Goal: Task Accomplishment & Management: Use online tool/utility

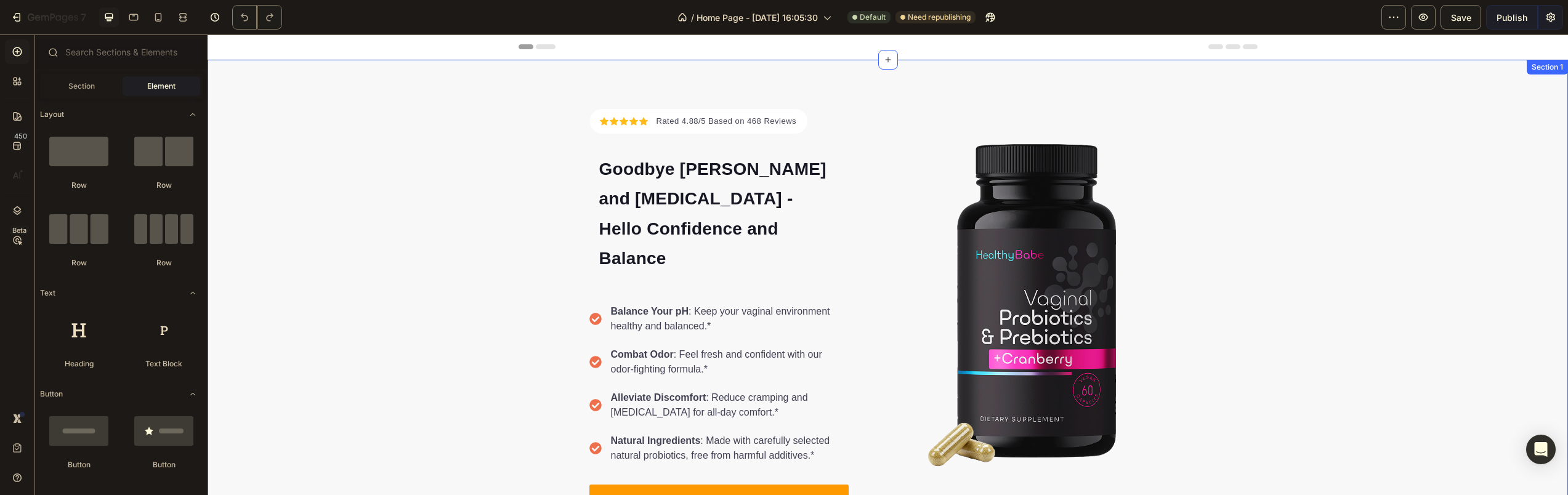
click at [979, 91] on div "Icon Icon Icon Icon Icon Icon List Hoz Rated 4.88/5 Based on 468 Reviews Text b…" at bounding box center [887, 311] width 1360 height 504
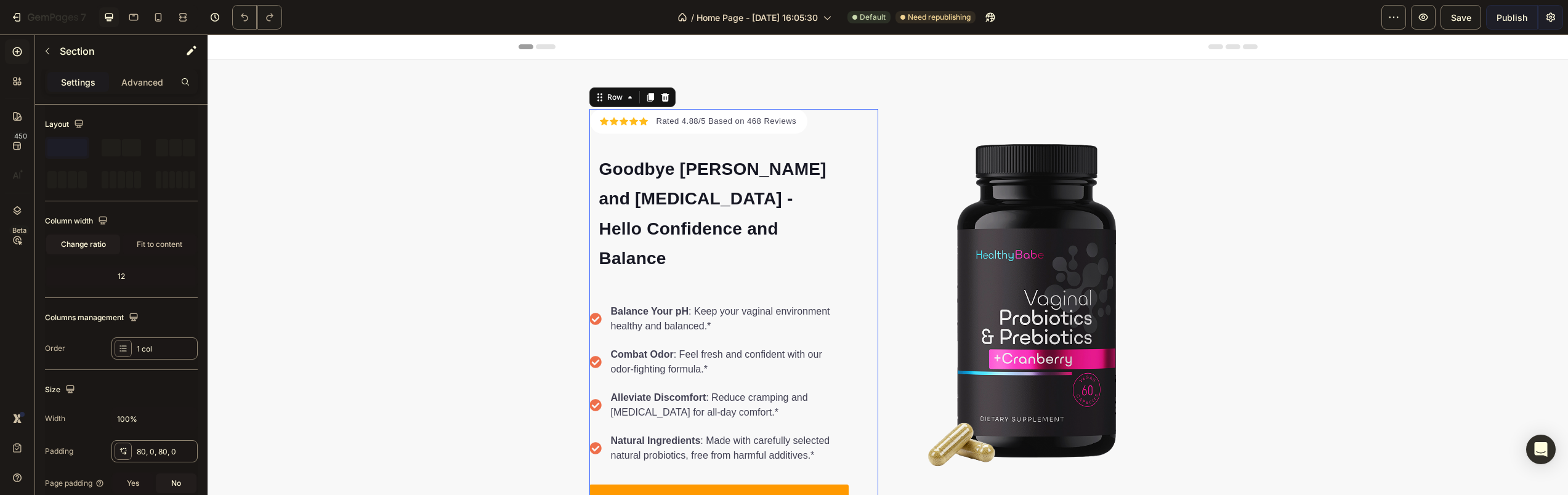
click at [864, 118] on div "Icon Icon Icon Icon Icon Icon List Hoz Rated 4.88/5 Based on 468 Reviews Text b…" at bounding box center [733, 311] width 289 height 405
click at [884, 96] on div "Icon Icon Icon Icon Icon Icon List Hoz Rated 4.88/5 Based on 468 Reviews Text b…" at bounding box center [887, 311] width 1360 height 504
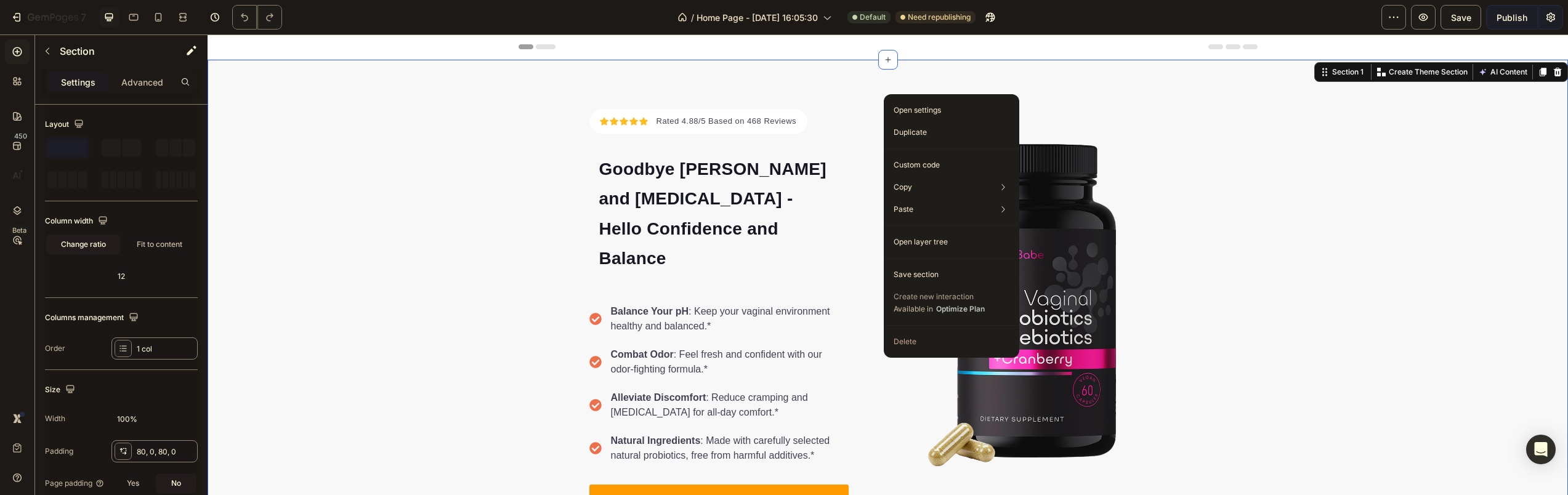
click at [24, 48] on div at bounding box center [18, 52] width 25 height 25
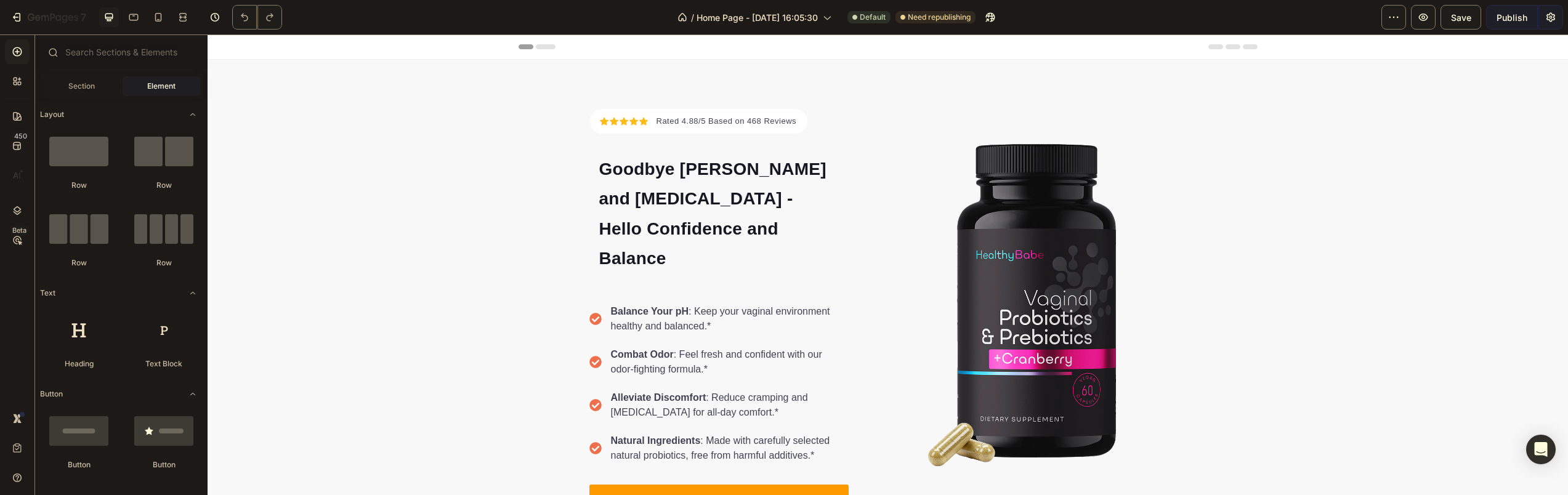
click at [24, 48] on div at bounding box center [18, 52] width 25 height 25
click at [77, 161] on div at bounding box center [79, 150] width 77 height 49
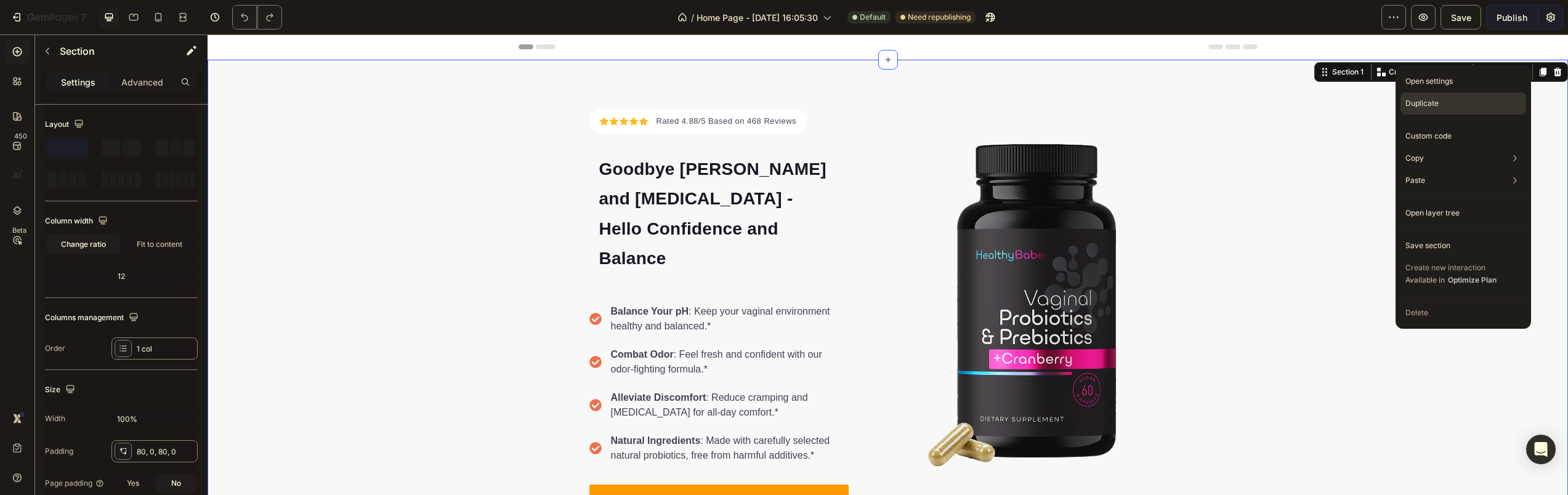
click at [1459, 125] on div "Duplicate" at bounding box center [1463, 135] width 126 height 22
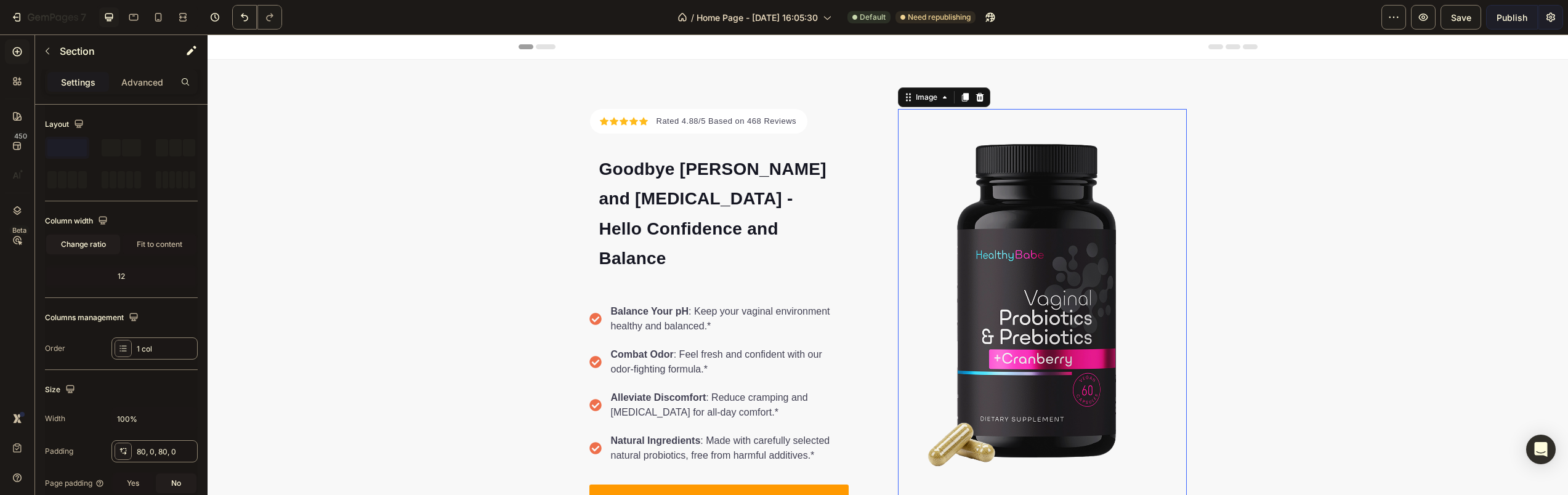
click at [904, 276] on img at bounding box center [1042, 311] width 289 height 405
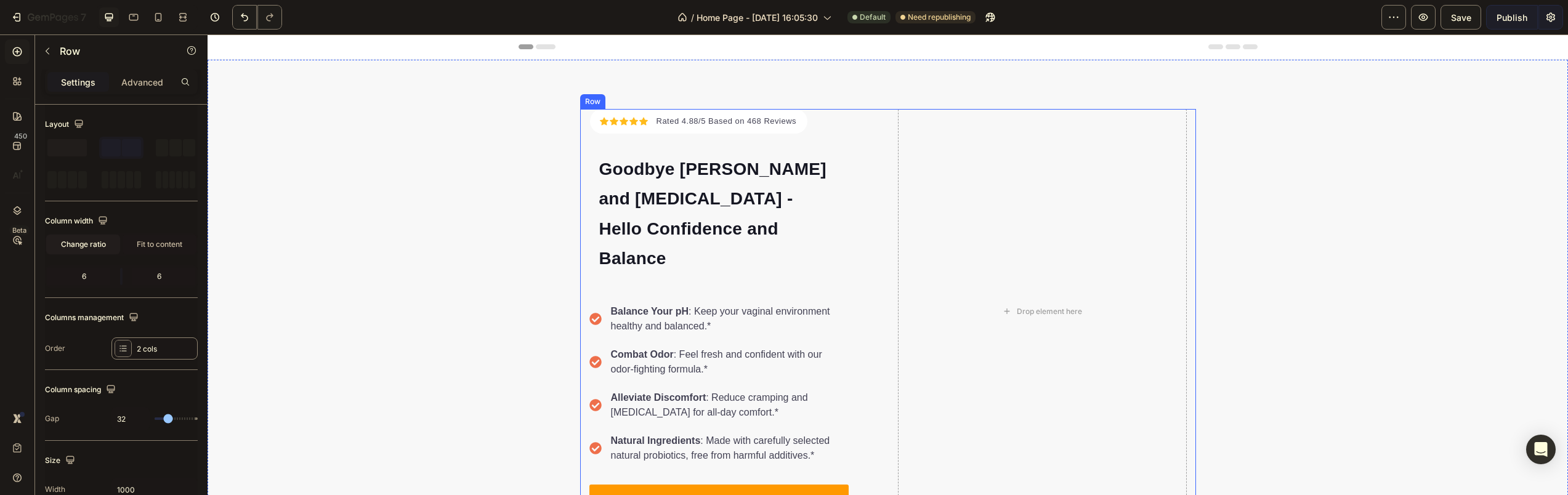
click at [886, 136] on div "Icon Icon Icon Icon Icon Icon List Hoz Rated 4.88/5 Based on 468 Reviews Text b…" at bounding box center [888, 311] width 616 height 405
click at [959, 135] on div "Drop element here" at bounding box center [1042, 311] width 289 height 405
click at [908, 118] on div "Drop element here" at bounding box center [1042, 311] width 289 height 405
drag, startPoint x: 887, startPoint y: 482, endPoint x: 877, endPoint y: 305, distance: 177.3
click at [848, 229] on div "Icon Icon Icon Icon Icon Icon List Hoz Rated 4.88/5 Based on 468 Reviews Text b…" at bounding box center [888, 311] width 616 height 405
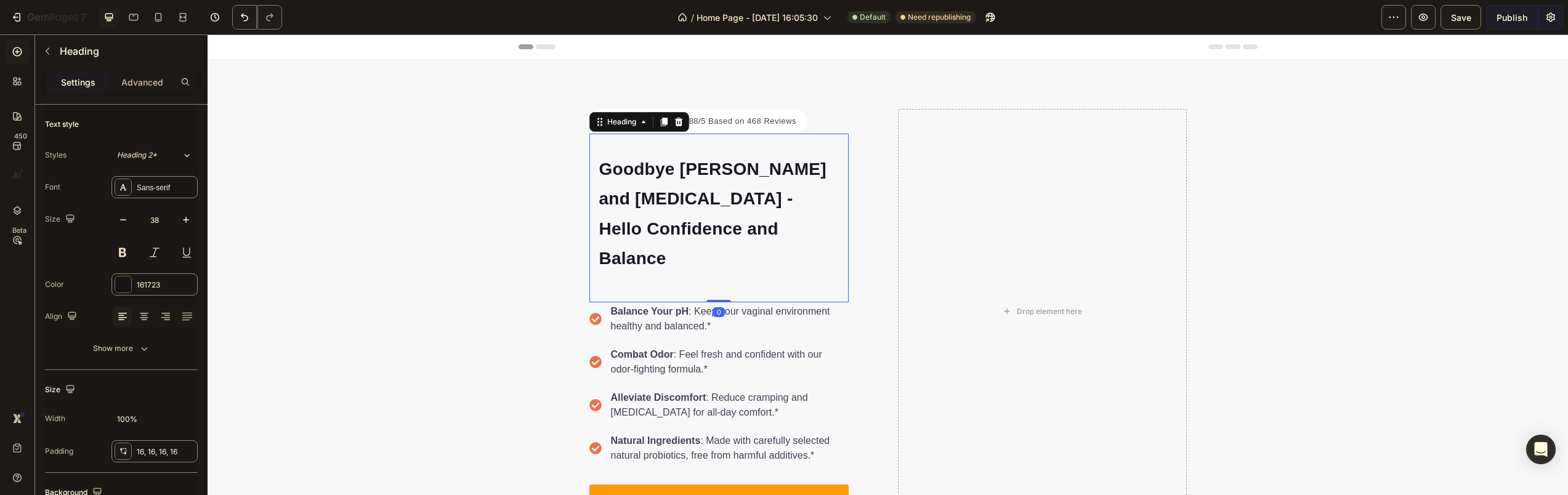
click at [602, 144] on h2 "Goodbye [PERSON_NAME] and [MEDICAL_DATA] - Hello Confidence and Balance" at bounding box center [718, 213] width 259 height 139
click at [673, 217] on h2 "Goodbye [PERSON_NAME] and [MEDICAL_DATA] - Hello Confidence and Balance" at bounding box center [718, 213] width 259 height 139
click at [673, 218] on p "Goodbye [PERSON_NAME] and [MEDICAL_DATA] - Hello Confidence and Balance" at bounding box center [719, 213] width 239 height 120
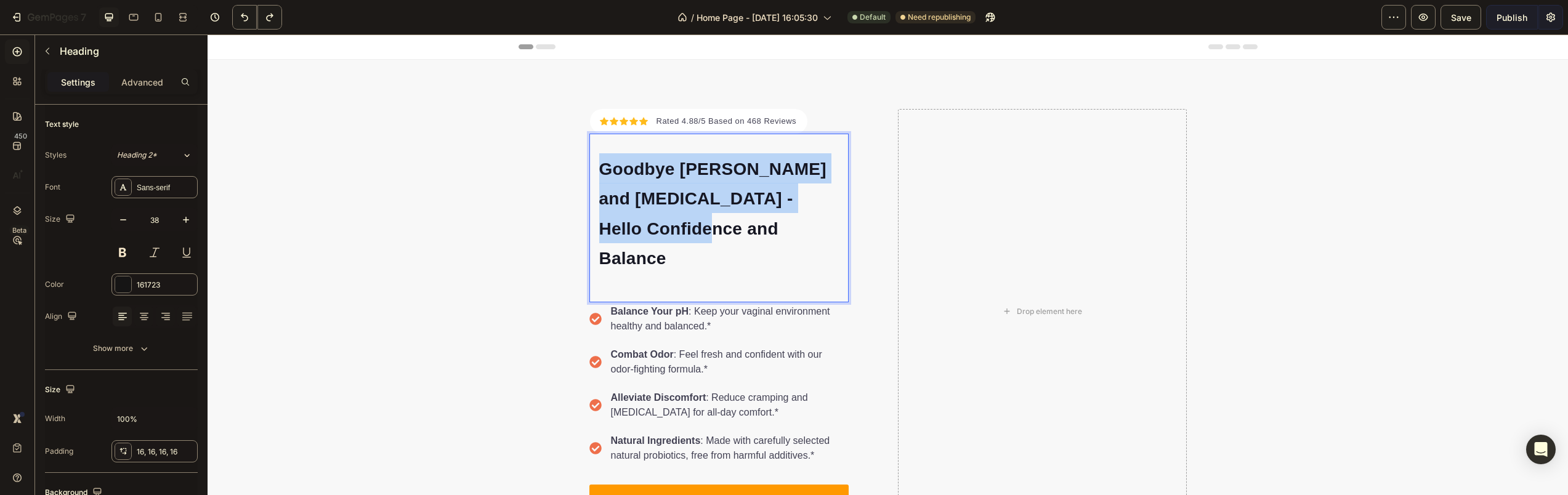
click at [673, 218] on p "Goodbye [PERSON_NAME] and [MEDICAL_DATA] - Hello Confidence and Balance" at bounding box center [719, 213] width 239 height 120
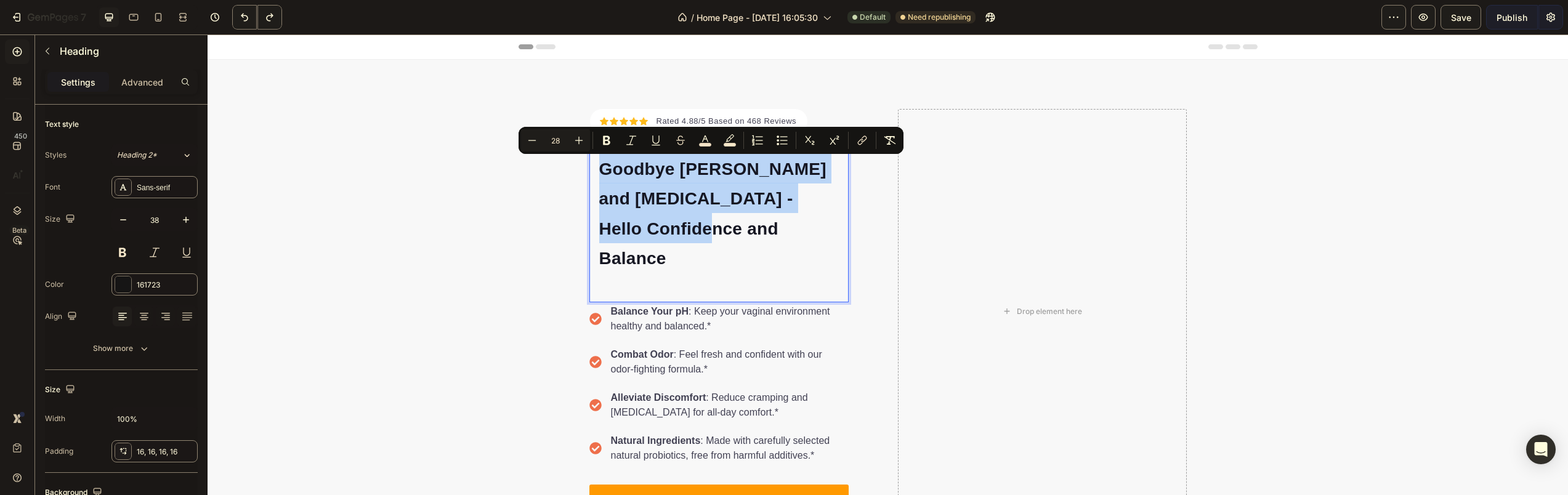
copy span "Goodbye [PERSON_NAME] and [MEDICAL_DATA] - Hello Confidence and Balance"
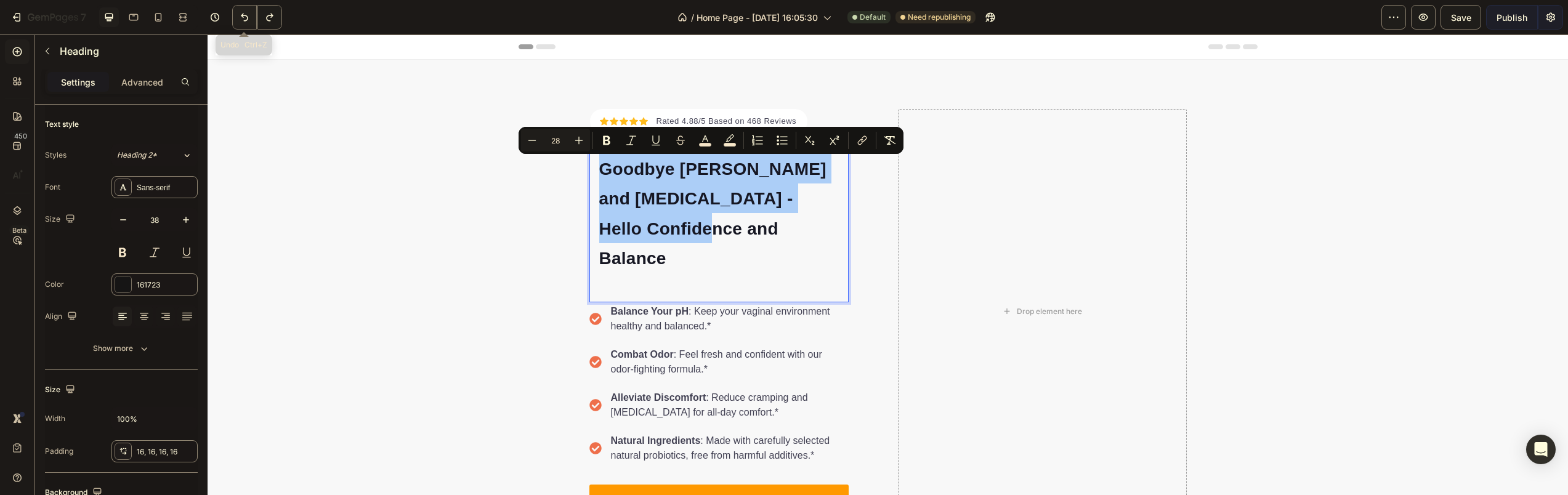
click at [250, 17] on icon "Undo/Redo" at bounding box center [244, 18] width 12 height 12
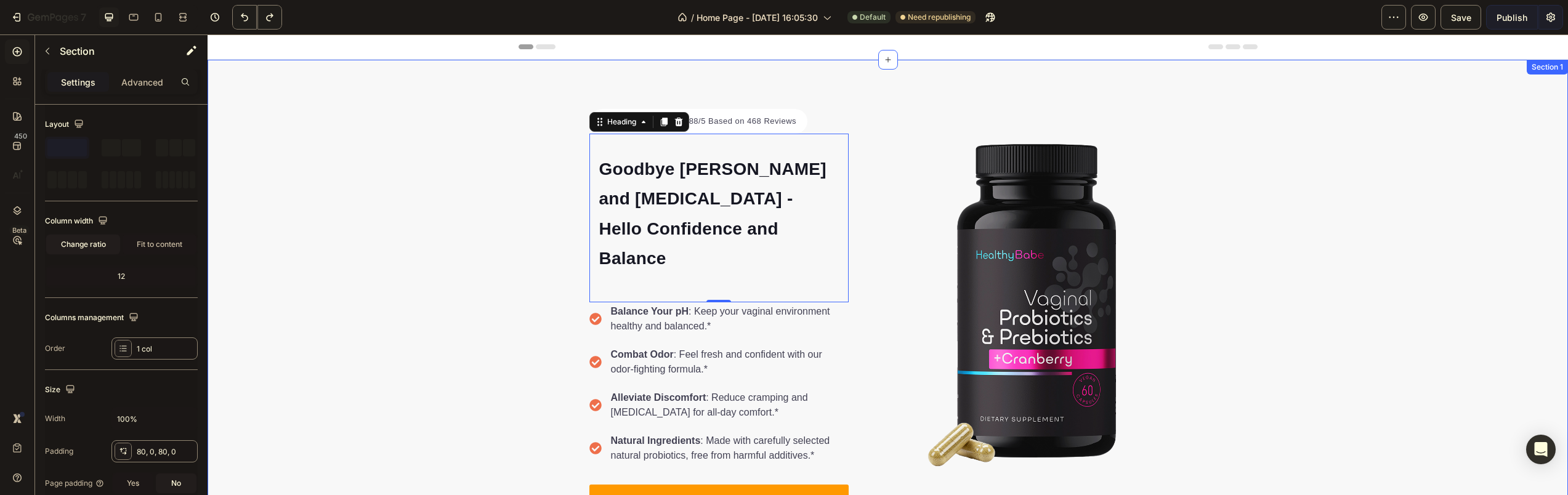
click at [473, 162] on div "Icon Icon Icon Icon Icon Icon List Hoz Rated 4.88/5 Based on 468 Reviews Text b…" at bounding box center [887, 311] width 1360 height 405
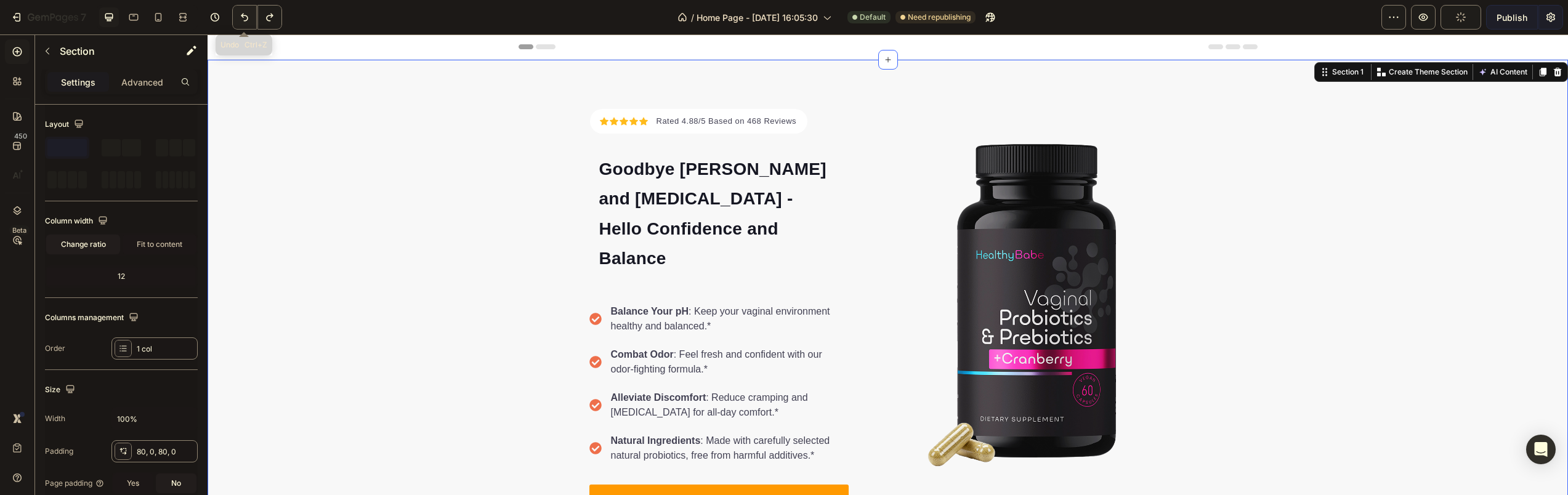
click at [249, 14] on icon "Undo/Redo" at bounding box center [244, 18] width 12 height 12
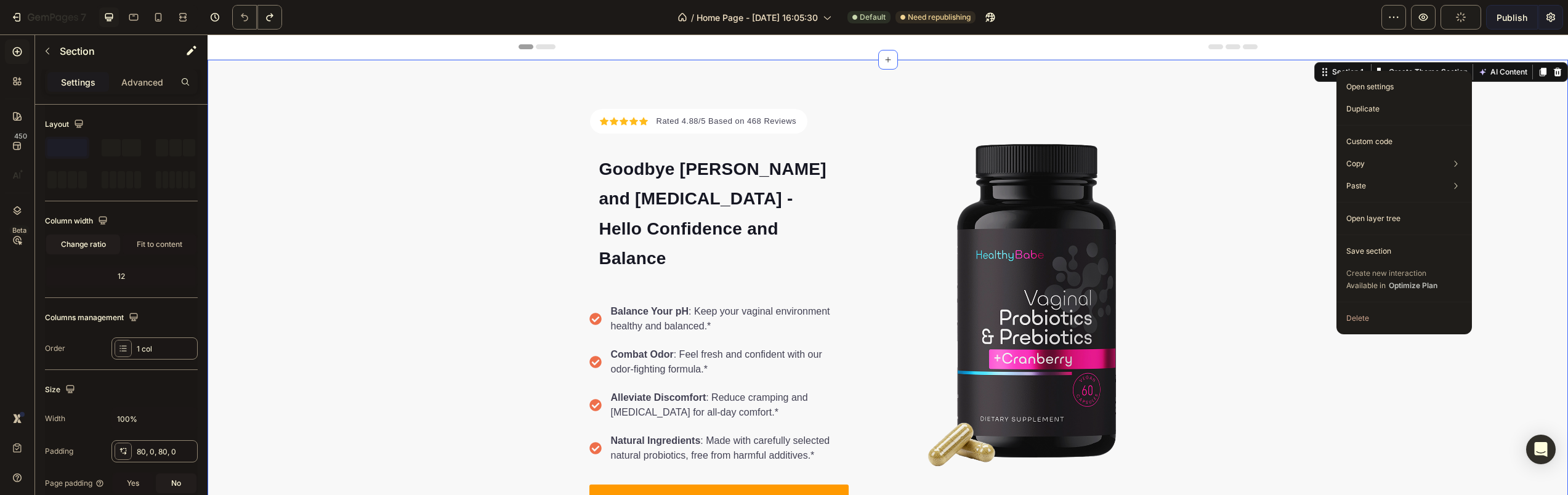
click at [375, 95] on div "Icon Icon Icon Icon Icon Icon List Hoz Rated 4.88/5 Based on 468 Reviews Text b…" at bounding box center [887, 311] width 1360 height 504
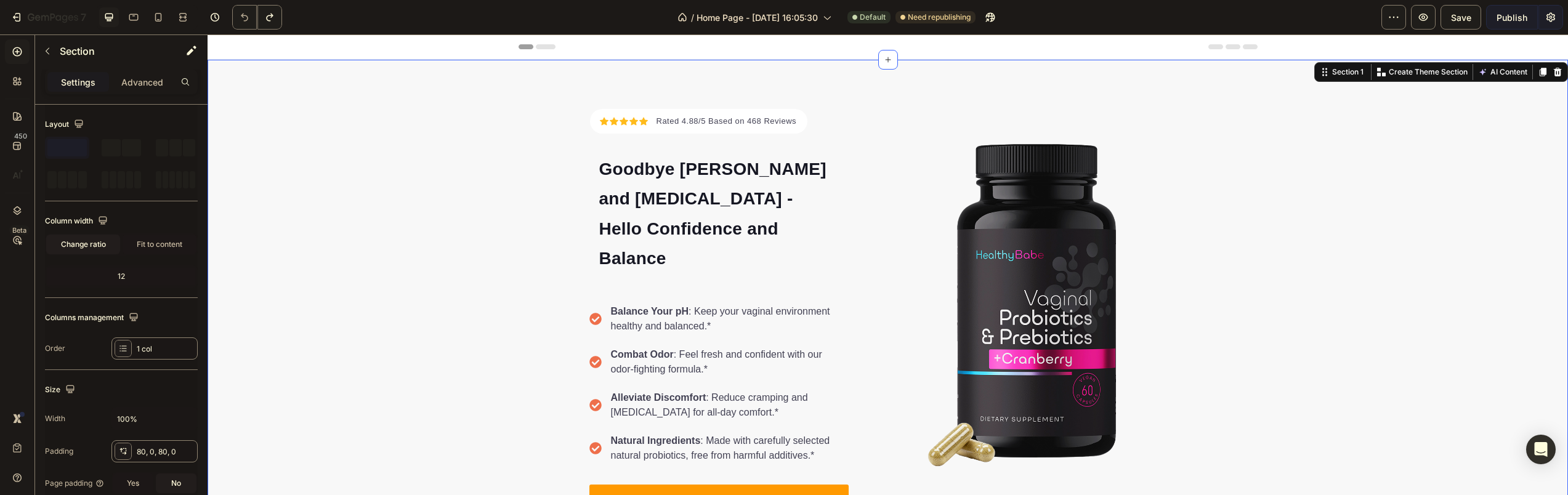
drag, startPoint x: 282, startPoint y: 183, endPoint x: 529, endPoint y: 92, distance: 263.2
click at [15, 47] on icon at bounding box center [18, 52] width 10 height 10
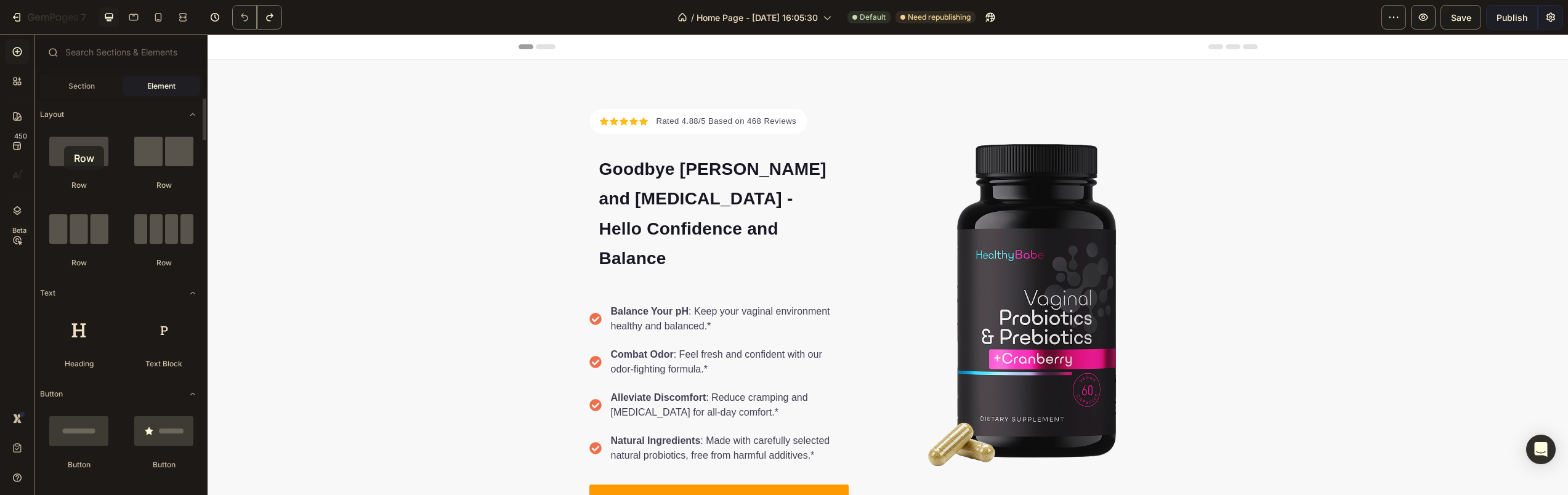
drag, startPoint x: 91, startPoint y: 164, endPoint x: 64, endPoint y: 146, distance: 32.4
click at [64, 146] on div at bounding box center [79, 150] width 77 height 49
click at [87, 330] on div at bounding box center [79, 329] width 77 height 49
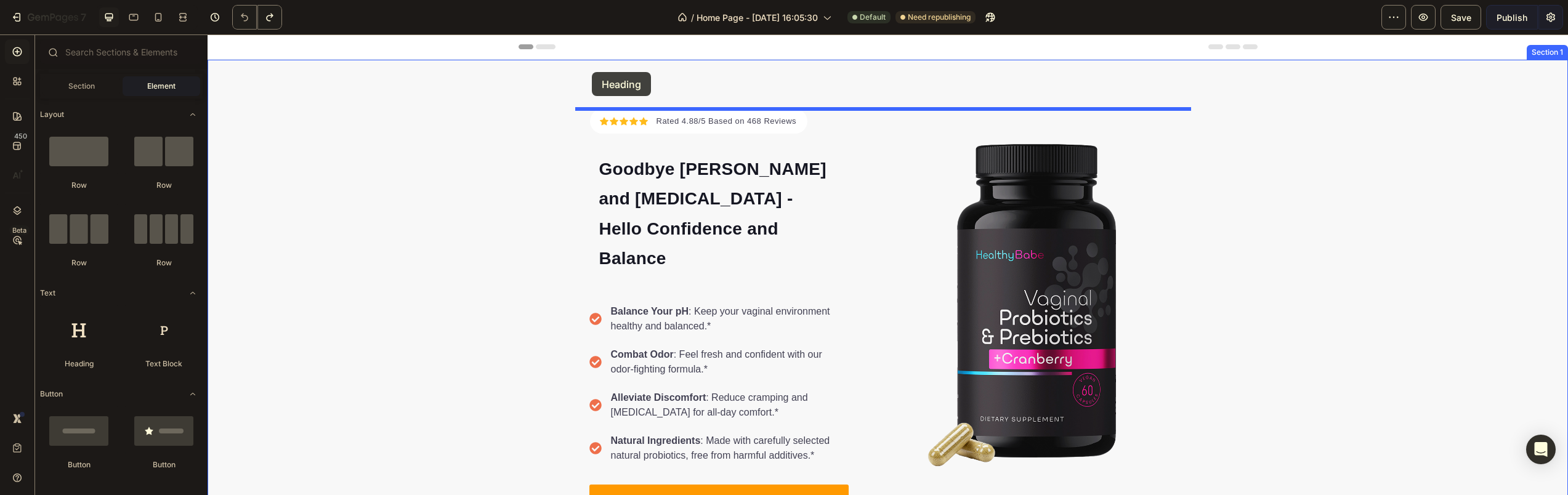
drag, startPoint x: 292, startPoint y: 373, endPoint x: 592, endPoint y: 72, distance: 425.0
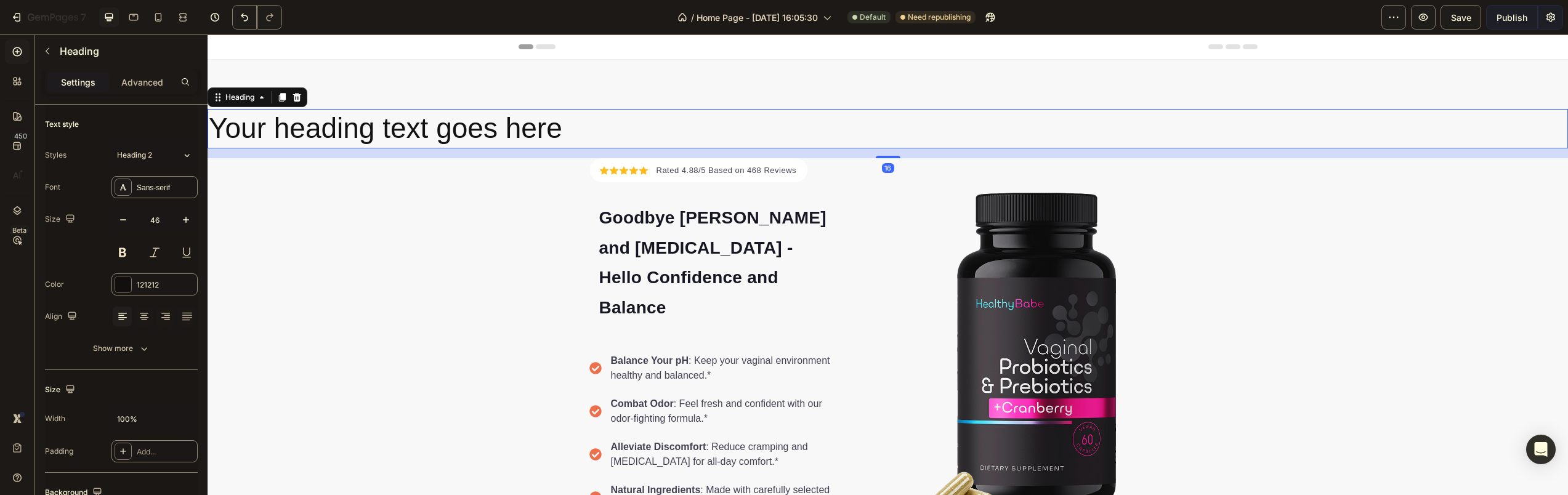
click at [482, 122] on h2 "Your heading text goes here" at bounding box center [887, 128] width 1360 height 40
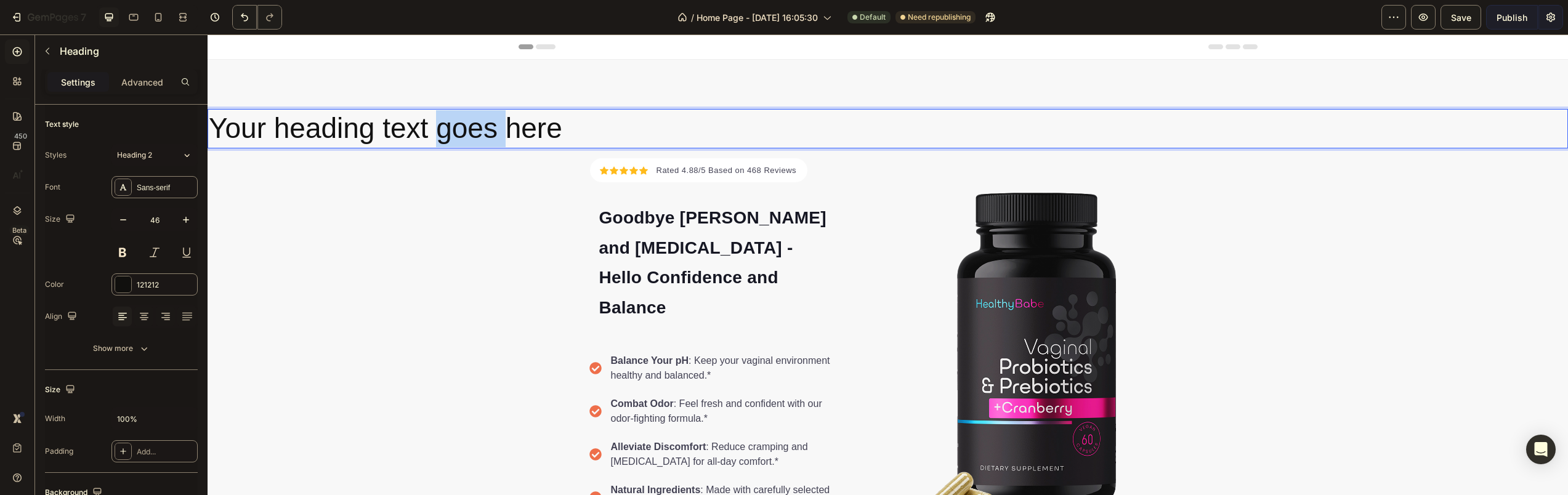
click at [482, 122] on p "Your heading text goes here" at bounding box center [887, 128] width 1358 height 37
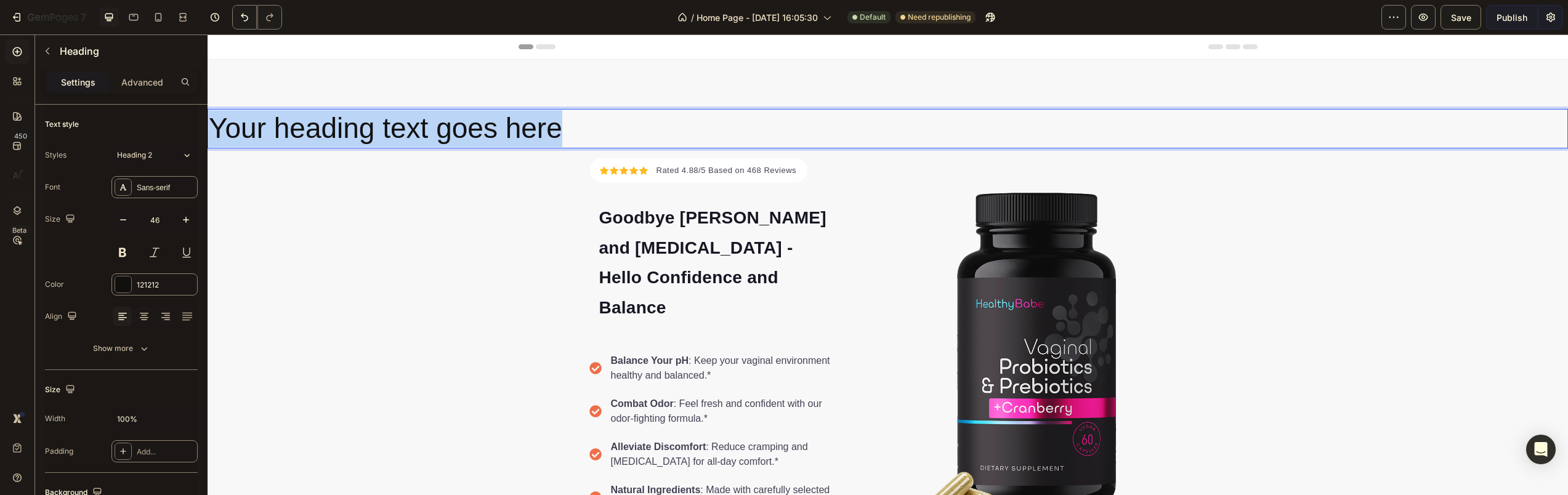
click at [482, 122] on p "Your heading text goes here" at bounding box center [887, 128] width 1358 height 37
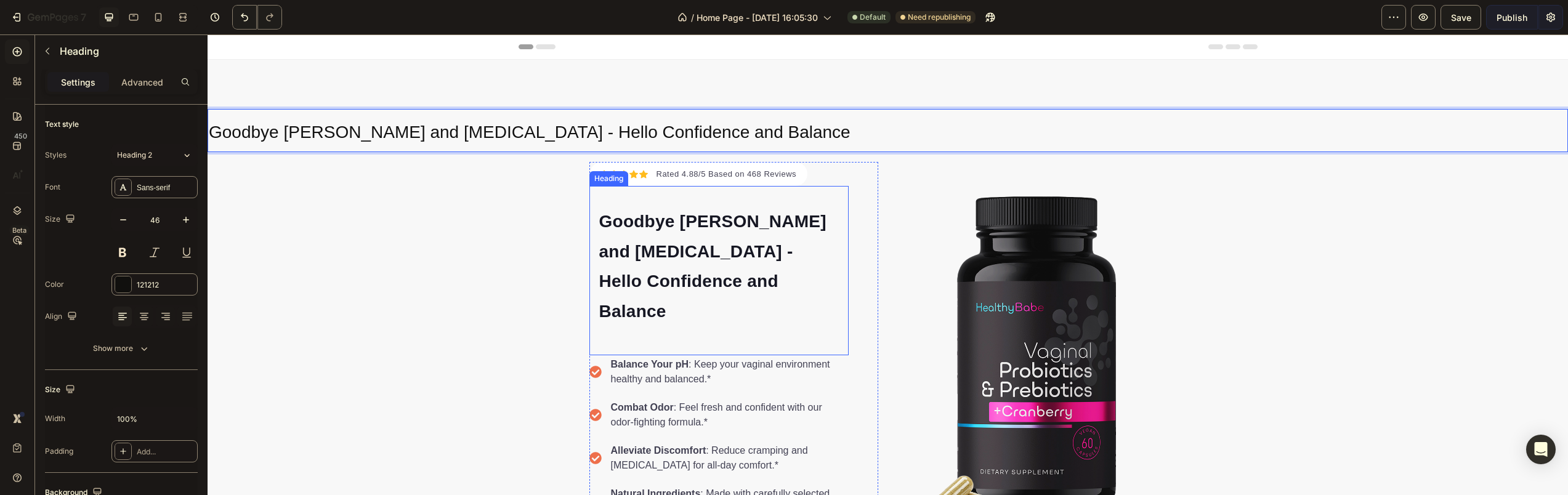
click at [702, 242] on span "Goodbye [PERSON_NAME] and [MEDICAL_DATA] - Hello Confidence and Balance" at bounding box center [713, 266] width 227 height 109
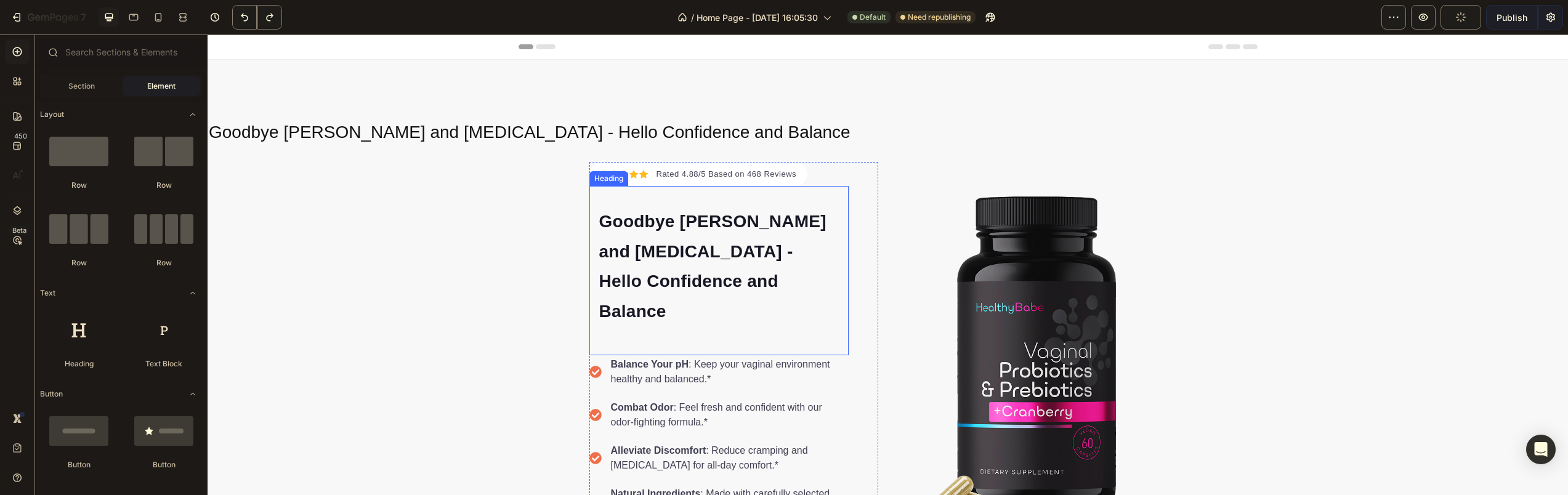
click at [658, 257] on span "Goodbye [PERSON_NAME] and [MEDICAL_DATA] - Hello Confidence and Balance" at bounding box center [713, 266] width 227 height 109
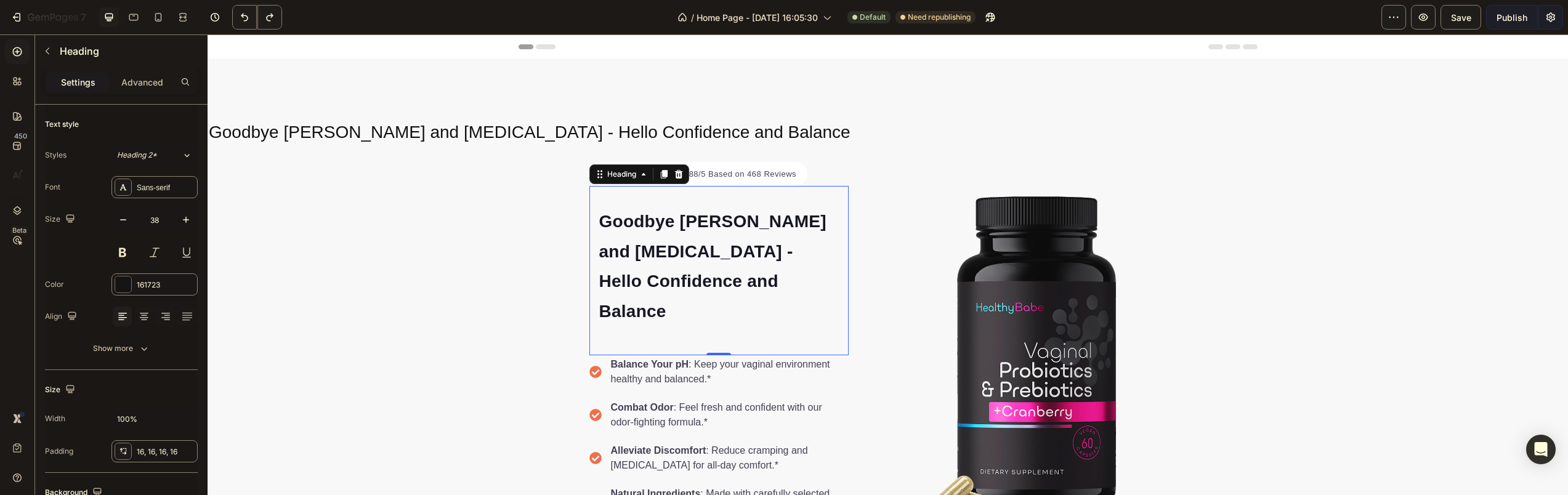
click at [732, 236] on h2 "Goodbye [PERSON_NAME] and [MEDICAL_DATA] - Hello Confidence and Balance" at bounding box center [718, 266] width 259 height 139
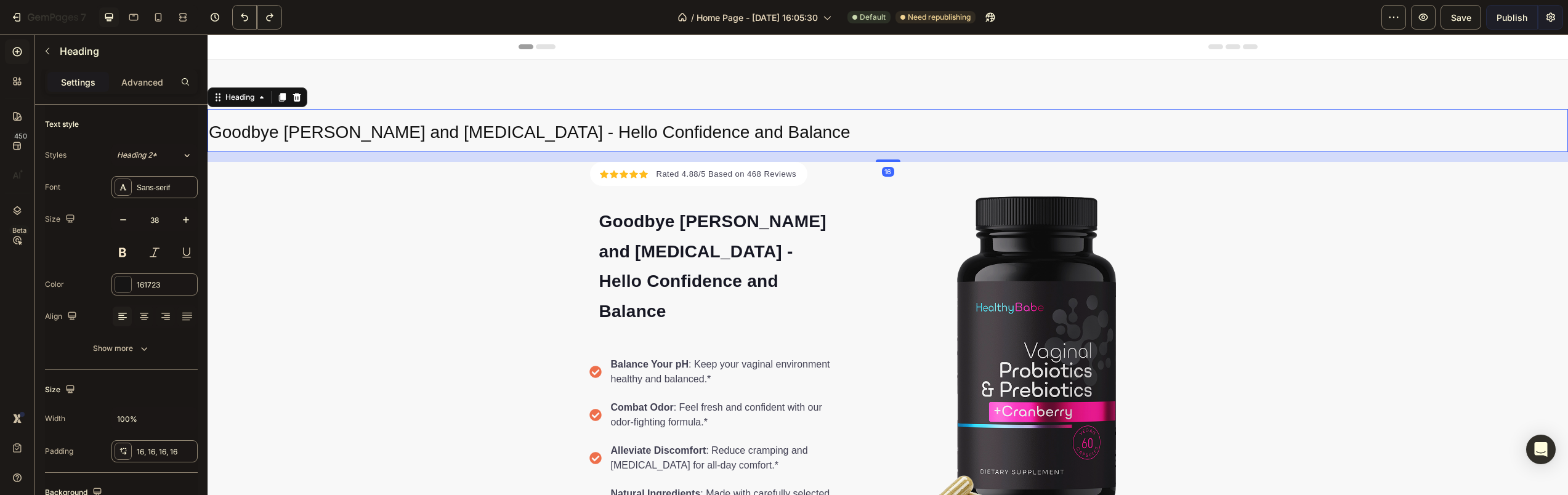
click at [513, 140] on span "Goodbye [PERSON_NAME] and [MEDICAL_DATA] - Hello Confidence and Balance" at bounding box center [529, 132] width 642 height 19
click at [151, 315] on div at bounding box center [144, 317] width 19 height 19
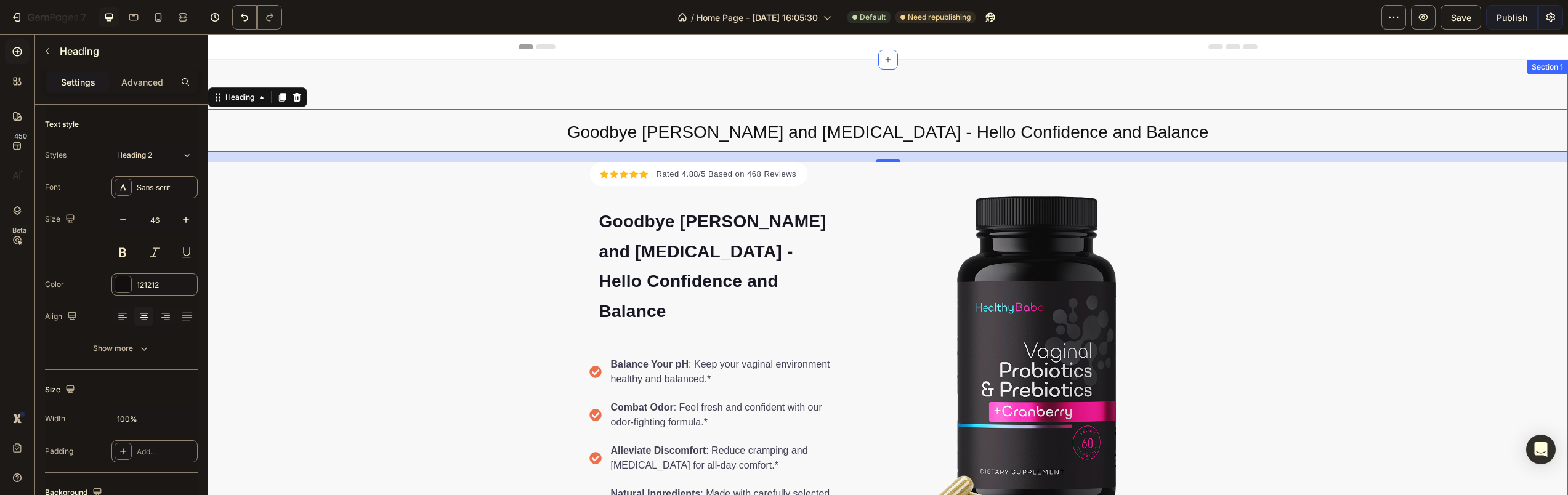
click at [419, 284] on div "⁠⁠⁠⁠⁠⁠⁠ Goodbye Odor and [MEDICAL_DATA] - Hello Confidence and Balance Heading …" at bounding box center [887, 338] width 1360 height 458
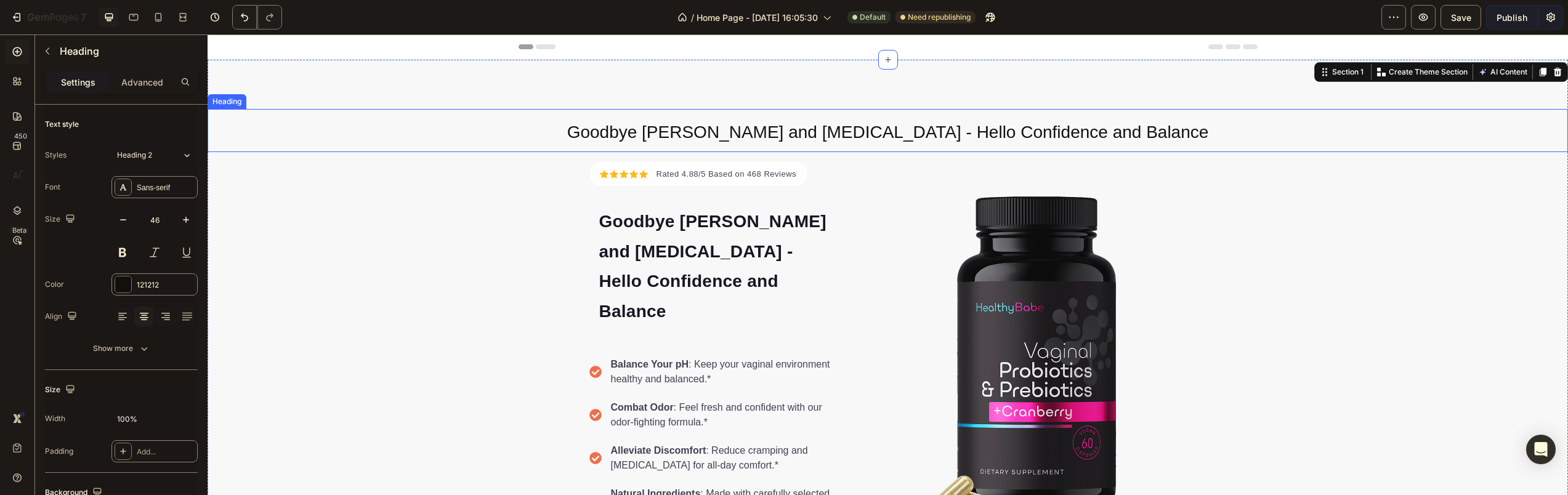
click at [737, 122] on span "Goodbye [PERSON_NAME] and [MEDICAL_DATA] - Hello Confidence and Balance" at bounding box center [888, 132] width 642 height 19
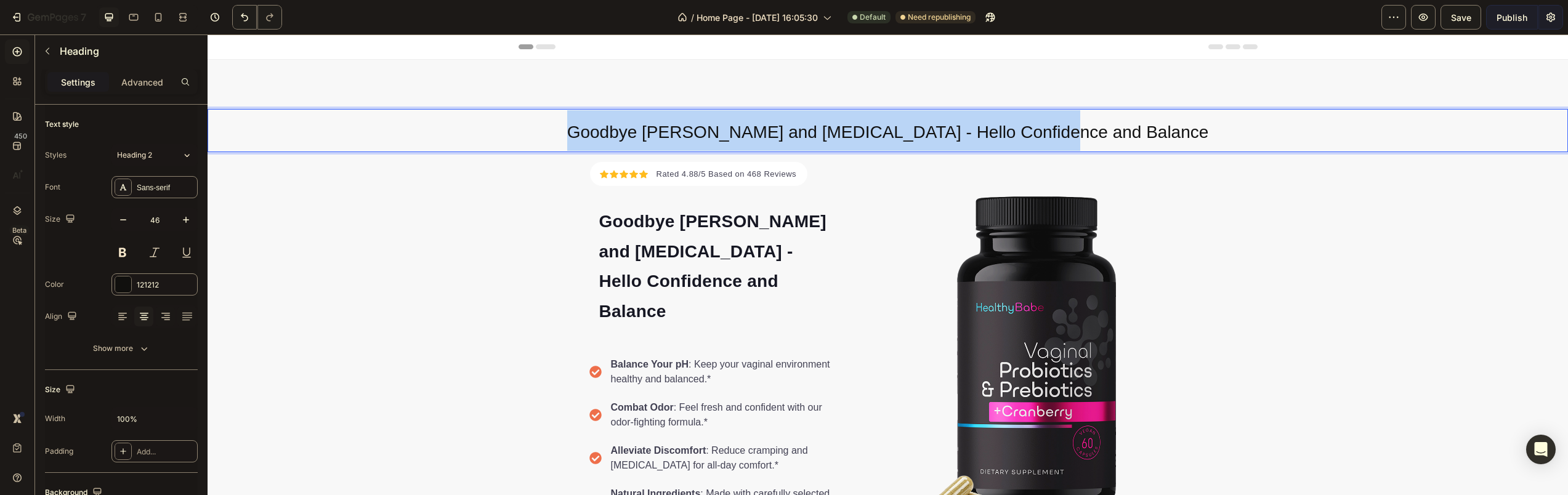
click at [737, 122] on span "Goodbye [PERSON_NAME] and [MEDICAL_DATA] - Hello Confidence and Balance" at bounding box center [888, 132] width 642 height 19
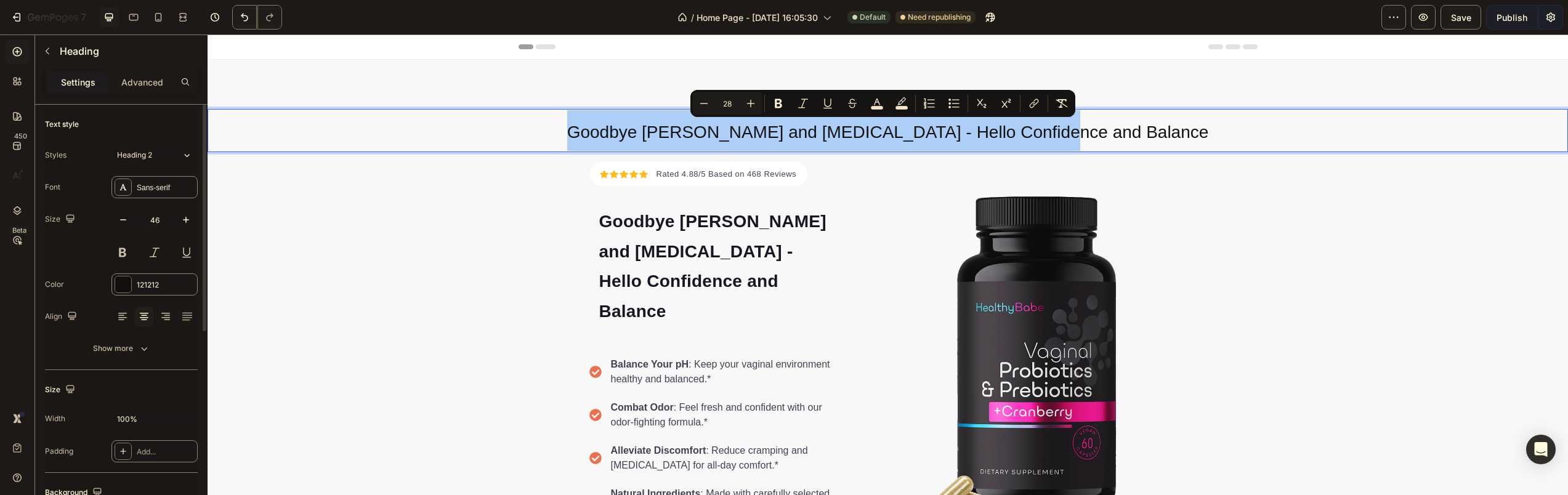
click at [125, 253] on button at bounding box center [122, 252] width 22 height 22
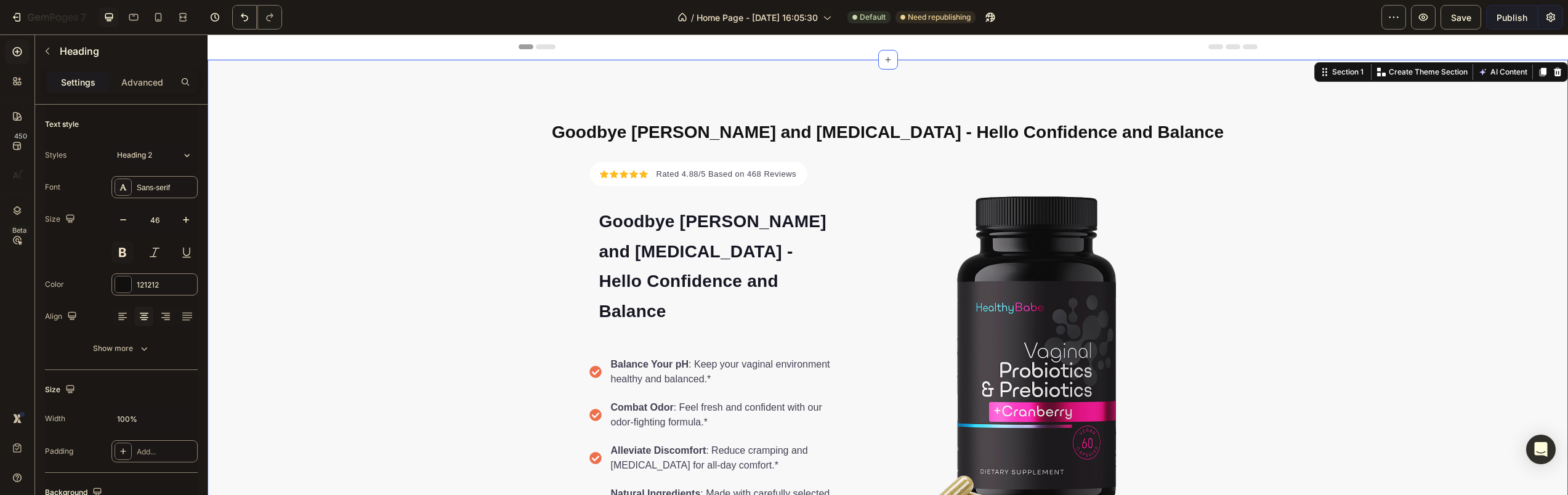
click at [305, 297] on div "⁠⁠⁠⁠⁠⁠⁠ Goodbye Odor and [MEDICAL_DATA] - Hello Confidence and Balance Heading …" at bounding box center [887, 338] width 1360 height 458
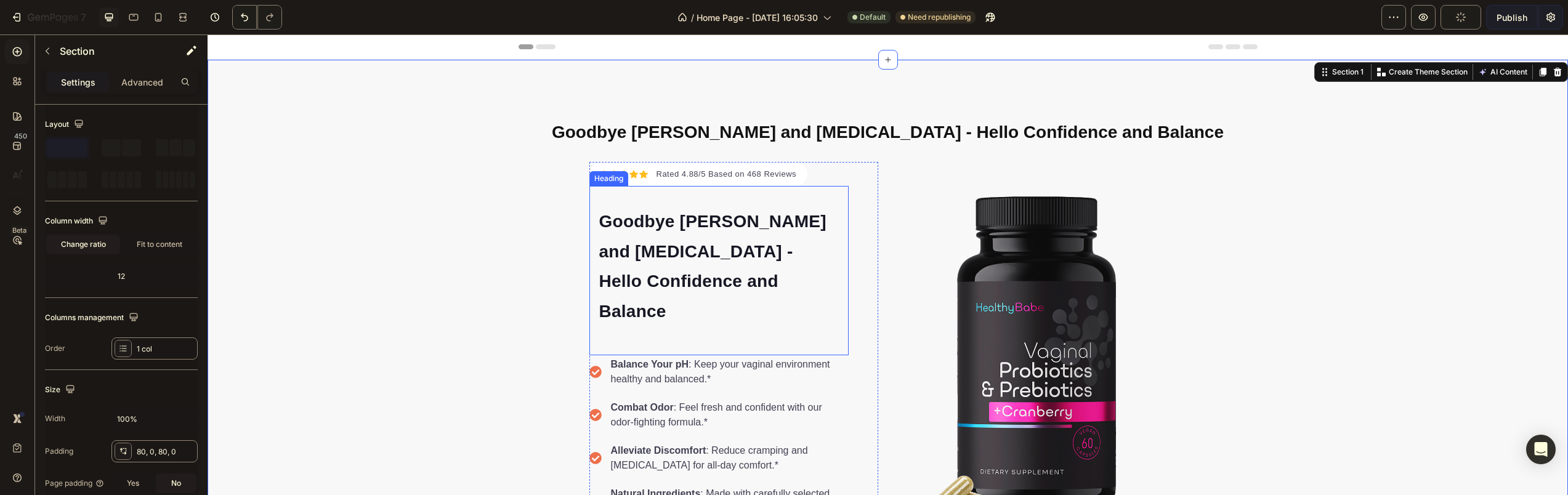
click at [791, 248] on p "⁠⁠⁠⁠⁠⁠⁠ Goodbye [PERSON_NAME] and [MEDICAL_DATA] - Hello Confidence and Balance" at bounding box center [719, 266] width 239 height 120
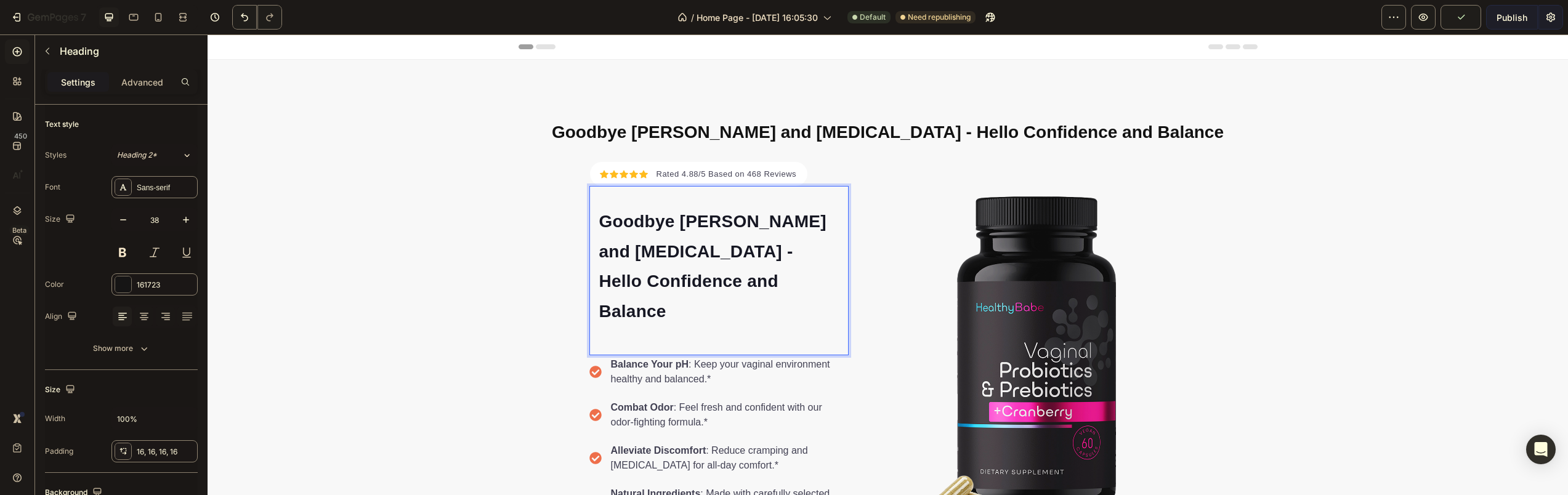
click at [683, 251] on span "Goodbye [PERSON_NAME] and [MEDICAL_DATA] - Hello Confidence and Balance" at bounding box center [713, 266] width 227 height 109
click at [669, 270] on p "Goodbye [PERSON_NAME] and [MEDICAL_DATA] - Hello Confidence and Balance" at bounding box center [719, 266] width 239 height 120
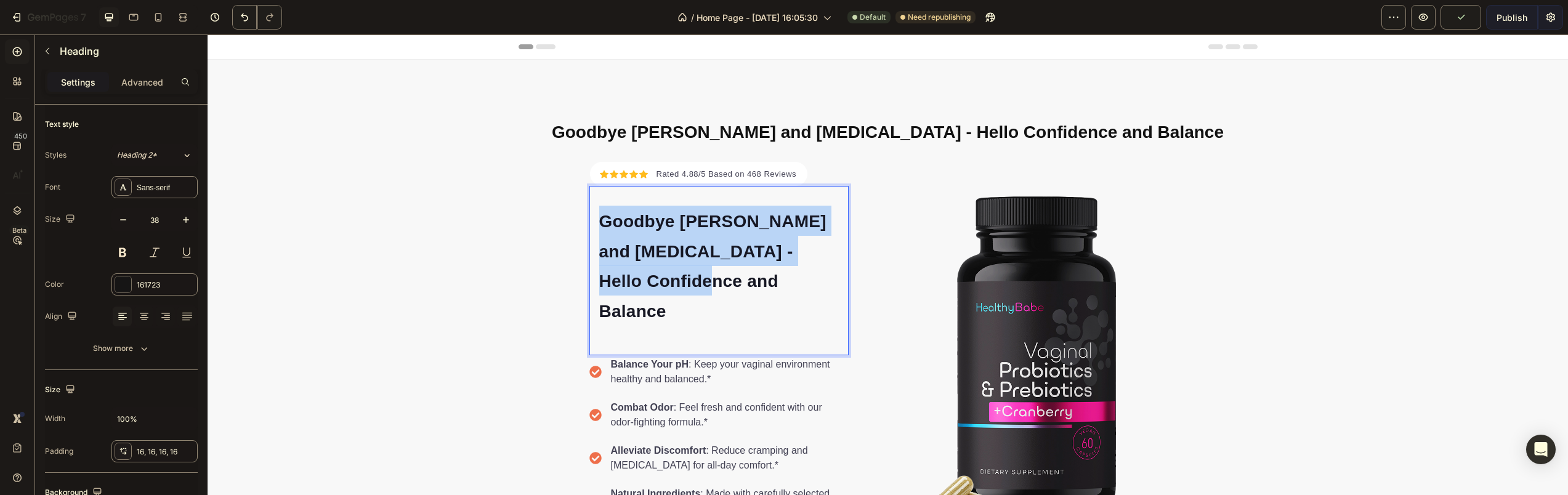
drag, startPoint x: 670, startPoint y: 279, endPoint x: 598, endPoint y: 218, distance: 94.4
click at [600, 218] on p "Goodbye [PERSON_NAME] and [MEDICAL_DATA] - Hello Confidence and Balance" at bounding box center [719, 266] width 239 height 120
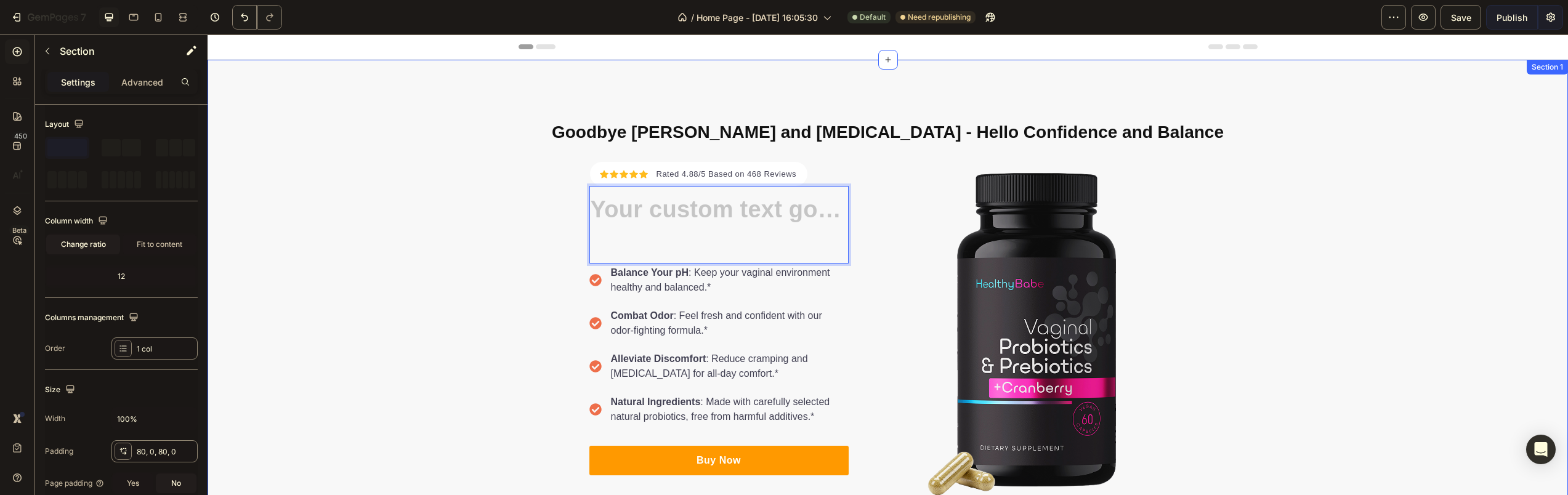
click at [537, 274] on div "⁠⁠⁠⁠⁠⁠⁠ Goodbye [PERSON_NAME] and [MEDICAL_DATA] - Hello Confidence and Balance…" at bounding box center [887, 314] width 1360 height 410
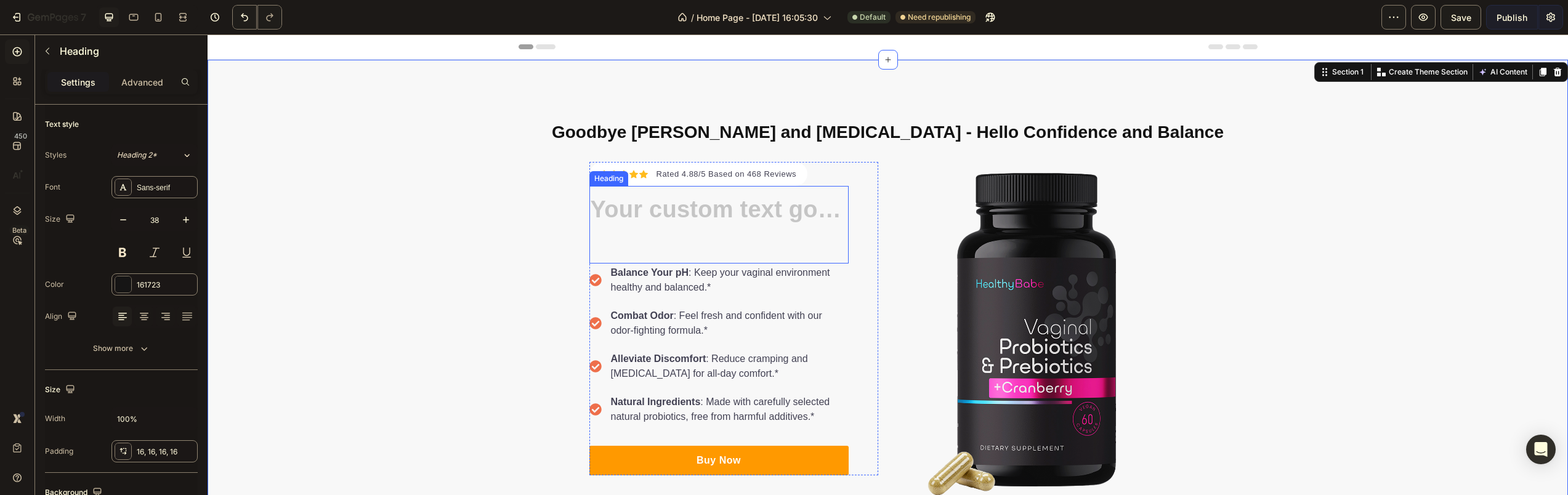
click at [682, 231] on p "Rich Text Editor. Editing area: main" at bounding box center [719, 220] width 239 height 28
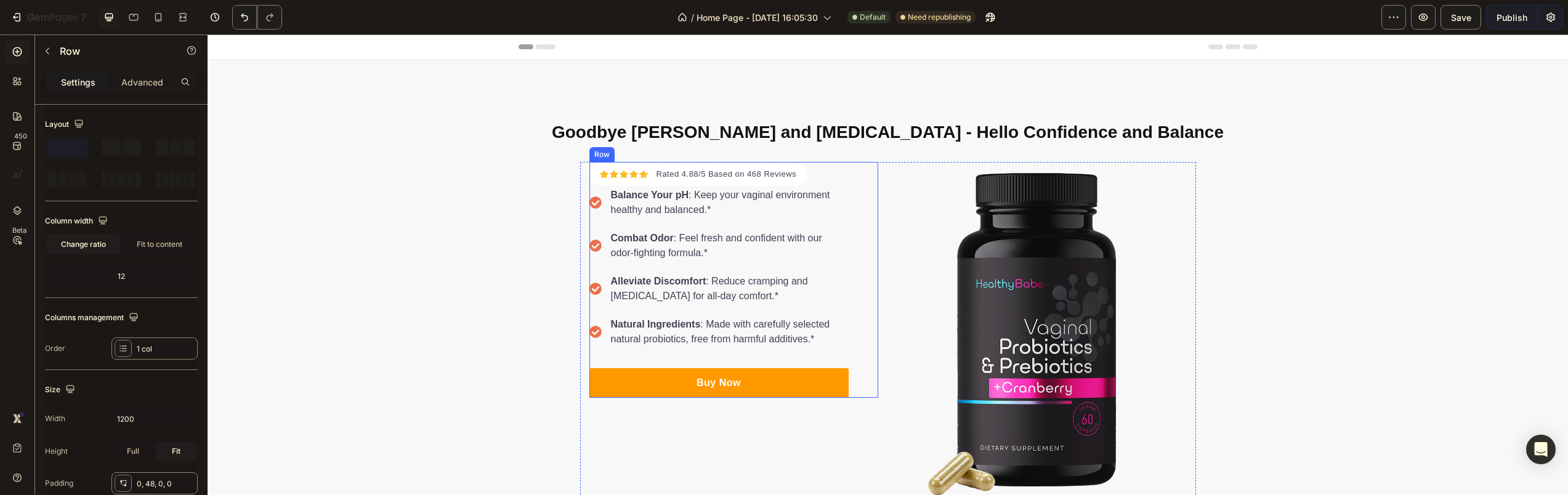
click at [815, 179] on div "Icon Icon Icon Icon Icon Icon List Hoz Rated 4.88/5 Based on 468 Reviews Text b…" at bounding box center [718, 280] width 259 height 237
click at [801, 186] on div "Balance Your pH : Keep your vaginal environment healthy and balanced.*" at bounding box center [729, 203] width 239 height 33
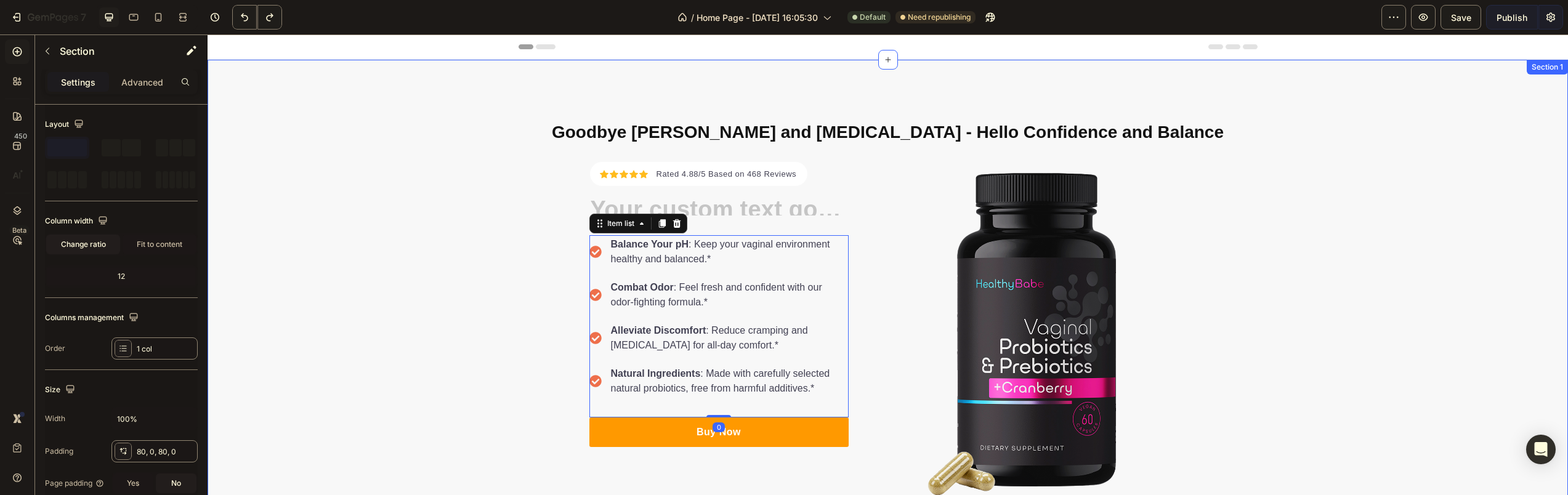
click at [527, 232] on div "⁠⁠⁠⁠⁠⁠⁠ Goodbye [PERSON_NAME] and [MEDICAL_DATA] - Hello Confidence and Balance…" at bounding box center [887, 314] width 1360 height 410
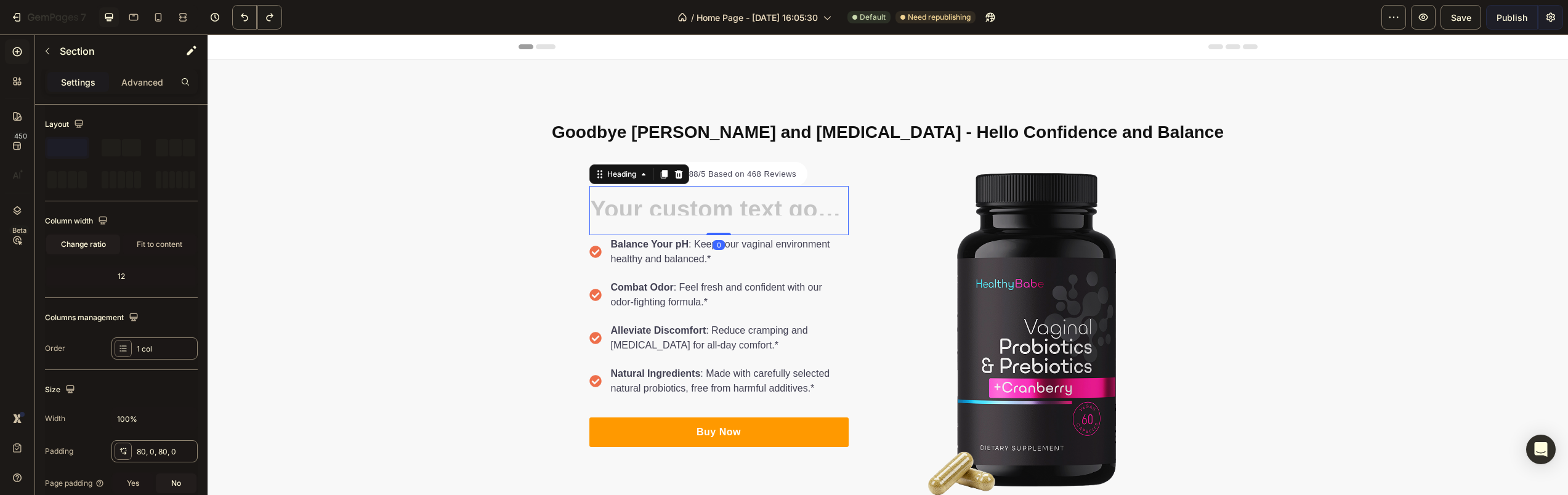
click at [712, 216] on div "Heading 0" at bounding box center [718, 211] width 259 height 49
click at [695, 208] on h2 at bounding box center [718, 206] width 259 height 19
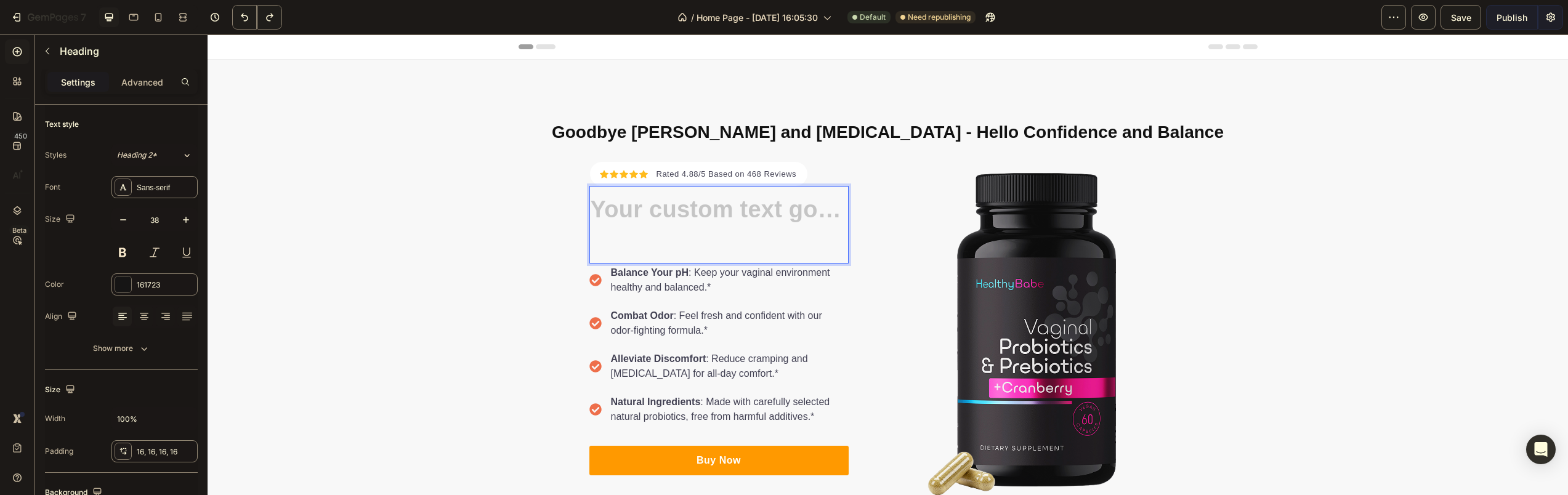
click at [694, 208] on h2 "Rich Text Editor. Editing area: main" at bounding box center [718, 220] width 259 height 48
drag, startPoint x: 622, startPoint y: 213, endPoint x: 735, endPoint y: 212, distance: 113.0
click at [735, 212] on h2 "Rich Text Editor. Editing area: main" at bounding box center [718, 220] width 259 height 48
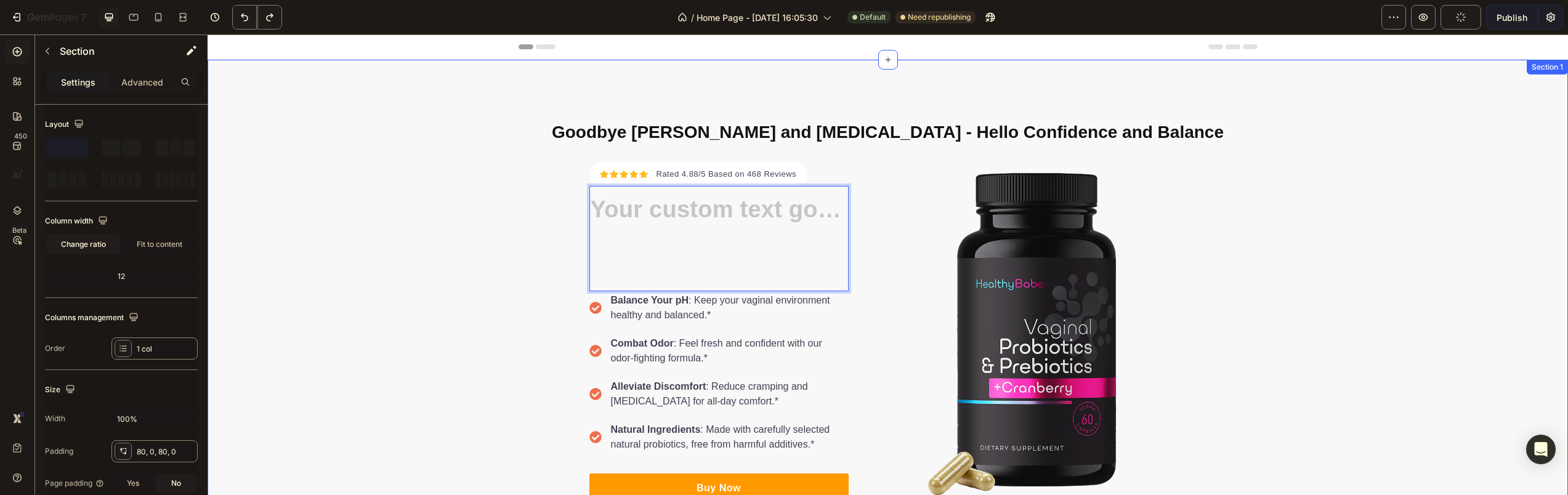
click at [456, 237] on div "⁠⁠⁠⁠⁠⁠⁠ Goodbye [PERSON_NAME] and [MEDICAL_DATA] - Hello Confidence and Balance…" at bounding box center [887, 314] width 1360 height 410
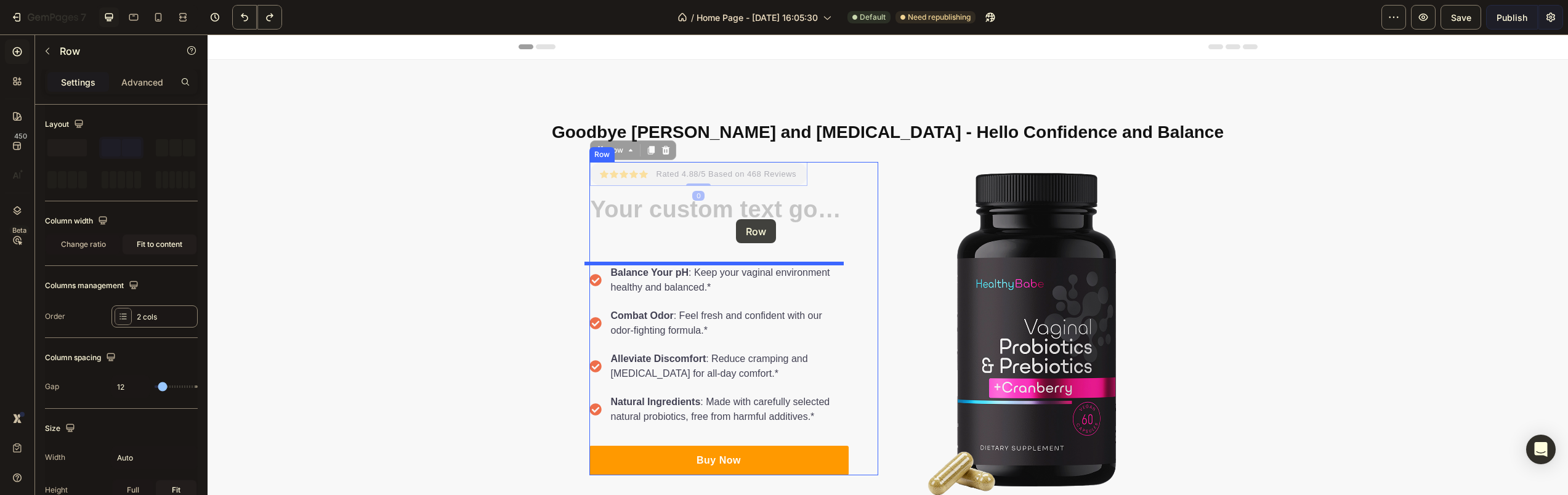
drag, startPoint x: 741, startPoint y: 182, endPoint x: 736, endPoint y: 219, distance: 37.3
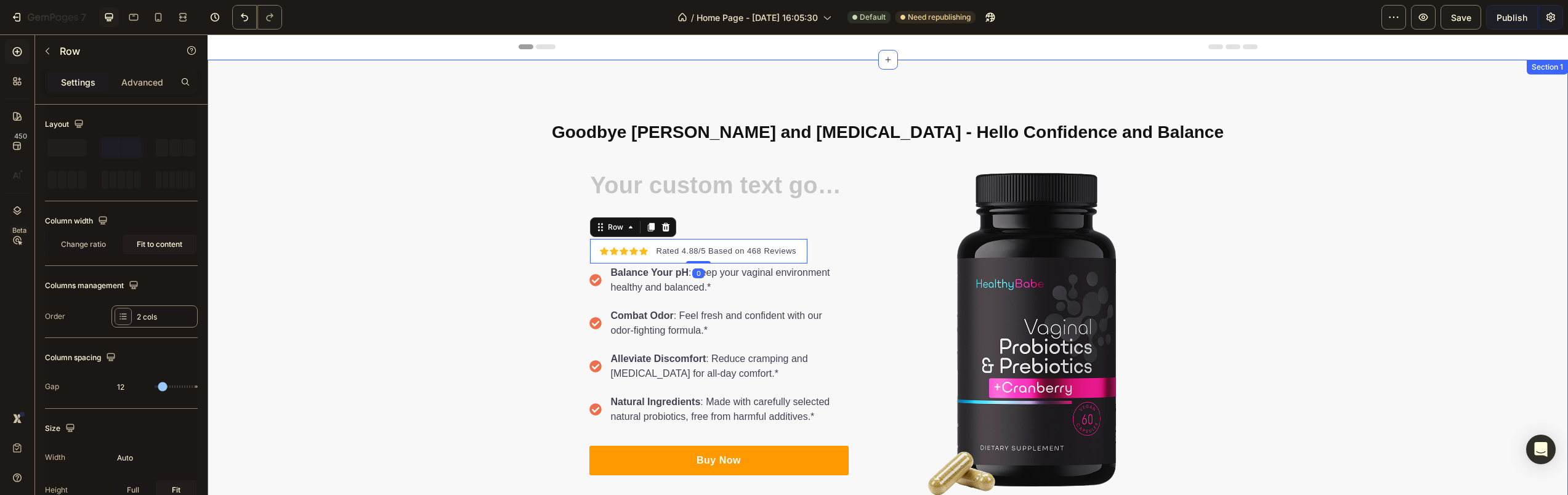
click at [441, 210] on div "⁠⁠⁠⁠⁠⁠⁠ Goodbye [PERSON_NAME] and [MEDICAL_DATA] - Hello Confidence and Balance…" at bounding box center [887, 314] width 1360 height 410
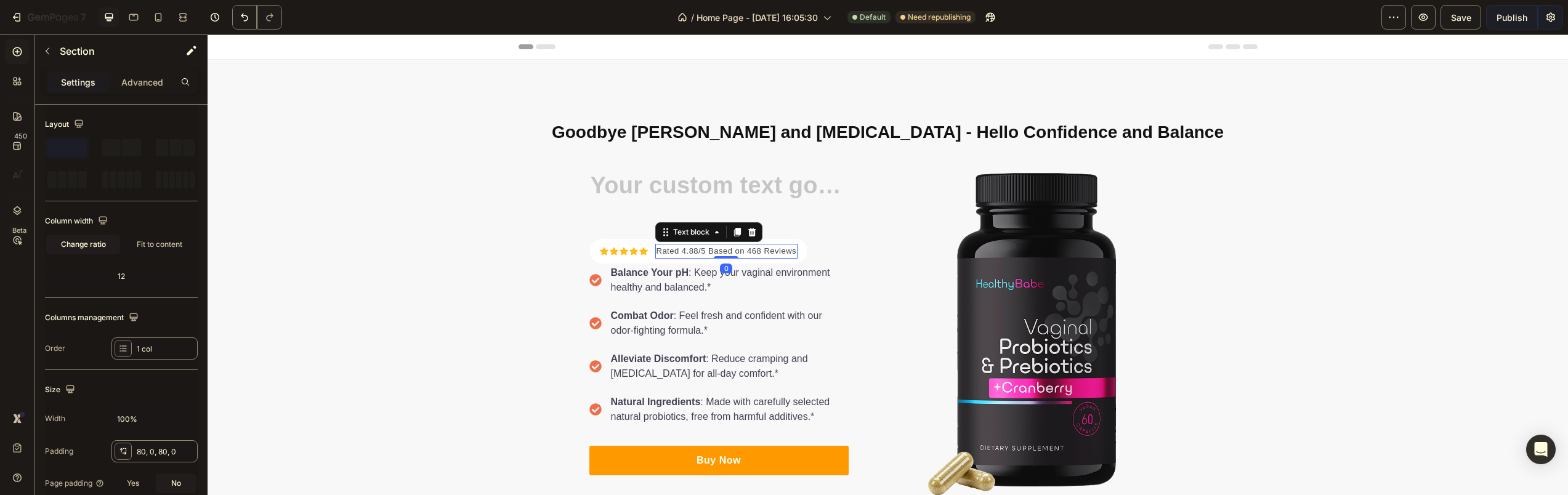
click at [785, 253] on p "Rated 4.88/5 Based on 468 Reviews" at bounding box center [727, 251] width 141 height 12
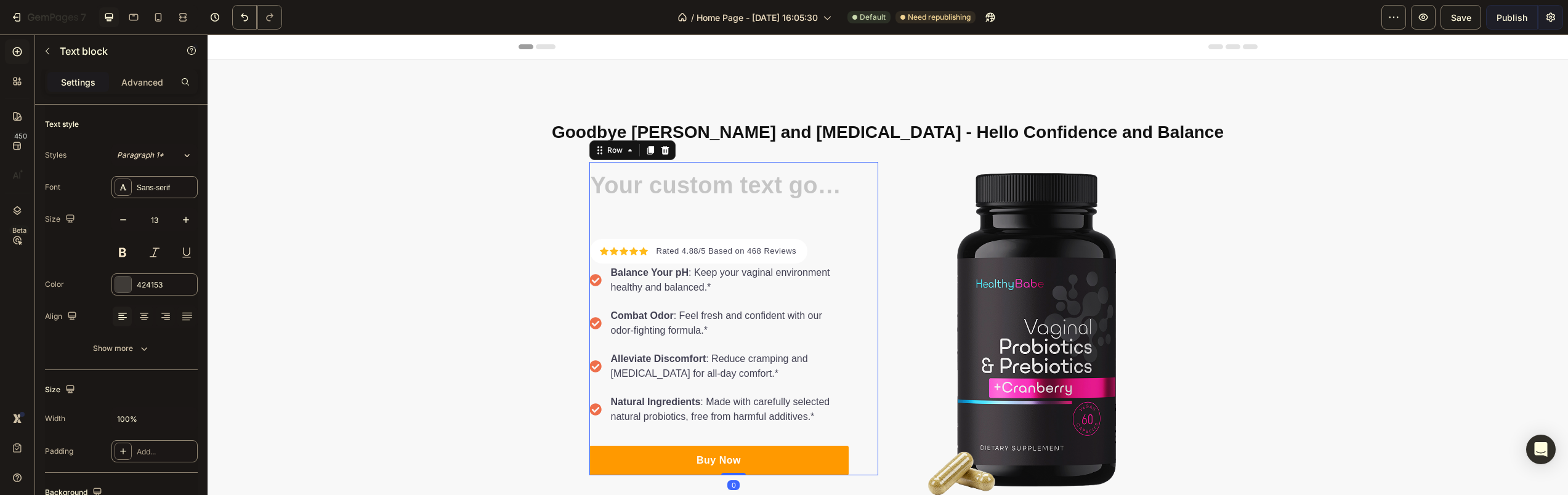
click at [813, 248] on div "Heading Icon Icon Icon Icon Icon Icon List Hoz Rated 4.88/5 Based on 468 Review…" at bounding box center [718, 318] width 259 height 314
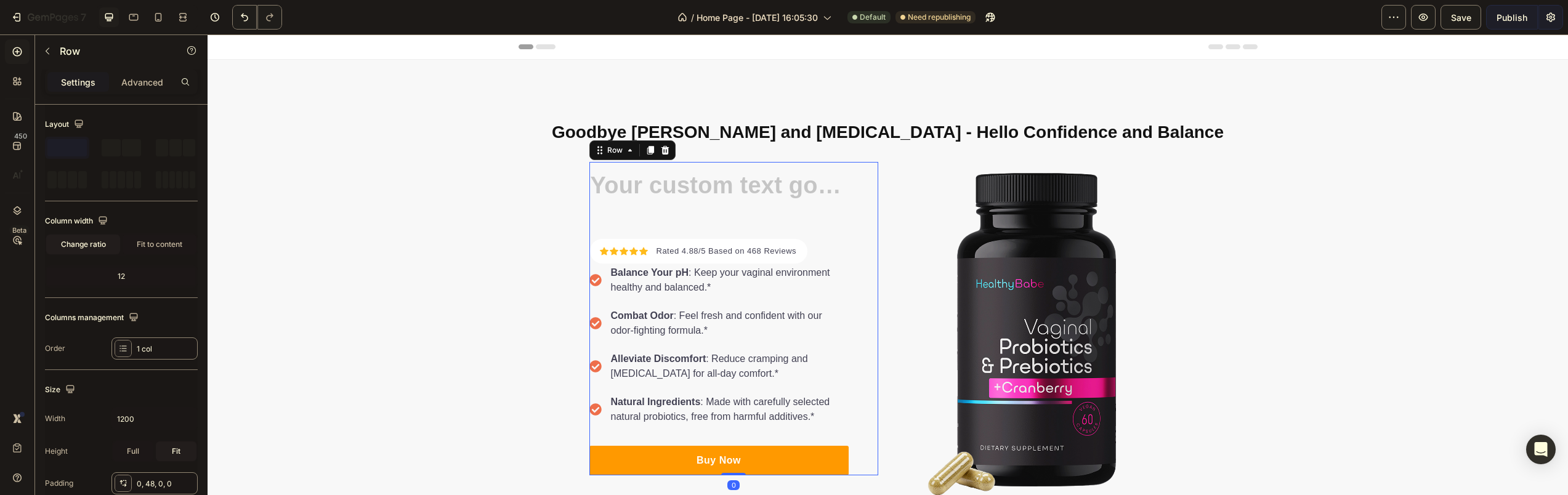
click at [803, 256] on div "Heading Icon Icon Icon Icon Icon Icon List Hoz Rated 4.88/5 Based on 468 Review…" at bounding box center [718, 318] width 259 height 314
click at [826, 259] on div "Heading Icon Icon Icon Icon Icon Icon List Hoz Rated 4.88/5 Based on 468 Review…" at bounding box center [718, 318] width 259 height 314
click at [820, 252] on div "Heading Icon Icon Icon Icon Icon Icon List Hoz Rated 4.88/5 Based on 468 Review…" at bounding box center [718, 318] width 259 height 314
click at [809, 251] on div "Heading Icon Icon Icon Icon Icon Icon List Hoz Rated 4.88/5 Based on 468 Review…" at bounding box center [718, 318] width 259 height 314
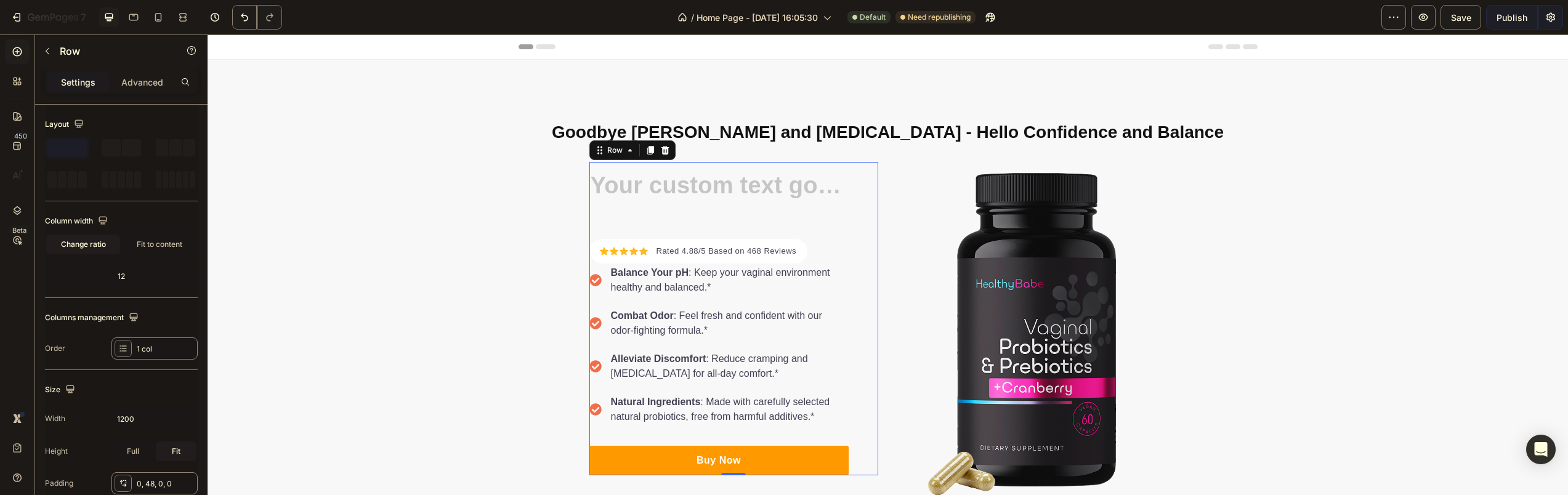
click at [809, 251] on div "Heading Icon Icon Icon Icon Icon Icon List Hoz Rated 4.88/5 Based on 468 Review…" at bounding box center [718, 318] width 259 height 314
drag, startPoint x: 812, startPoint y: 176, endPoint x: 732, endPoint y: 176, distance: 80.0
click at [807, 176] on div "Icon Icon Icon Icon Icon Icon List Hoz Rated 4.88/5 Based on 468 Reviews Text b…" at bounding box center [718, 318] width 259 height 314
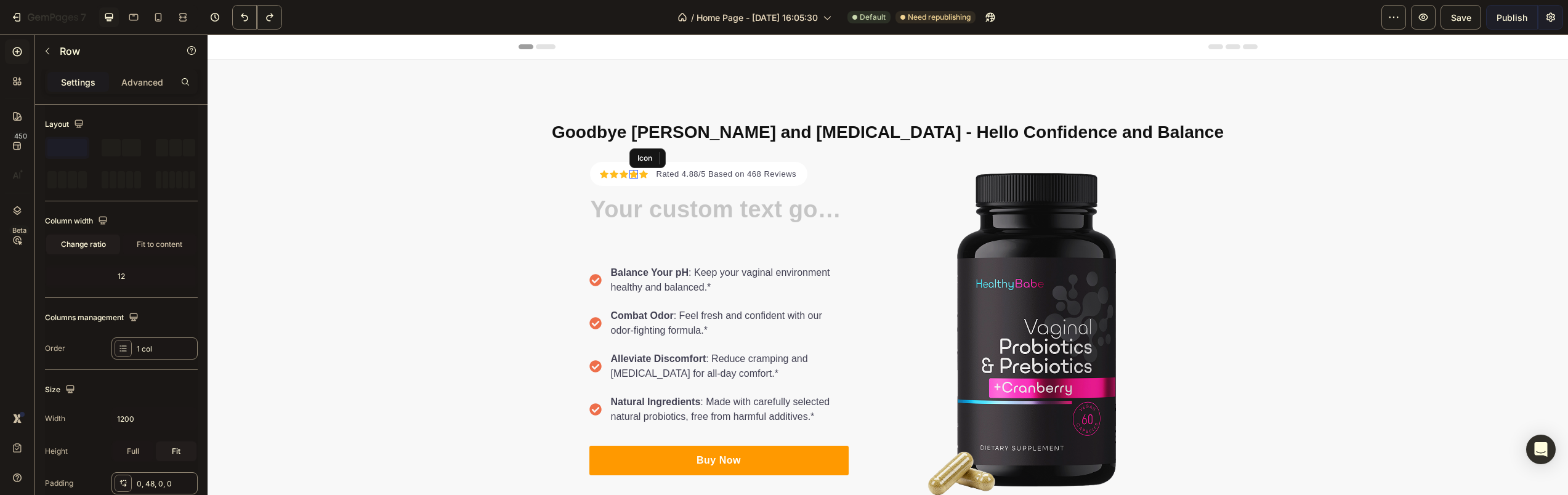
click at [631, 176] on div "Icon" at bounding box center [634, 174] width 9 height 9
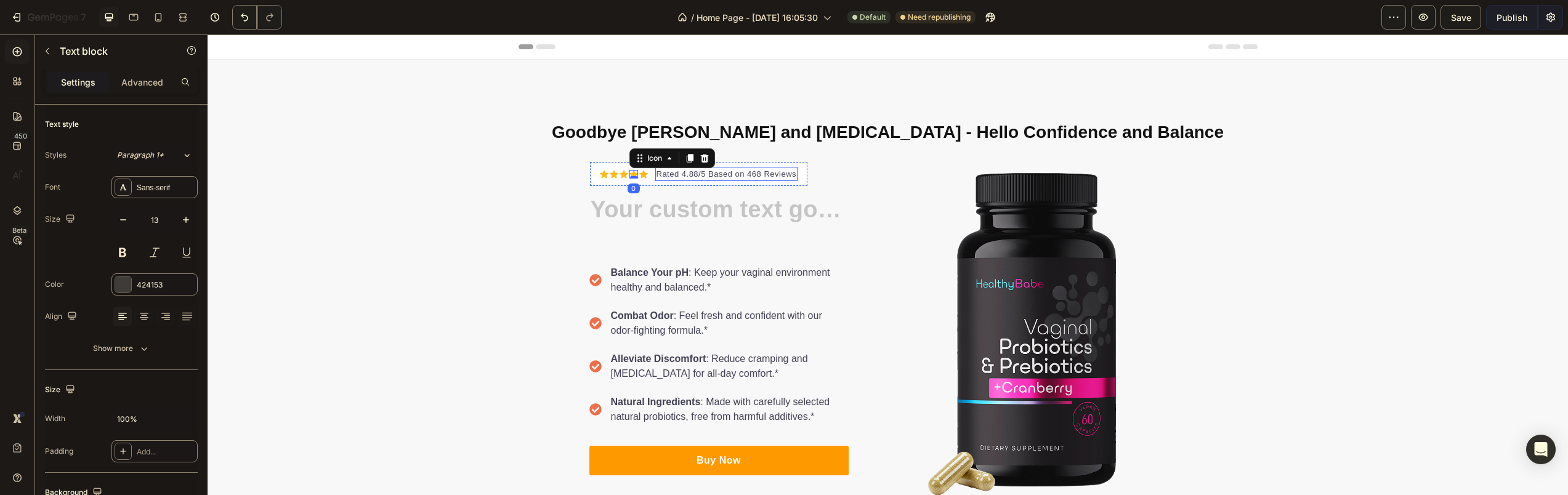
click at [791, 174] on p "Rated 4.88/5 Based on 468 Reviews" at bounding box center [727, 174] width 141 height 12
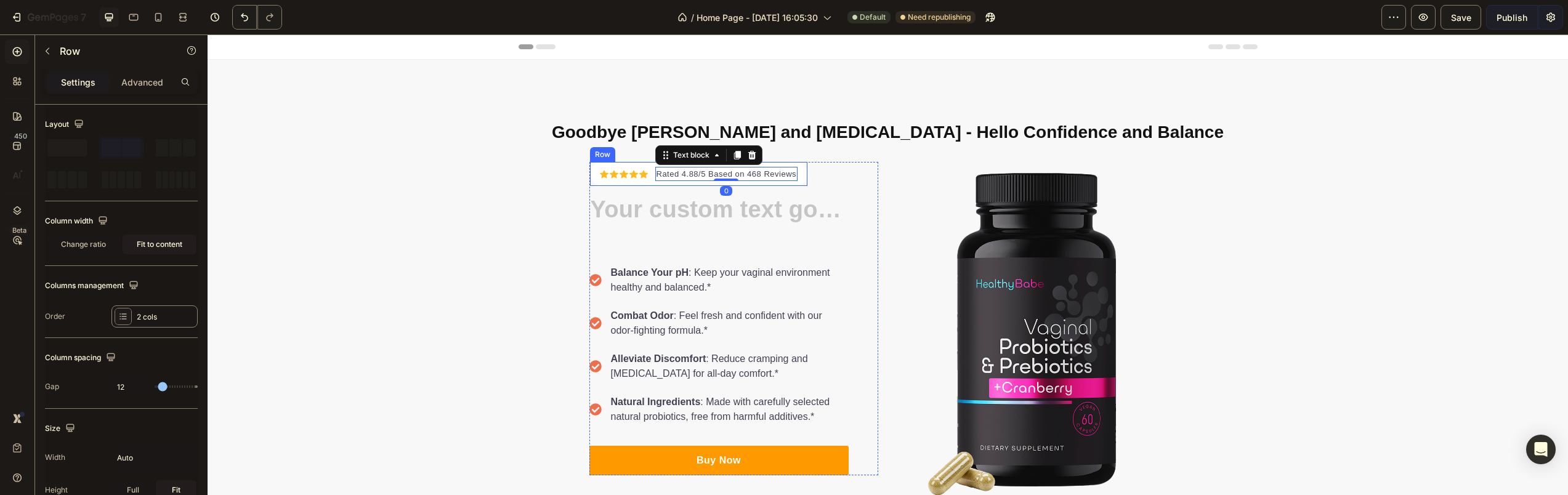
click at [797, 173] on div "Icon Icon Icon Icon Icon Icon List Hoz Rated 4.88/5 Based on 468 Reviews Text b…" at bounding box center [699, 174] width 218 height 25
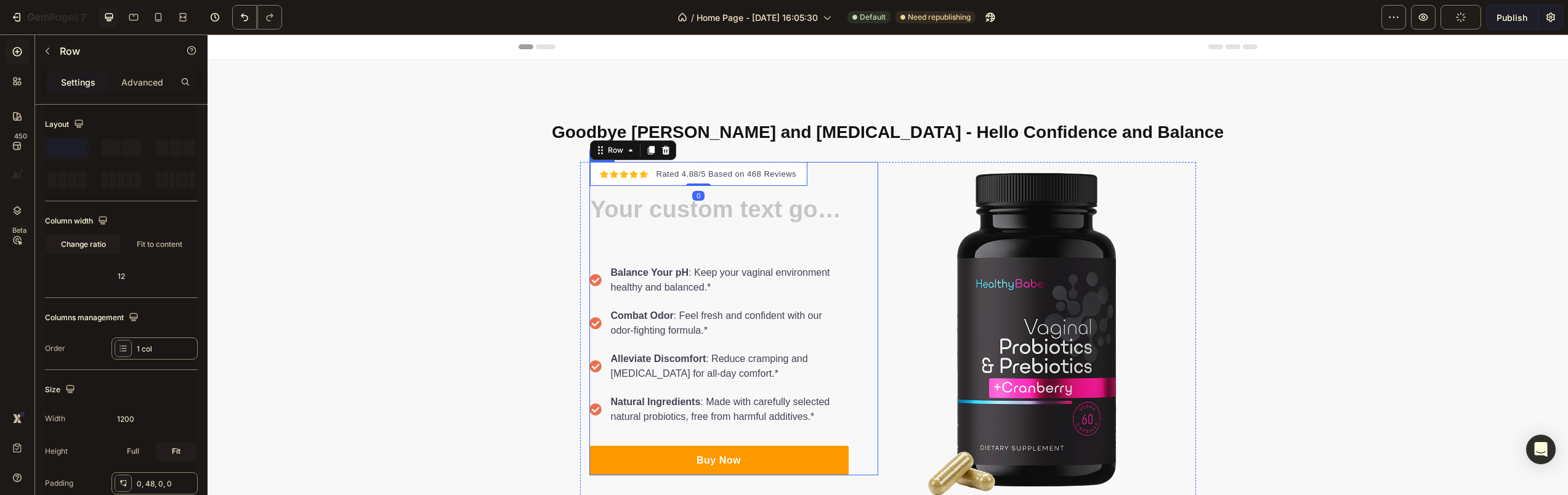
click at [829, 185] on div "Icon Icon Icon Icon Icon Icon List Hoz Rated 4.88/5 Based on 468 Reviews Text b…" at bounding box center [718, 318] width 259 height 314
click at [799, 178] on div "Icon Icon Icon Icon Icon Icon List Hoz Rated 4.88/5 Based on 468 Reviews Text b…" at bounding box center [699, 174] width 218 height 25
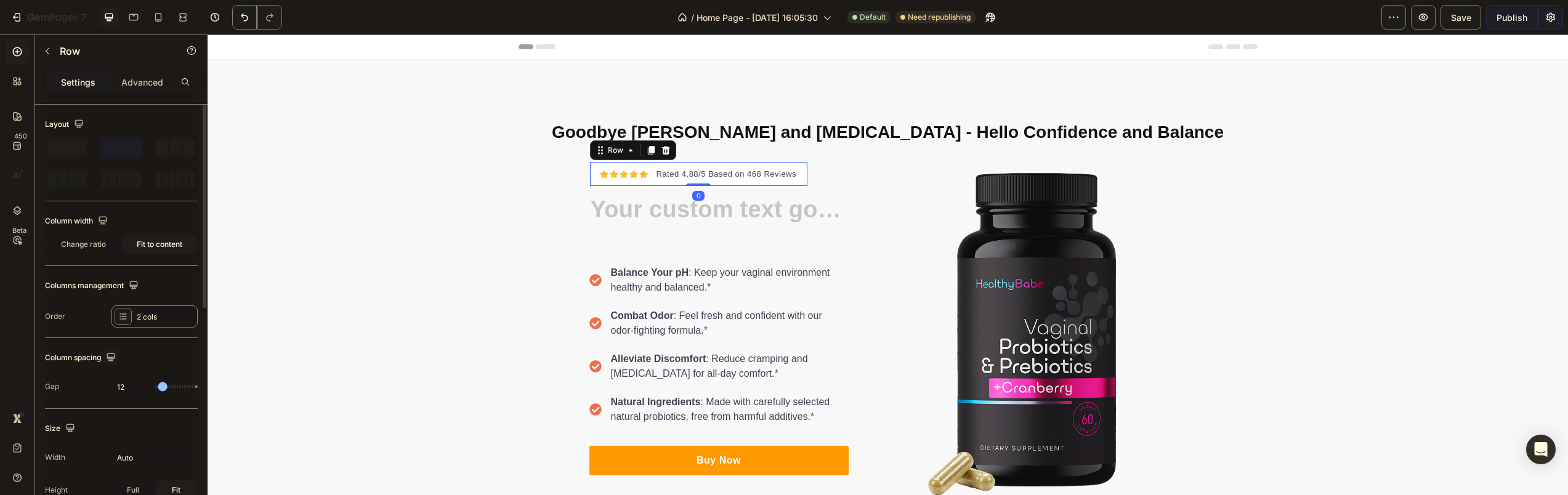
scroll to position [246, 0]
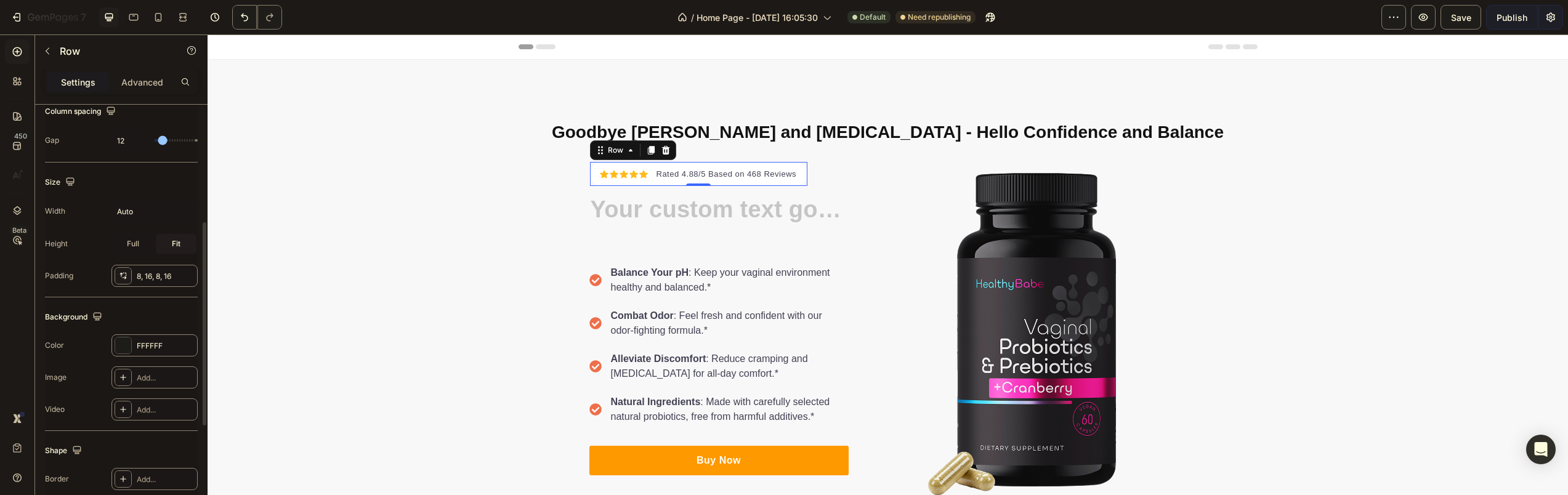
type input "20"
type input "70"
type input "84"
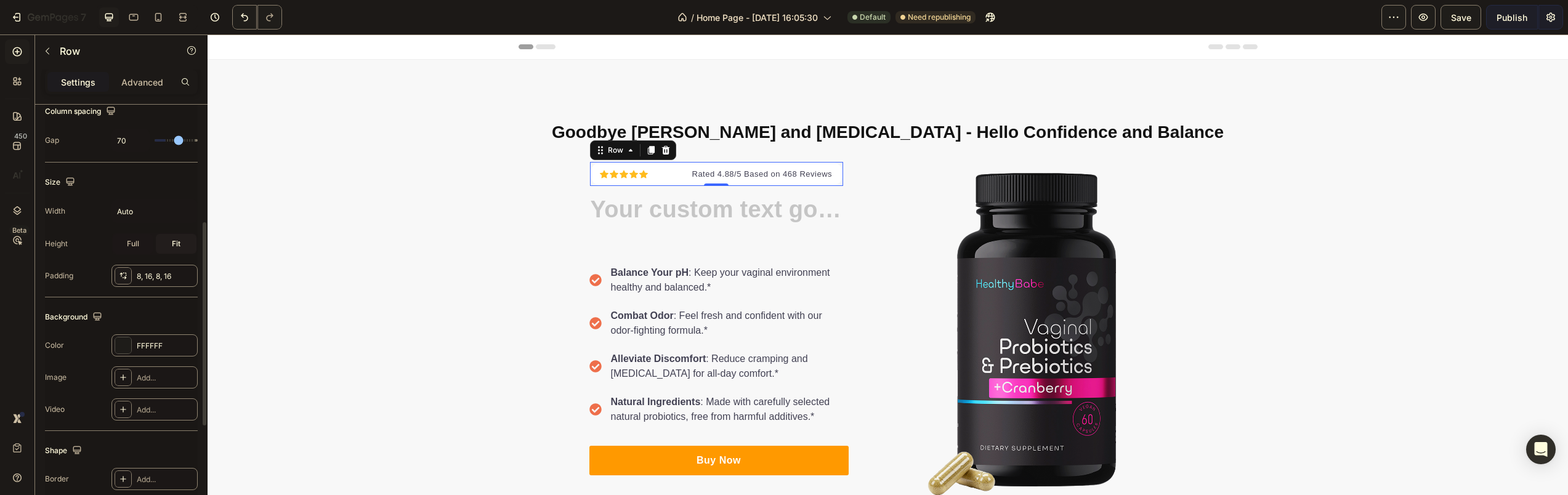
type input "84"
type input "88"
type input "87"
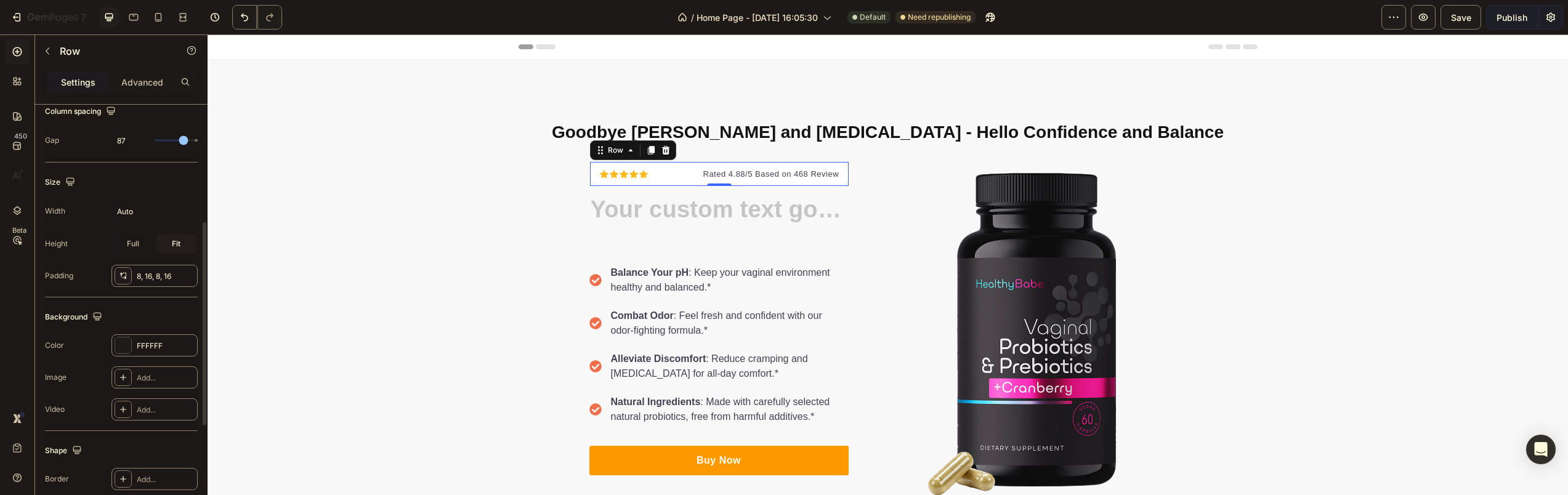
type input "60"
type input "56"
type input "54"
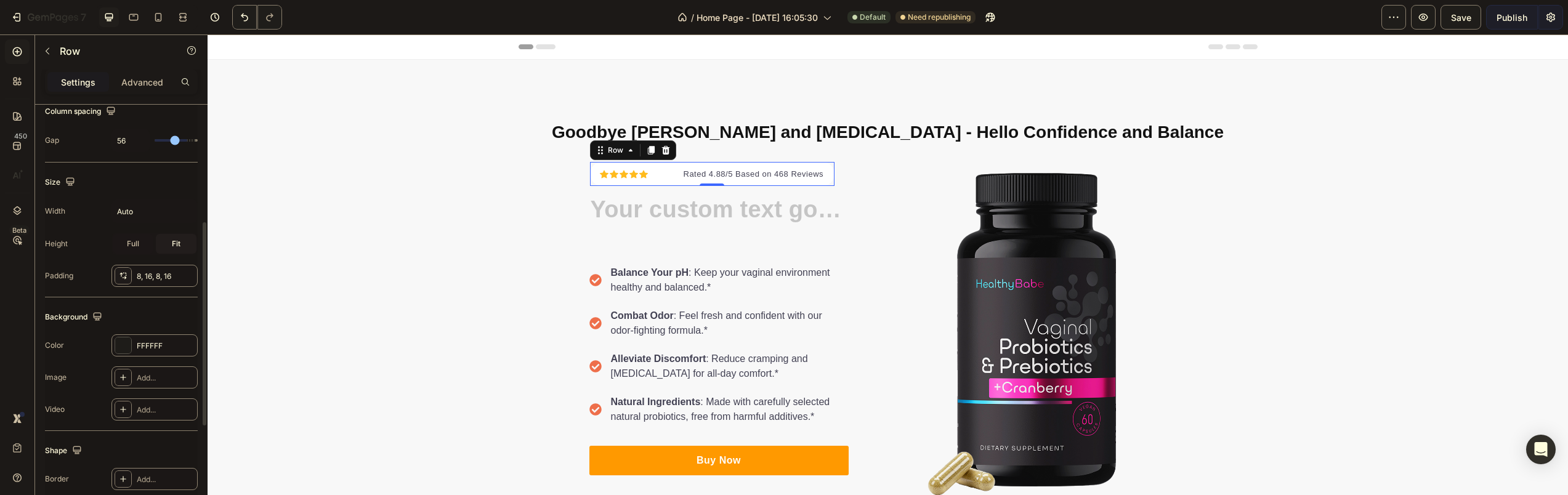
type input "54"
type input "53"
type input "50"
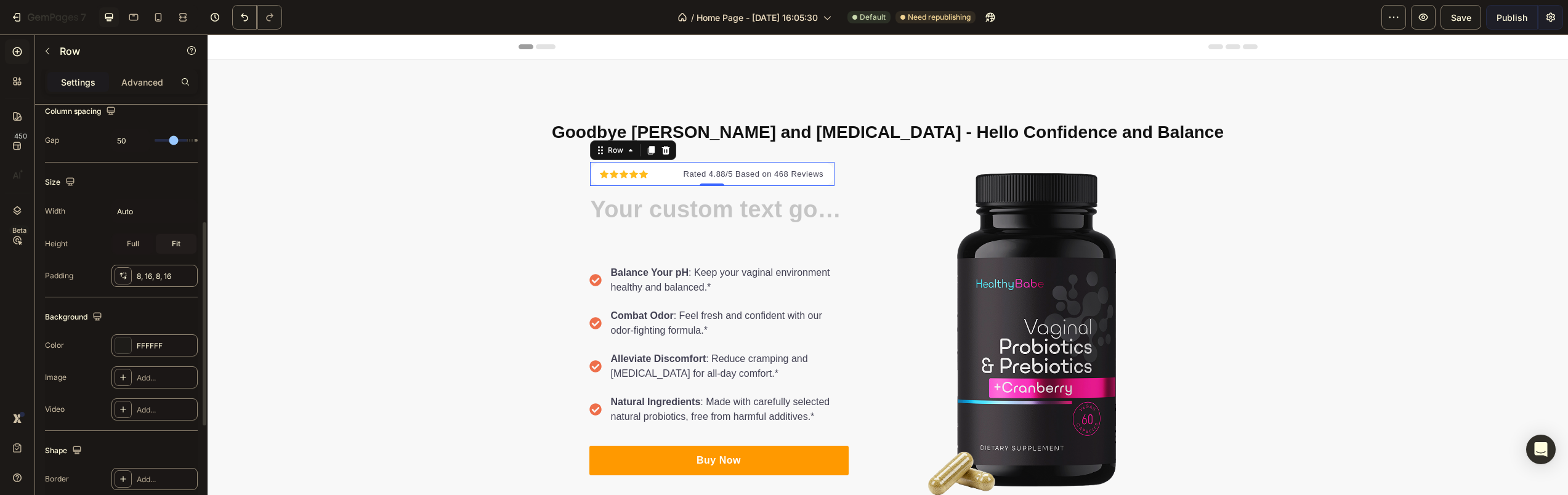
type input "47"
type input "44"
type input "39"
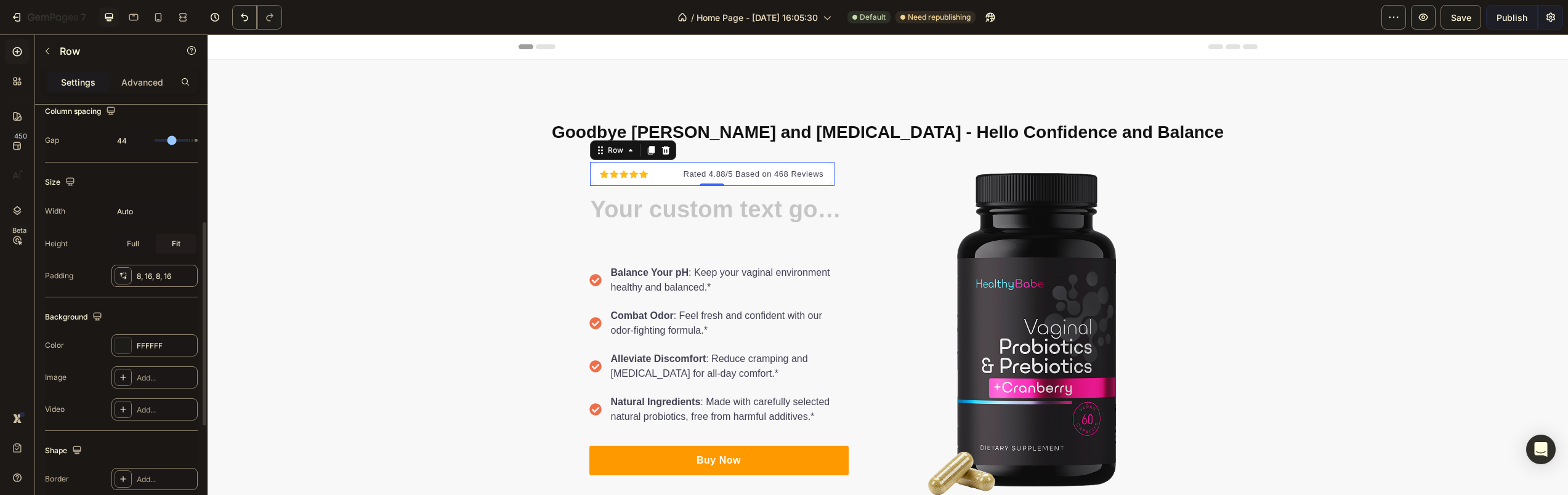
type input "39"
type input "38"
type input "21"
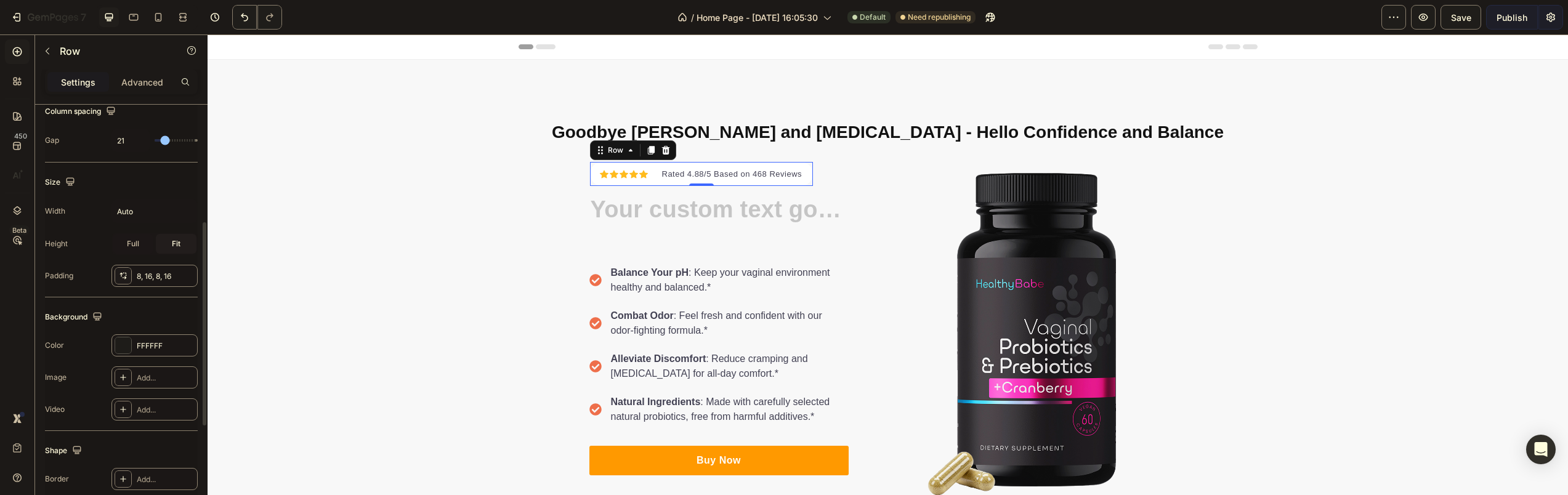
click at [165, 141] on input "range" at bounding box center [176, 140] width 43 height 3
type input "12"
click at [140, 272] on div "8, 16, 8, 16" at bounding box center [154, 276] width 36 height 11
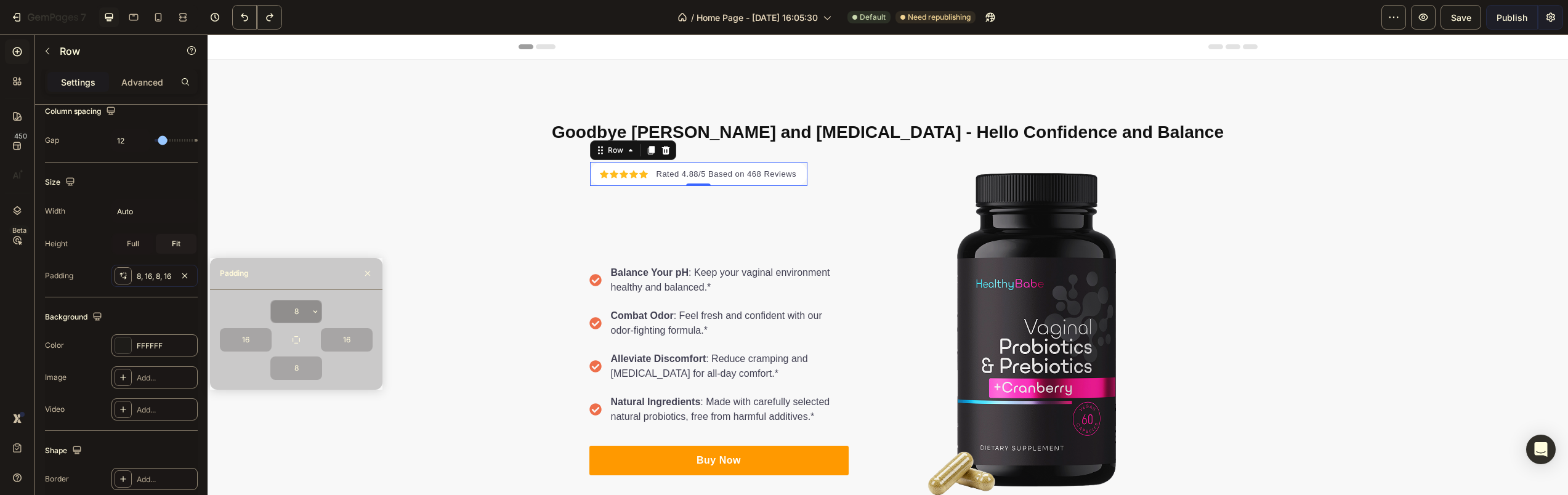
click at [289, 303] on input "8" at bounding box center [295, 311] width 50 height 22
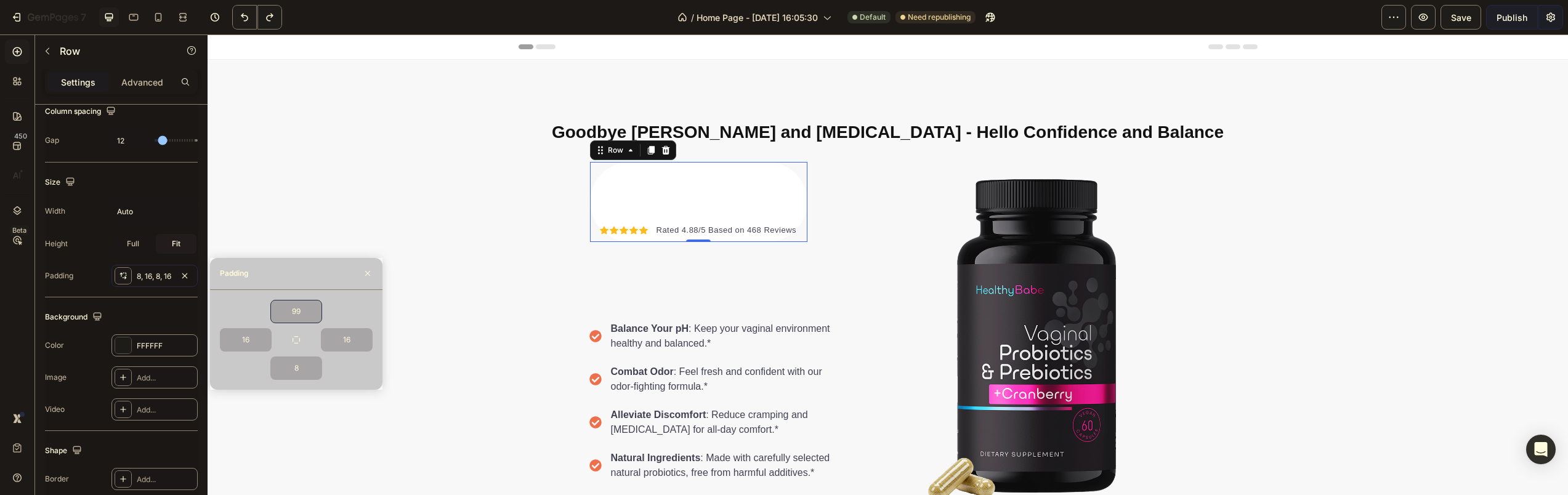
type input "8"
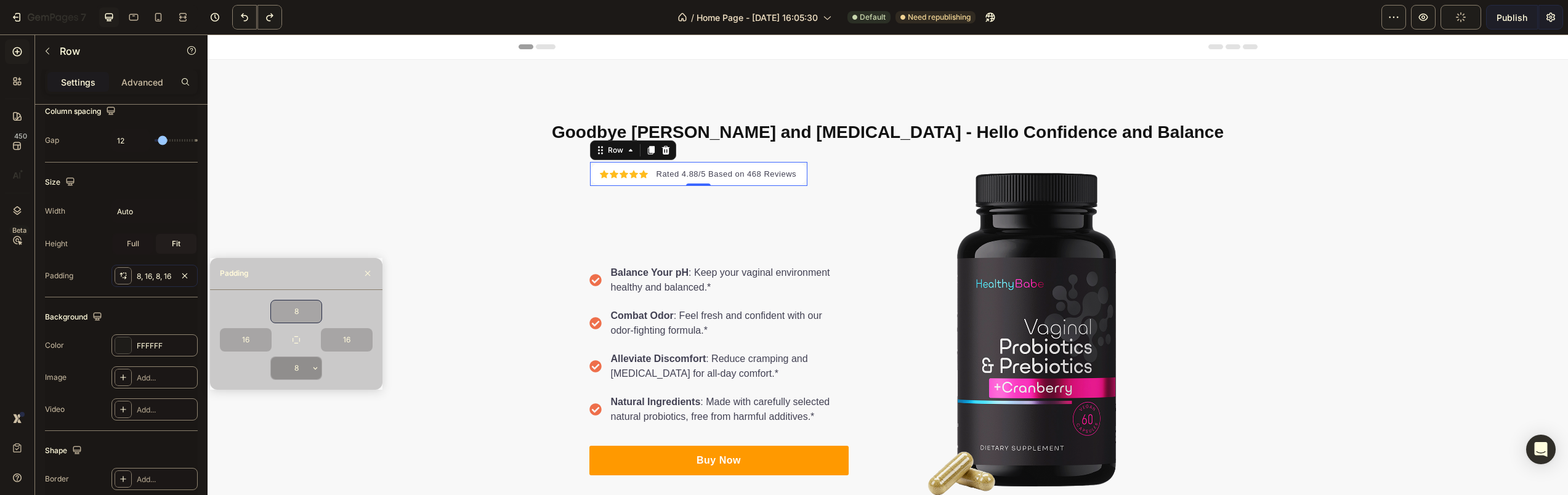
click at [295, 365] on input "8" at bounding box center [295, 368] width 50 height 22
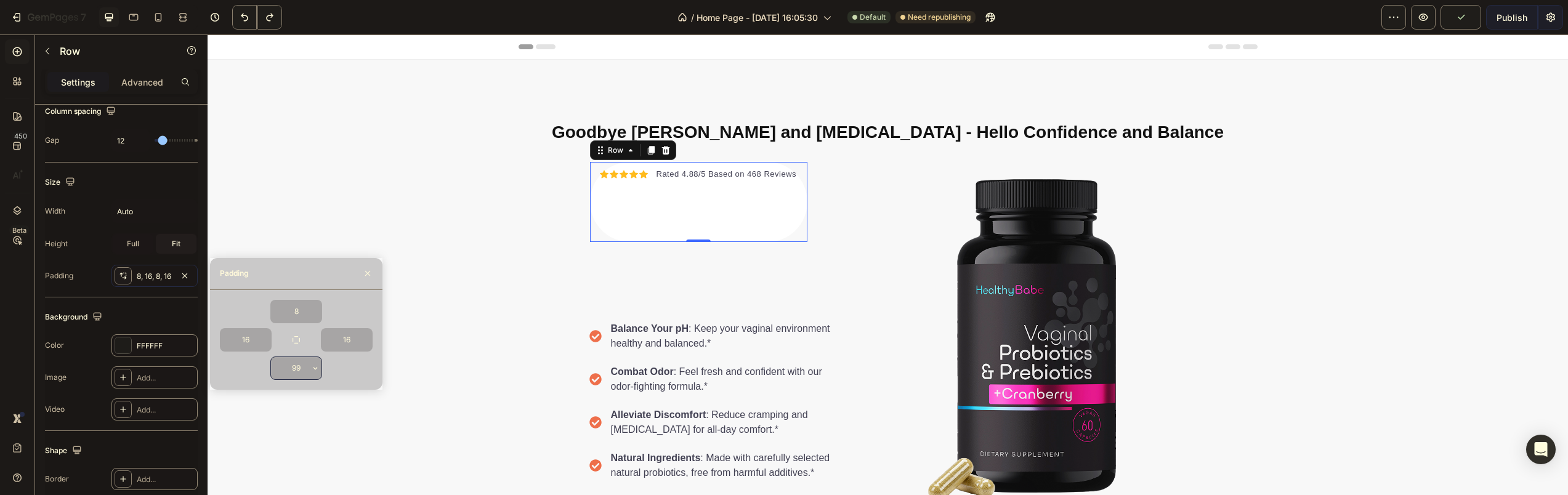
type input "8"
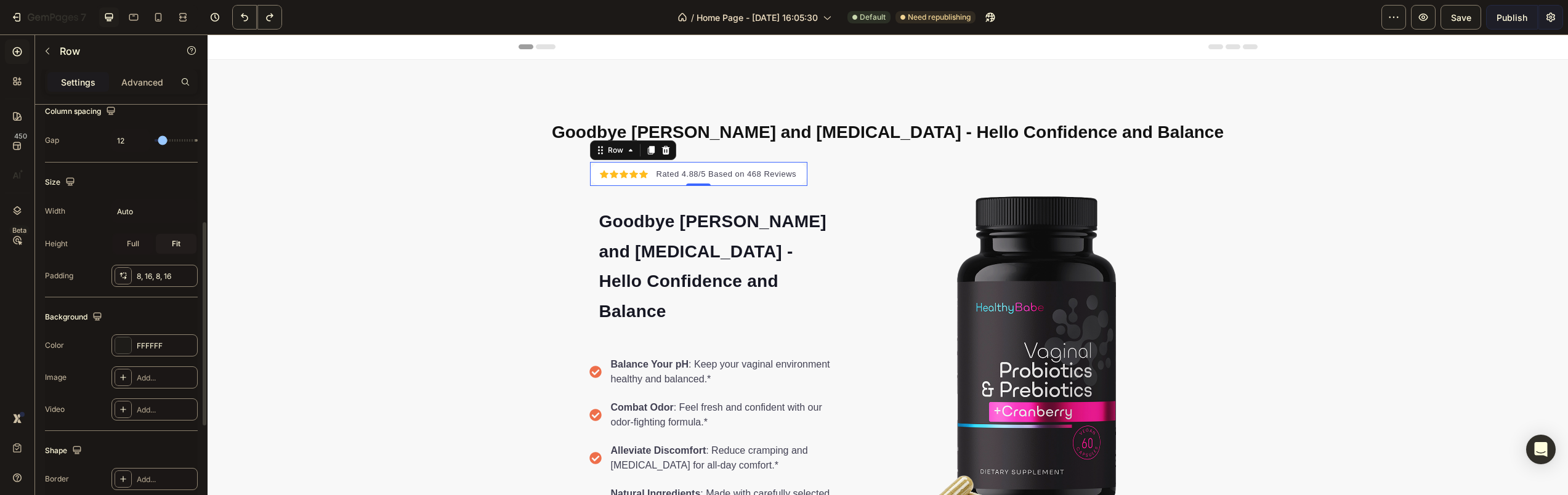
click at [163, 308] on div "Background" at bounding box center [121, 317] width 153 height 19
click at [139, 247] on span "Full" at bounding box center [133, 244] width 12 height 11
click at [176, 244] on span "Fit" at bounding box center [176, 244] width 9 height 11
click at [148, 241] on div "Full" at bounding box center [133, 244] width 40 height 19
click at [153, 212] on input "Auto" at bounding box center [154, 211] width 85 height 22
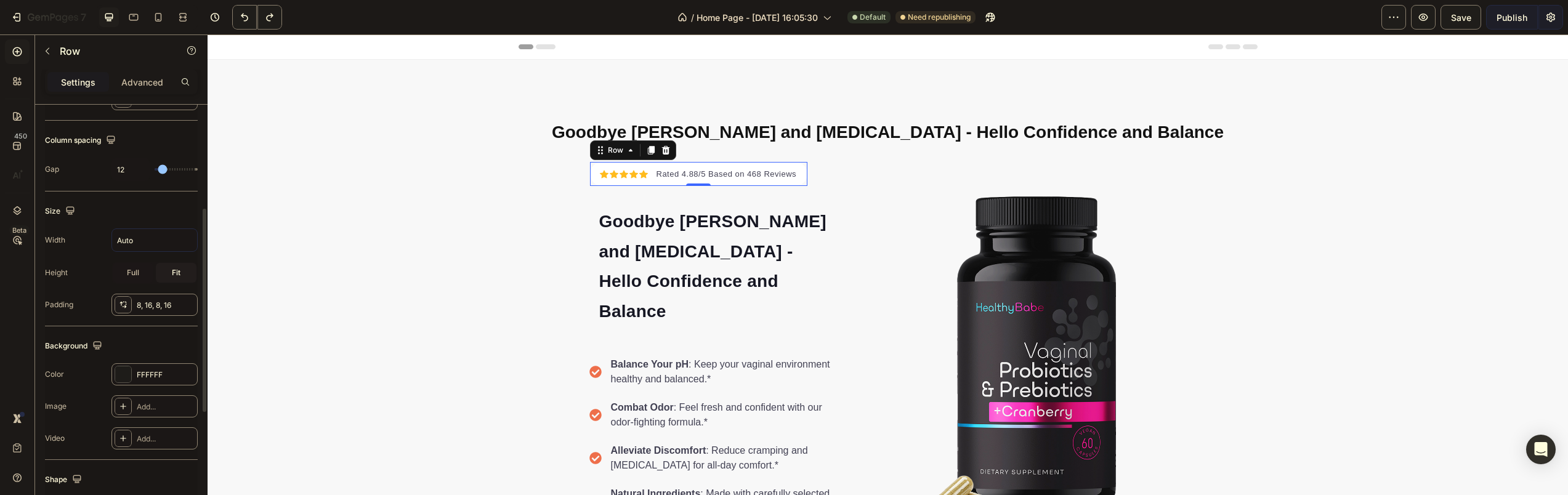
scroll to position [0, 0]
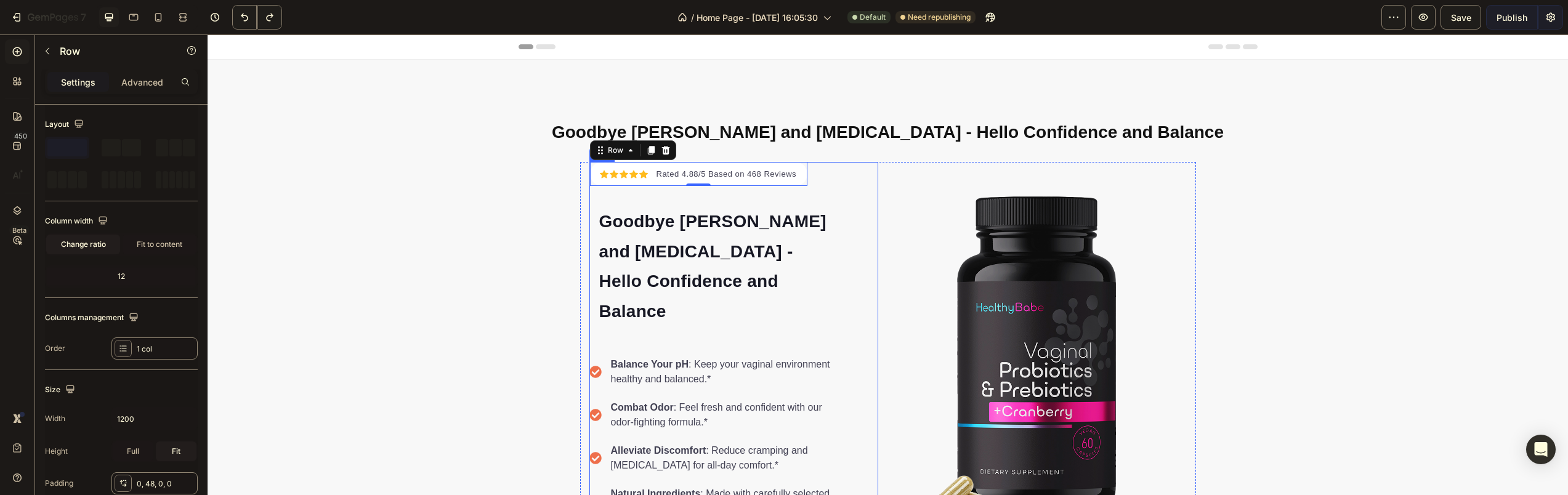
click at [823, 171] on div "Icon Icon Icon Icon Icon Icon List Hoz Rated 4.88/5 Based on 468 Reviews Text b…" at bounding box center [718, 364] width 259 height 405
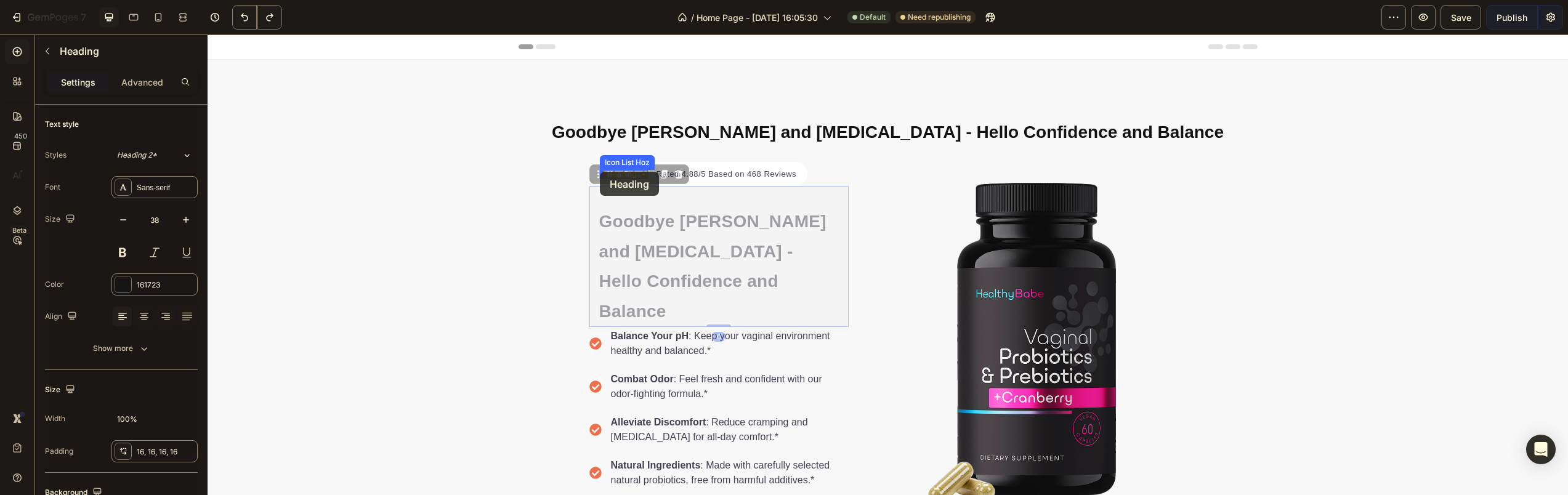
drag, startPoint x: 602, startPoint y: 184, endPoint x: 600, endPoint y: 171, distance: 13.2
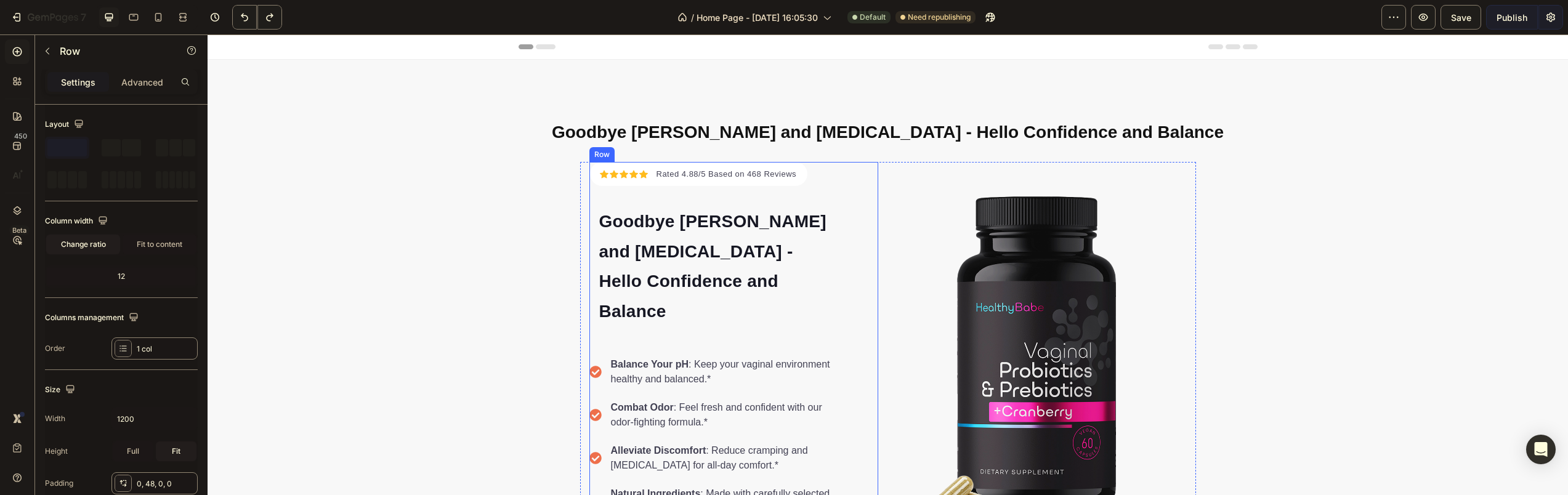
click at [851, 280] on div "Icon Icon Icon Icon Icon Icon List Hoz Rated 4.88/5 Based on 468 Reviews Text b…" at bounding box center [733, 364] width 289 height 405
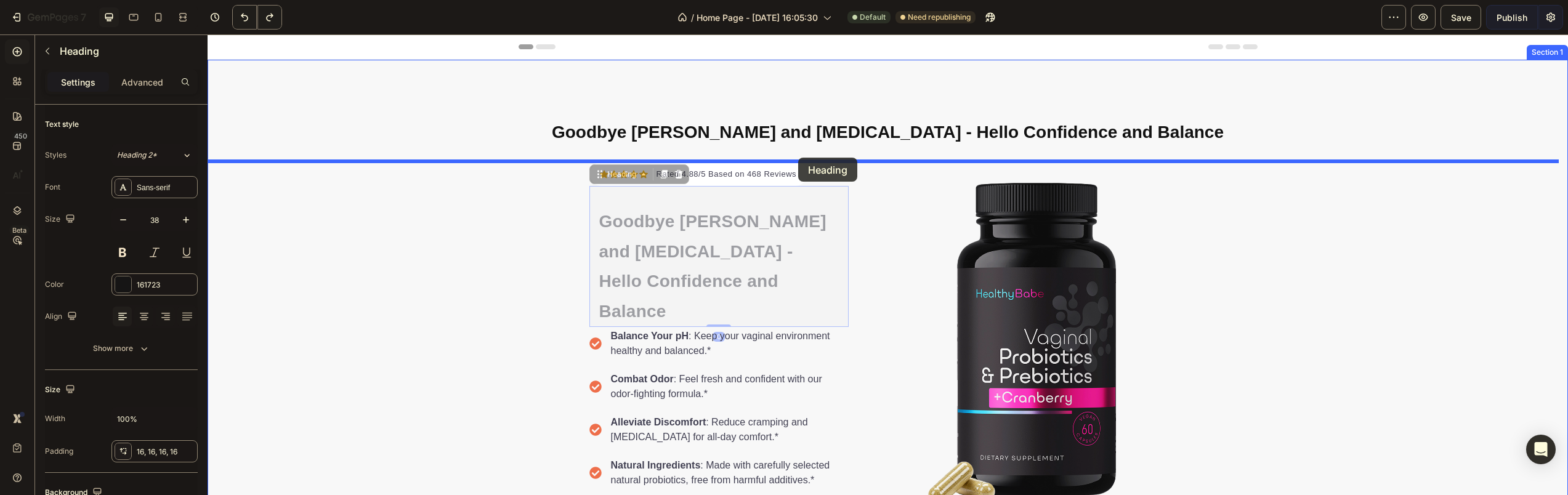
drag, startPoint x: 817, startPoint y: 251, endPoint x: 799, endPoint y: 157, distance: 95.7
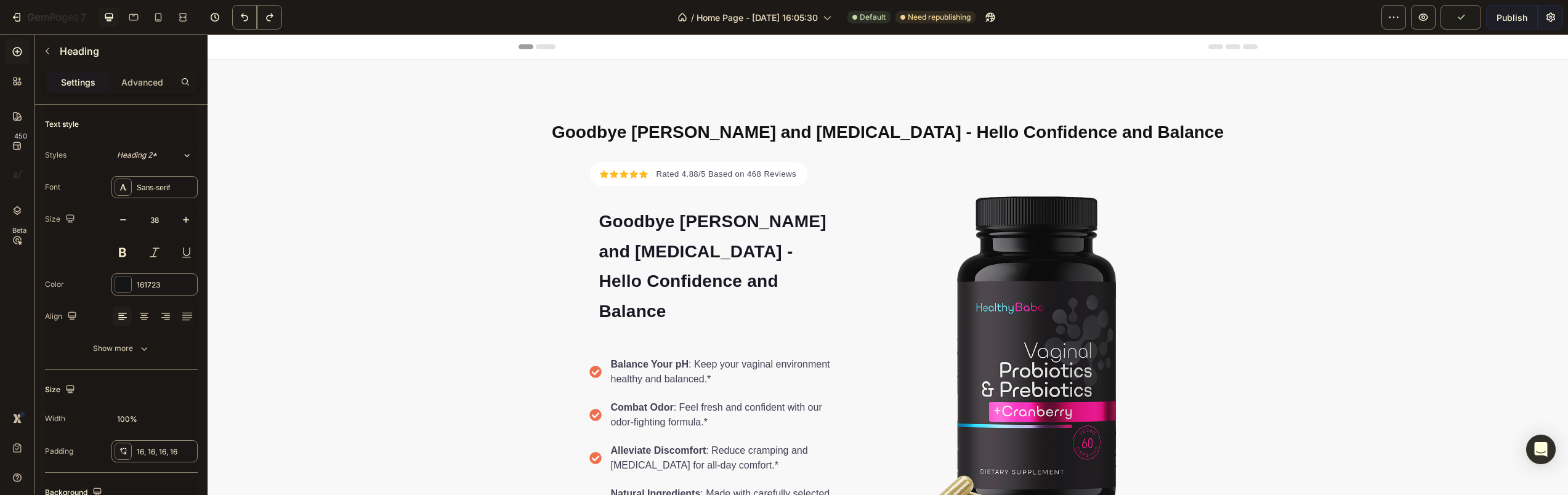
click at [791, 256] on h2 "Goodbye [PERSON_NAME] and [MEDICAL_DATA] - Hello Confidence and Balance" at bounding box center [718, 266] width 259 height 139
click at [869, 259] on div "Icon Icon Icon Icon Icon Icon List Hoz Rated 4.88/5 Based on 468 Reviews Text b…" at bounding box center [733, 364] width 289 height 405
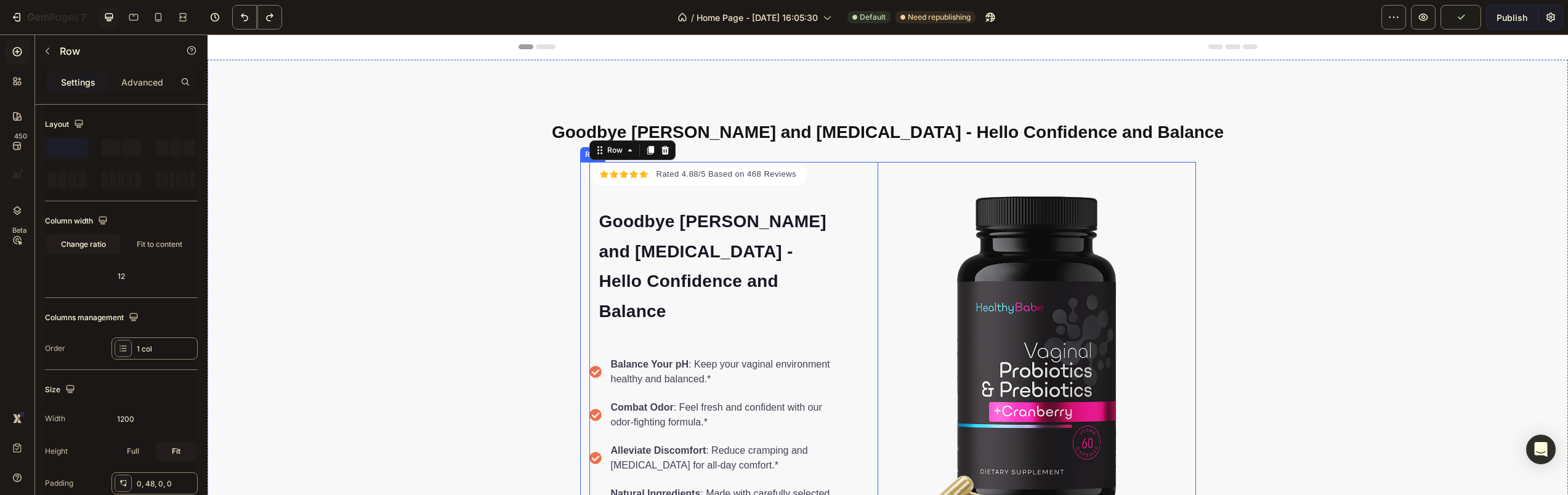
click at [889, 269] on div "Icon Icon Icon Icon Icon Icon List Hoz Rated 4.88/5 Based on 468 Reviews Text b…" at bounding box center [888, 364] width 616 height 405
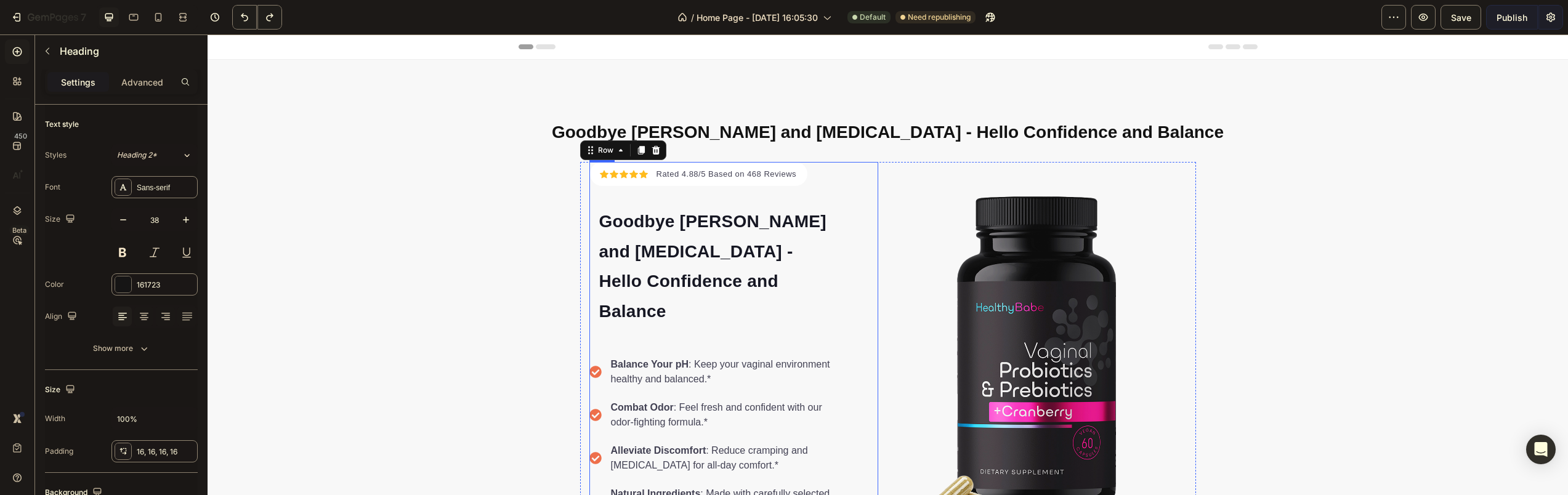
click at [835, 269] on h2 "⁠⁠⁠⁠⁠⁠⁠ Goodbye [PERSON_NAME] and [MEDICAL_DATA] - Hello Confidence and Balance" at bounding box center [718, 266] width 259 height 139
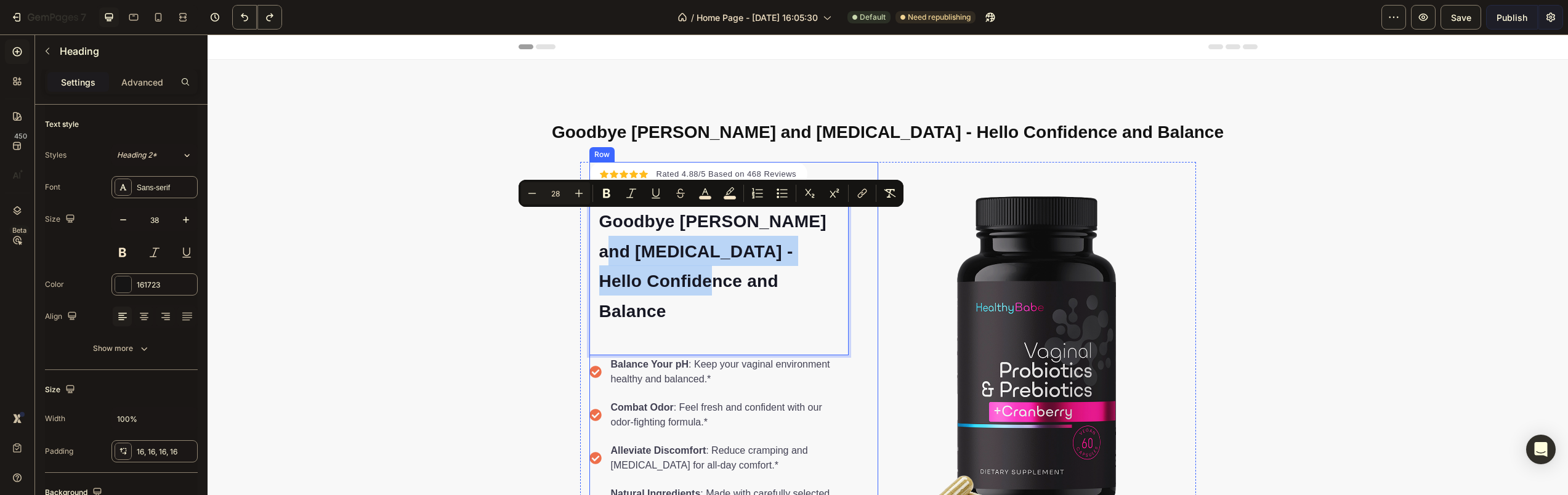
drag, startPoint x: 817, startPoint y: 273, endPoint x: 807, endPoint y: 171, distance: 102.5
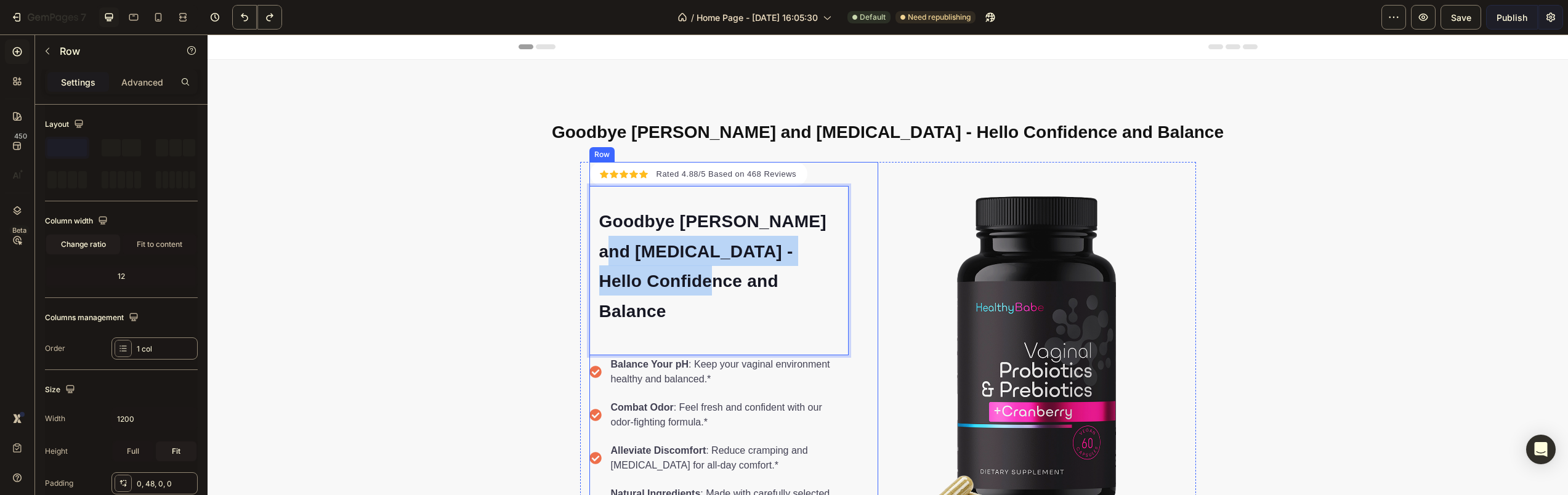
click at [855, 263] on div "Icon Icon Icon Icon Icon Icon List Hoz Rated 4.88/5 Based on 468 Reviews Text b…" at bounding box center [733, 364] width 289 height 405
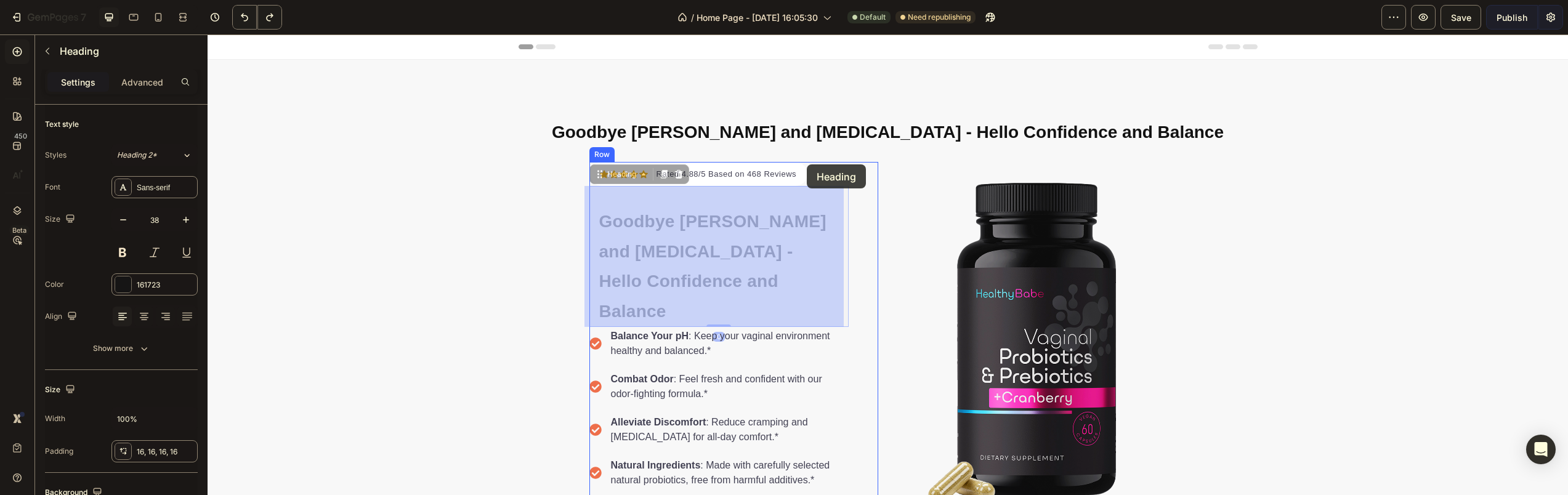
drag, startPoint x: 834, startPoint y: 266, endPoint x: 807, endPoint y: 164, distance: 105.5
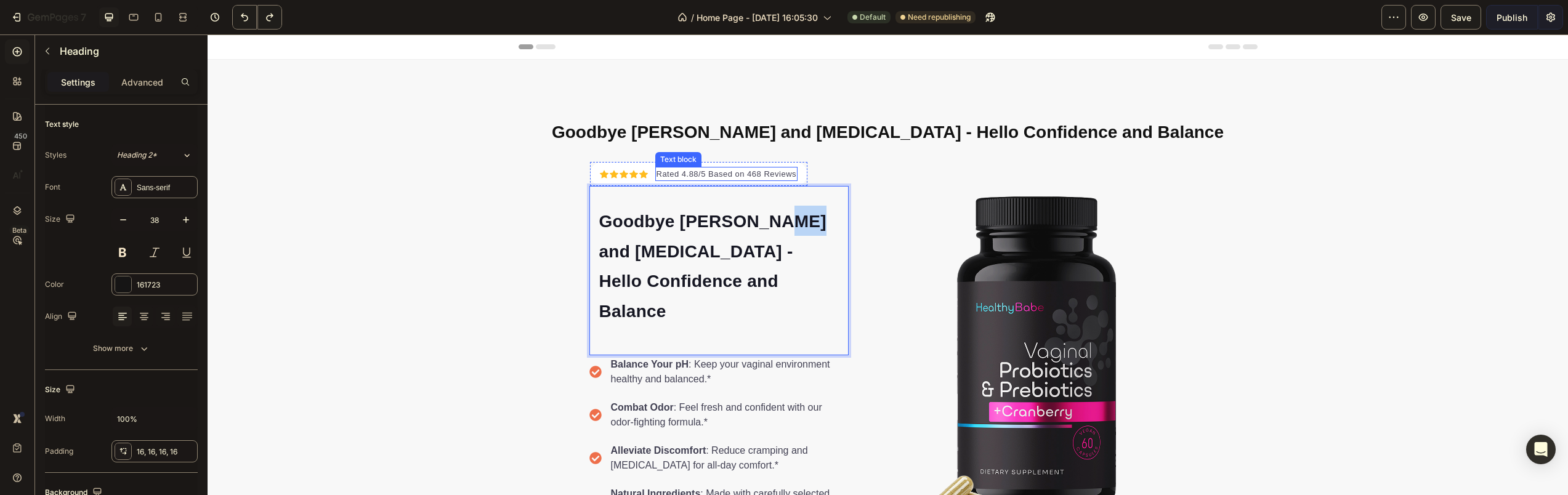
drag, startPoint x: 772, startPoint y: 220, endPoint x: 839, endPoint y: 183, distance: 76.5
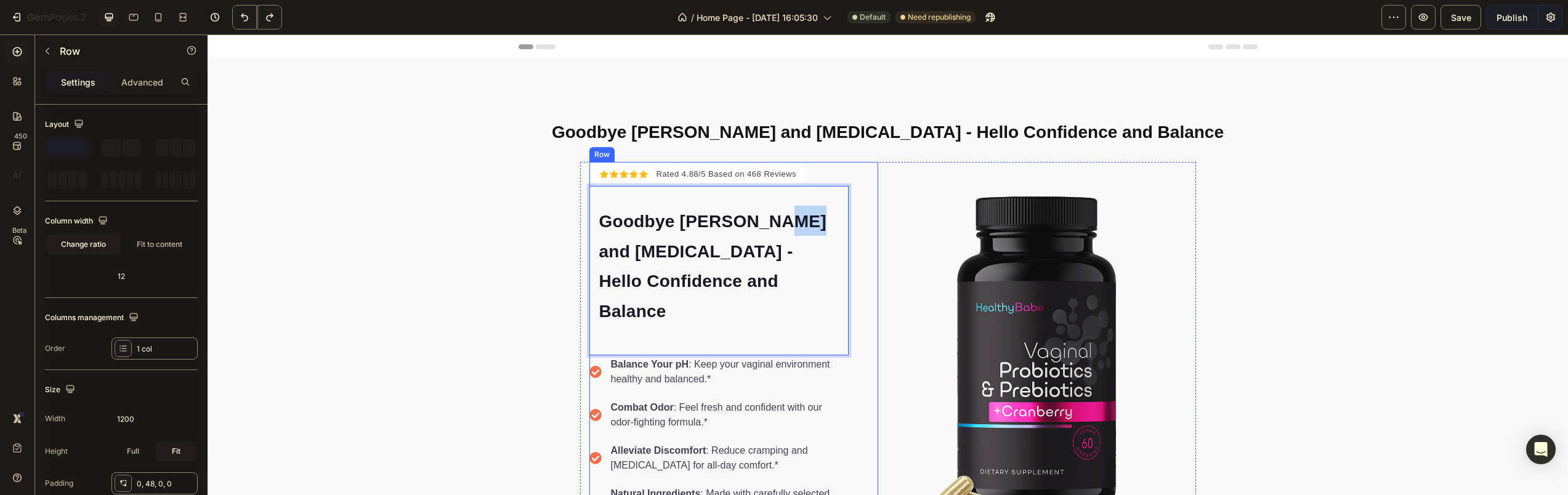
click at [849, 218] on div "Icon Icon Icon Icon Icon Icon List Hoz Rated 4.88/5 Based on 468 Reviews Text b…" at bounding box center [733, 364] width 289 height 405
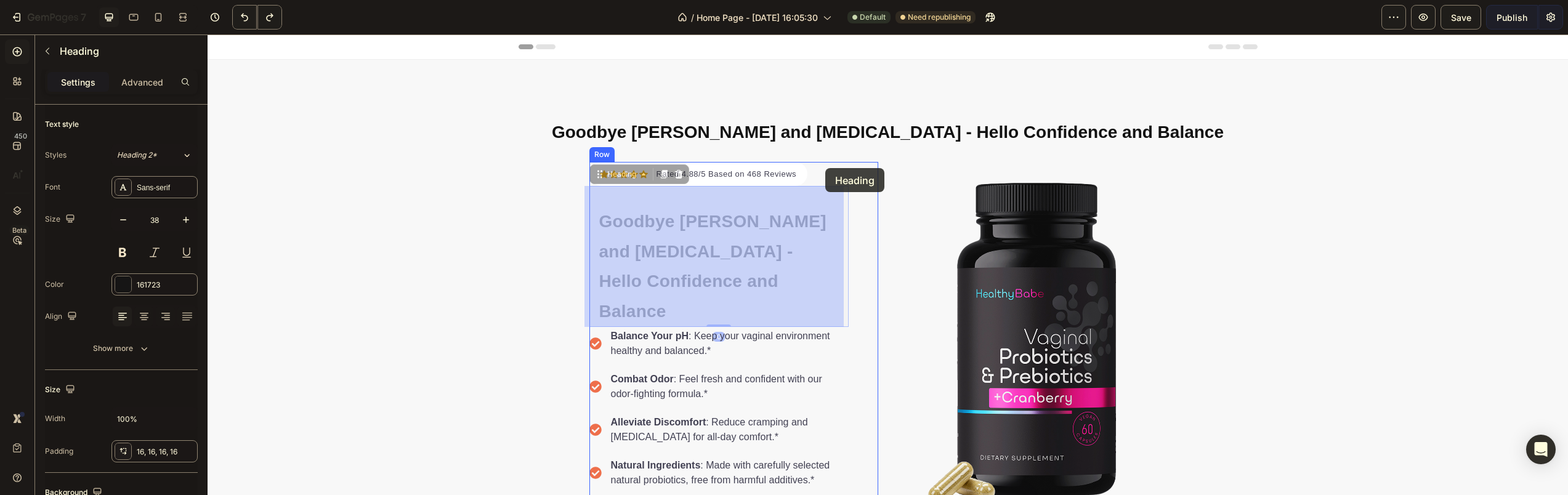
drag, startPoint x: 835, startPoint y: 215, endPoint x: 824, endPoint y: 165, distance: 51.2
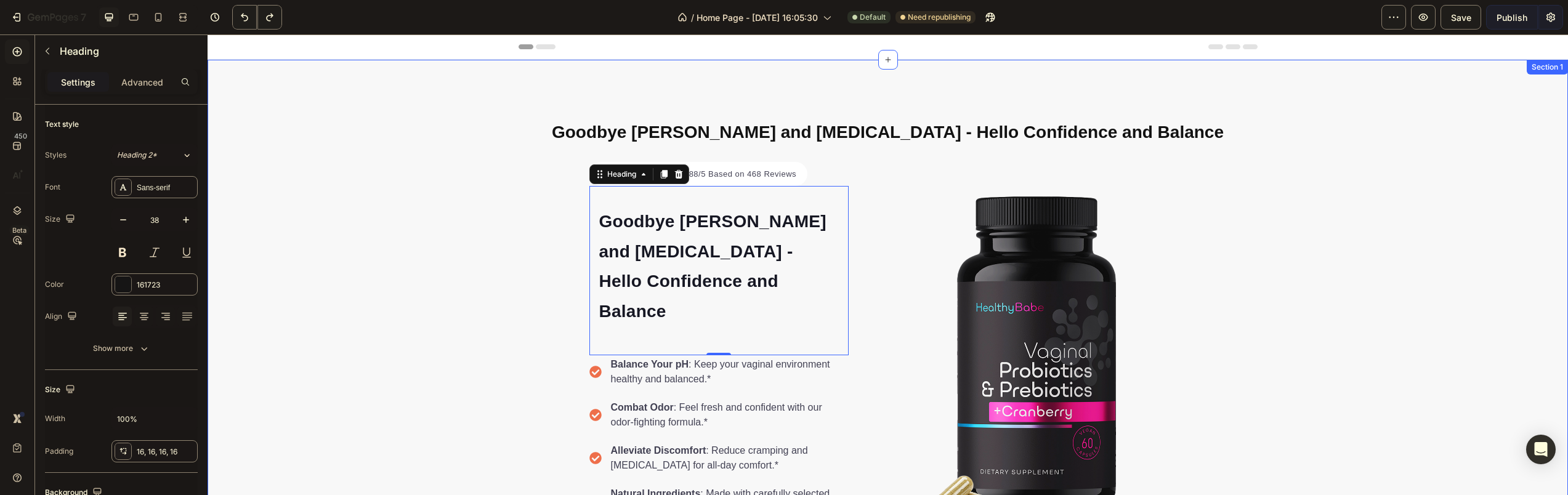
click at [501, 254] on div "⁠⁠⁠⁠⁠⁠⁠ Goodbye Odor and [MEDICAL_DATA] - Hello Confidence and Balance Heading …" at bounding box center [887, 338] width 1360 height 458
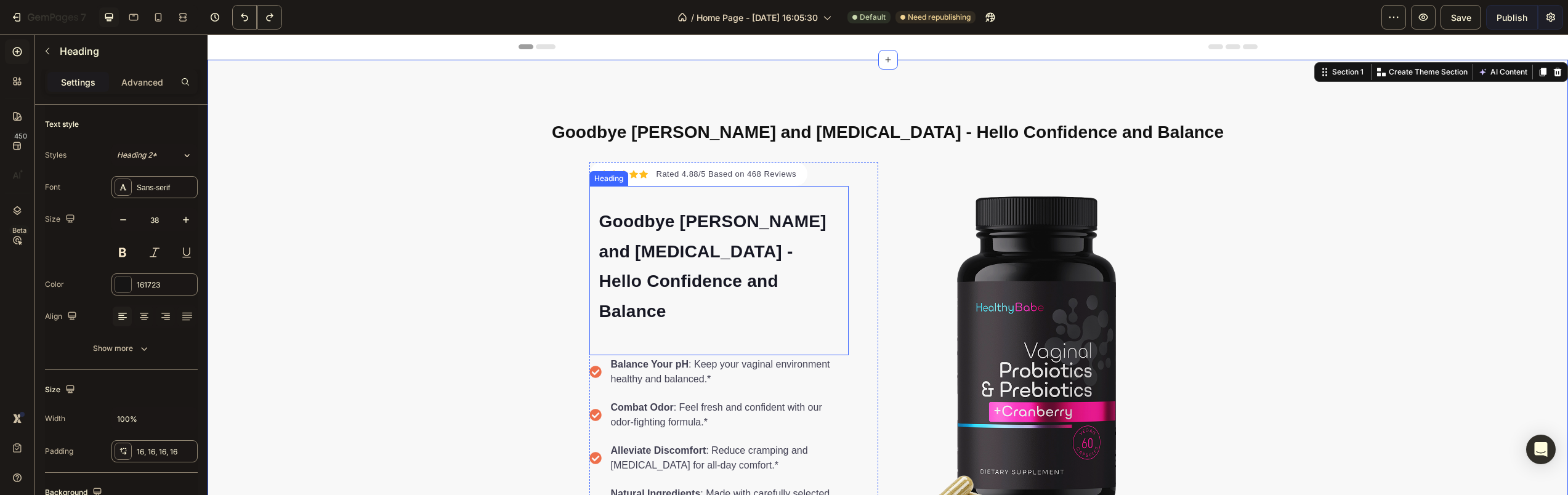
click at [667, 259] on span "Goodbye [PERSON_NAME] and [MEDICAL_DATA] - Hello Confidence and Balance" at bounding box center [713, 266] width 227 height 109
click at [474, 333] on div "⁠⁠⁠⁠⁠⁠⁠ Goodbye Odor and [MEDICAL_DATA] - Hello Confidence and Balance Heading …" at bounding box center [887, 338] width 1360 height 458
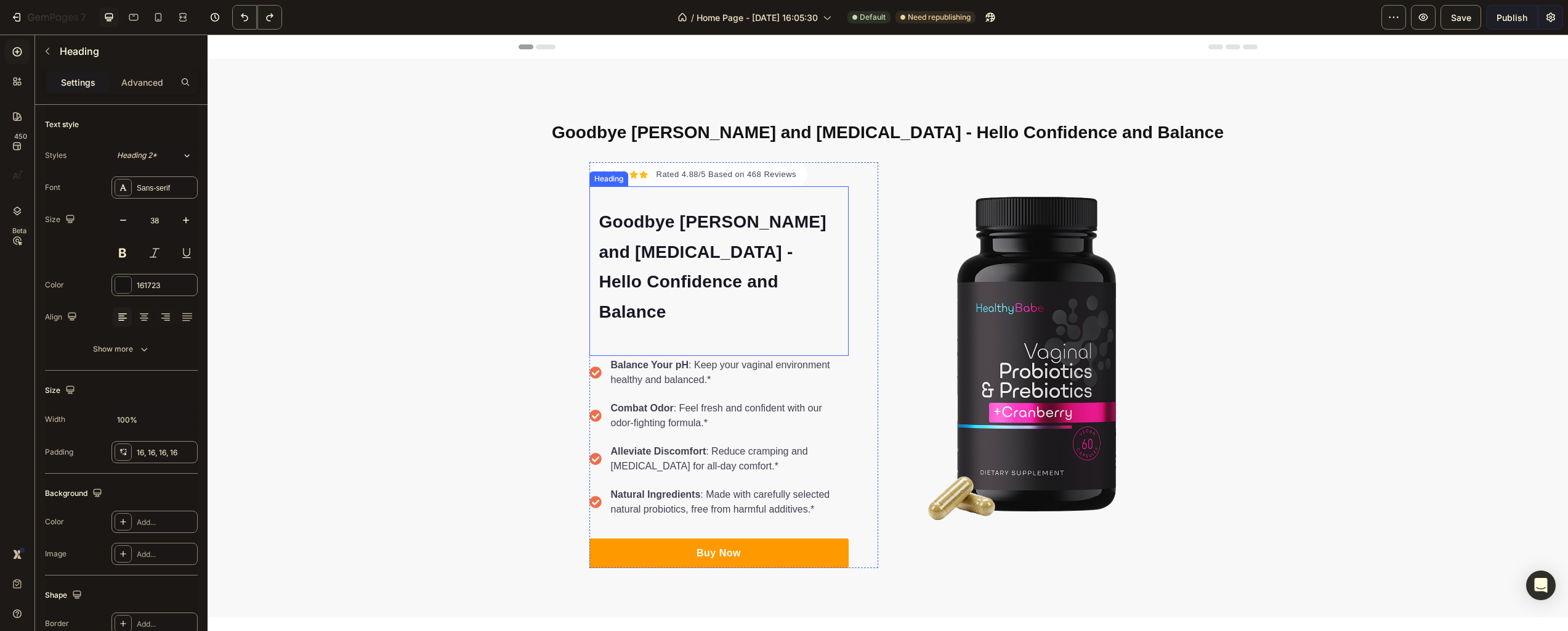
click at [649, 308] on div "⁠⁠⁠⁠⁠⁠⁠ Goodbye [PERSON_NAME] and [MEDICAL_DATA] - Hello Confidence and Balance…" at bounding box center [718, 271] width 259 height 169
click at [639, 284] on span "Goodbye [PERSON_NAME] and [MEDICAL_DATA] - Hello Confidence and Balance" at bounding box center [713, 267] width 227 height 109
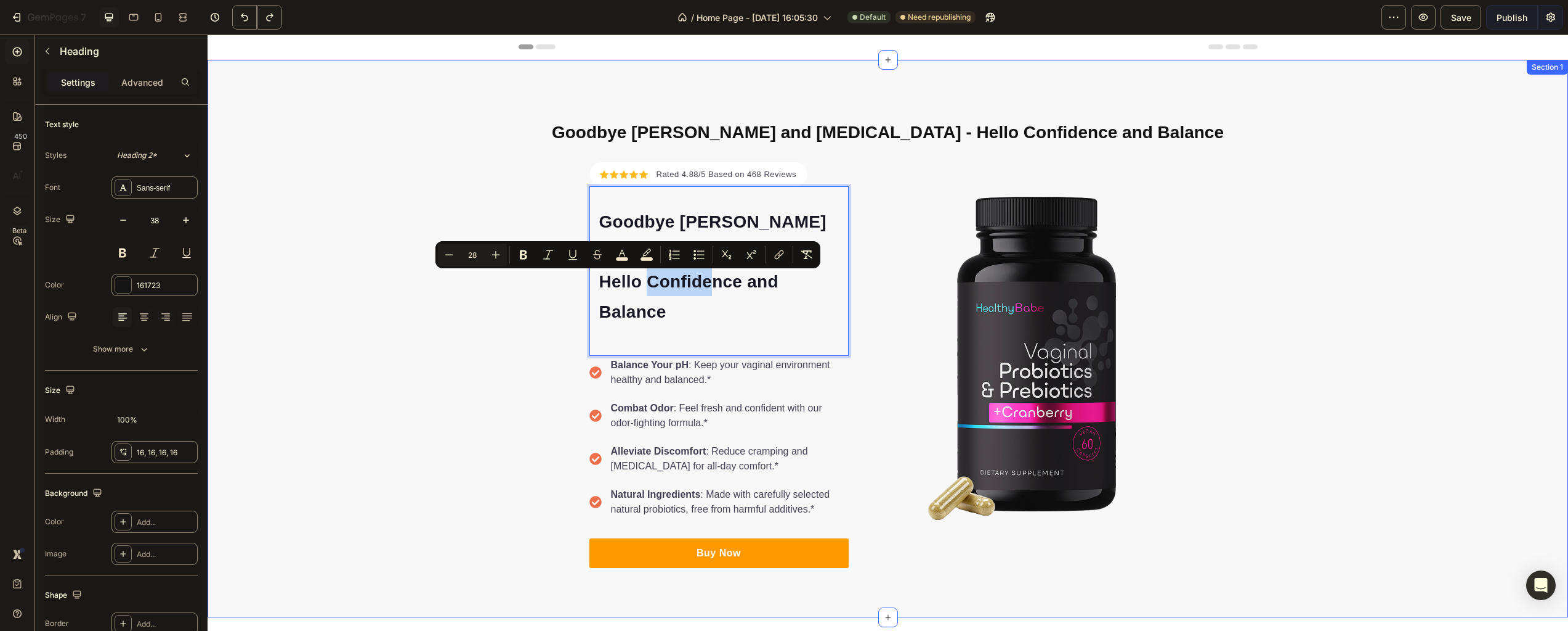
click at [463, 292] on div "⁠⁠⁠⁠⁠⁠⁠ Goodbye Odor and [MEDICAL_DATA] - Hello Confidence and Balance Heading …" at bounding box center [887, 338] width 1360 height 459
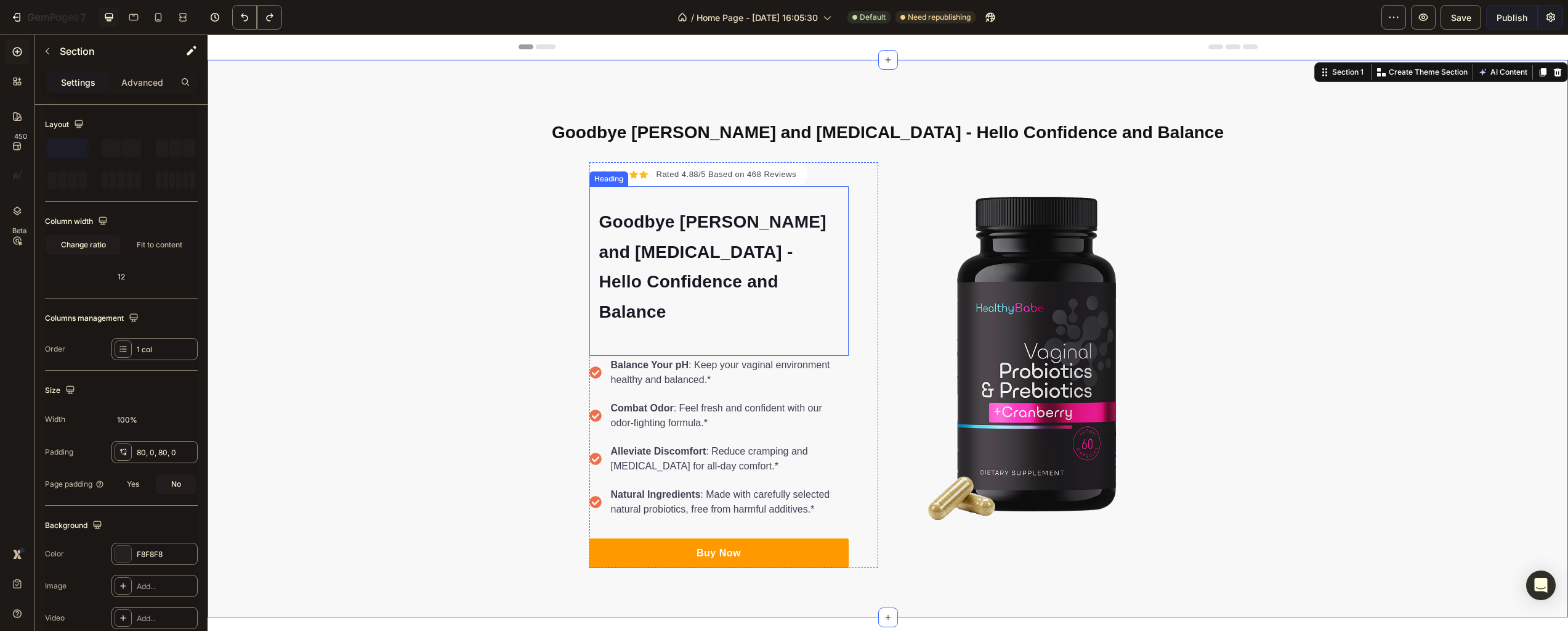
click at [643, 263] on p "⁠⁠⁠⁠⁠⁠⁠ Goodbye [PERSON_NAME] and [MEDICAL_DATA] - Hello Confidence and Balance" at bounding box center [719, 266] width 239 height 120
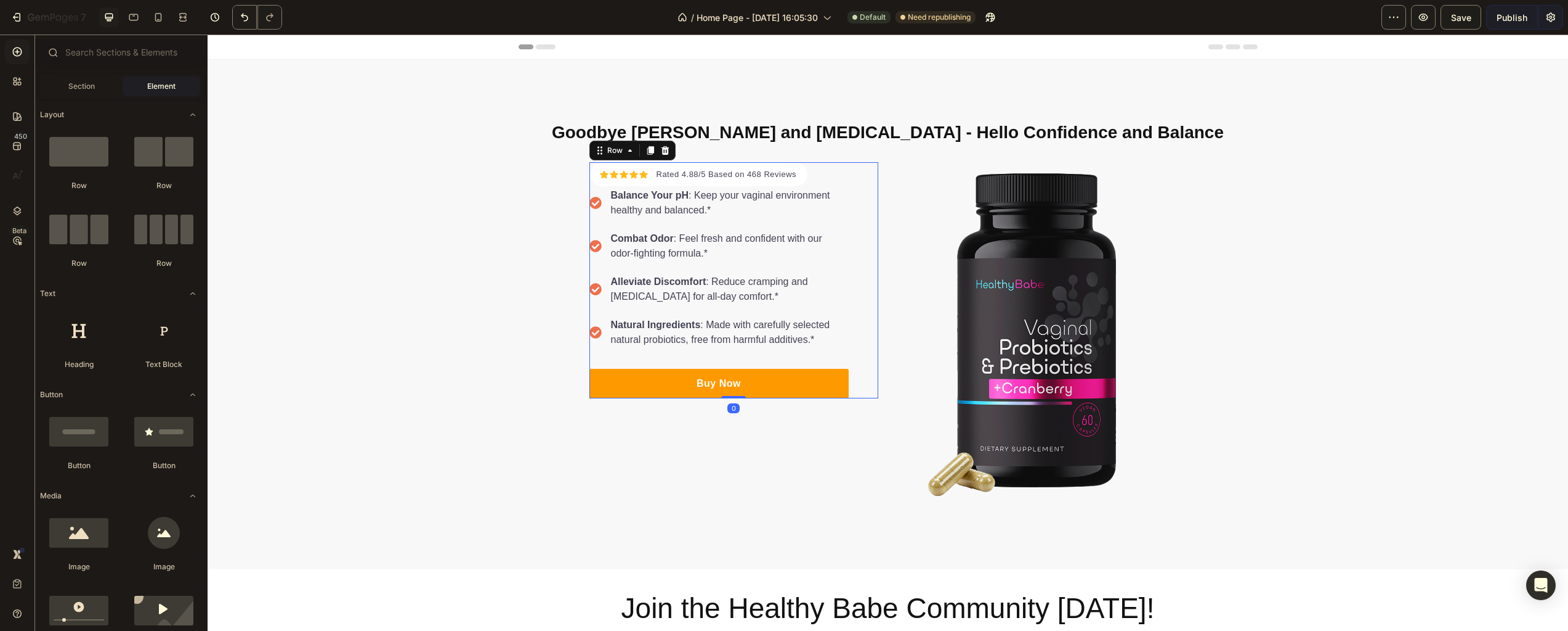
click at [823, 180] on div "Icon Icon Icon Icon Icon Icon List Hoz Rated 4.88/5 Based on 468 Reviews Text b…" at bounding box center [718, 280] width 259 height 237
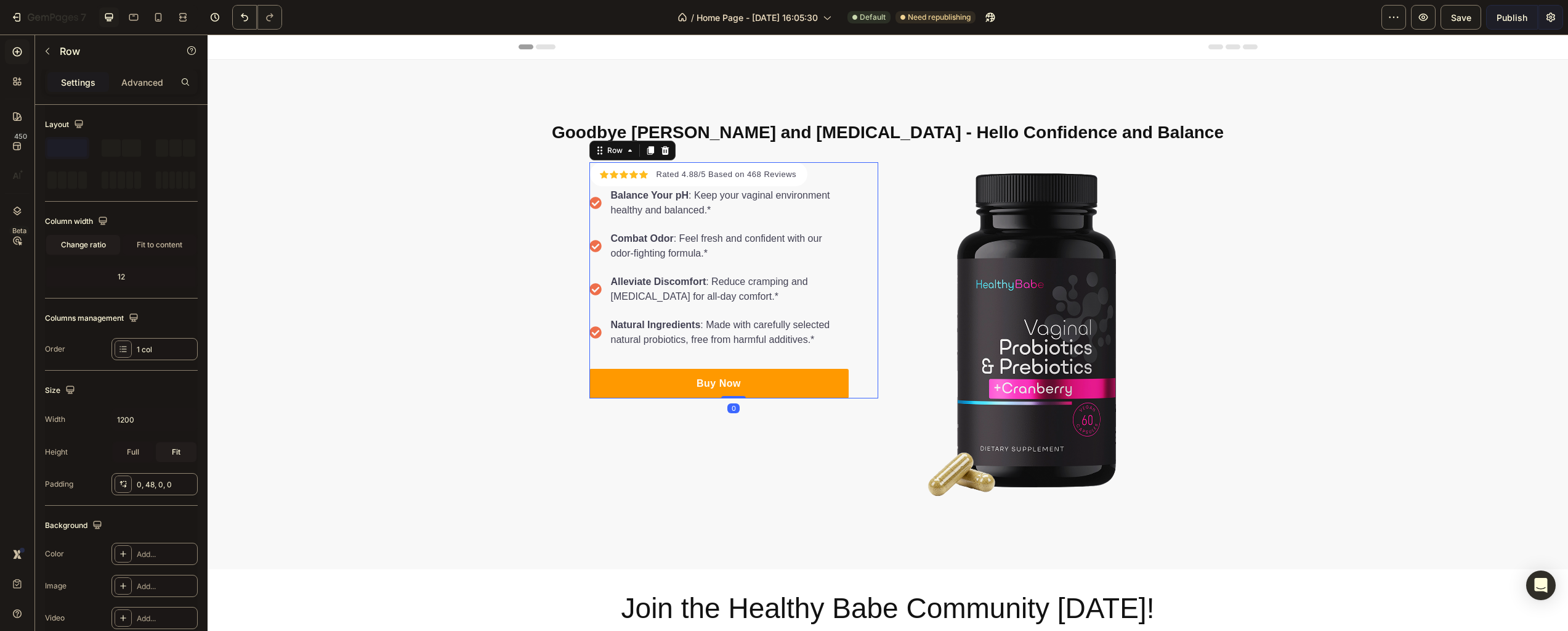
click at [820, 180] on div "Icon Icon Icon Icon Icon Icon List Hoz Rated 4.88/5 Based on 468 Reviews Text b…" at bounding box center [718, 280] width 259 height 237
click at [815, 178] on div "Icon Icon Icon Icon Icon Icon List Hoz Rated 4.88/5 Based on 468 Reviews Text b…" at bounding box center [718, 280] width 259 height 237
click at [806, 178] on div "Icon Icon Icon Icon Icon Icon List Hoz Rated 4.88/5 Based on 468 Reviews Text b…" at bounding box center [718, 280] width 259 height 237
click at [806, 174] on div "Icon Icon Icon Icon Icon Icon List Hoz Rated 4.88/5 Based on 468 Reviews Text b…" at bounding box center [718, 280] width 259 height 237
click at [817, 176] on div "Icon Icon Icon Icon Icon Icon List Hoz Rated 4.88/5 Based on 468 Reviews Text b…" at bounding box center [718, 280] width 259 height 237
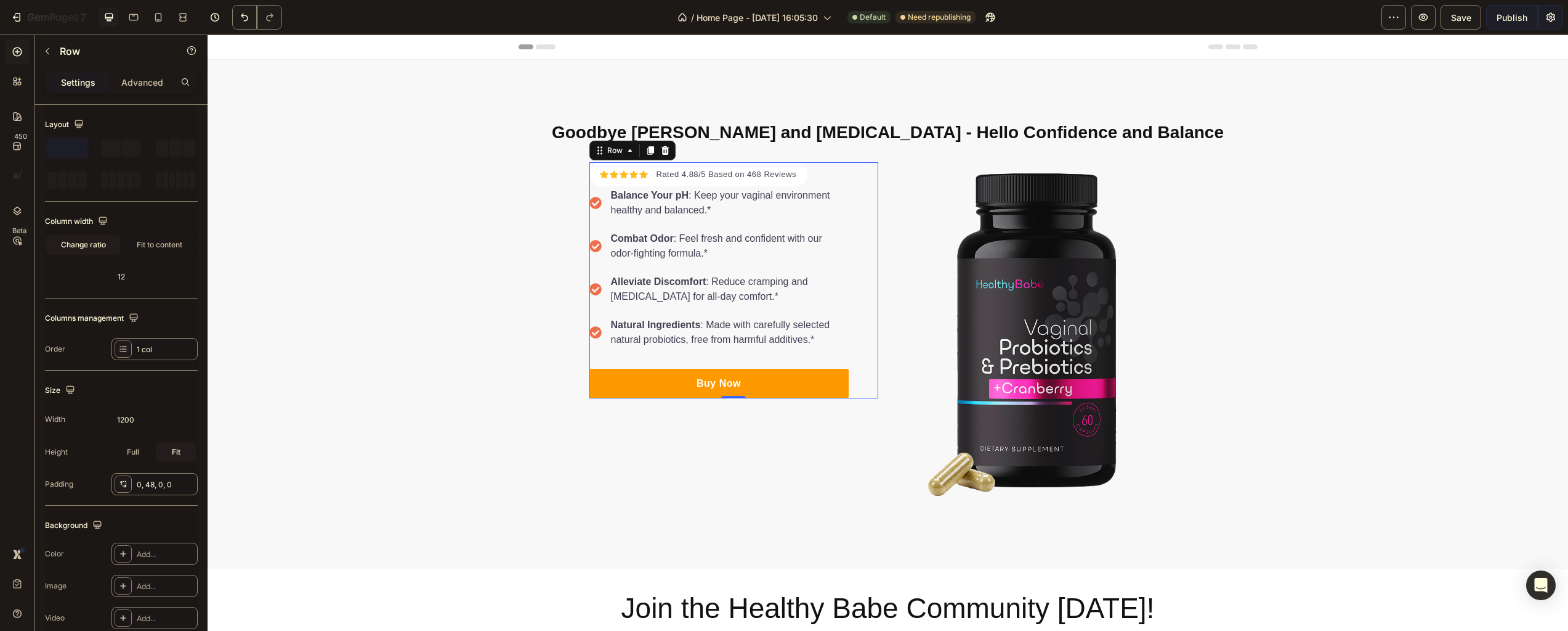
click at [801, 183] on div "Icon Icon Icon Icon Icon Icon List Hoz Rated 4.88/5 Based on 468 Reviews Text b…" at bounding box center [718, 280] width 259 height 237
click at [801, 182] on div "Icon Icon Icon Icon Icon Icon List Hoz Rated 4.88/5 Based on 468 Reviews Text b…" at bounding box center [718, 280] width 259 height 237
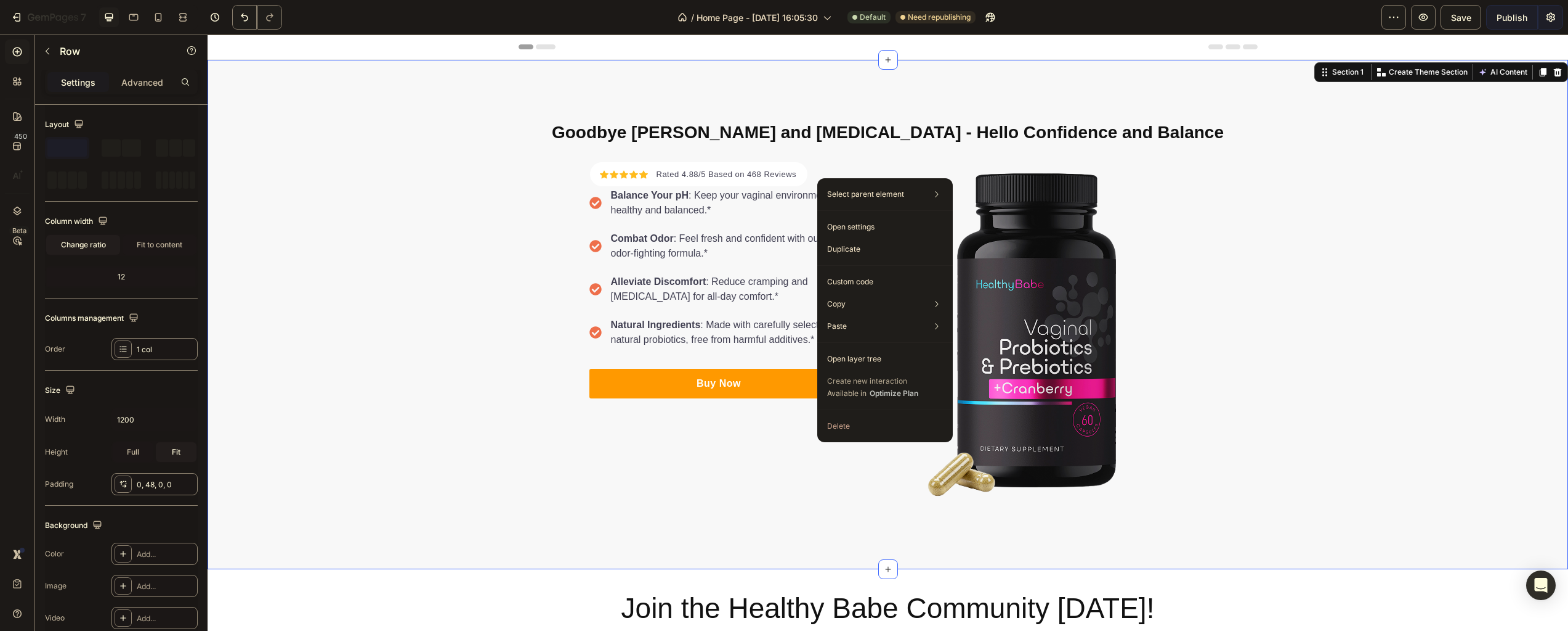
click at [374, 304] on div "⁠⁠⁠⁠⁠⁠⁠ Goodbye Odor and [MEDICAL_DATA] - Hello Confidence and Balance Heading …" at bounding box center [887, 314] width 1360 height 410
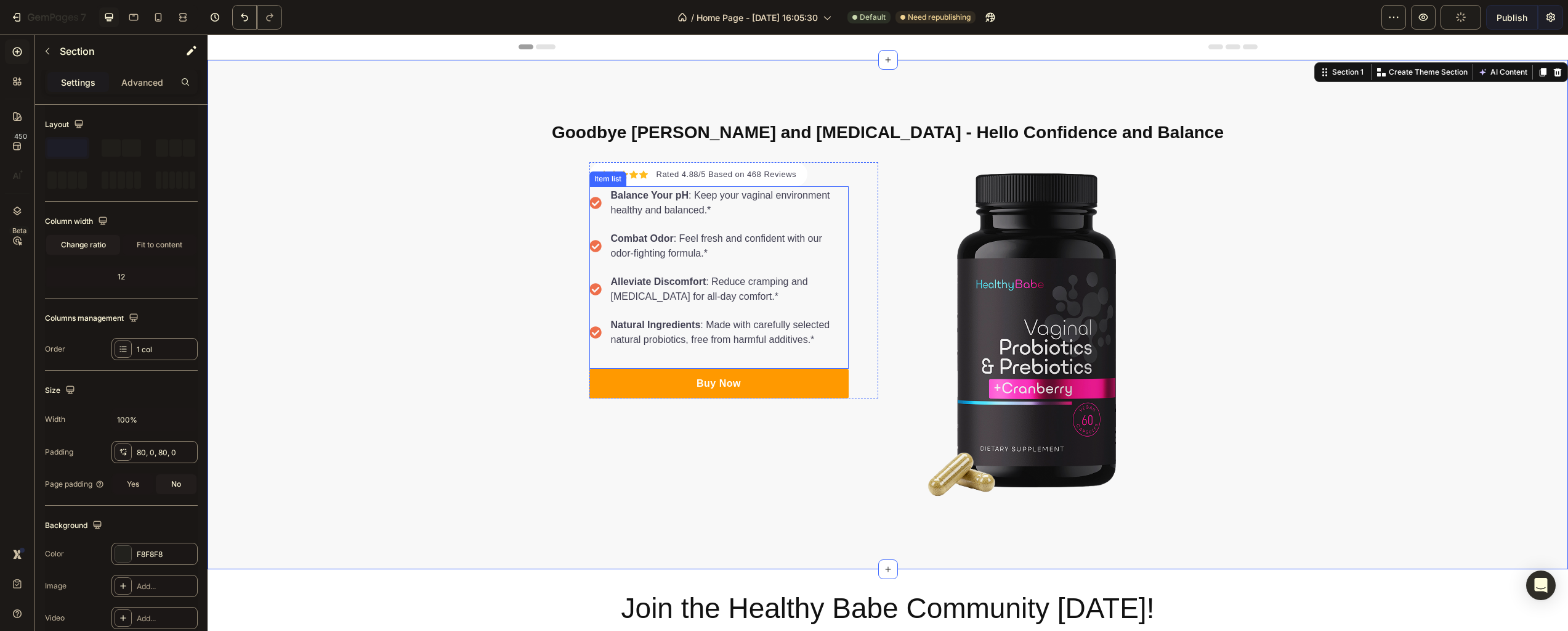
click at [806, 195] on p "Balance Your pH : Keep your vaginal environment healthy and balanced.*" at bounding box center [729, 203] width 236 height 30
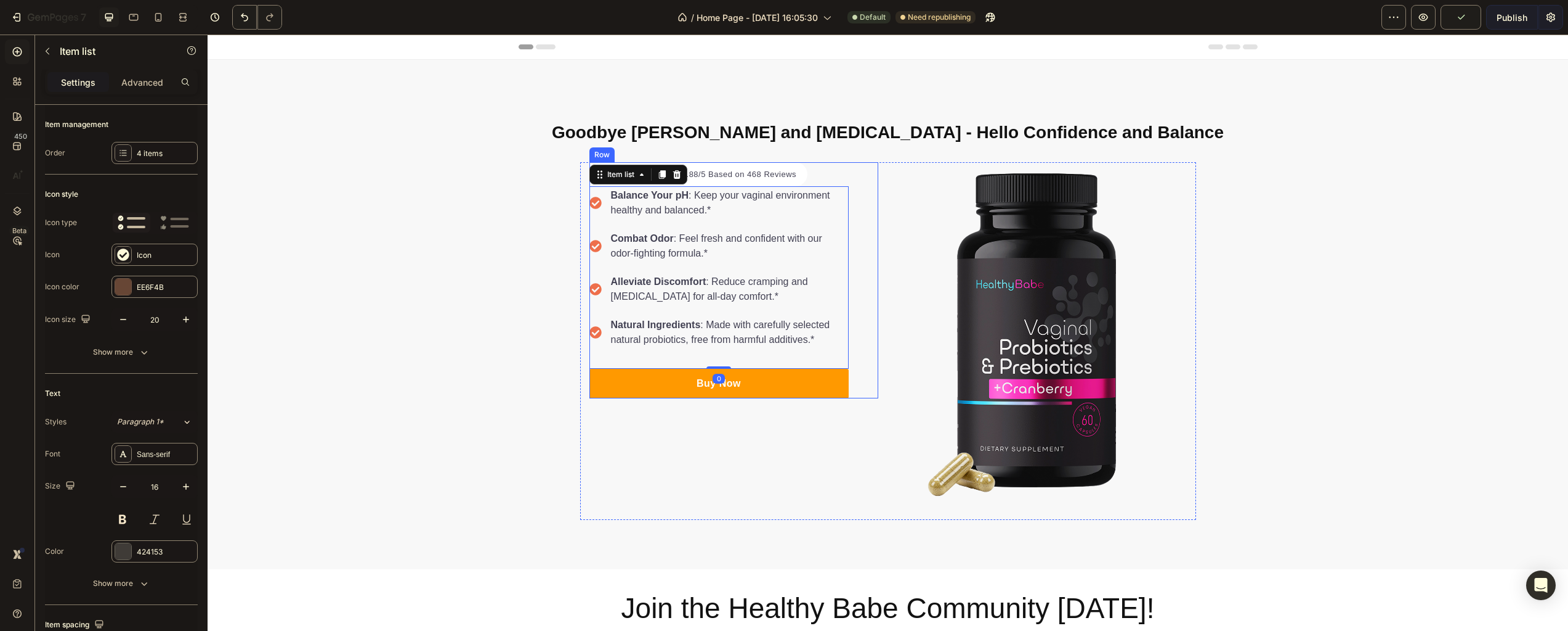
click at [813, 179] on div "Icon Icon Icon Icon Icon Icon List Hoz Rated 4.88/5 Based on 468 Reviews Text b…" at bounding box center [718, 280] width 259 height 237
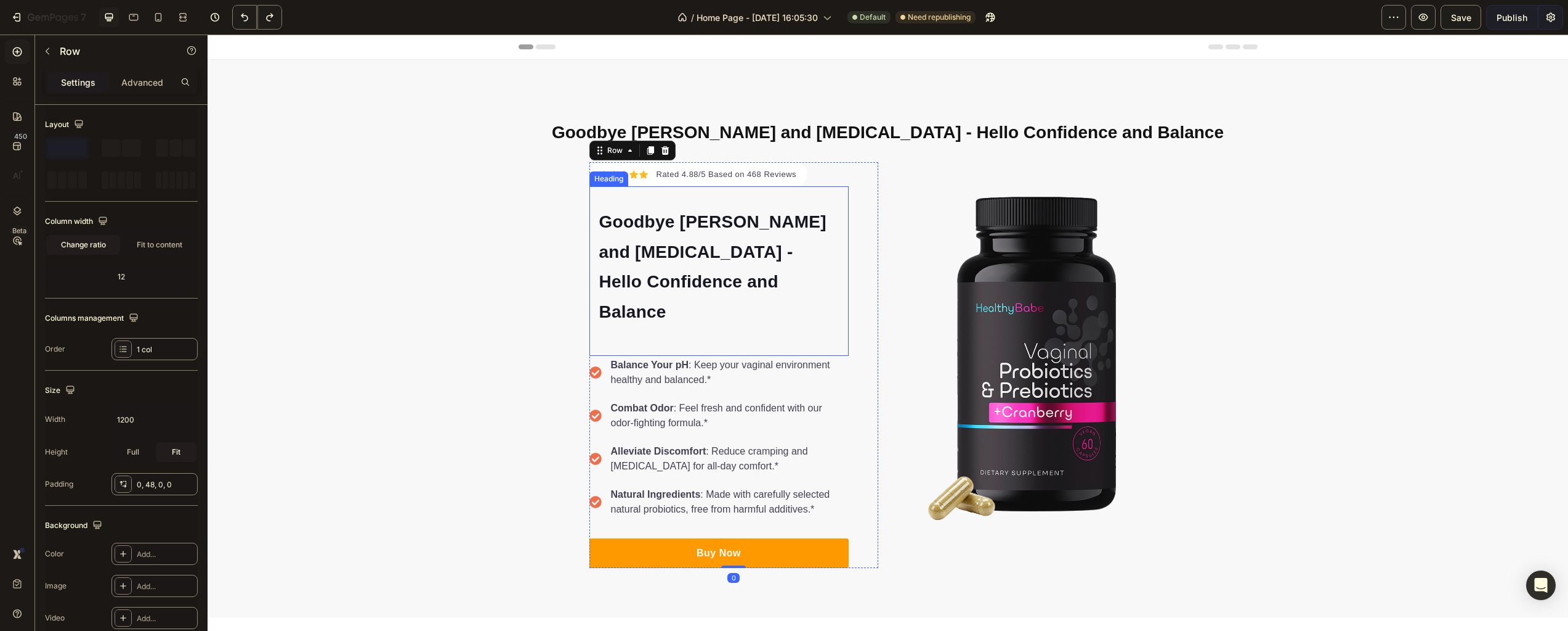
click at [665, 226] on span "Goodbye [PERSON_NAME] and [MEDICAL_DATA] - Hello Confidence and Balance" at bounding box center [713, 267] width 227 height 109
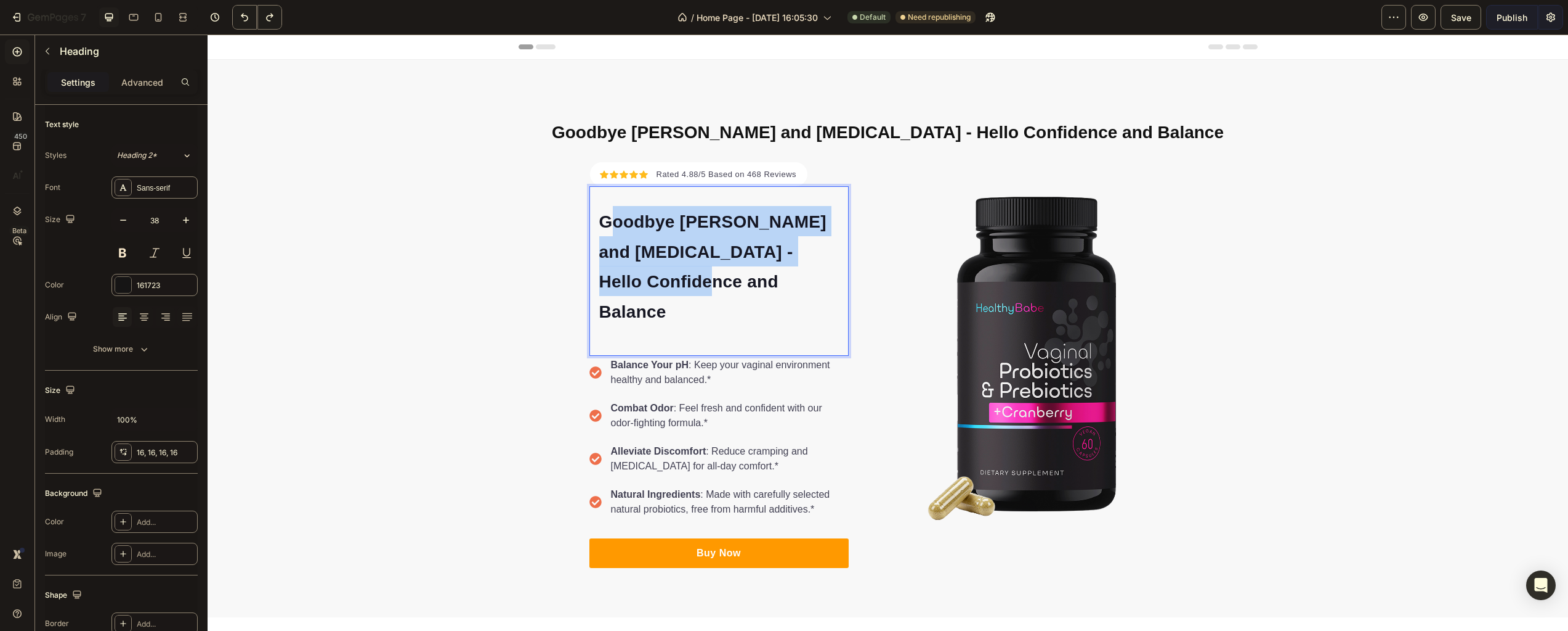
drag, startPoint x: 602, startPoint y: 219, endPoint x: 801, endPoint y: 269, distance: 205.2
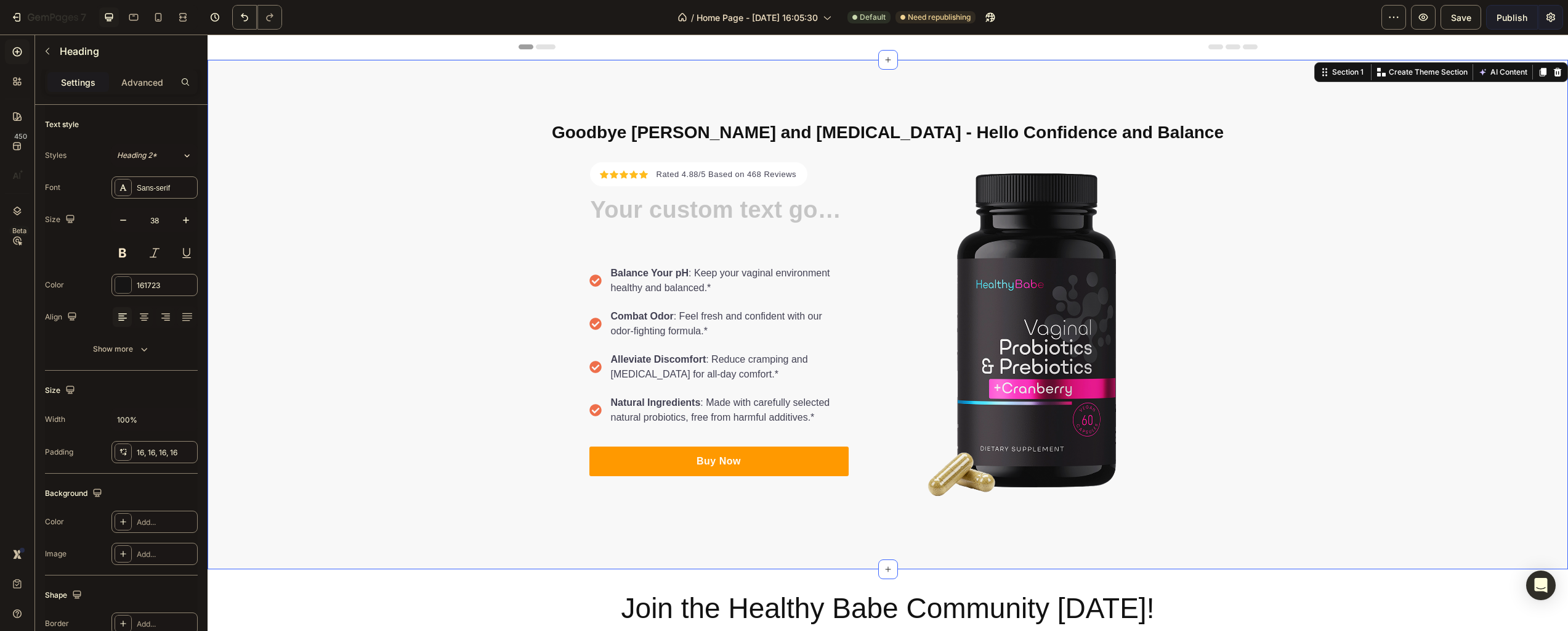
click at [460, 251] on div "⁠⁠⁠⁠⁠⁠⁠ Goodbye [PERSON_NAME] and [MEDICAL_DATA] - Hello Confidence and Balance…" at bounding box center [887, 314] width 1360 height 410
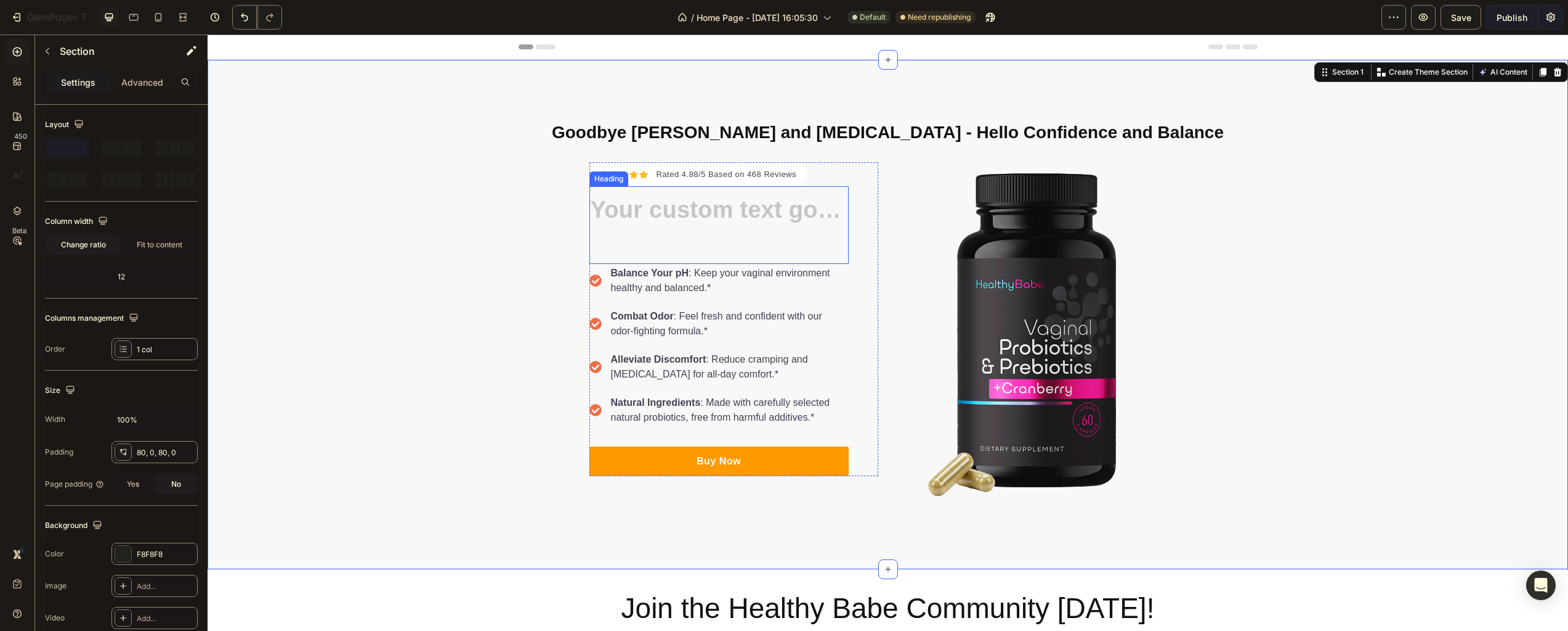
click at [665, 230] on p "Rich Text Editor. Editing area: main" at bounding box center [719, 220] width 239 height 28
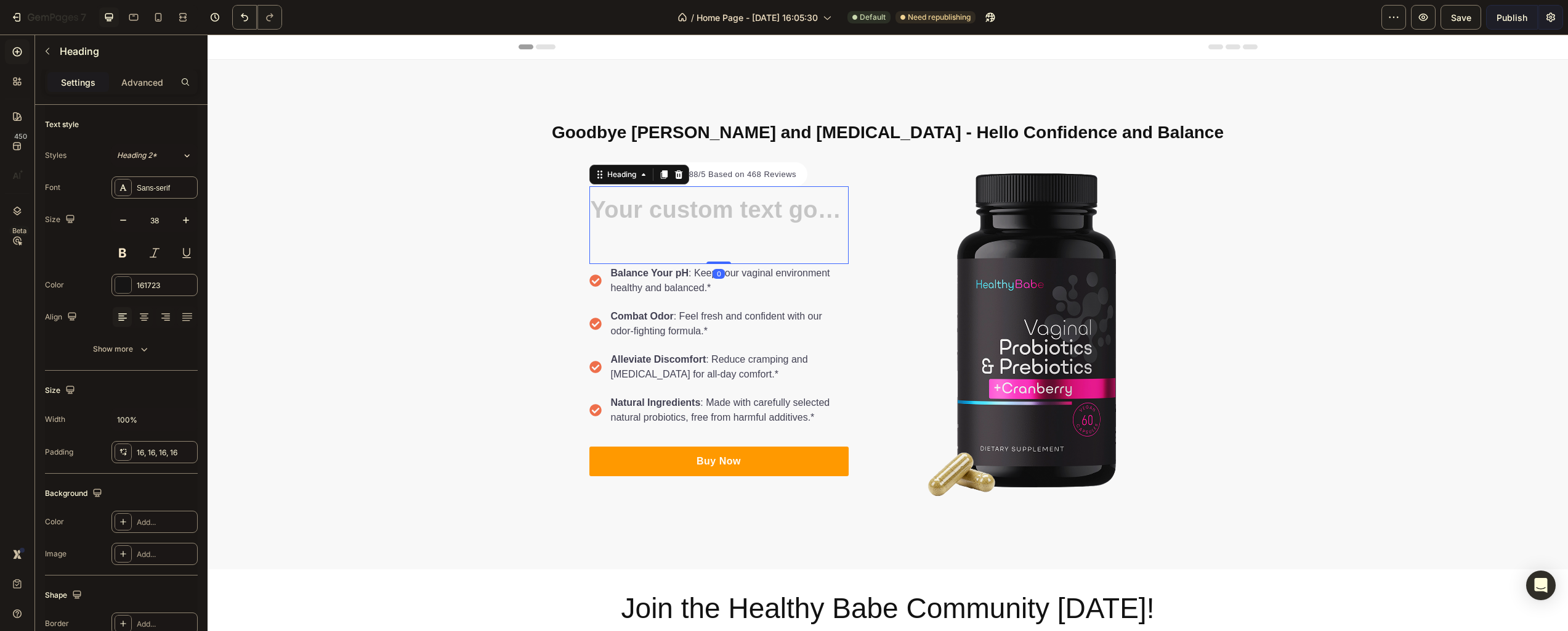
drag, startPoint x: 715, startPoint y: 260, endPoint x: 716, endPoint y: 233, distance: 27.0
click at [716, 233] on div "Heading 0" at bounding box center [718, 225] width 259 height 77
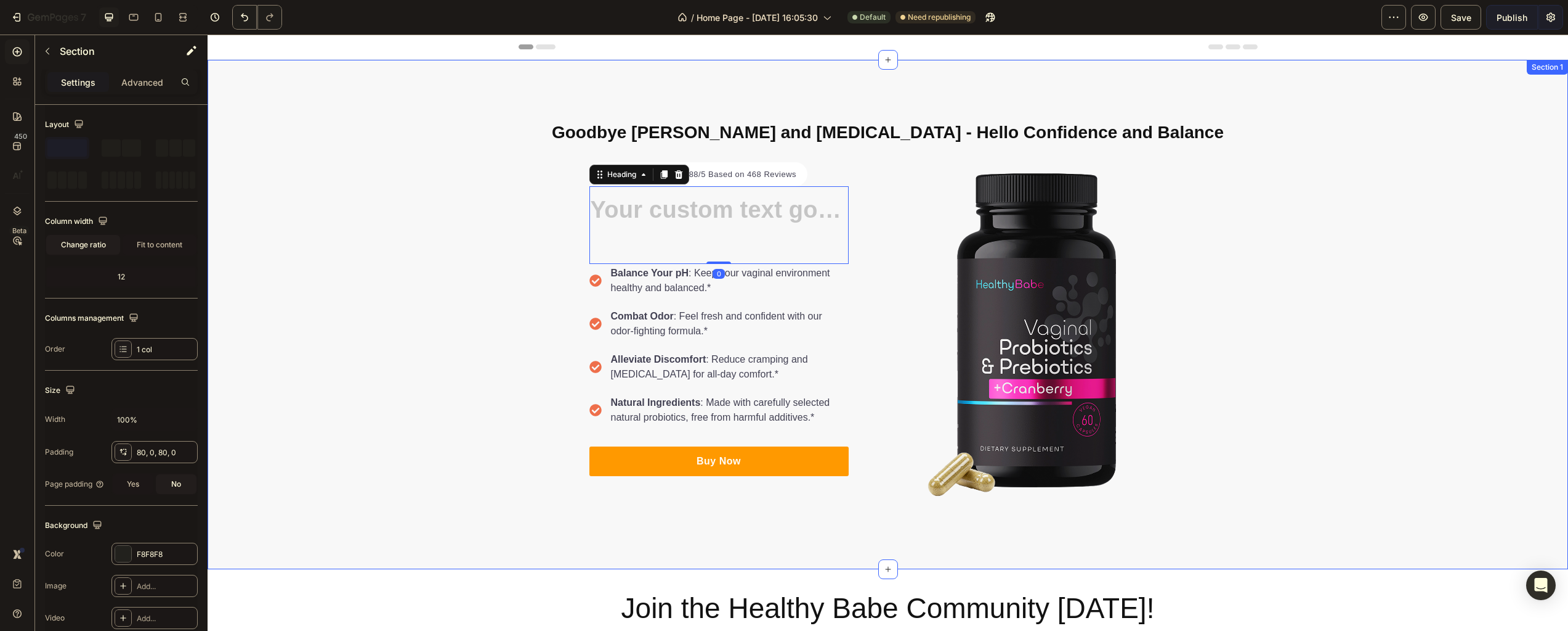
click at [511, 264] on div "⁠⁠⁠⁠⁠⁠⁠ Goodbye [PERSON_NAME] and [MEDICAL_DATA] - Hello Confidence and Balance…" at bounding box center [887, 314] width 1360 height 410
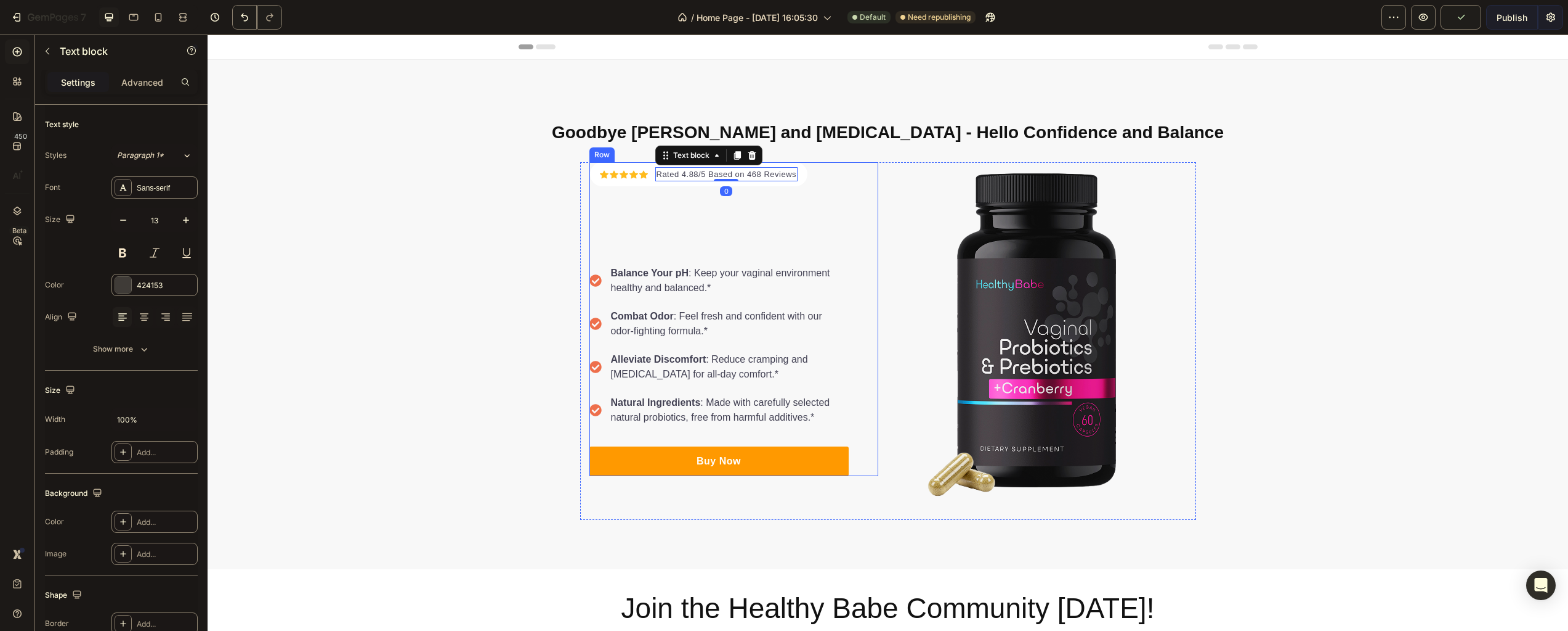
click at [809, 177] on div "Icon Icon Icon Icon Icon Icon List Hoz Rated 4.88/5 Based on 468 Reviews Text b…" at bounding box center [718, 319] width 259 height 314
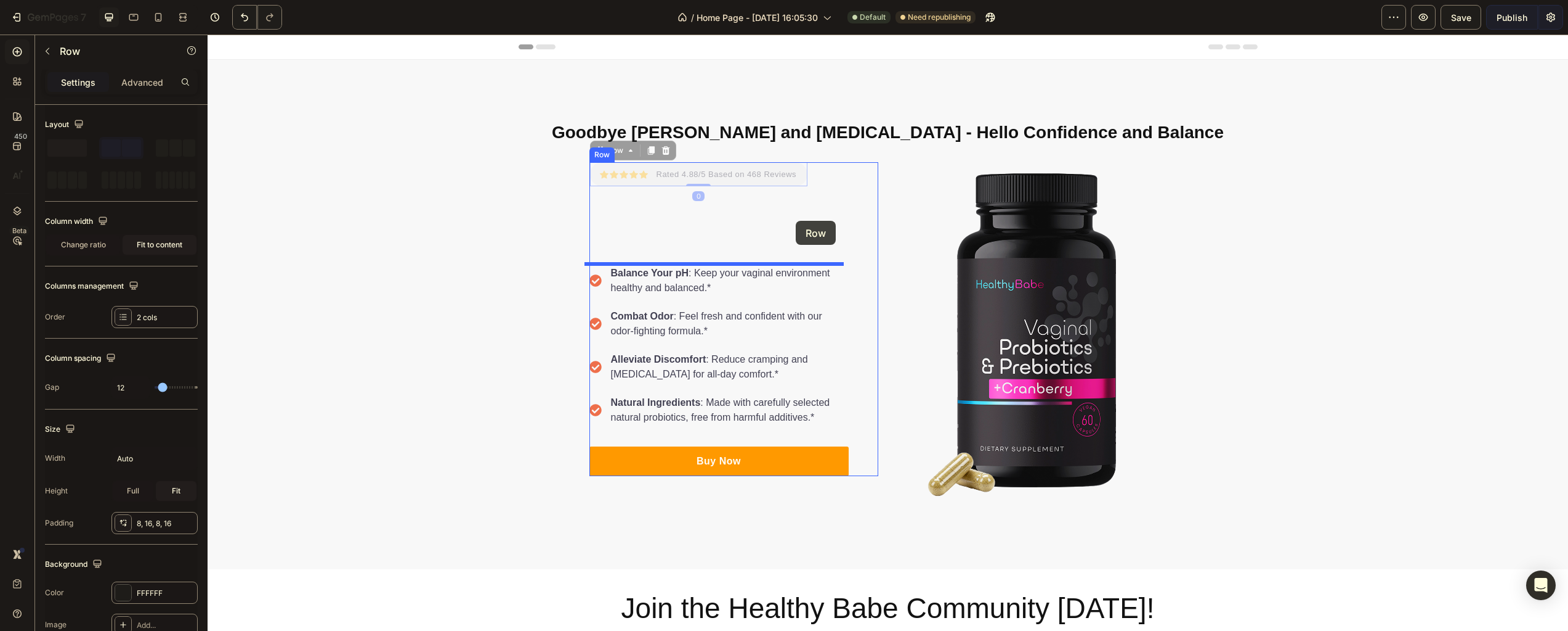
drag, startPoint x: 799, startPoint y: 178, endPoint x: 796, endPoint y: 221, distance: 43.1
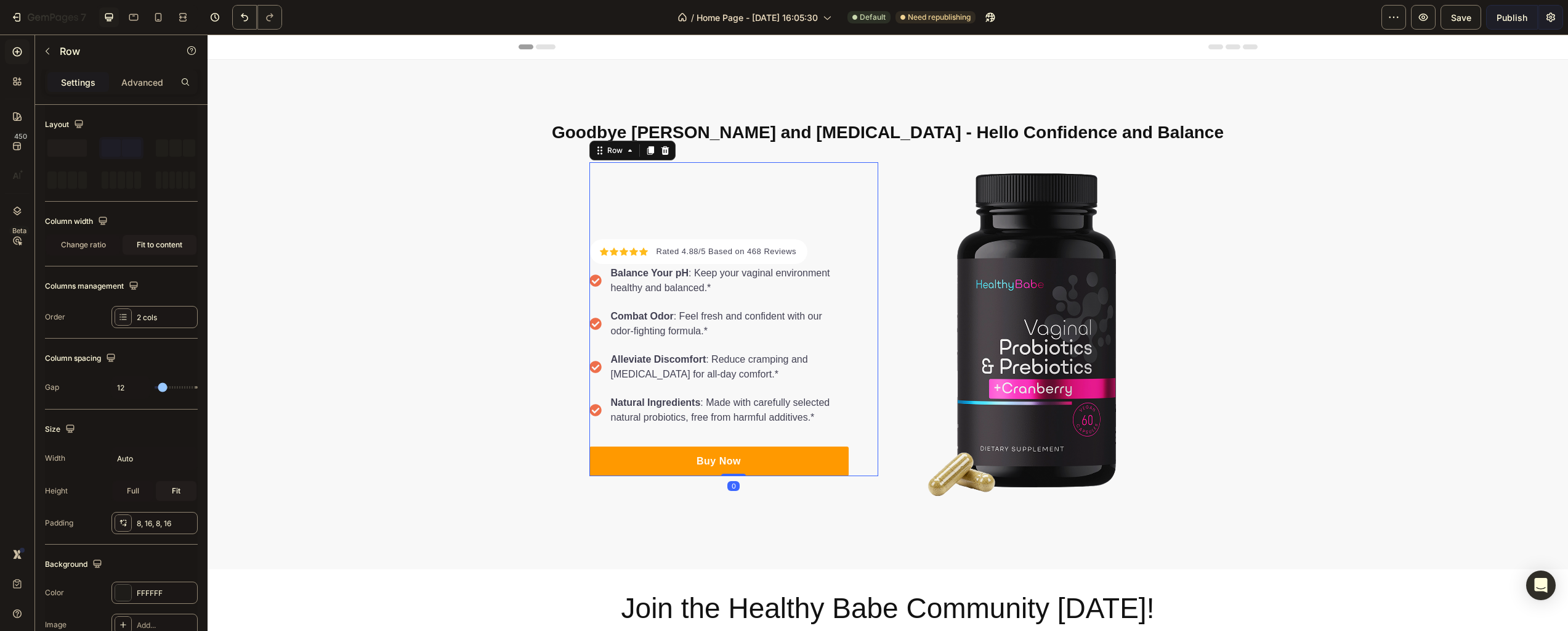
click at [813, 245] on div "Heading Icon Icon Icon Icon Icon Icon List Hoz Rated 4.88/5 Based on 468 Review…" at bounding box center [718, 319] width 259 height 314
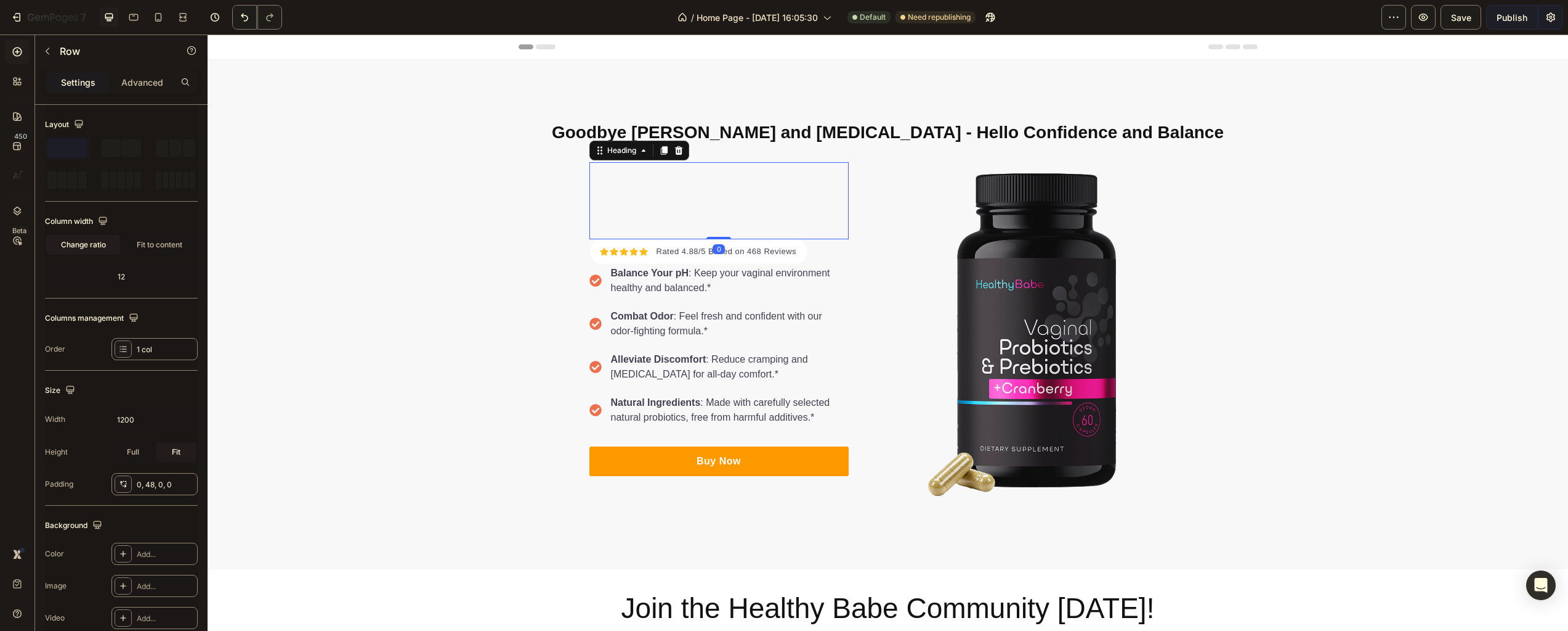
click at [764, 216] on h2 "Rich Text Editor. Editing area: main" at bounding box center [718, 195] width 259 height 48
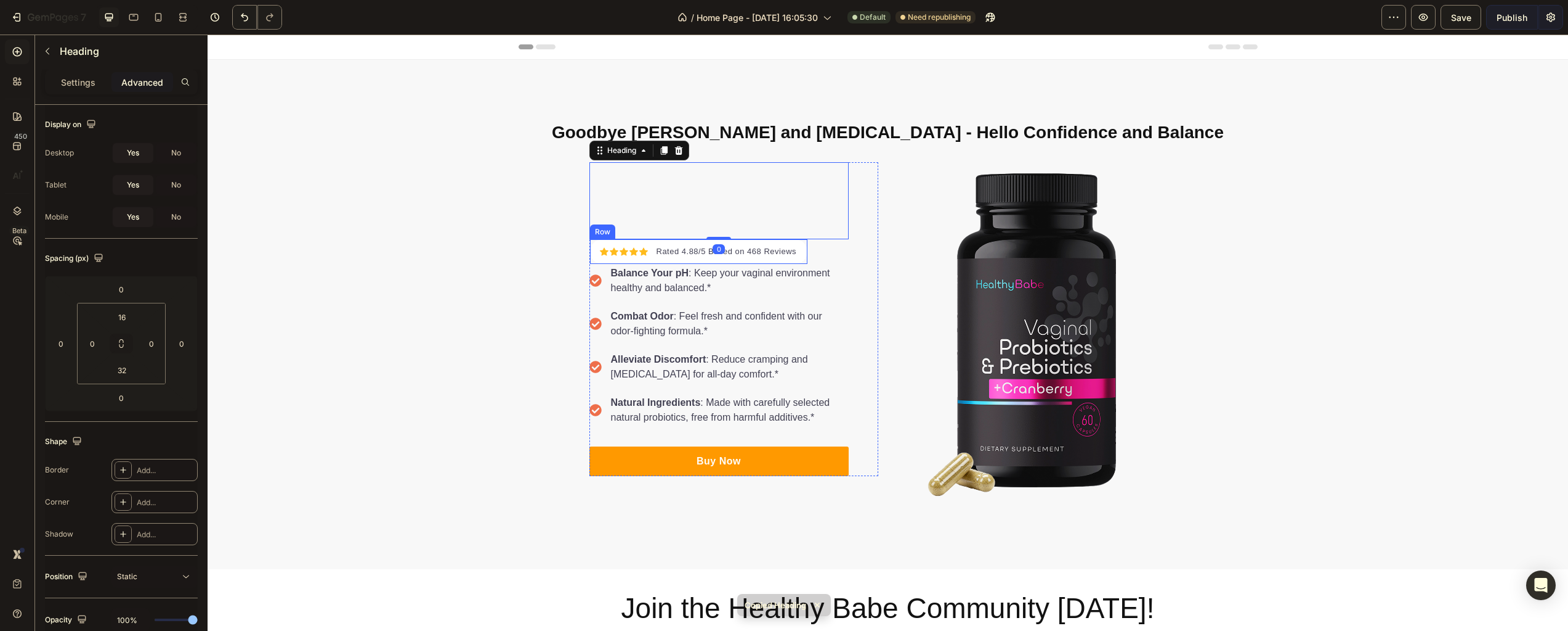
click at [805, 254] on div "Heading 0 Icon Icon Icon Icon Icon Icon List Hoz Rated 4.88/5 Based on 468 Revi…" at bounding box center [718, 319] width 259 height 314
click at [769, 196] on p "Rich Text Editor. Editing area: main" at bounding box center [719, 196] width 239 height 28
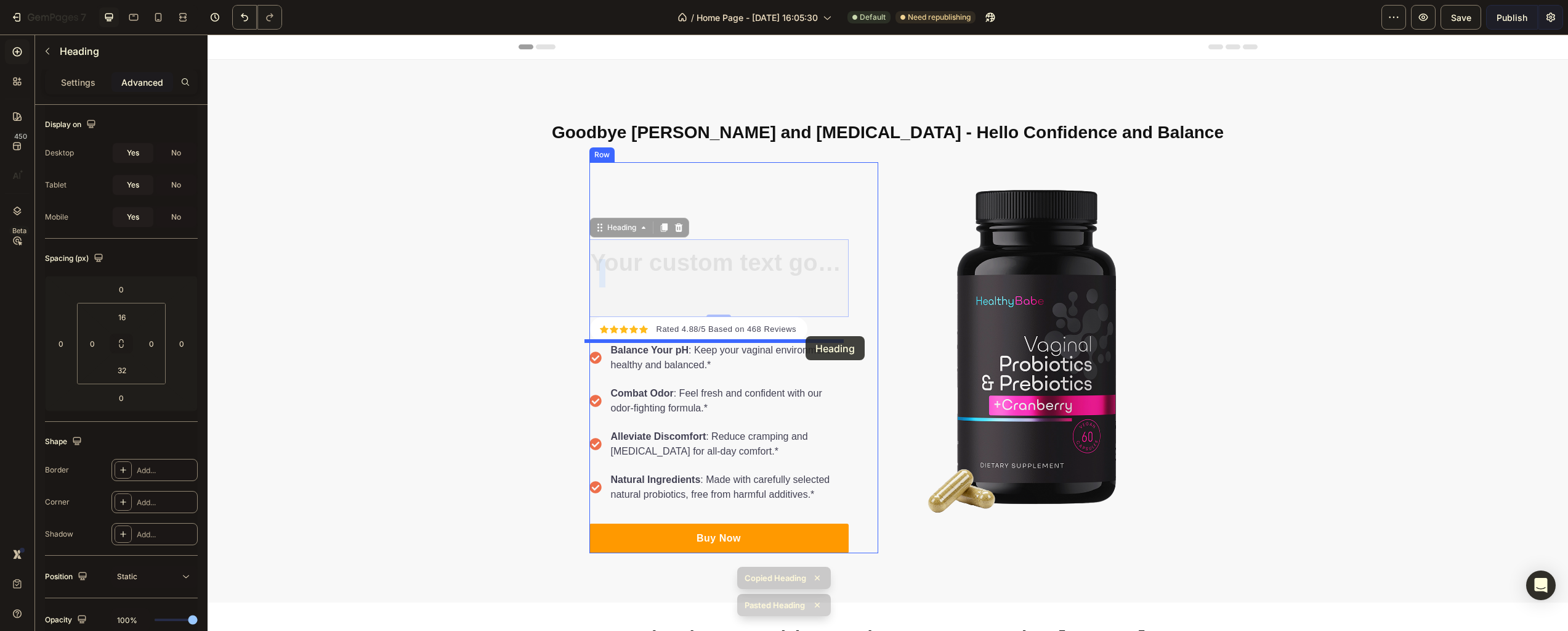
drag, startPoint x: 808, startPoint y: 256, endPoint x: 805, endPoint y: 337, distance: 81.1
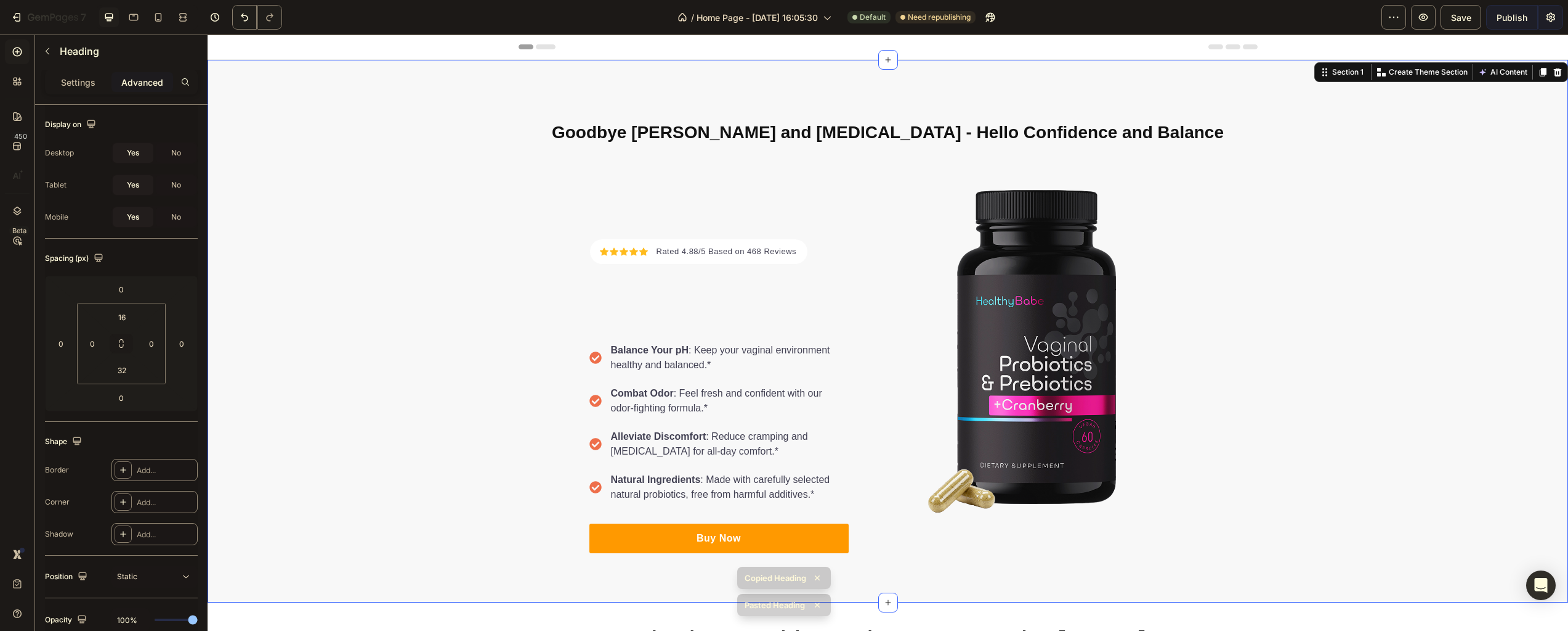
click at [455, 328] on div "⁠⁠⁠⁠⁠⁠⁠ Goodbye [PERSON_NAME] and [MEDICAL_DATA] - Hello Confidence and Balance…" at bounding box center [887, 331] width 1360 height 444
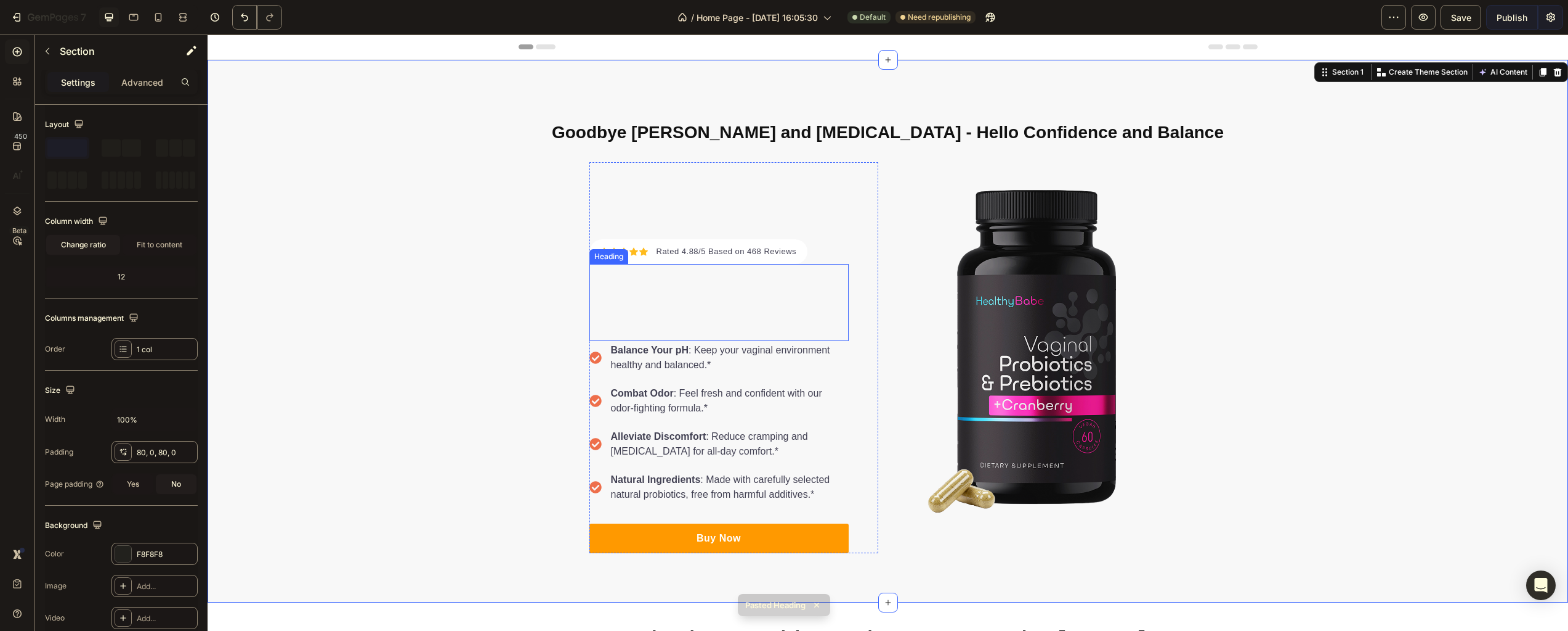
click at [719, 315] on h2 "Rich Text Editor. Editing area: main" at bounding box center [718, 297] width 259 height 48
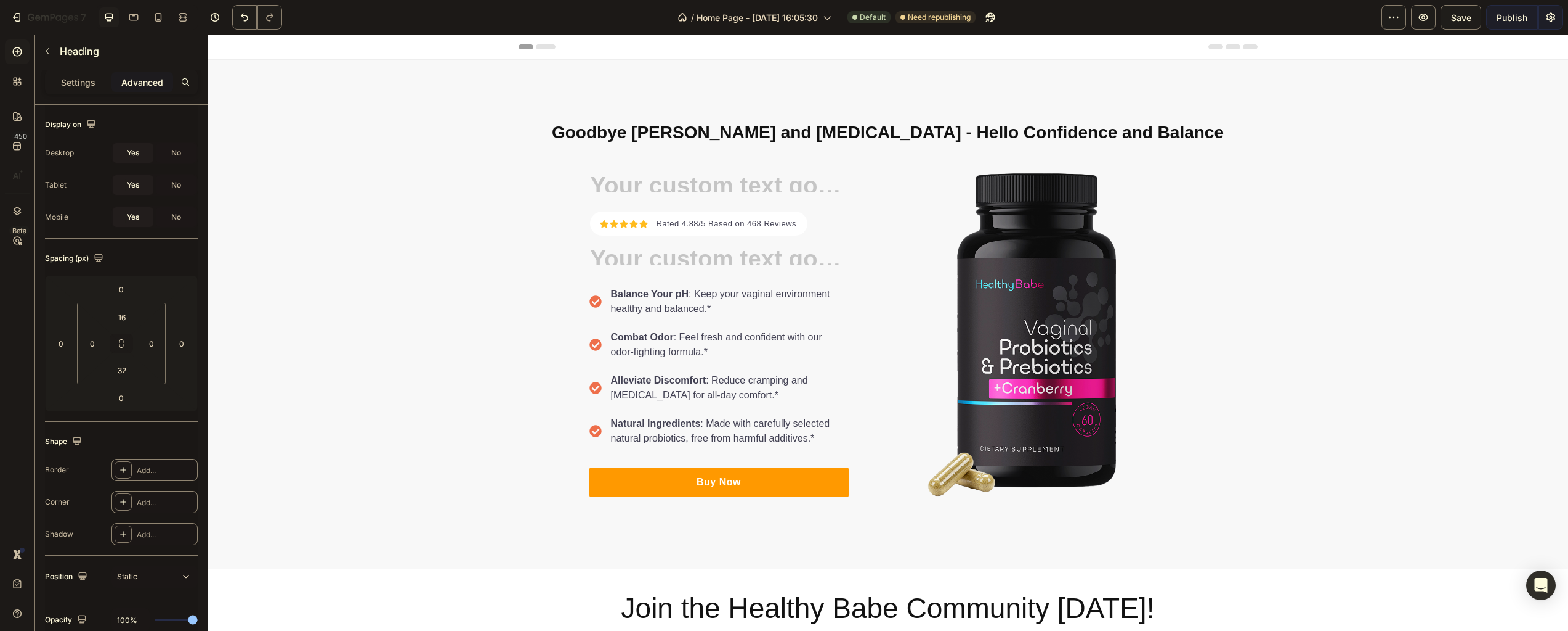
click at [669, 259] on h2 at bounding box center [718, 255] width 259 height 19
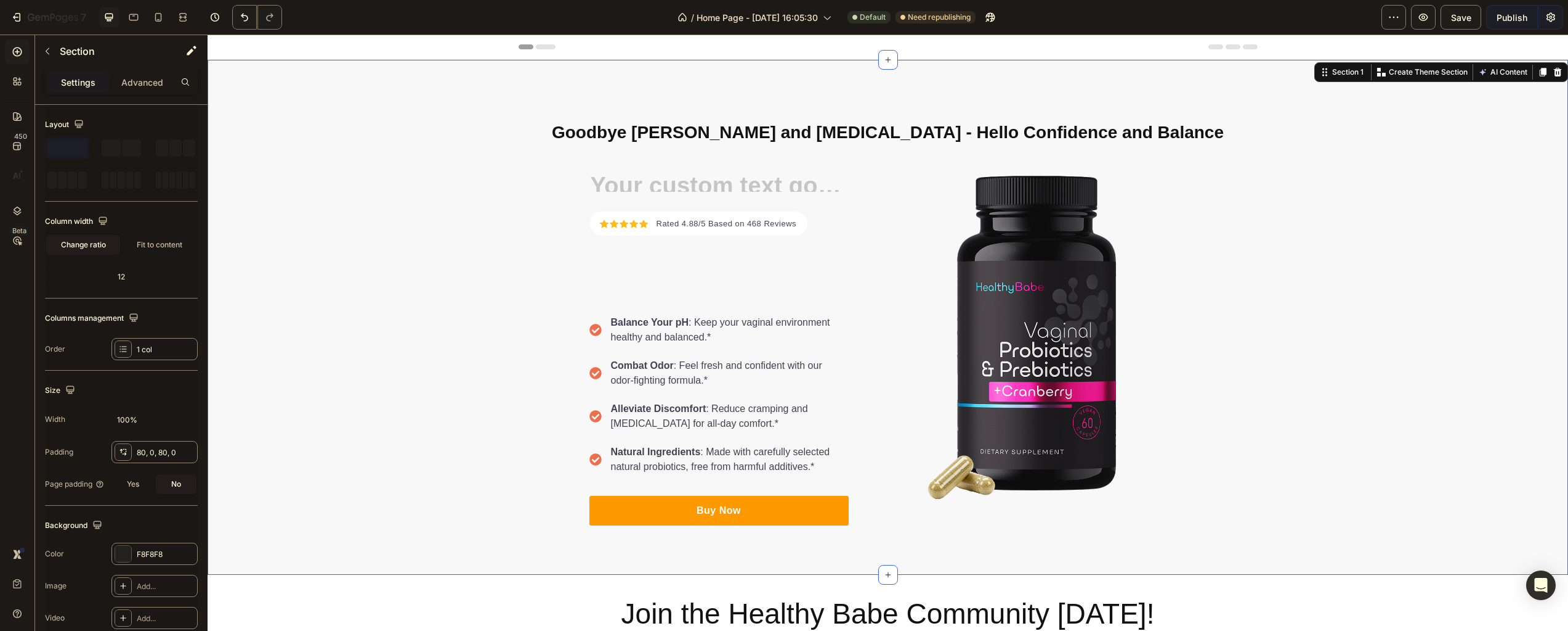
click at [431, 260] on div "Goodbye [PERSON_NAME] and [MEDICAL_DATA] - Hello Confidence and Balance Heading…" at bounding box center [887, 317] width 1360 height 416
drag, startPoint x: 415, startPoint y: 422, endPoint x: 464, endPoint y: 456, distance: 59.6
click at [415, 422] on div "Goodbye [PERSON_NAME] and [MEDICAL_DATA] - Hello Confidence and Balance Heading…" at bounding box center [887, 317] width 1360 height 416
click at [470, 495] on div "Goodbye [PERSON_NAME] and [MEDICAL_DATA] - Hello Confidence and Balance Heading…" at bounding box center [887, 317] width 1360 height 515
click at [1458, 325] on div "Goodbye [PERSON_NAME] and [MEDICAL_DATA] - Hello Confidence and Balance Heading…" at bounding box center [887, 317] width 1360 height 416
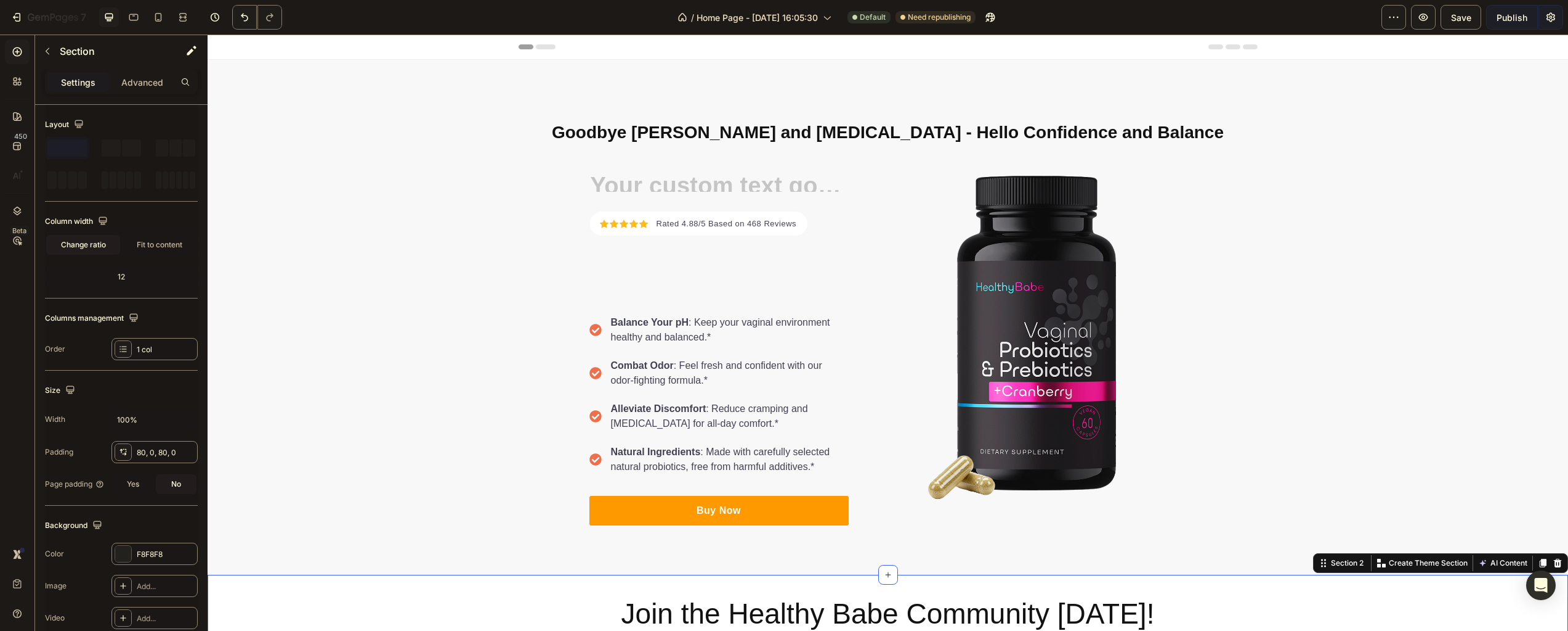
click at [837, 495] on div "Join the Healthy Babe Community [DATE]! Heading Section 2 You can create reusab…" at bounding box center [887, 614] width 1360 height 79
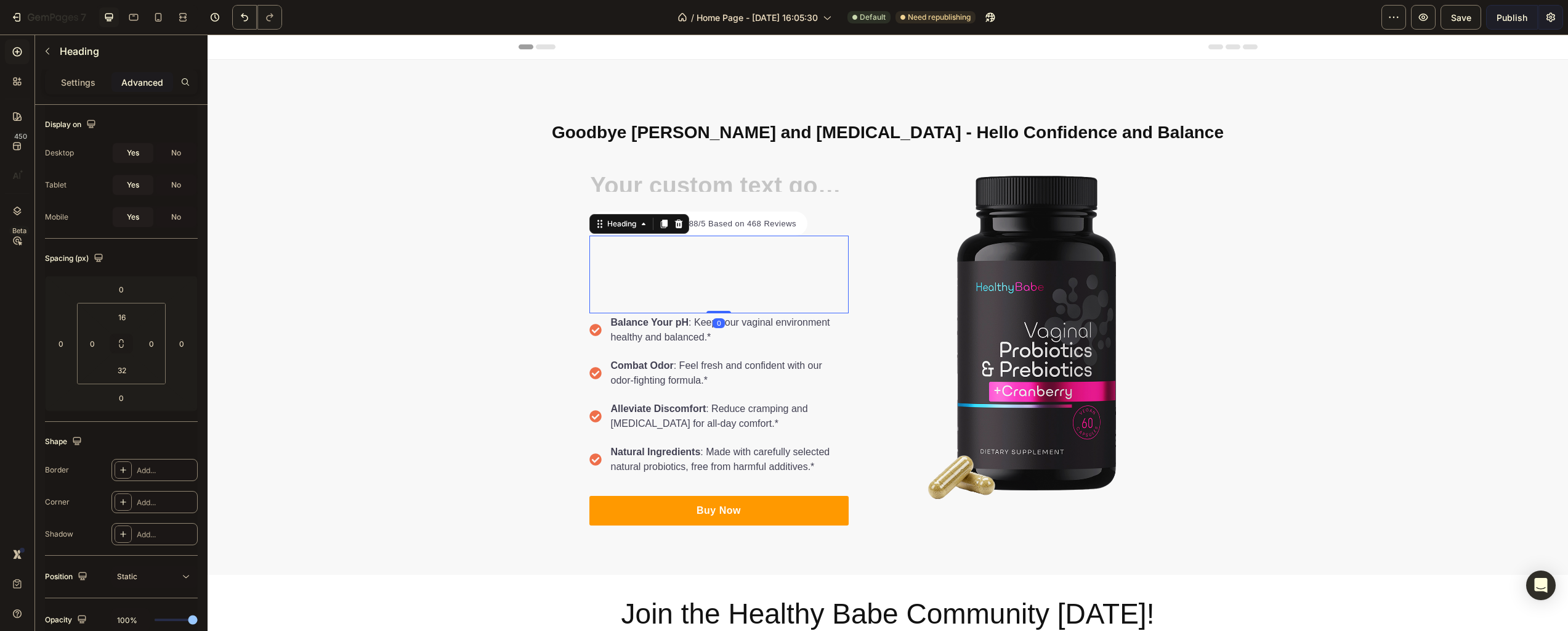
click at [718, 267] on p "Rich Text Editor. Editing area: main" at bounding box center [719, 269] width 239 height 28
click at [83, 87] on p "Settings" at bounding box center [77, 82] width 34 height 13
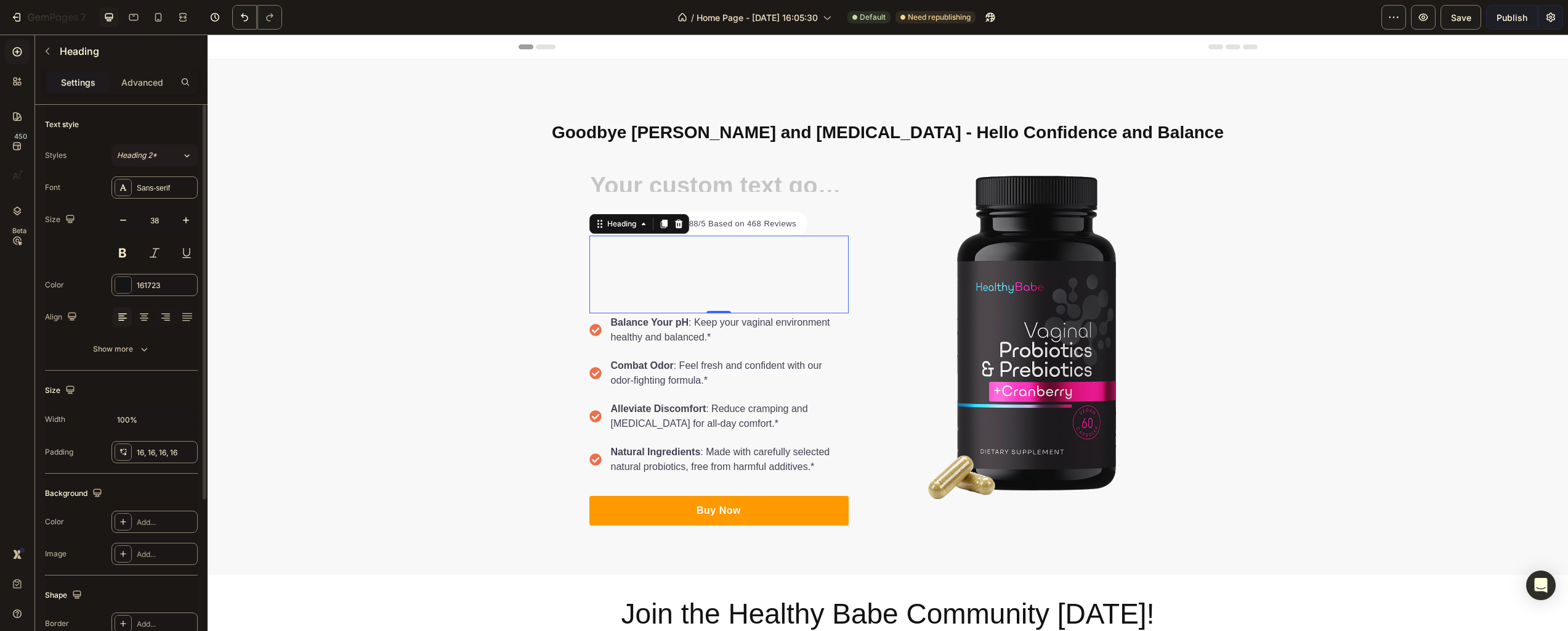
click at [142, 158] on span "Heading 2*" at bounding box center [137, 155] width 40 height 11
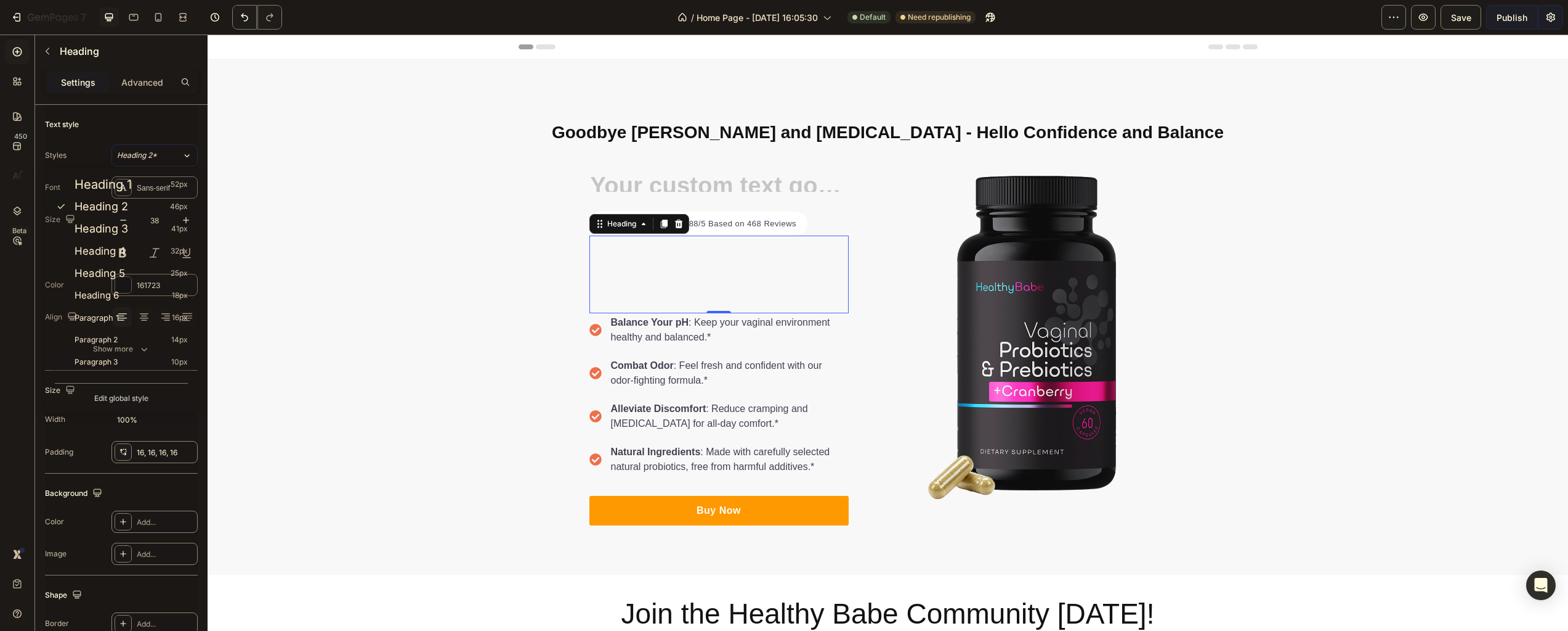
click at [96, 360] on span "Paragraph 3" at bounding box center [96, 362] width 43 height 12
type input "10"
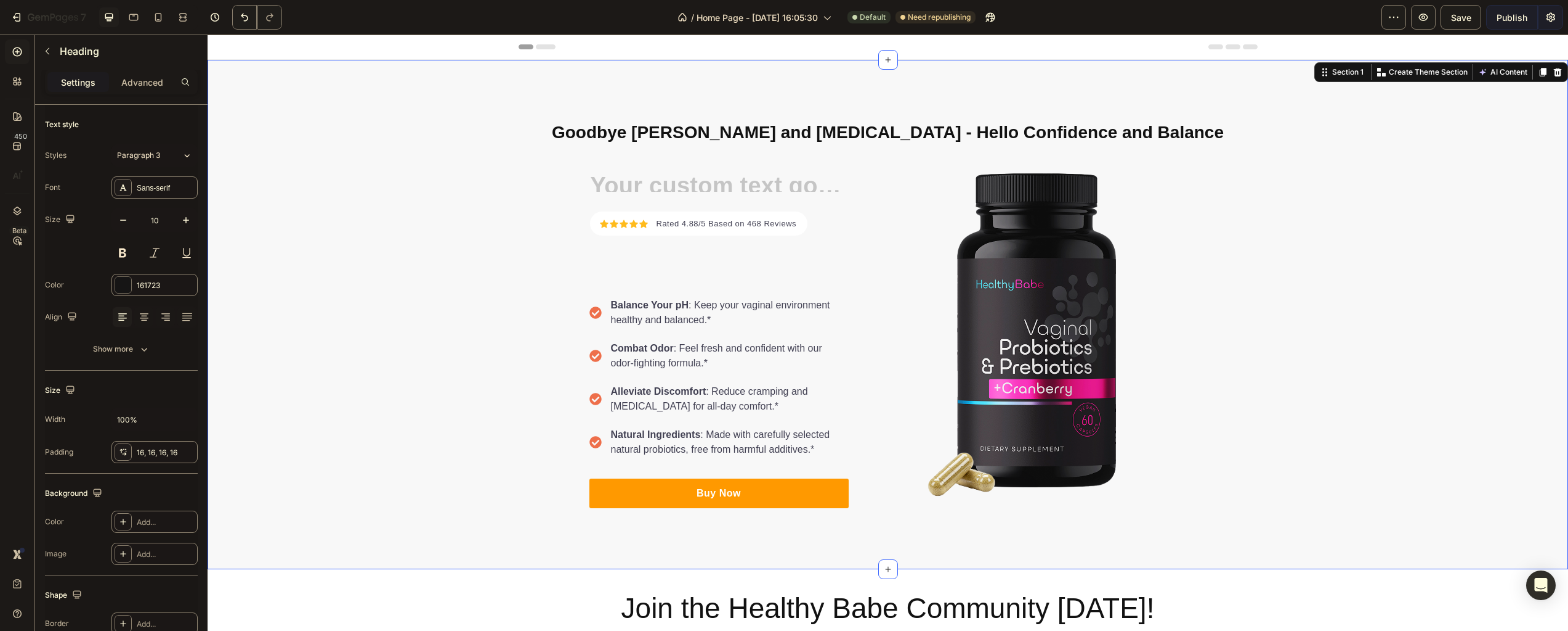
click at [325, 291] on div "Goodbye [PERSON_NAME] and [MEDICAL_DATA] - Hello Confidence and Balance Heading…" at bounding box center [887, 314] width 1360 height 410
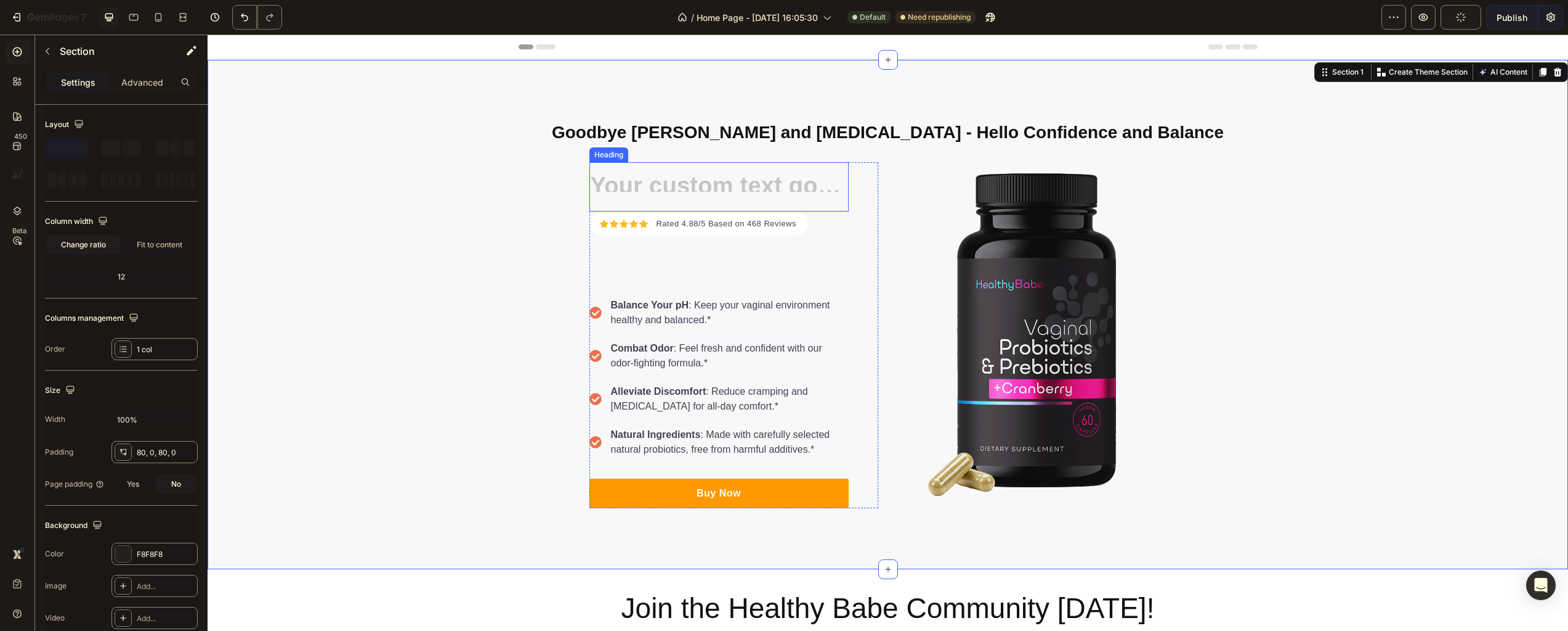
click at [686, 191] on div "Heading" at bounding box center [718, 187] width 259 height 49
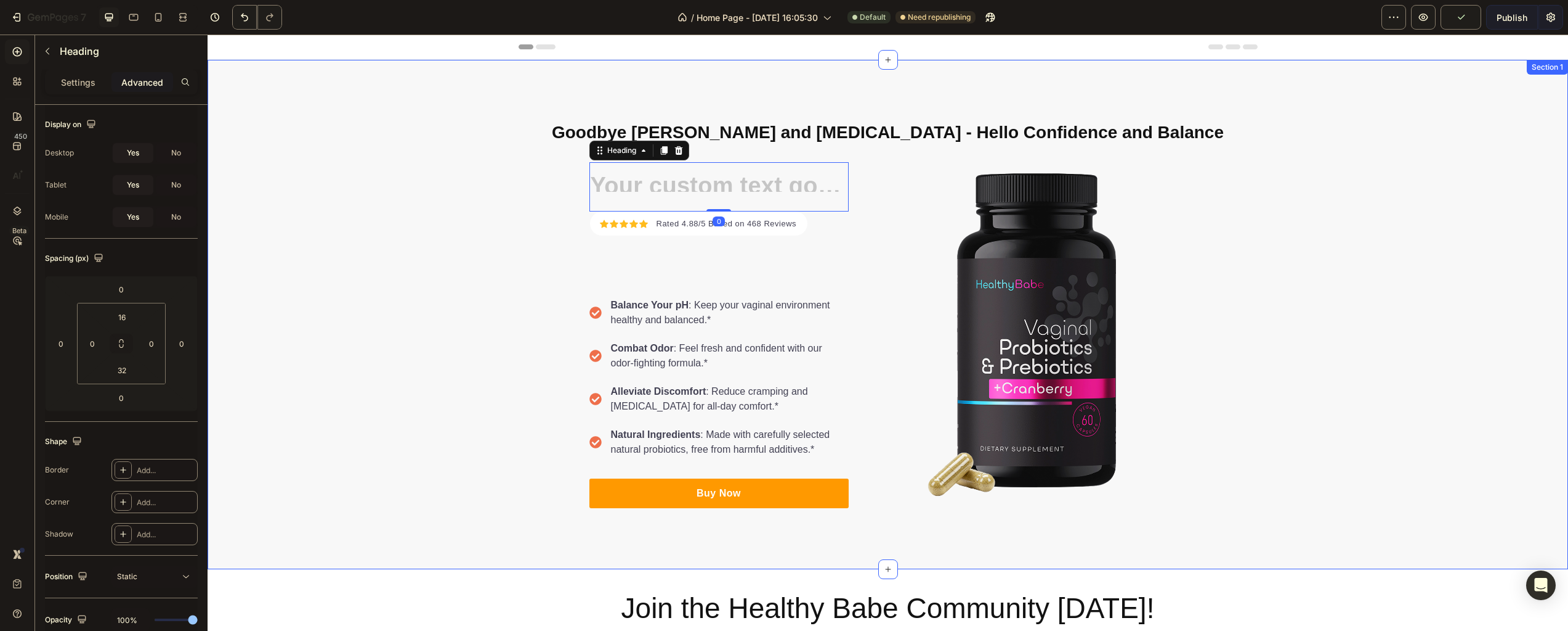
click at [385, 292] on div "Goodbye [PERSON_NAME] and [MEDICAL_DATA] - Hello Confidence and Balance Heading…" at bounding box center [887, 314] width 1360 height 410
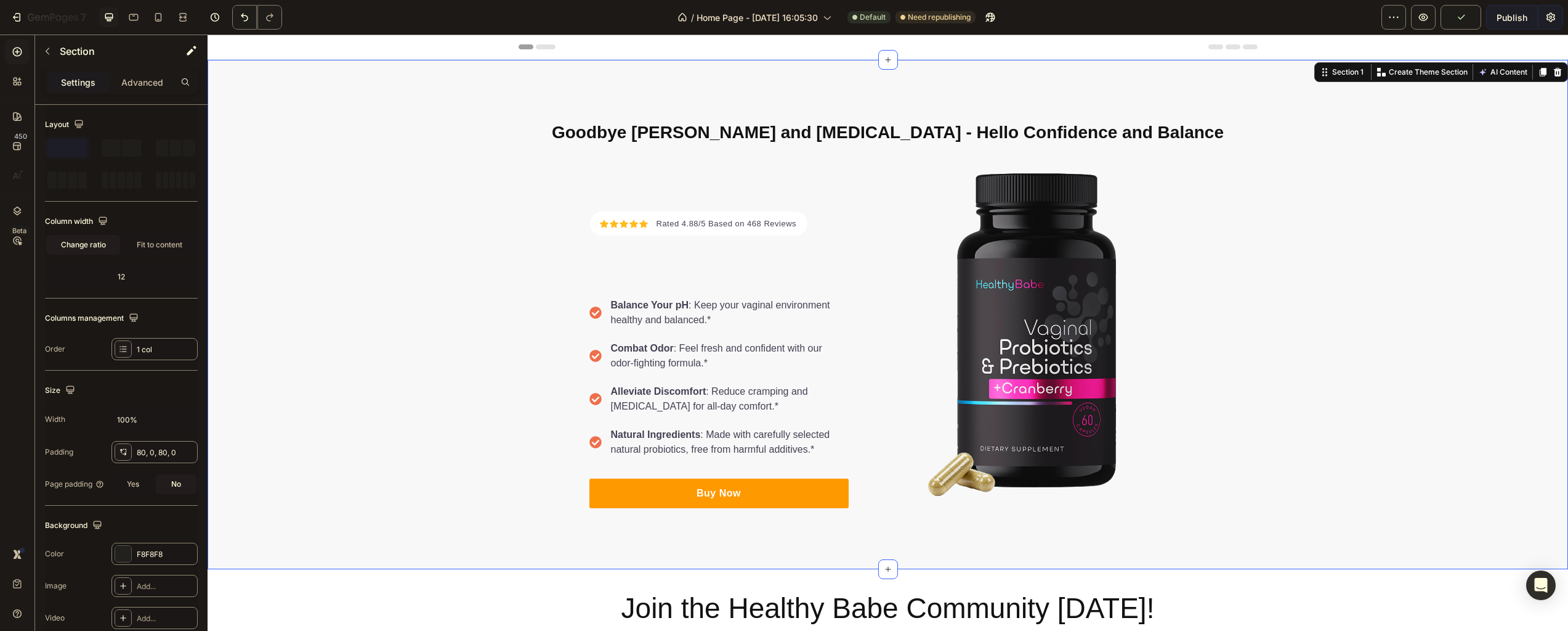
click at [492, 454] on div "Goodbye [PERSON_NAME] and [MEDICAL_DATA] - Hello Confidence and Balance Heading…" at bounding box center [887, 314] width 1360 height 410
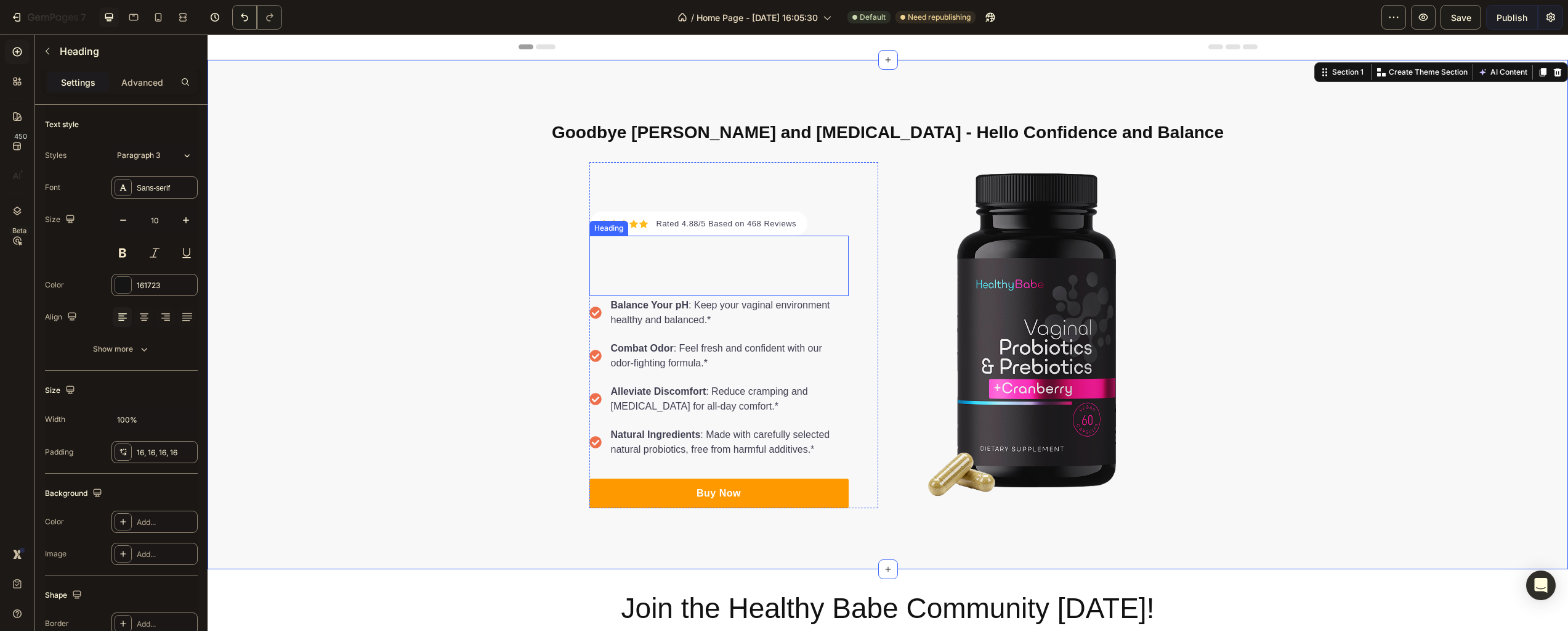
click at [680, 282] on div "Heading" at bounding box center [718, 266] width 259 height 61
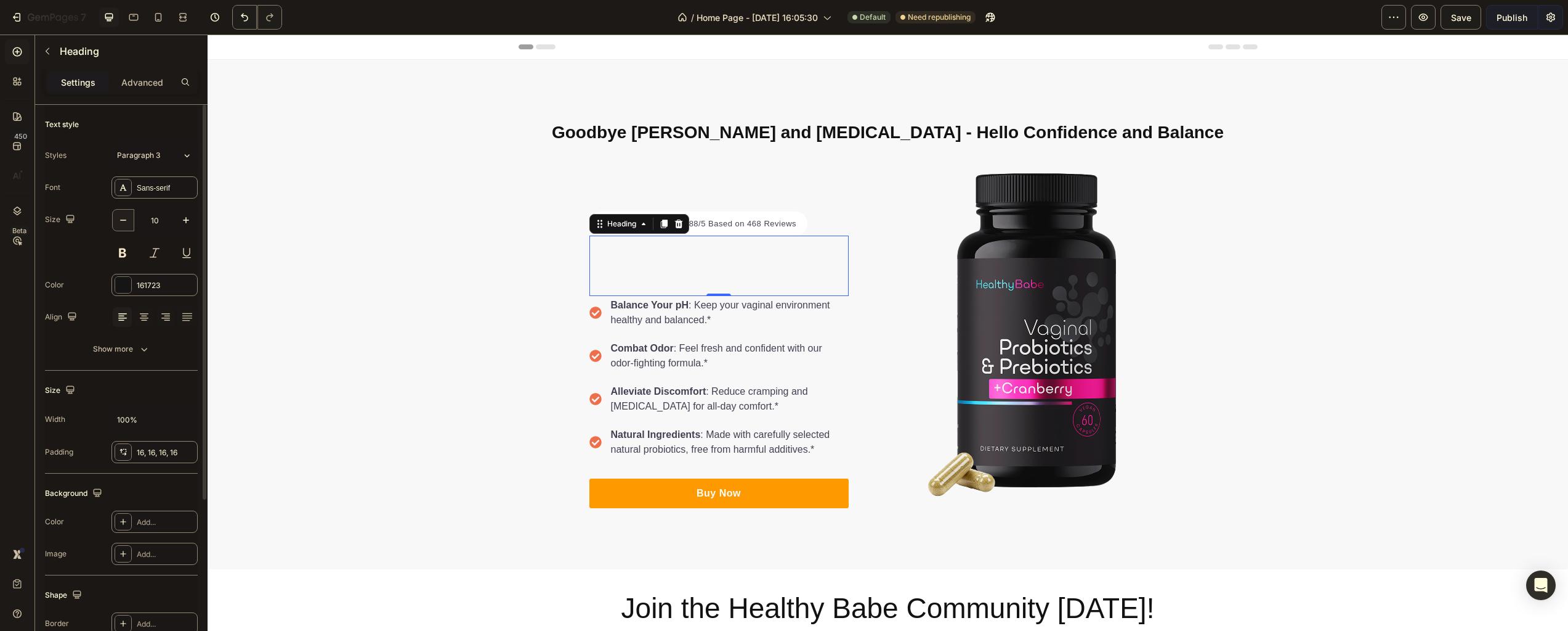
click at [127, 221] on icon "button" at bounding box center [123, 220] width 12 height 12
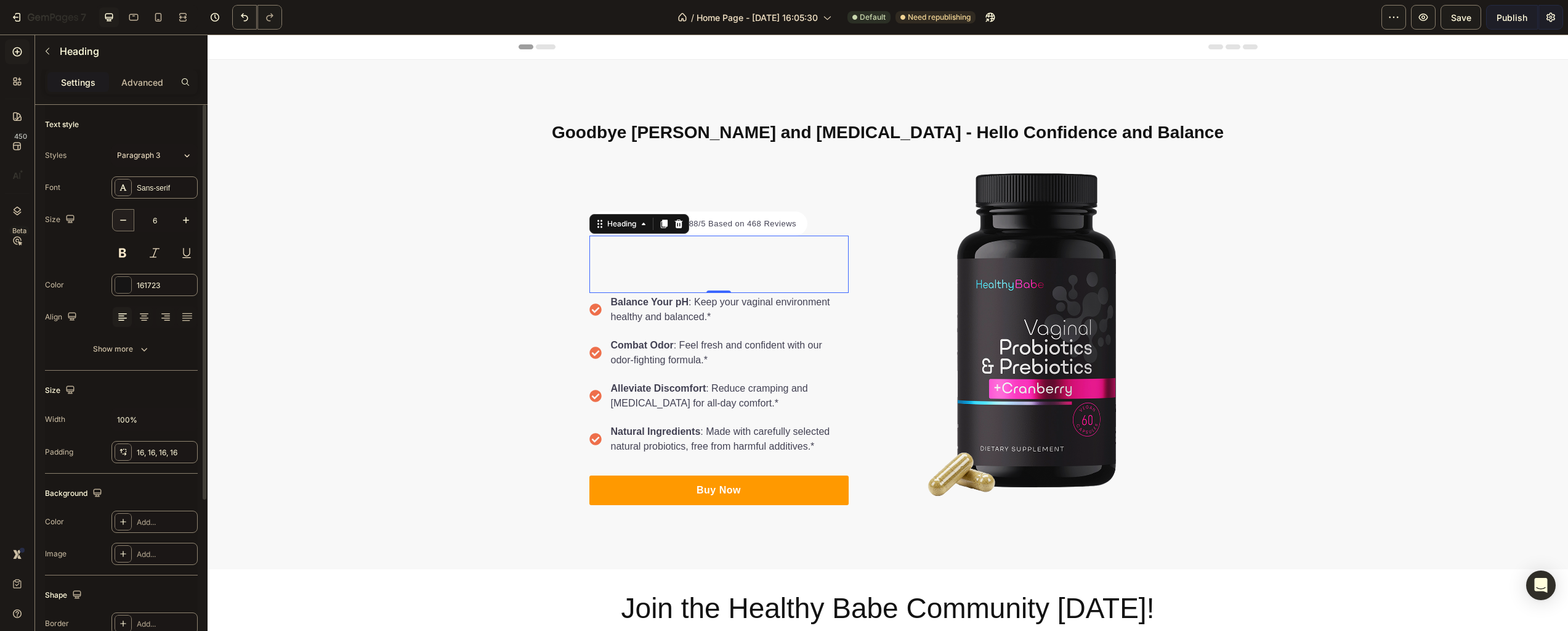
click at [127, 221] on icon "button" at bounding box center [123, 220] width 12 height 12
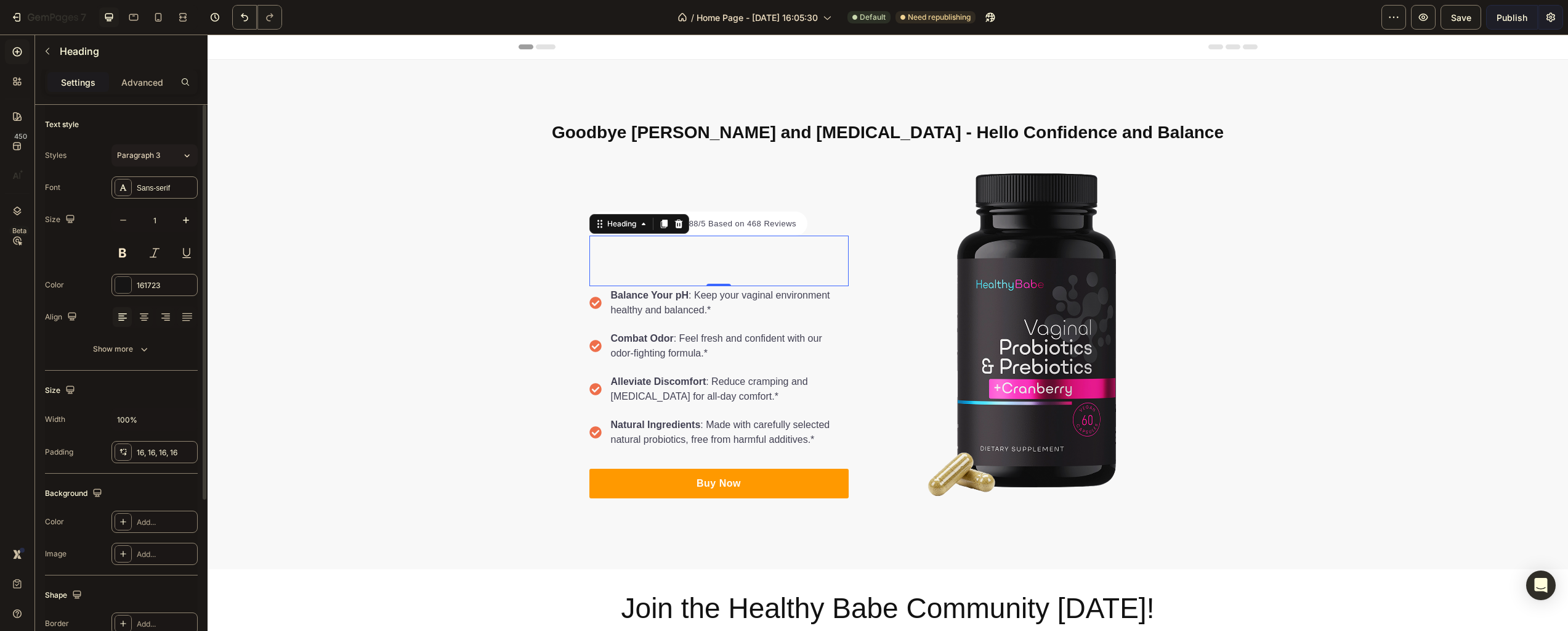
click at [180, 163] on button "Paragraph 3" at bounding box center [155, 155] width 86 height 22
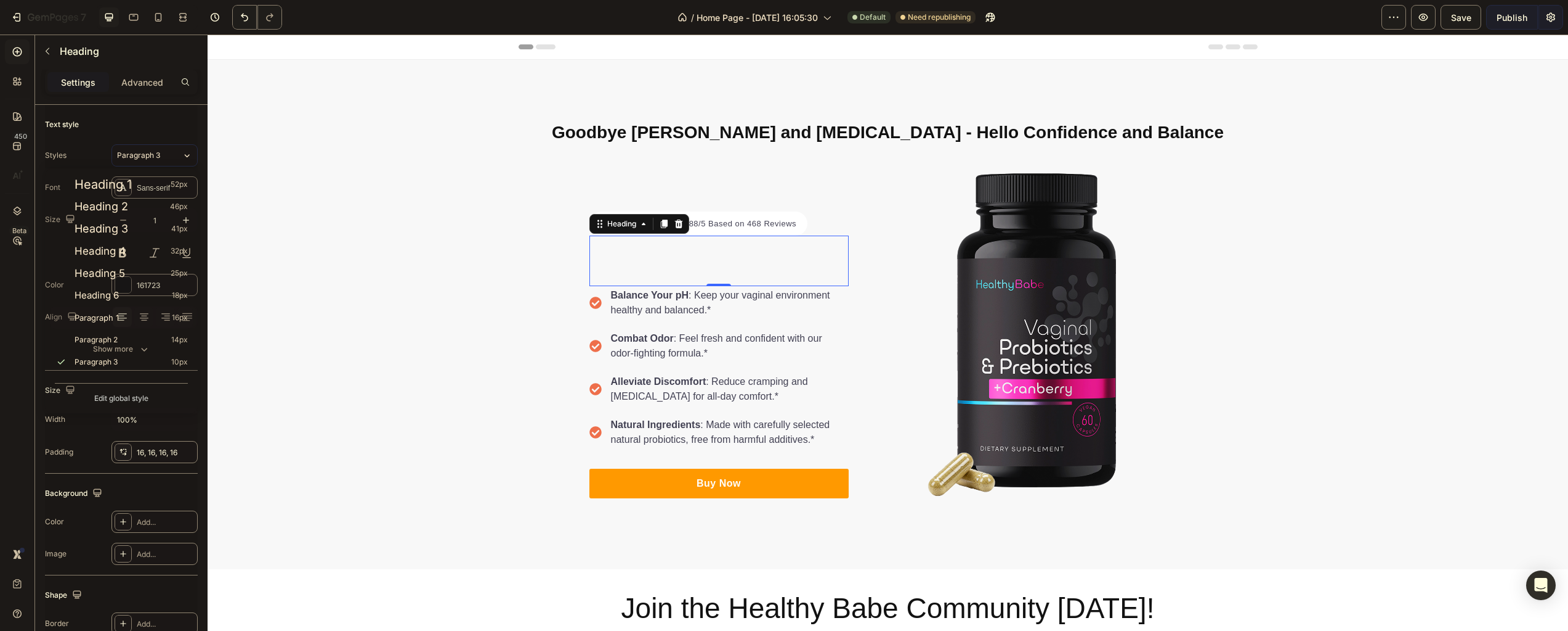
click at [104, 316] on span "Paragraph 1" at bounding box center [97, 318] width 44 height 12
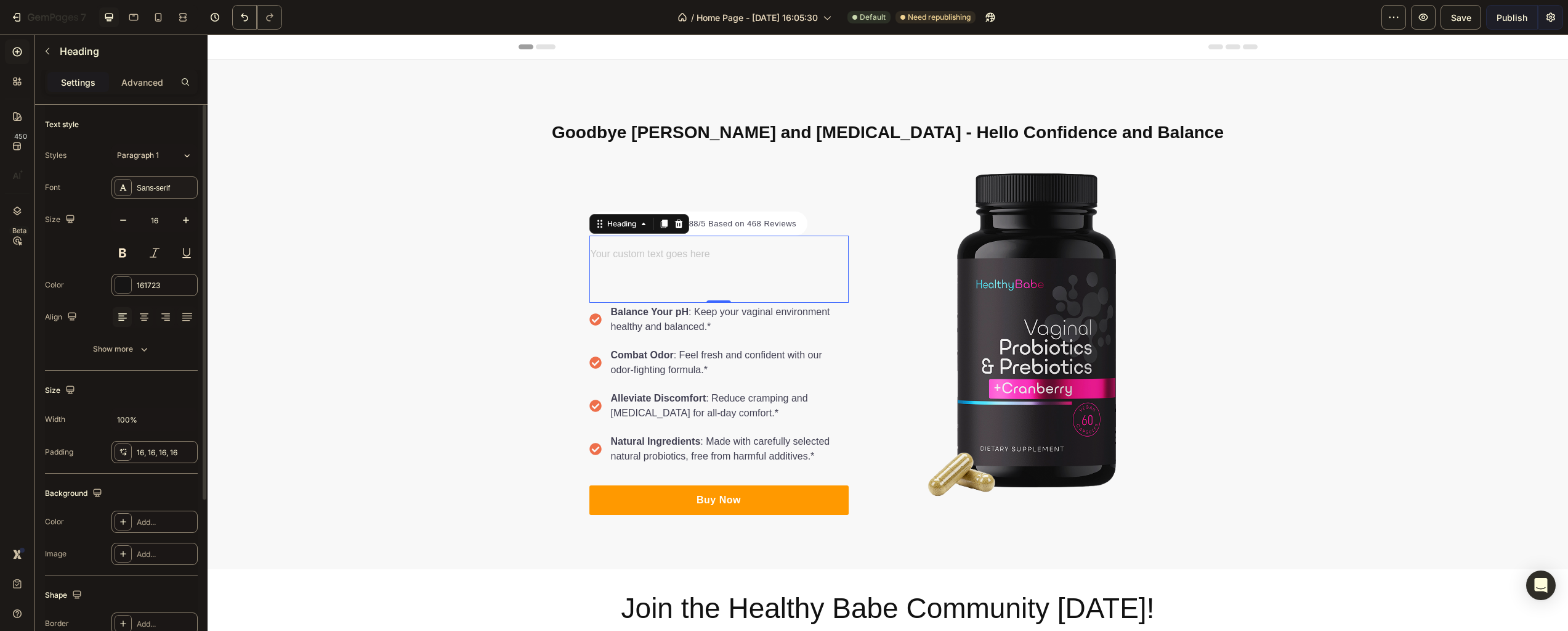
click at [159, 187] on div "Sans-serif" at bounding box center [165, 187] width 58 height 11
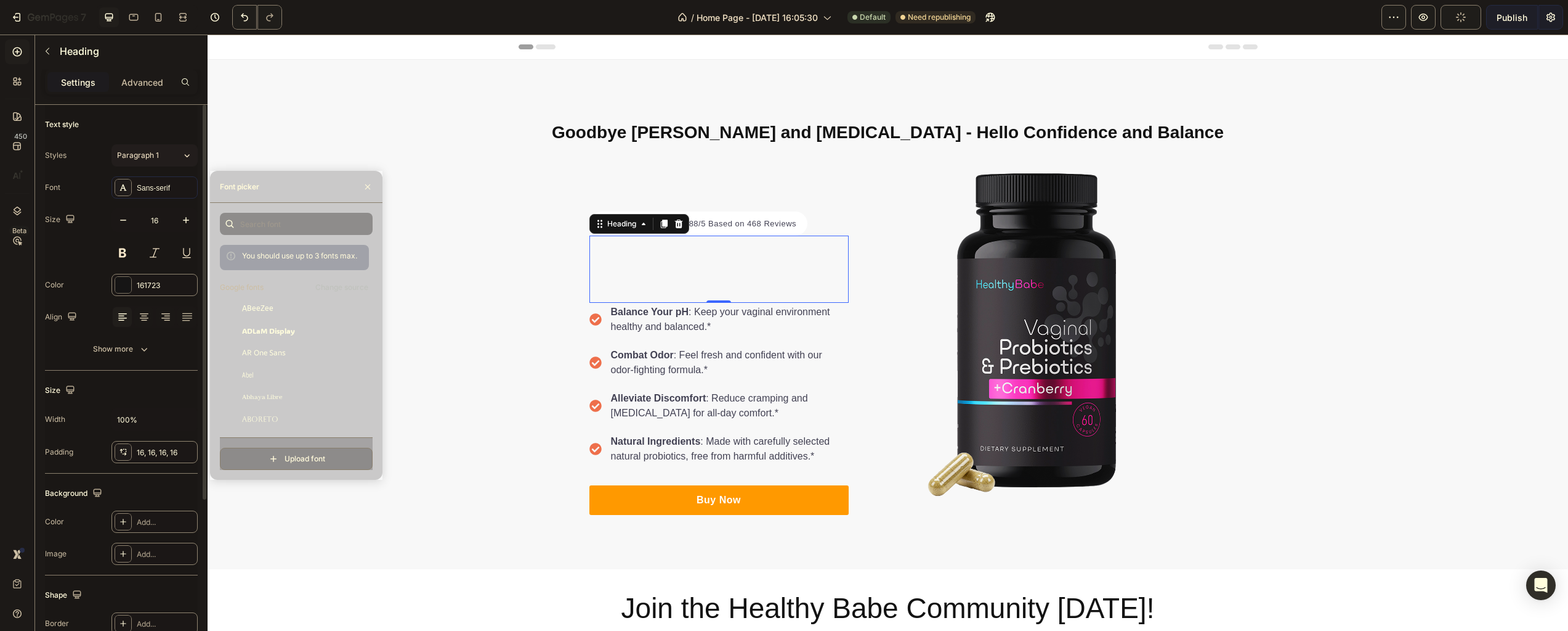
click at [148, 158] on span "Paragraph 1" at bounding box center [138, 155] width 42 height 11
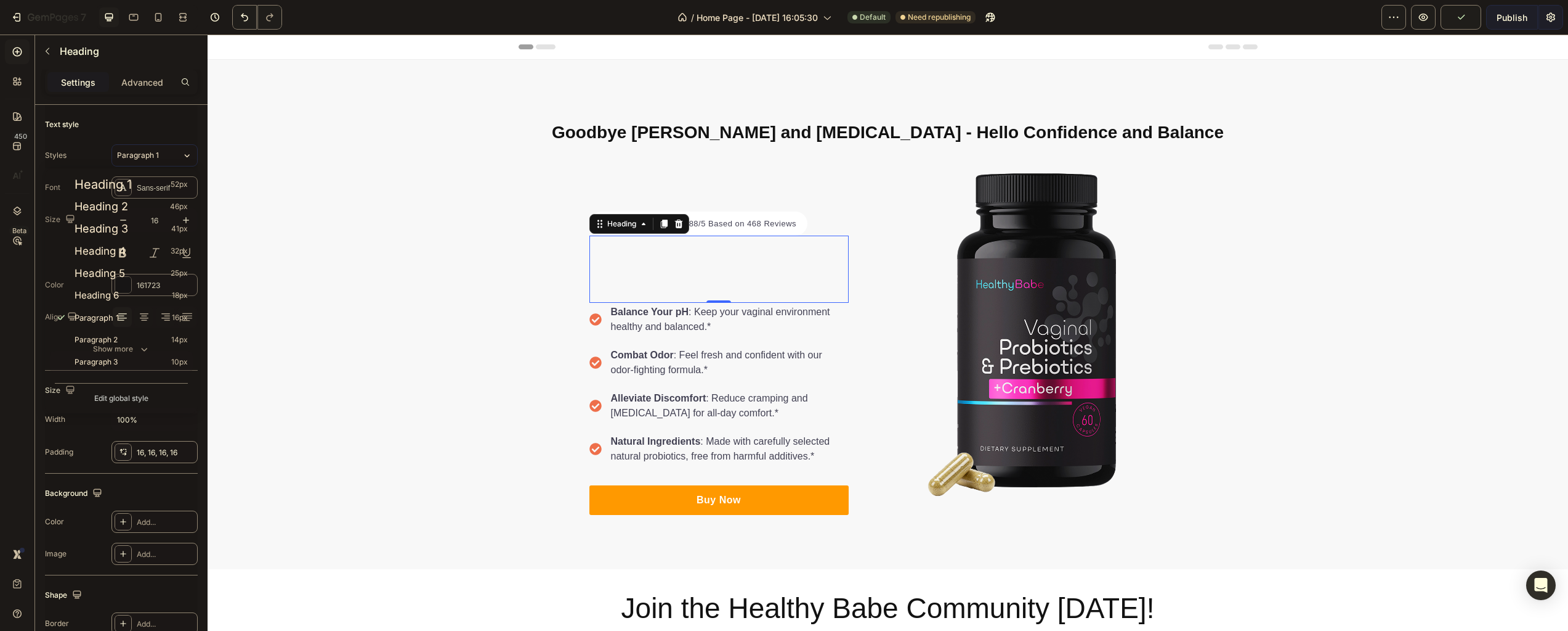
click at [106, 362] on span "Paragraph 3" at bounding box center [96, 362] width 43 height 12
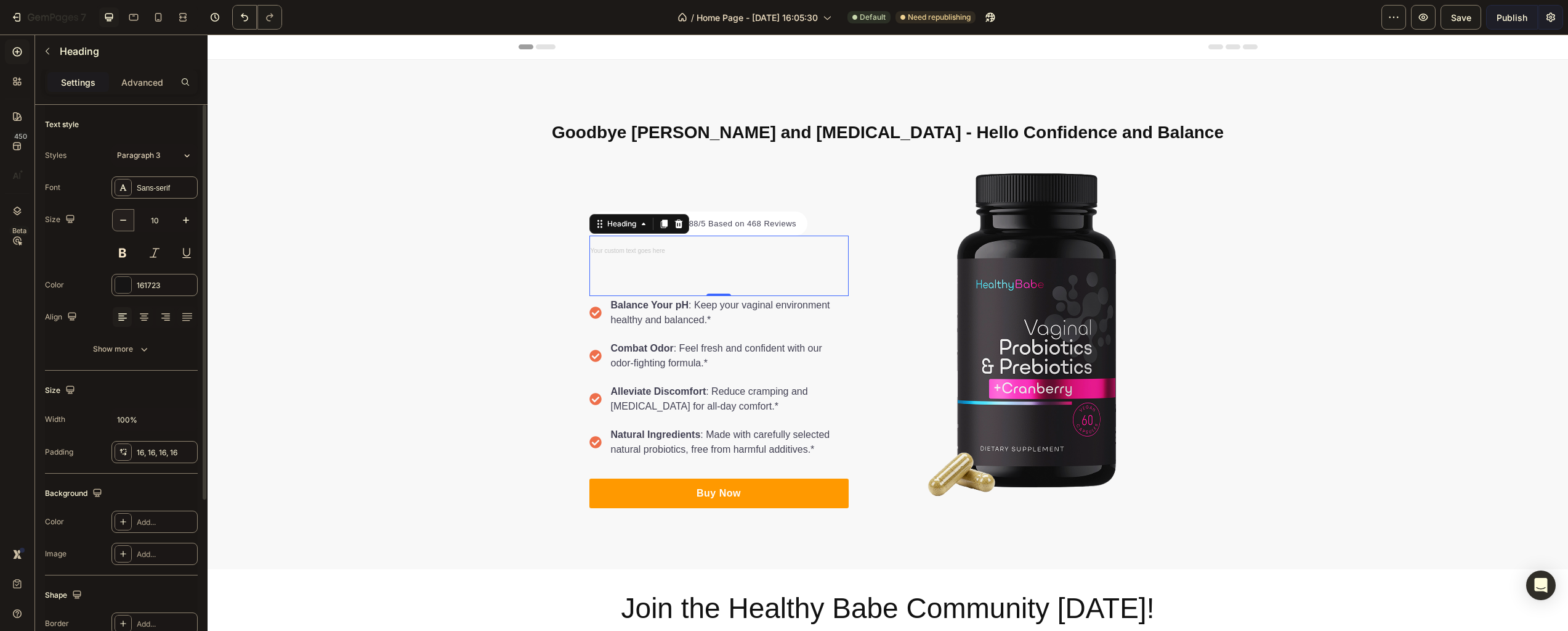
click at [128, 221] on icon "button" at bounding box center [123, 220] width 12 height 12
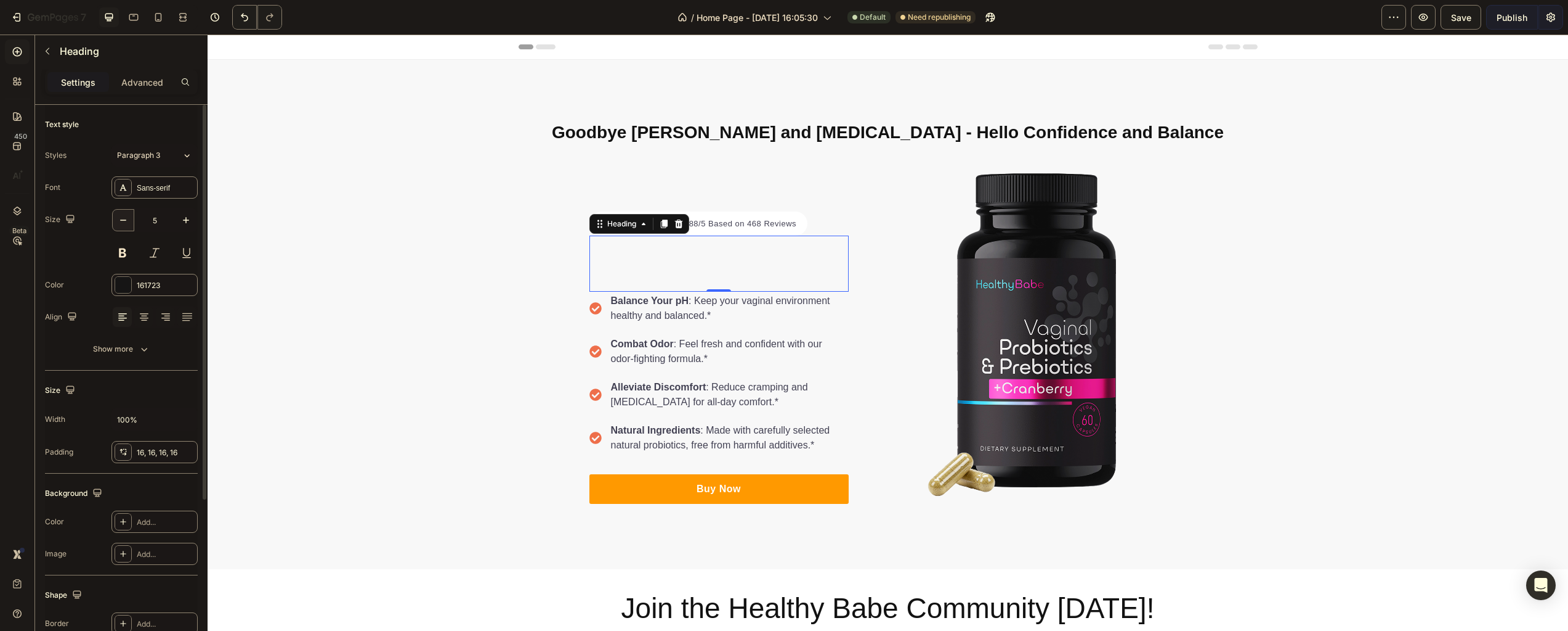
click at [128, 221] on icon "button" at bounding box center [123, 220] width 12 height 12
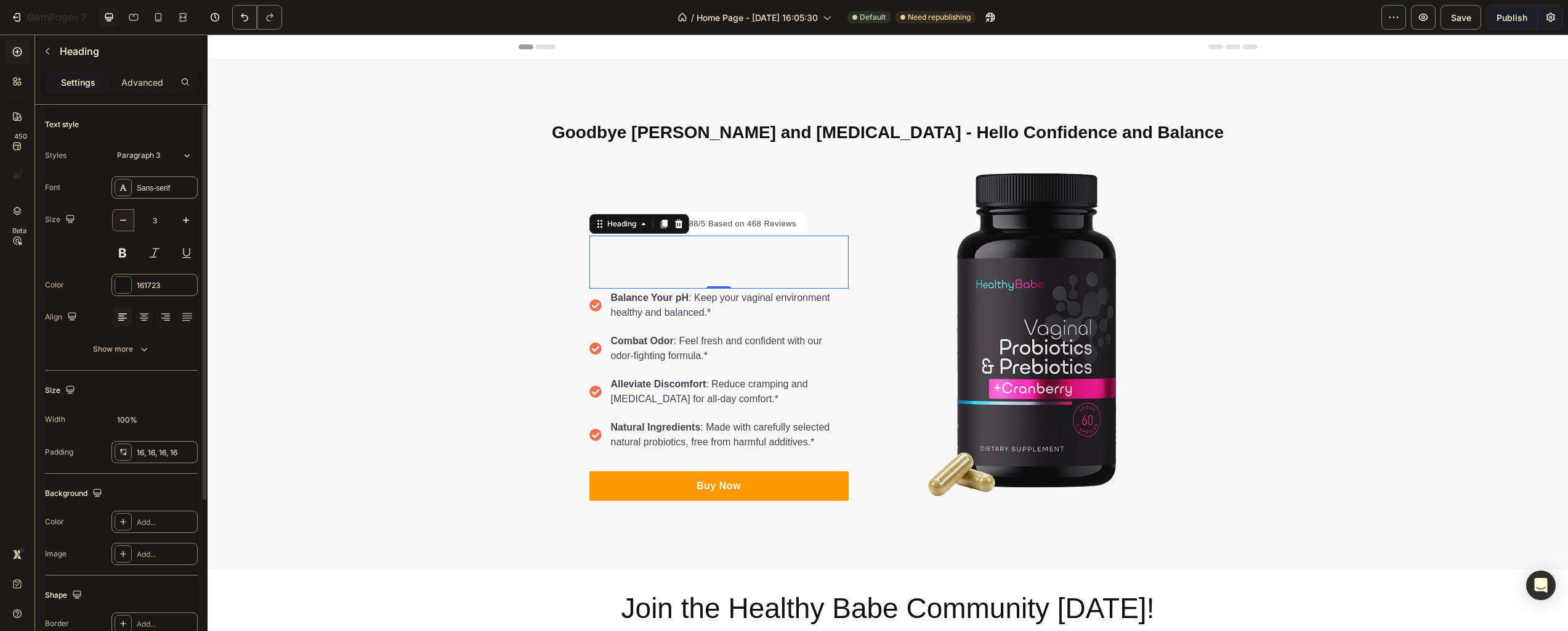
click at [128, 221] on icon "button" at bounding box center [123, 220] width 12 height 12
type input "1"
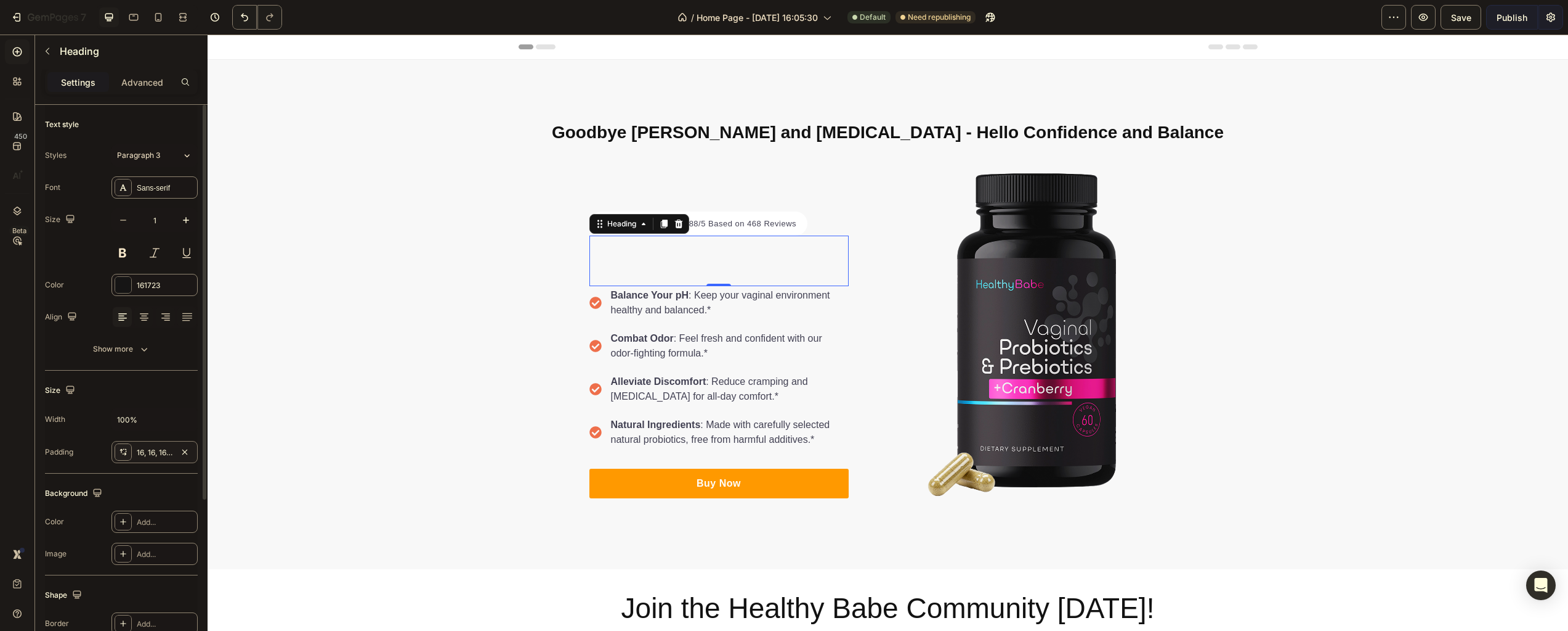
click at [151, 448] on div "16, 16, 16, 16" at bounding box center [154, 452] width 36 height 11
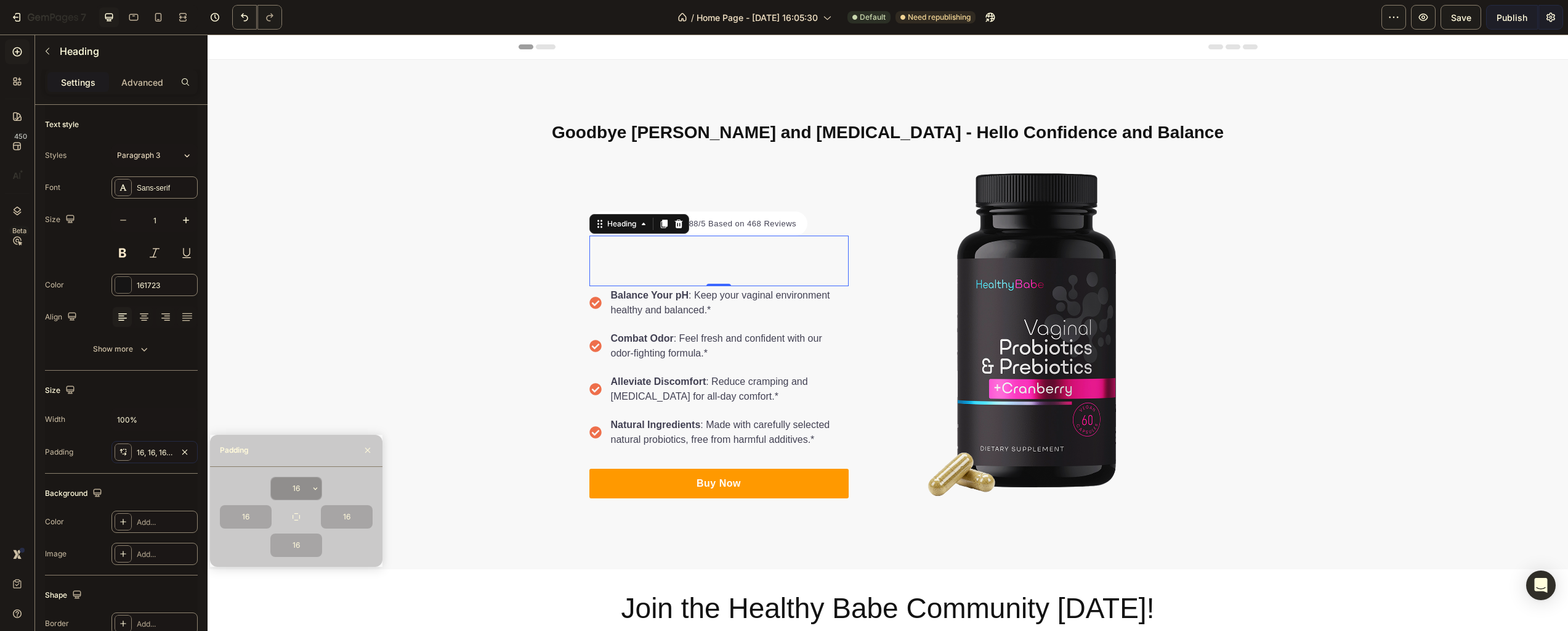
click at [295, 485] on input "16" at bounding box center [295, 488] width 50 height 22
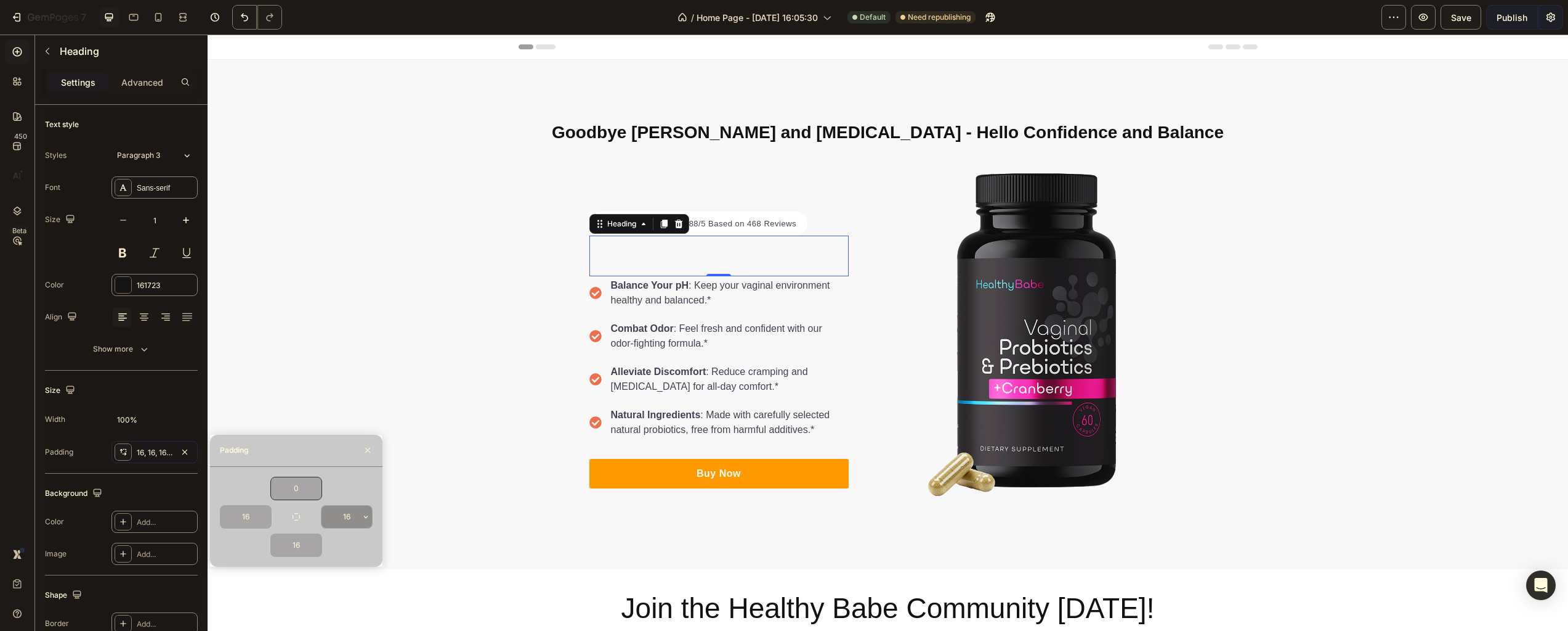
type input "0"
click at [342, 495] on input "16" at bounding box center [346, 516] width 50 height 22
type input "0"
click at [248, 495] on input "16" at bounding box center [245, 516] width 50 height 22
type input "0"
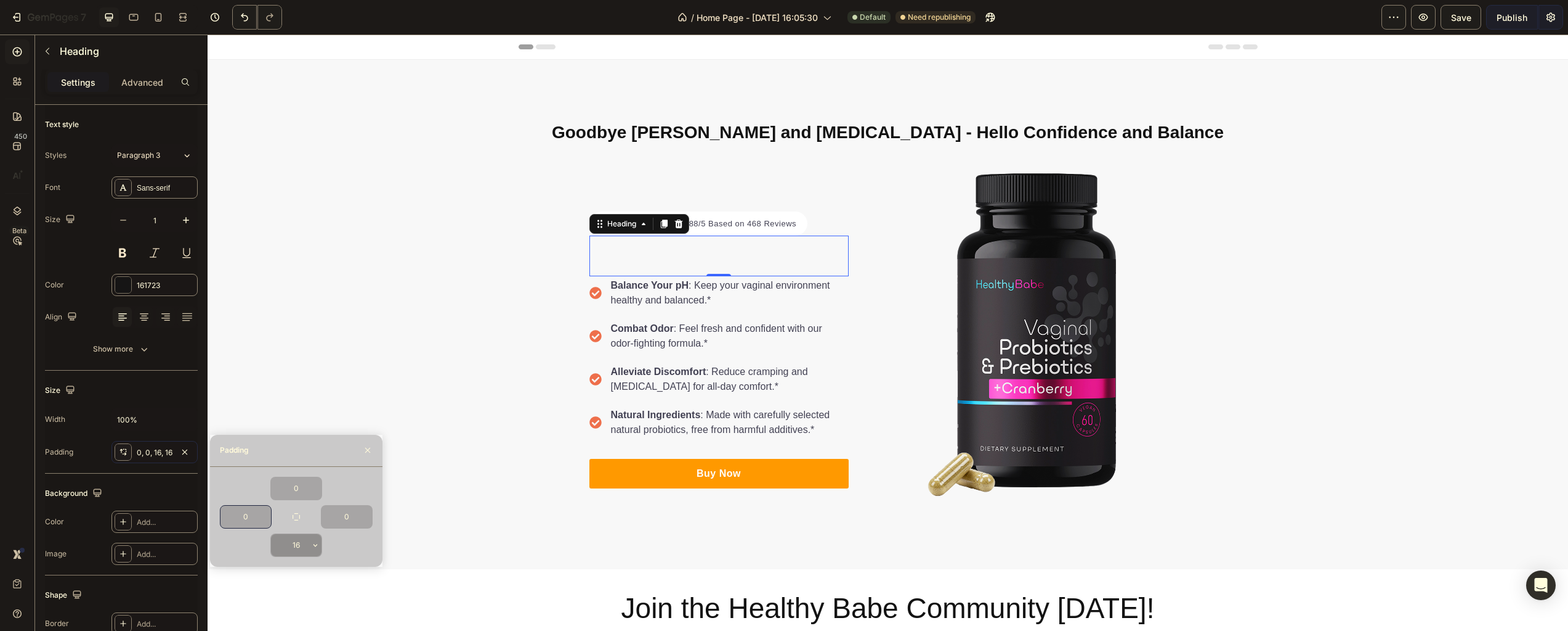
click at [297, 495] on input "16" at bounding box center [295, 545] width 50 height 22
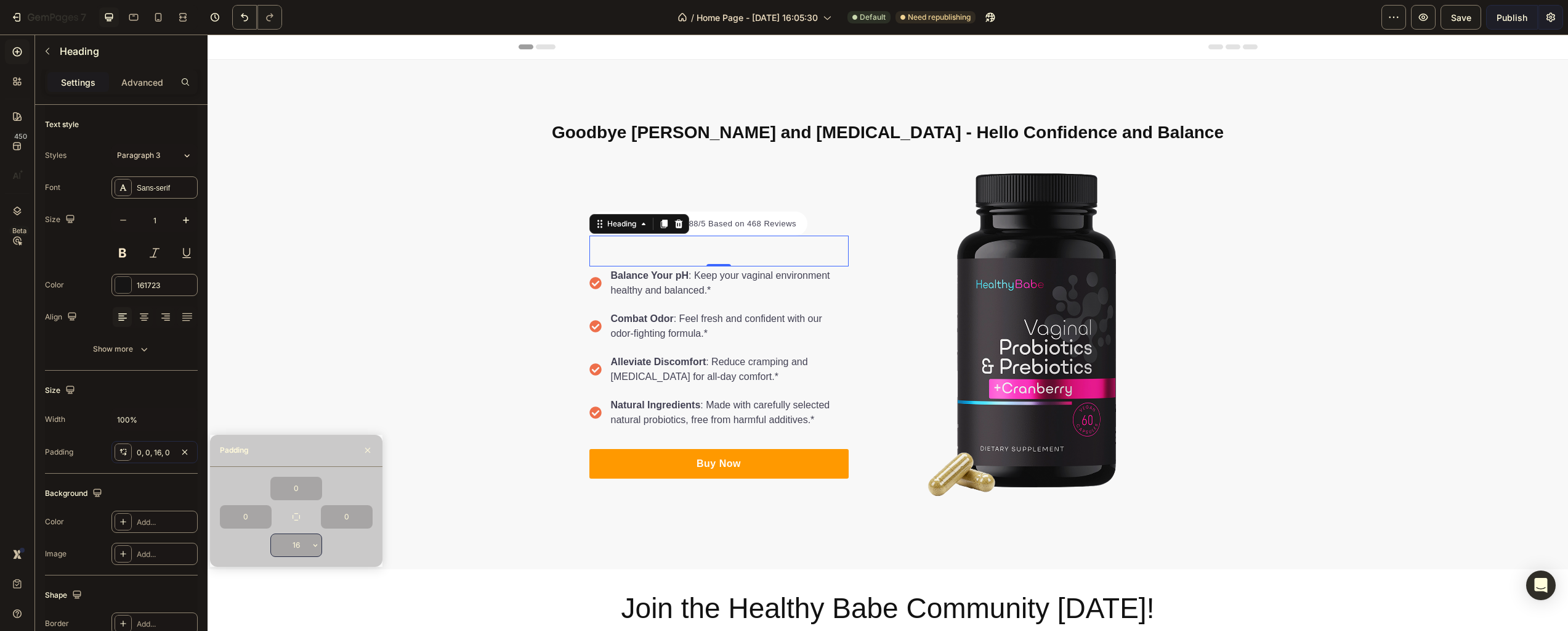
type input "0"
click at [377, 345] on div "Goodbye [PERSON_NAME] and [MEDICAL_DATA] - Hello Confidence and Balance Heading…" at bounding box center [887, 314] width 1360 height 410
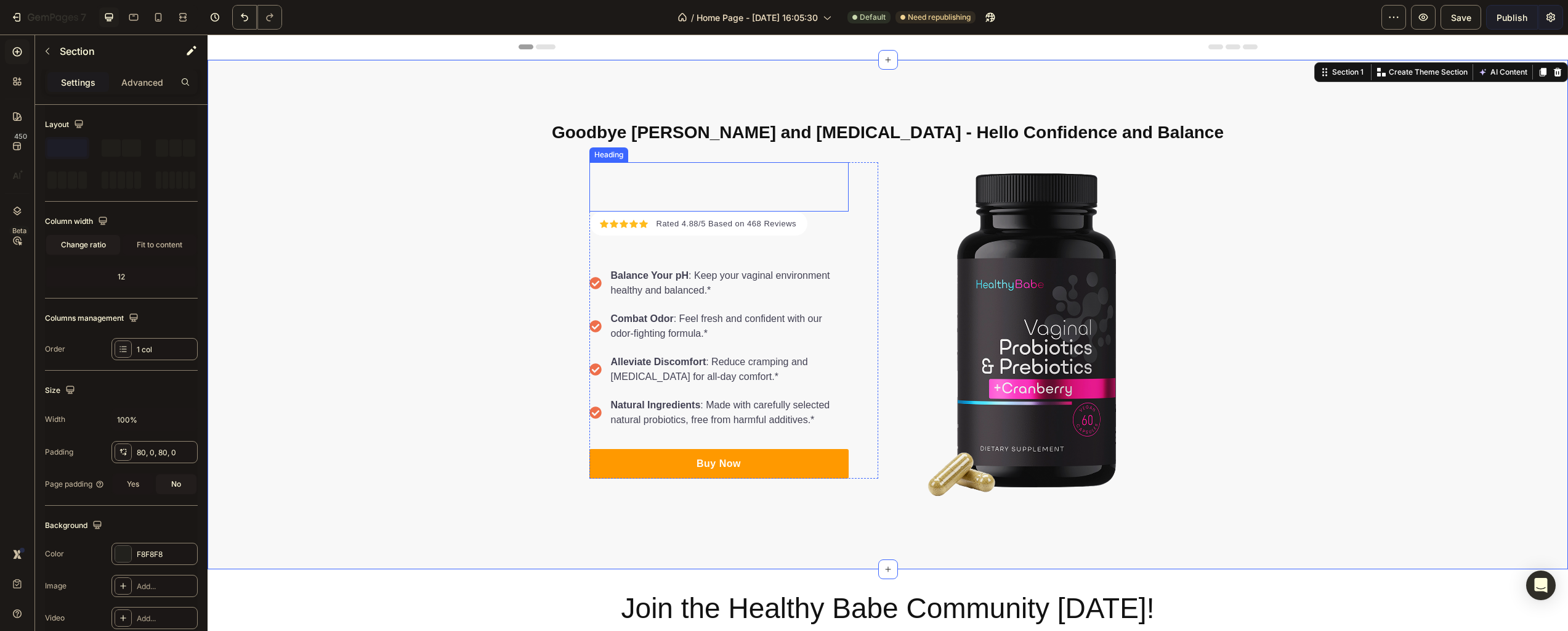
click at [649, 185] on h2 at bounding box center [718, 181] width 259 height 19
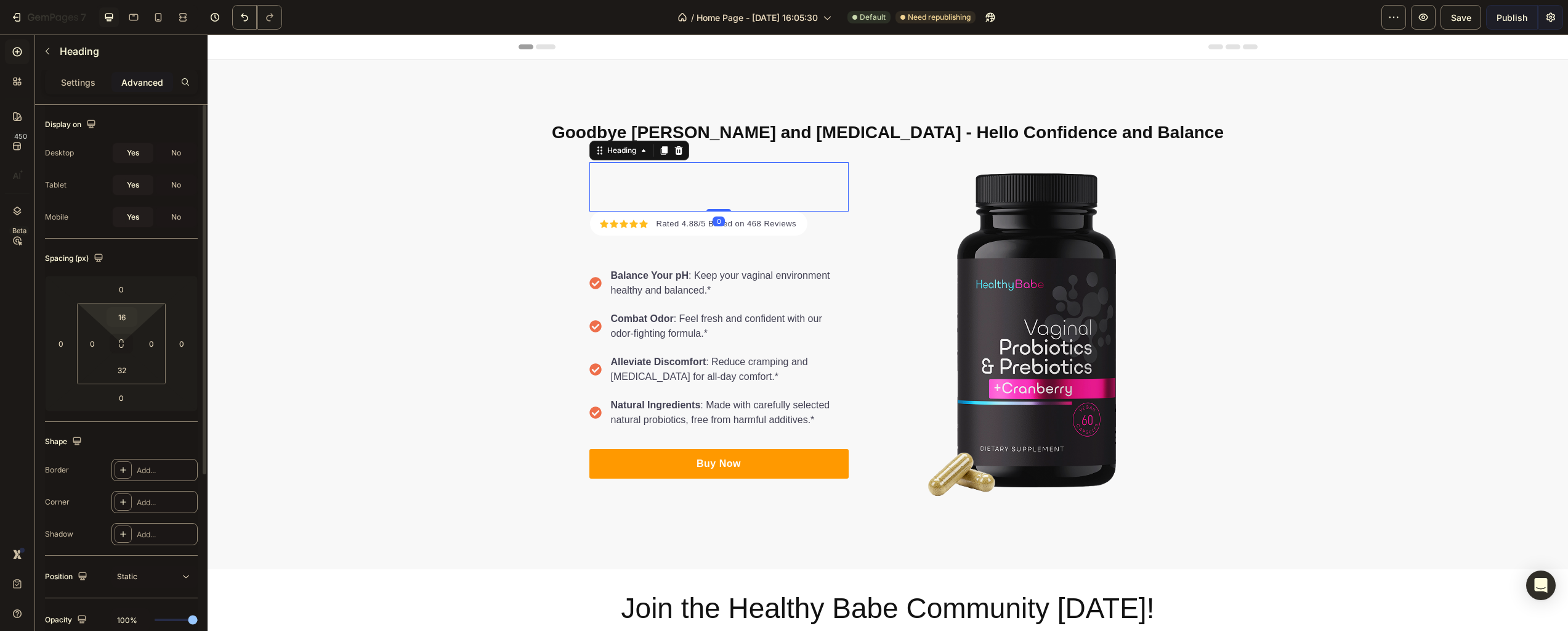
click at [132, 310] on input "16" at bounding box center [122, 317] width 25 height 18
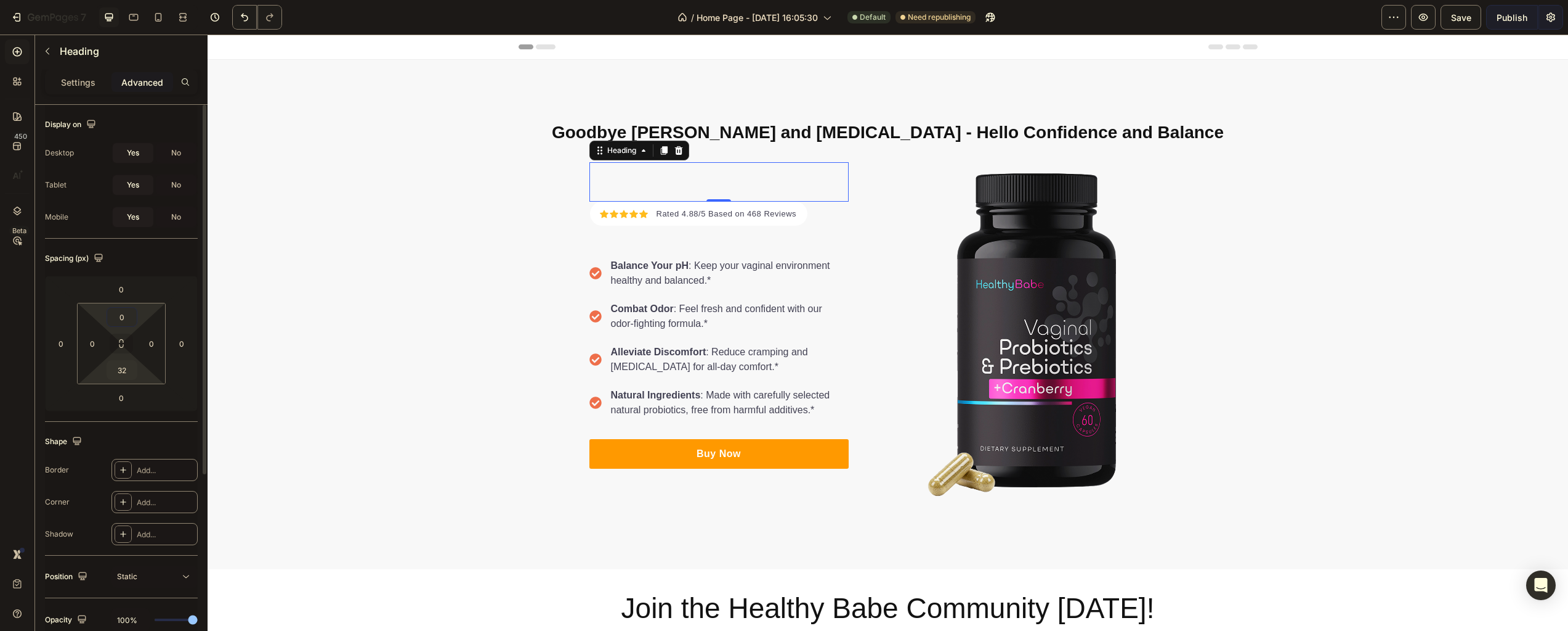
type input "0"
click at [120, 371] on input "32" at bounding box center [122, 370] width 25 height 18
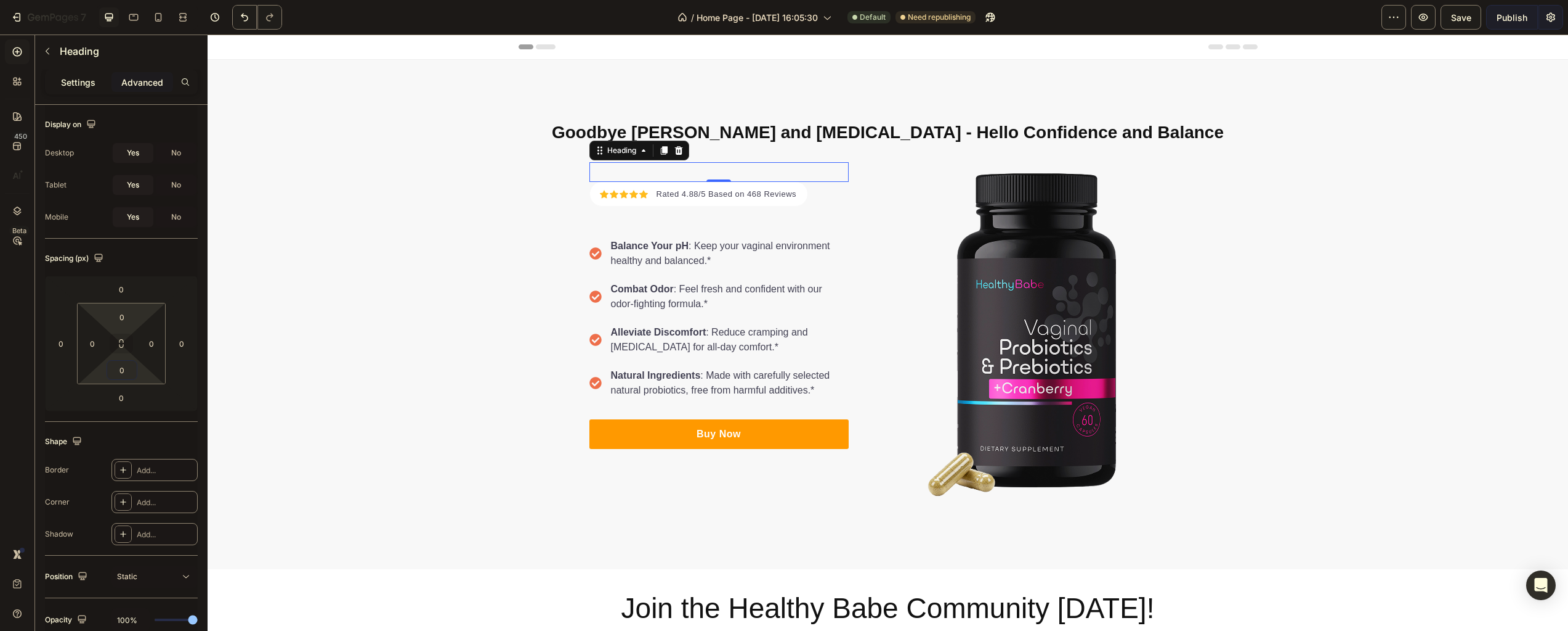
type input "0"
click at [79, 84] on p "Settings" at bounding box center [77, 82] width 34 height 13
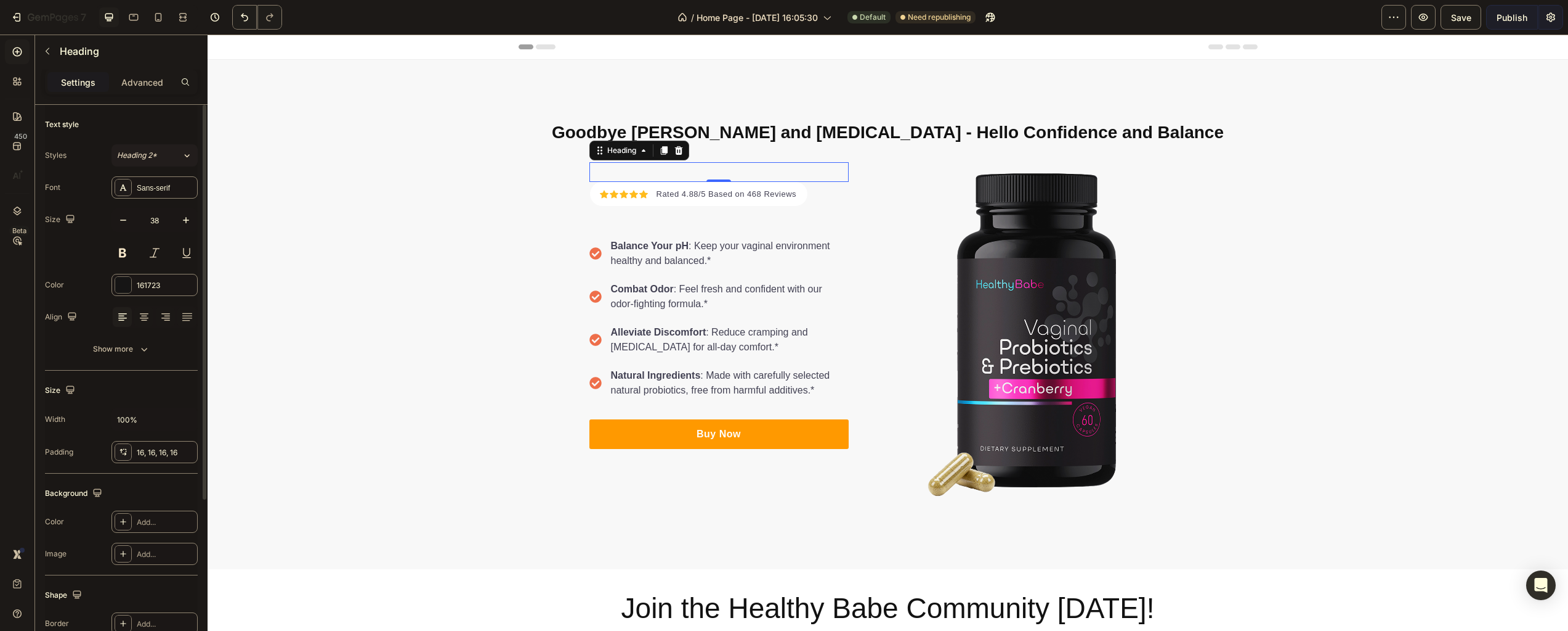
click at [164, 162] on button "Heading 2*" at bounding box center [155, 155] width 86 height 22
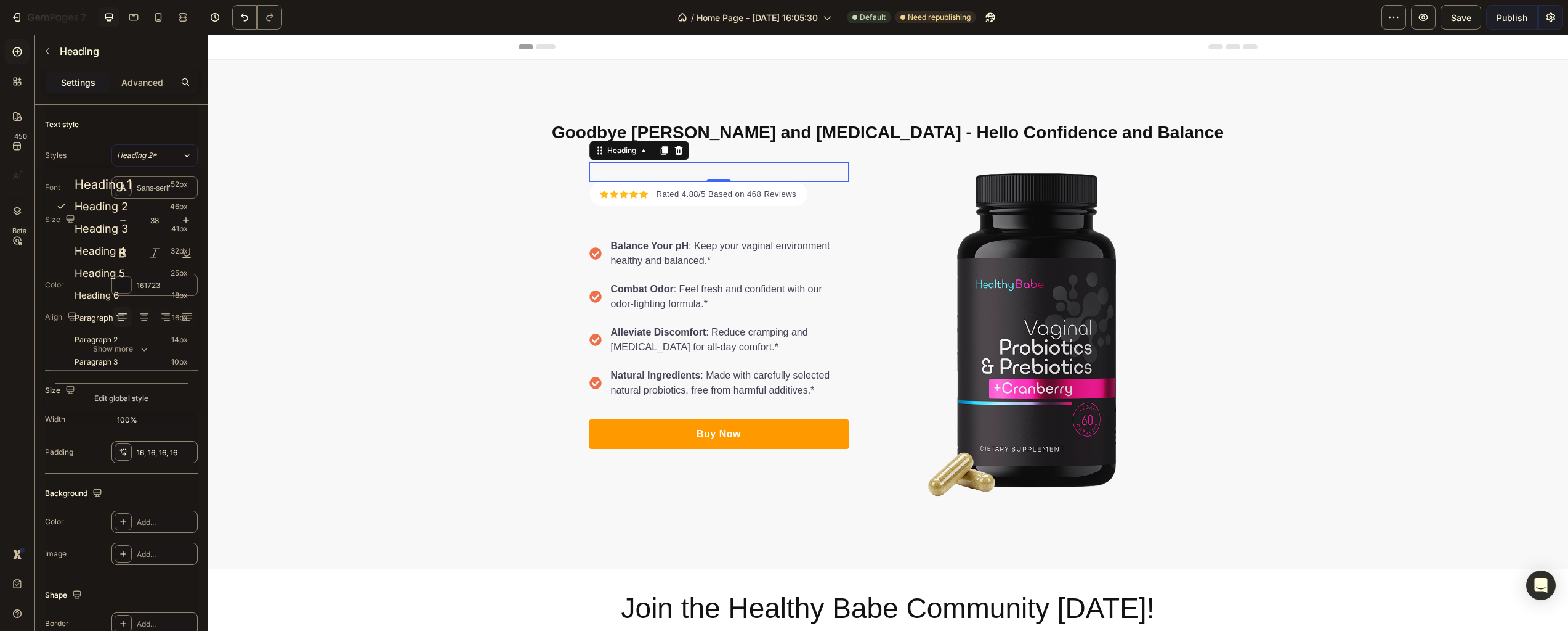
drag, startPoint x: 114, startPoint y: 361, endPoint x: 113, endPoint y: 355, distance: 6.1
click at [113, 361] on span "Paragraph 3" at bounding box center [96, 362] width 43 height 12
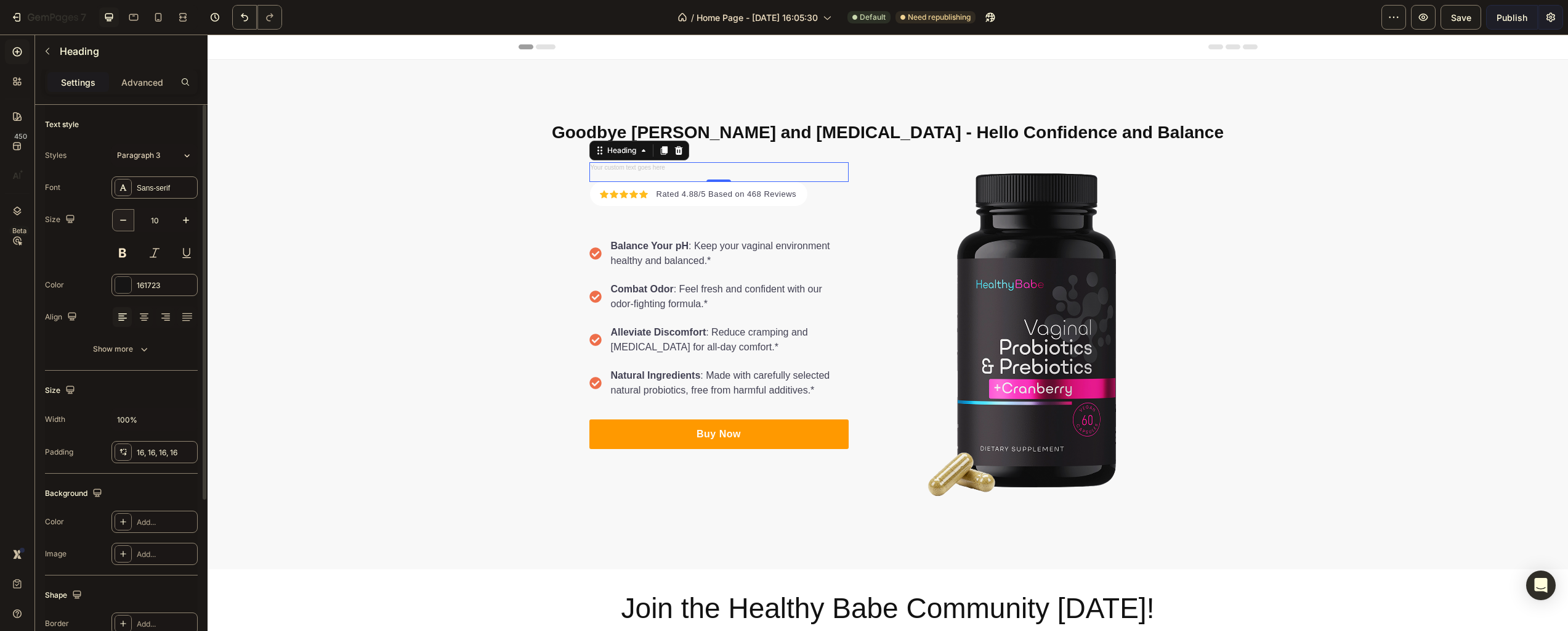
click at [122, 218] on icon "button" at bounding box center [123, 220] width 12 height 12
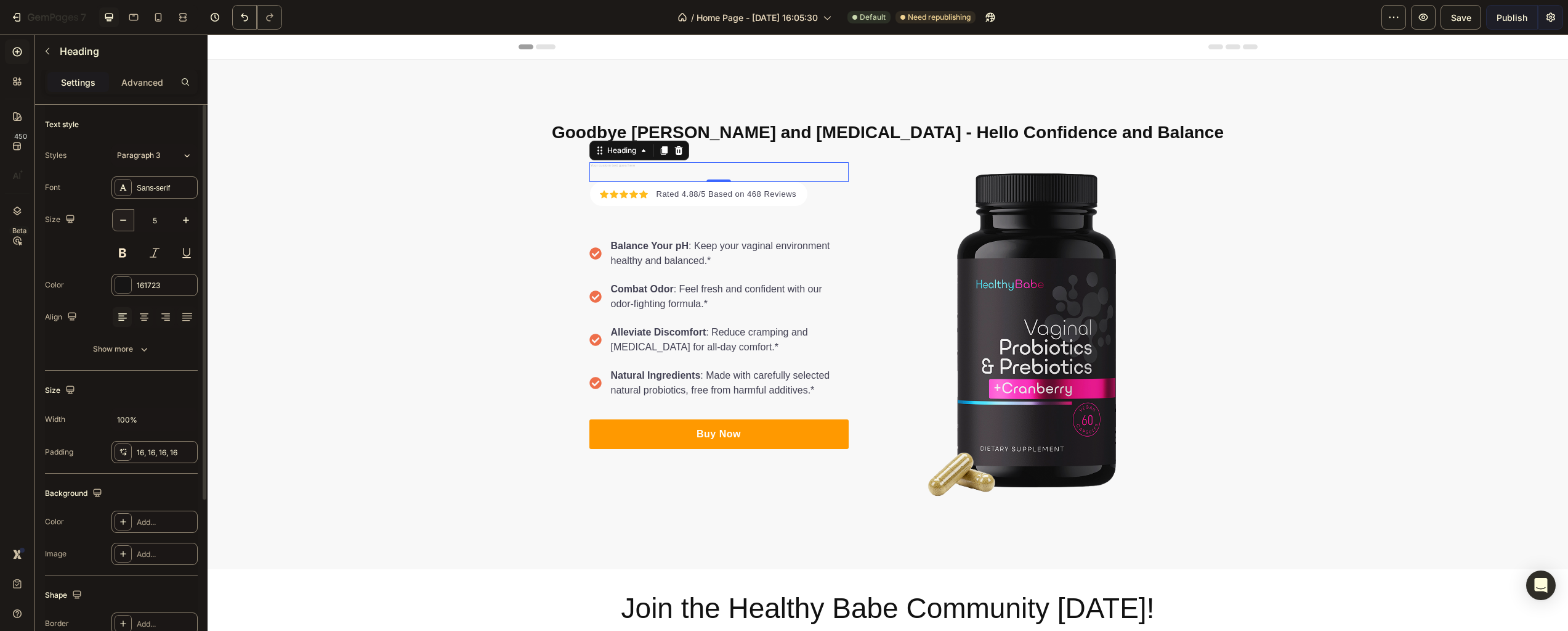
click at [122, 218] on icon "button" at bounding box center [123, 220] width 12 height 12
click at [122, 217] on icon "button" at bounding box center [123, 220] width 12 height 12
type input "1"
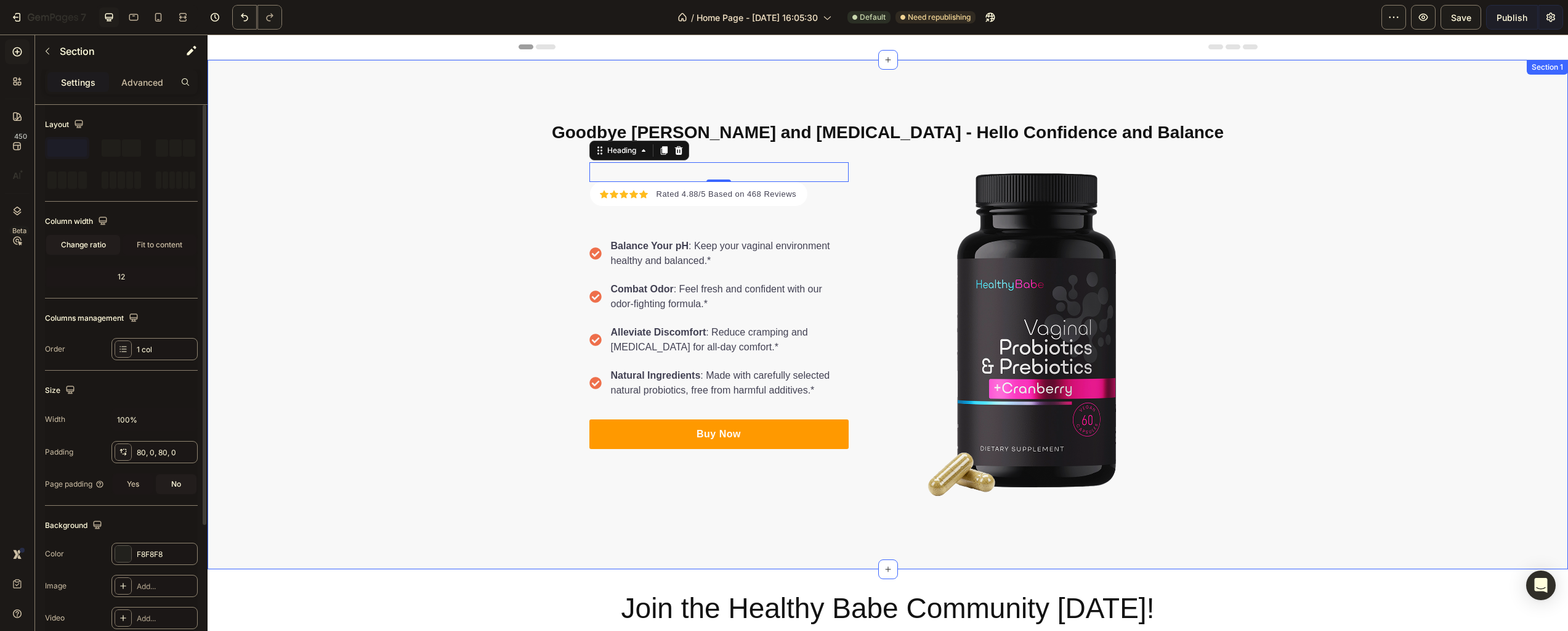
click at [325, 247] on div "Goodbye [PERSON_NAME] and [MEDICAL_DATA] - Hello Confidence and Balance Heading…" at bounding box center [887, 314] width 1360 height 410
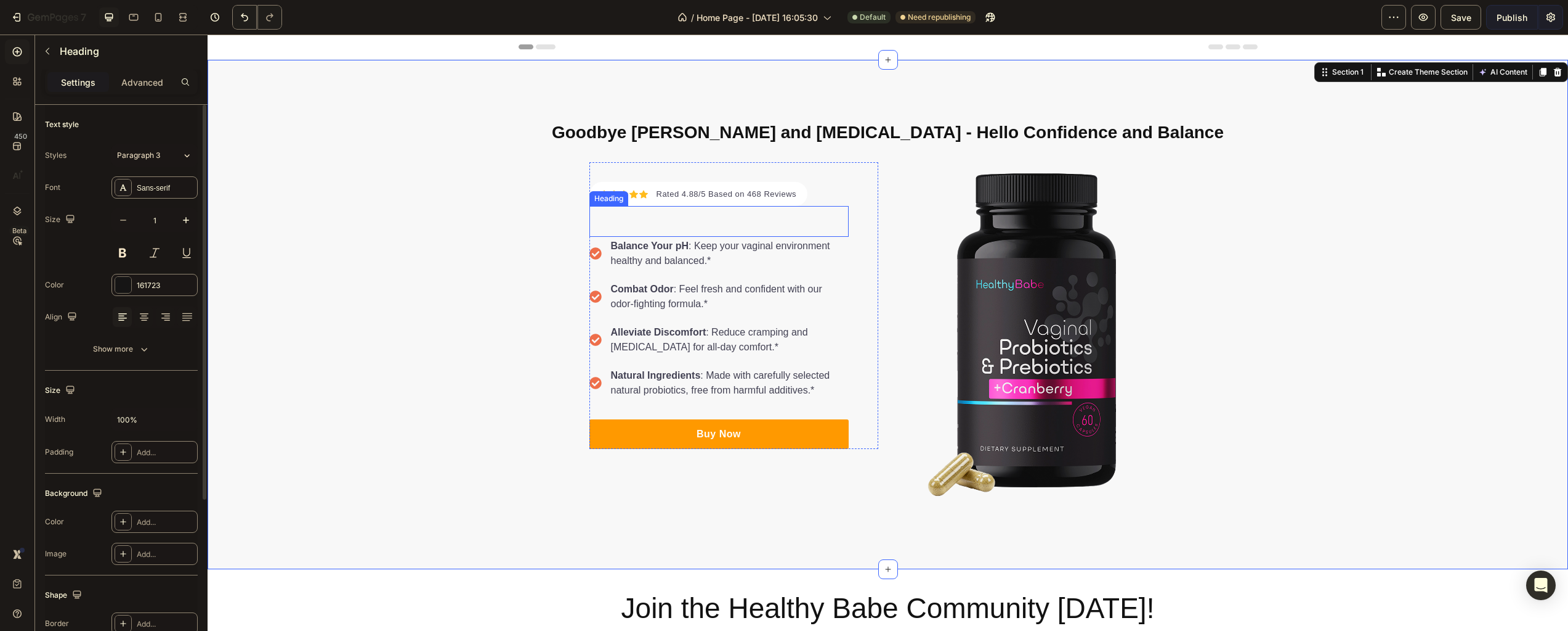
click at [647, 224] on div "Heading" at bounding box center [718, 221] width 259 height 31
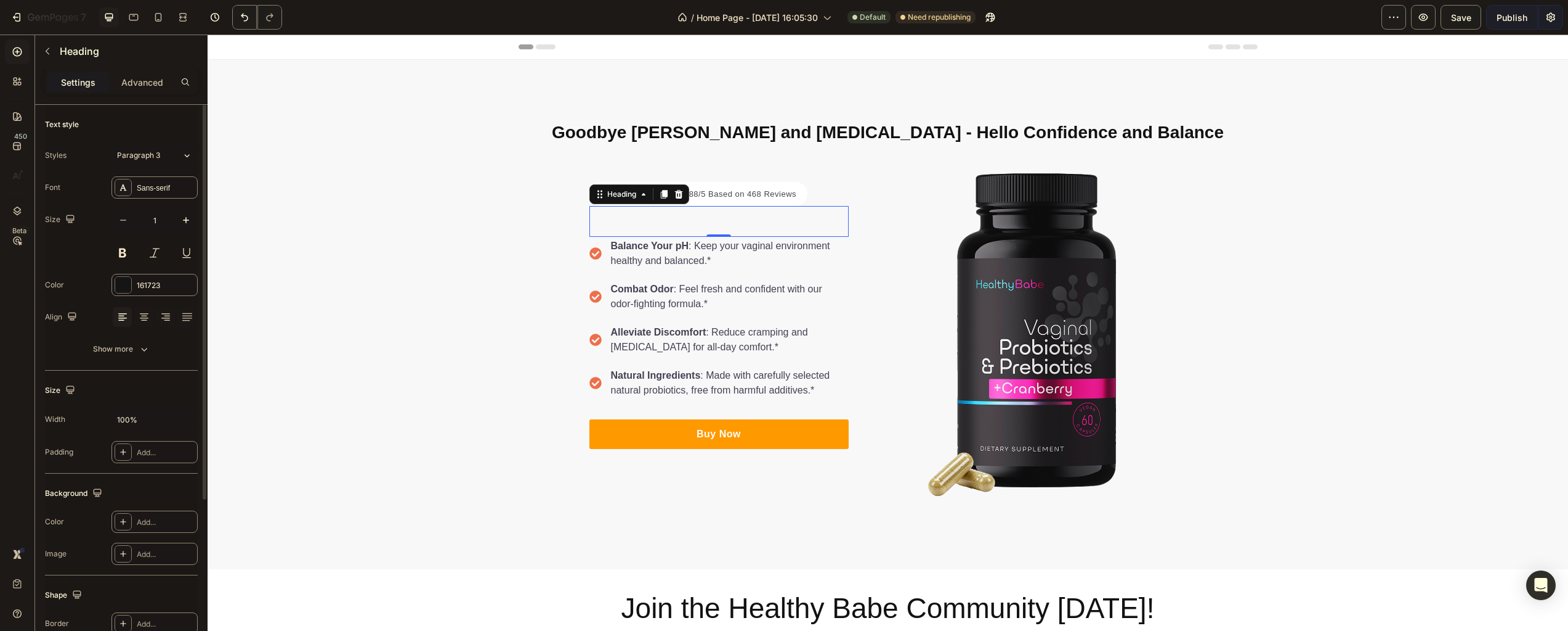
click at [391, 229] on div "Goodbye [PERSON_NAME] and [MEDICAL_DATA] - Hello Confidence and Balance Heading…" at bounding box center [887, 314] width 1360 height 410
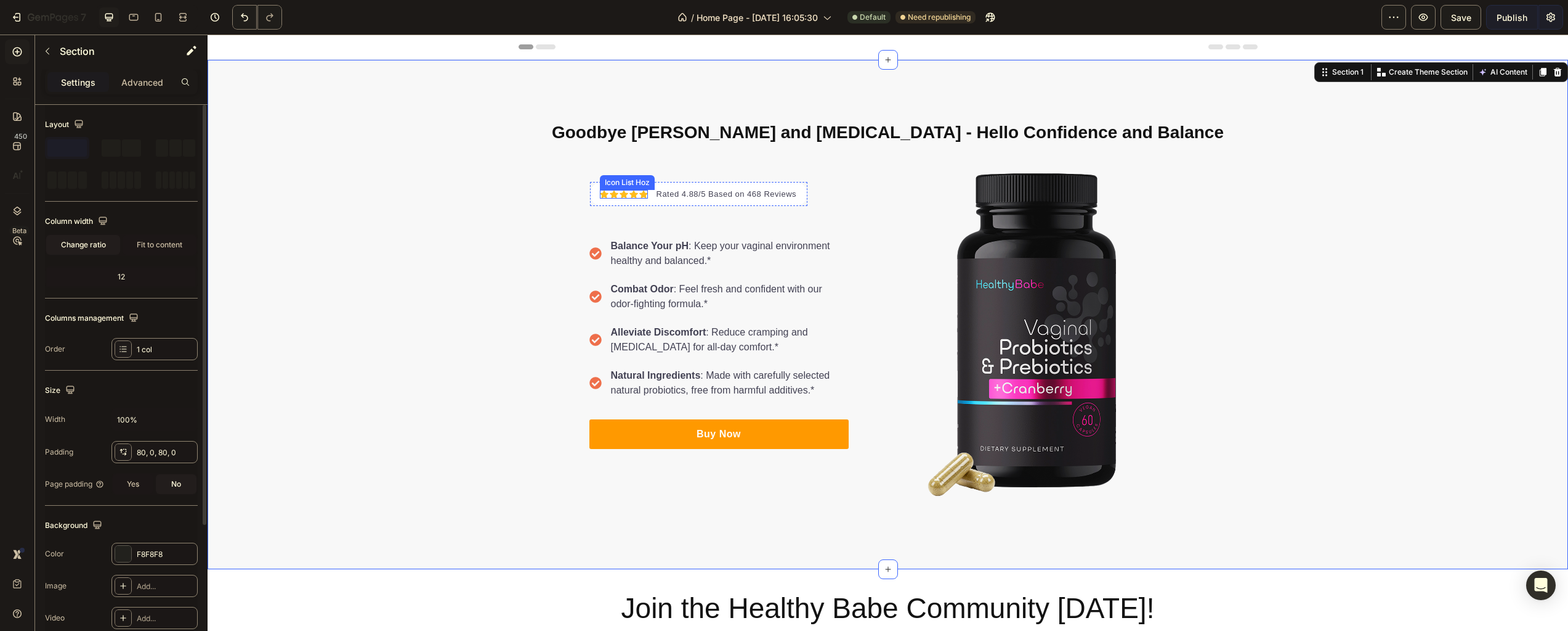
click at [708, 178] on h2 at bounding box center [718, 172] width 259 height 19
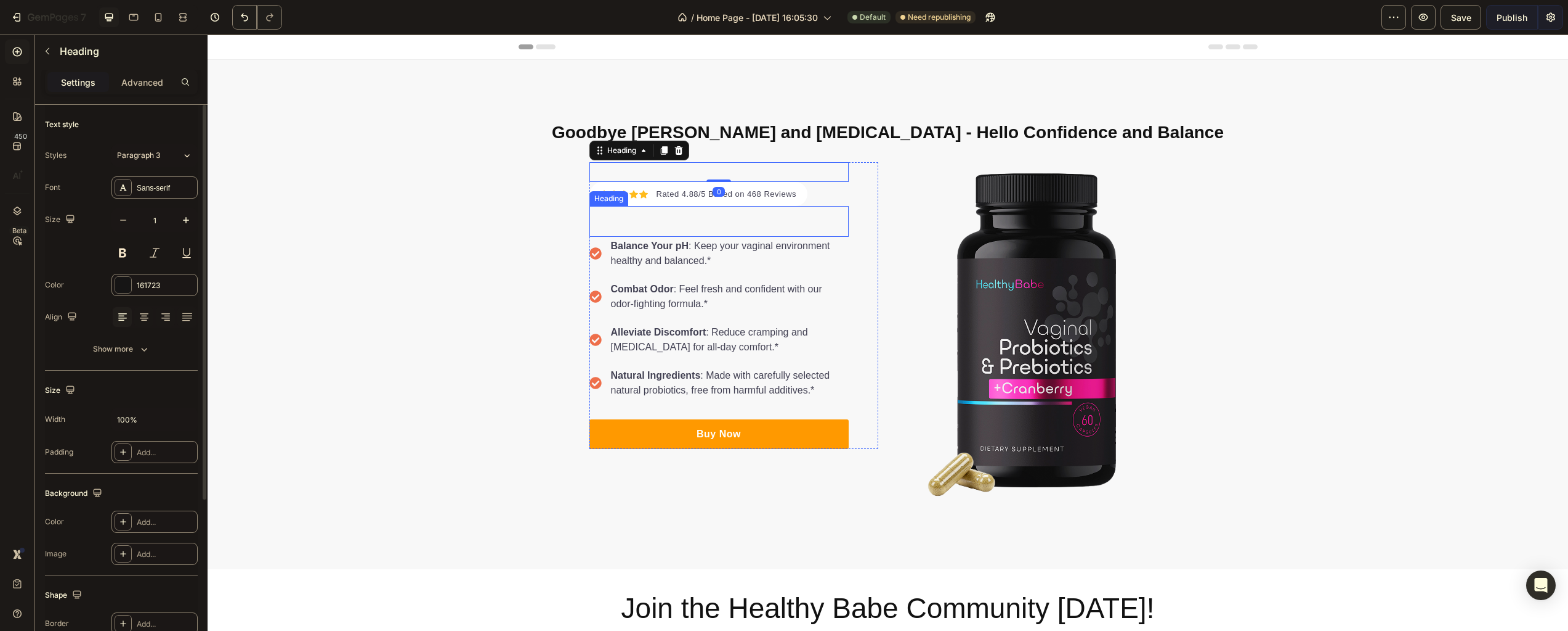
click at [655, 217] on div "Heading" at bounding box center [718, 221] width 259 height 31
click at [674, 171] on h2 at bounding box center [718, 172] width 259 height 19
click at [679, 221] on div "Heading" at bounding box center [718, 221] width 259 height 31
click at [745, 170] on h2 at bounding box center [718, 172] width 259 height 19
click at [743, 218] on div "Heading" at bounding box center [718, 221] width 259 height 31
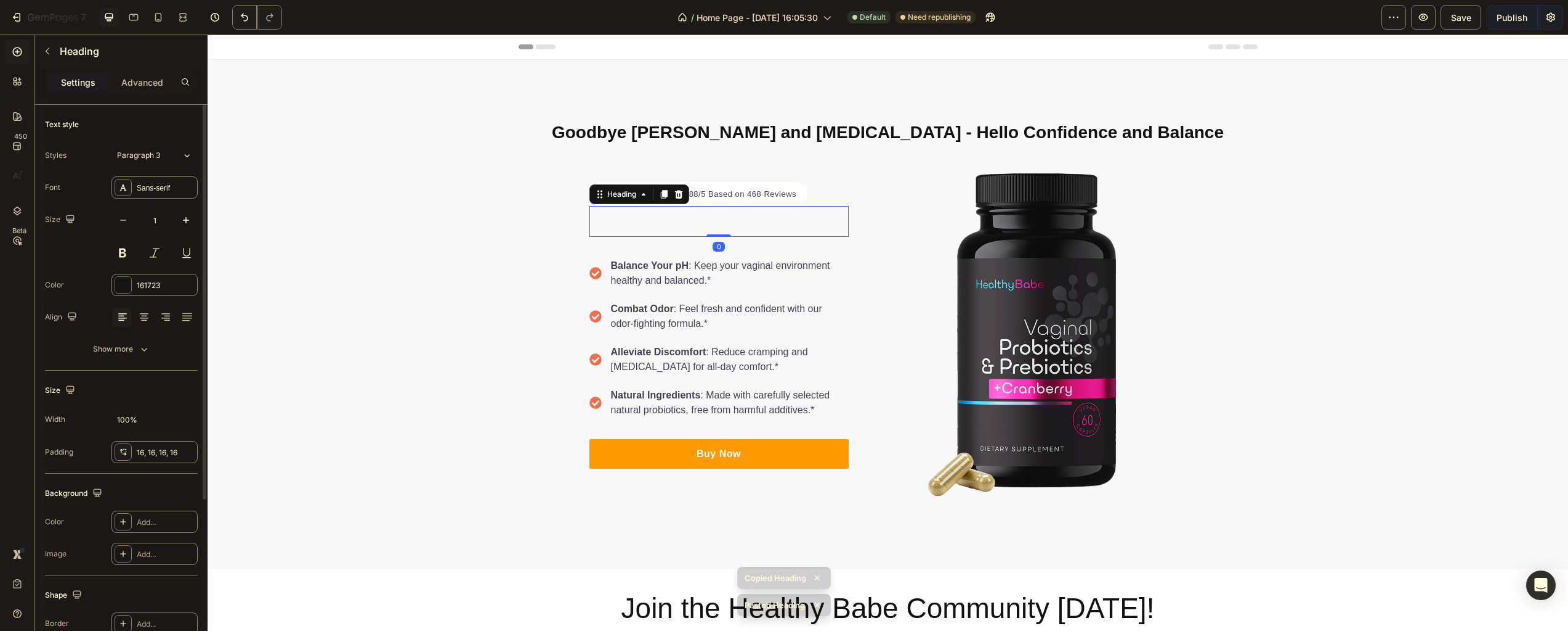
click at [743, 224] on div "Heading 0" at bounding box center [718, 221] width 259 height 31
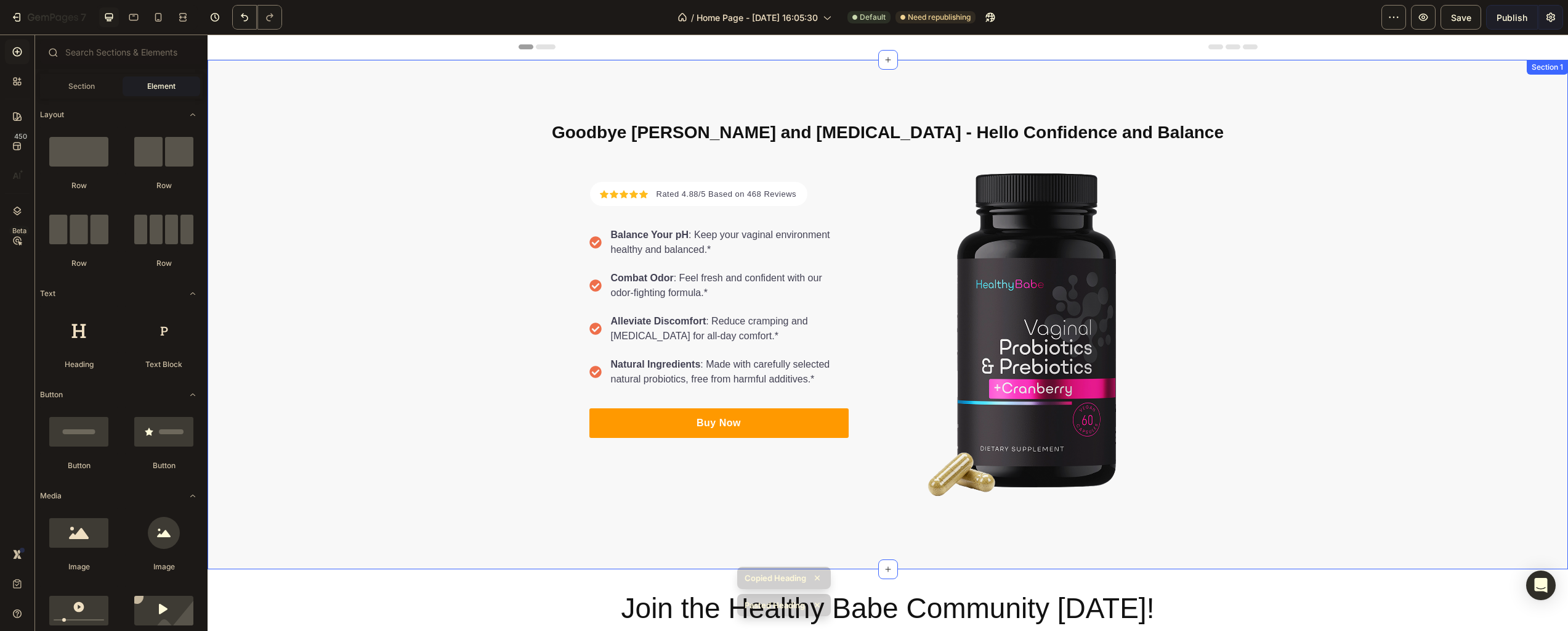
click at [293, 283] on div "Goodbye [PERSON_NAME] and [MEDICAL_DATA] - Hello Confidence and Balance Heading…" at bounding box center [887, 314] width 1360 height 410
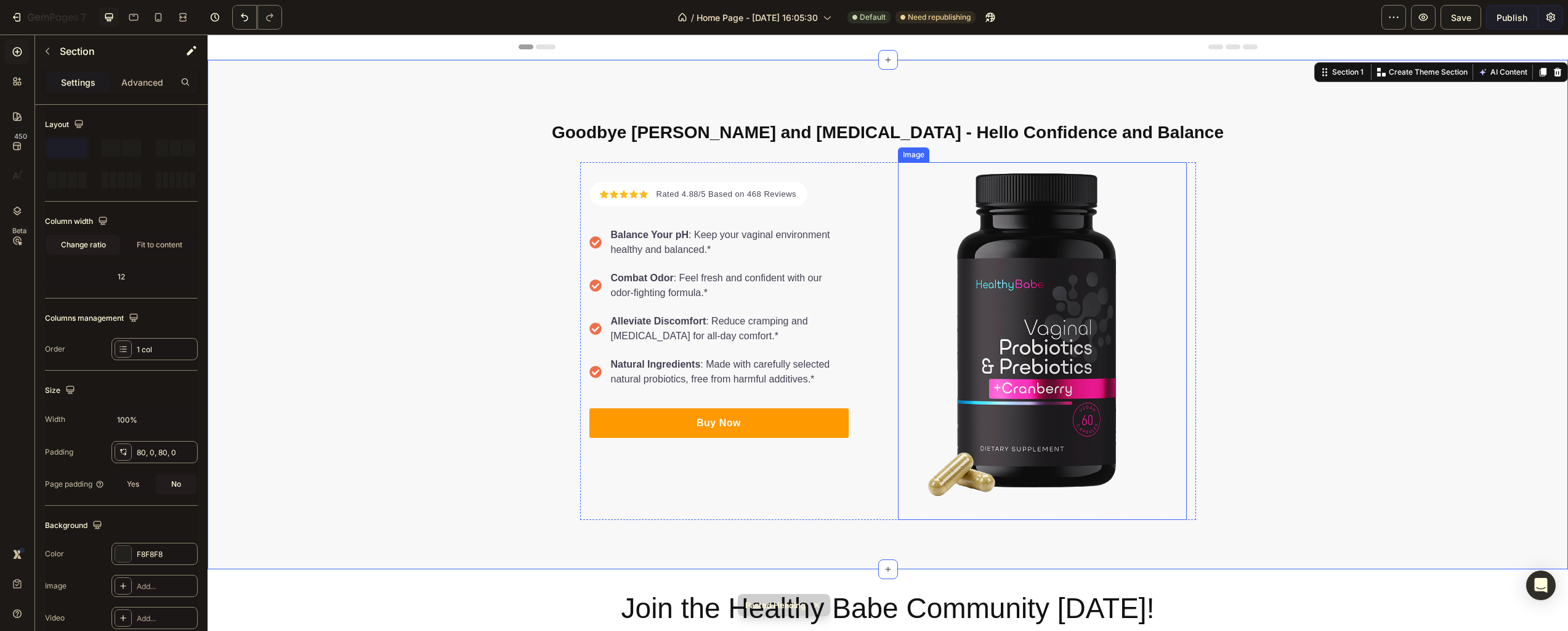
click at [1156, 297] on img at bounding box center [1042, 341] width 289 height 357
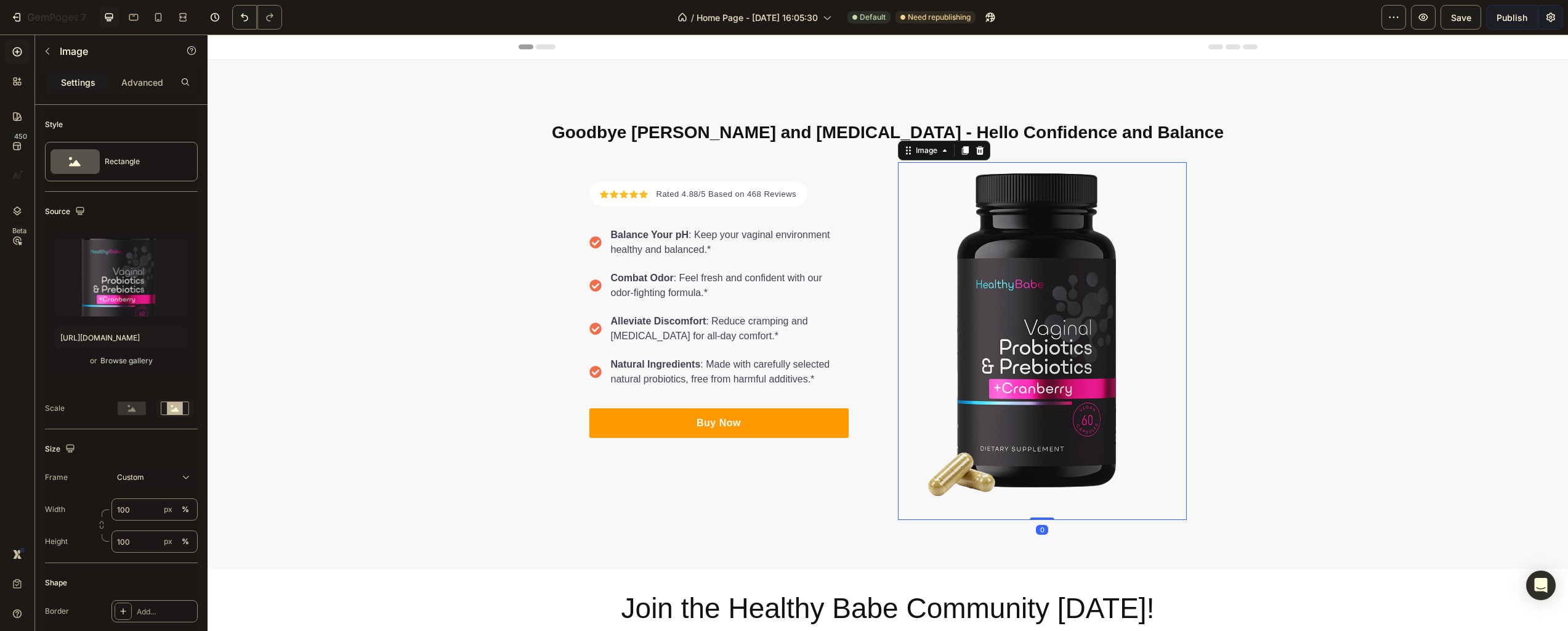
click at [1080, 306] on img at bounding box center [1042, 341] width 289 height 357
click at [148, 481] on div "Custom" at bounding box center [147, 477] width 61 height 11
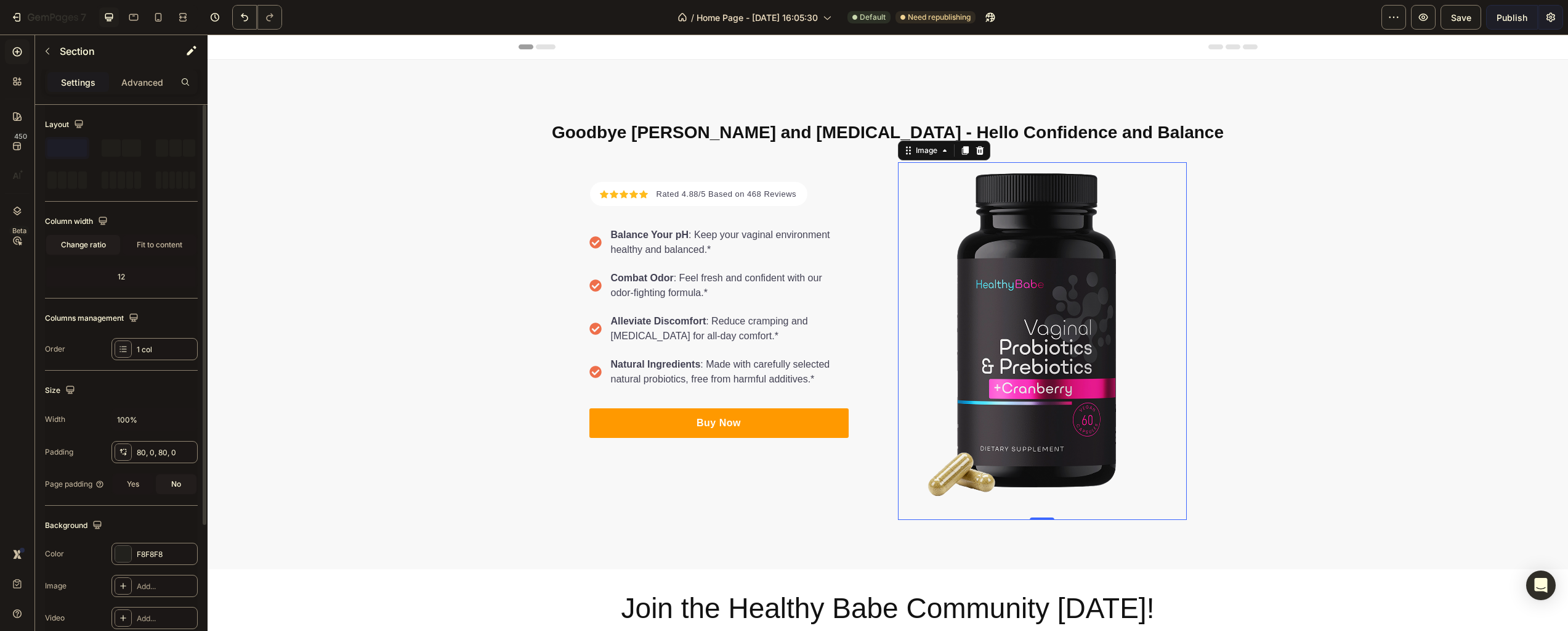
click at [387, 389] on div "Goodbye [PERSON_NAME] and [MEDICAL_DATA] - Hello Confidence and Balance Heading…" at bounding box center [887, 314] width 1360 height 410
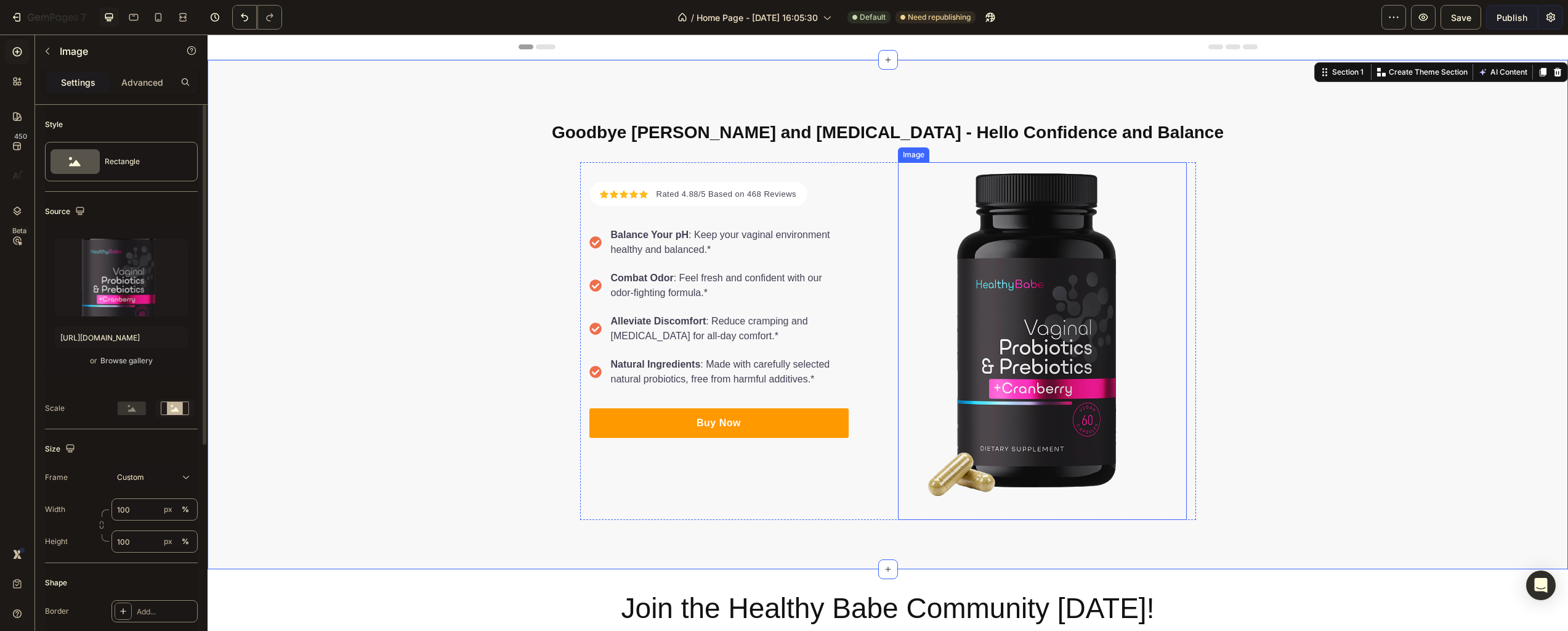
click at [1068, 272] on img at bounding box center [1042, 341] width 289 height 357
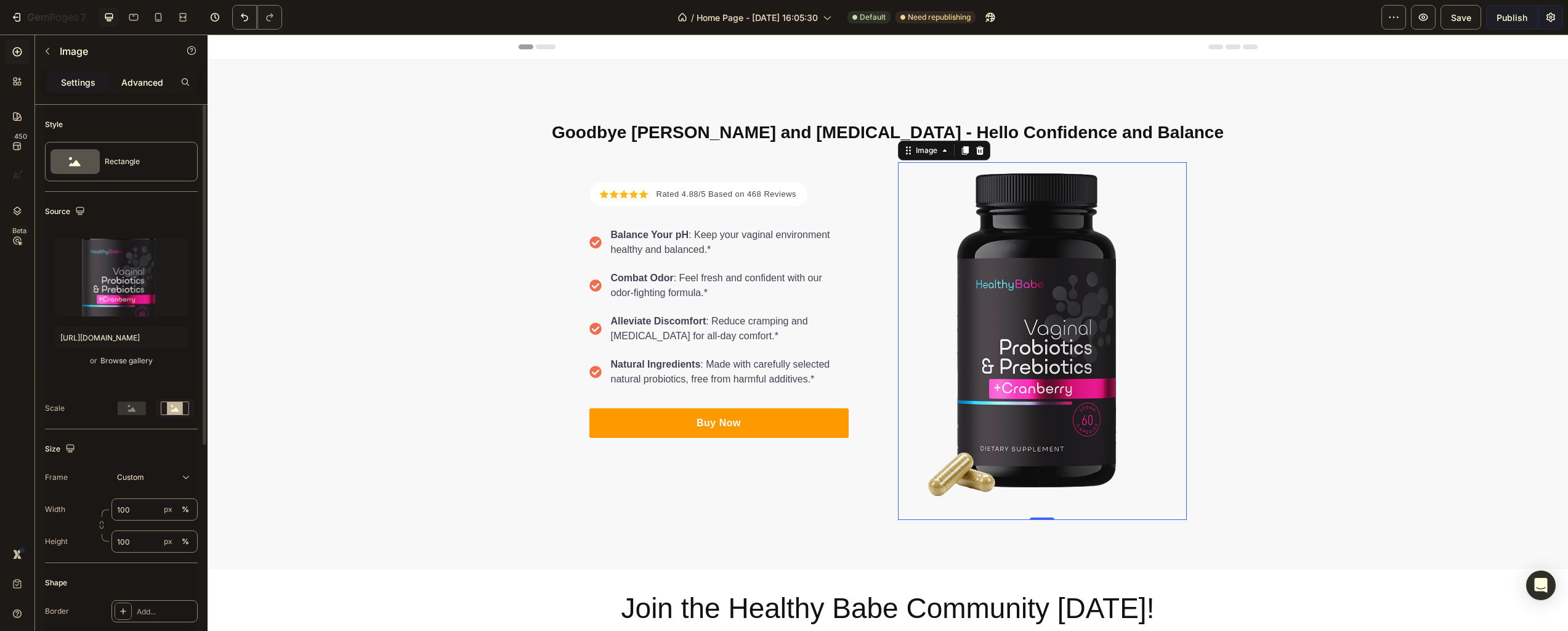
click at [153, 87] on p "Advanced" at bounding box center [142, 82] width 42 height 13
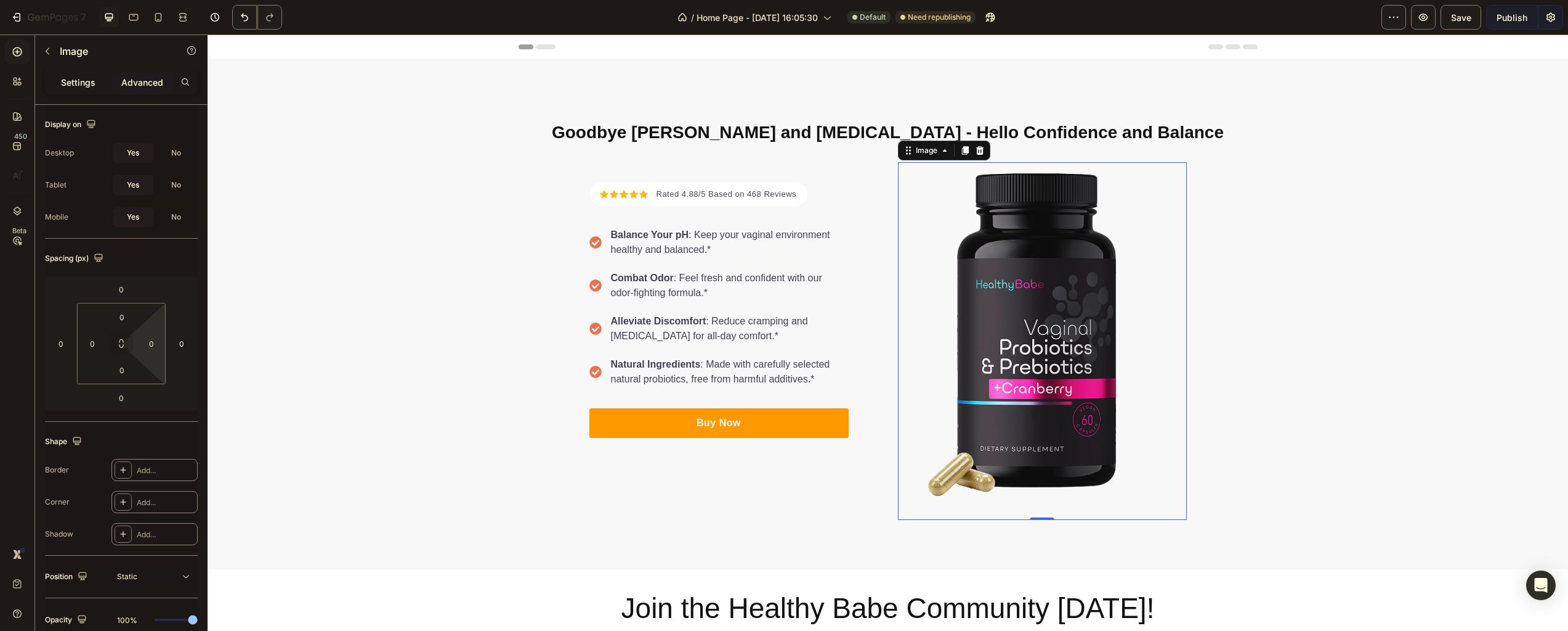
click at [85, 82] on p "Settings" at bounding box center [77, 82] width 34 height 13
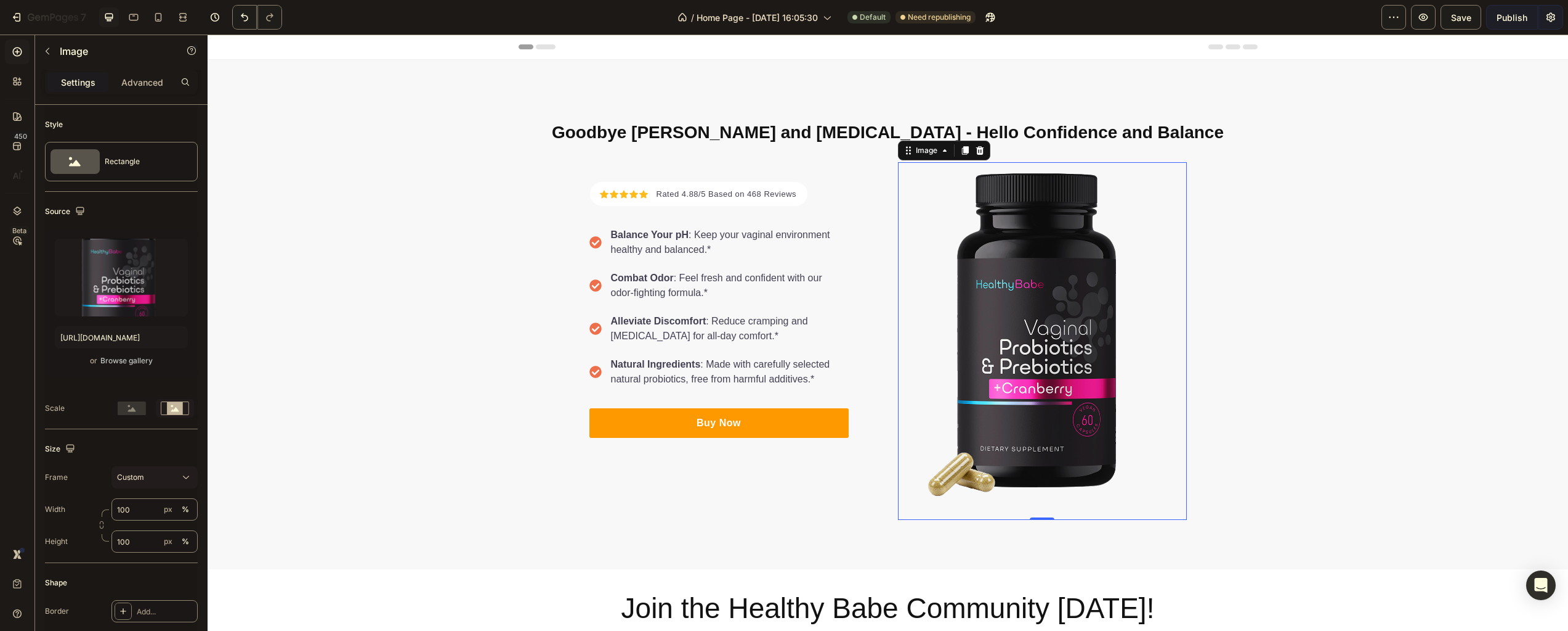
click at [157, 469] on button "Custom" at bounding box center [155, 477] width 86 height 22
click at [109, 443] on div "Size" at bounding box center [121, 449] width 153 height 19
click at [143, 408] on rect at bounding box center [132, 407] width 28 height 13
click at [179, 408] on rect at bounding box center [175, 408] width 16 height 12
click at [136, 410] on rect at bounding box center [132, 407] width 28 height 13
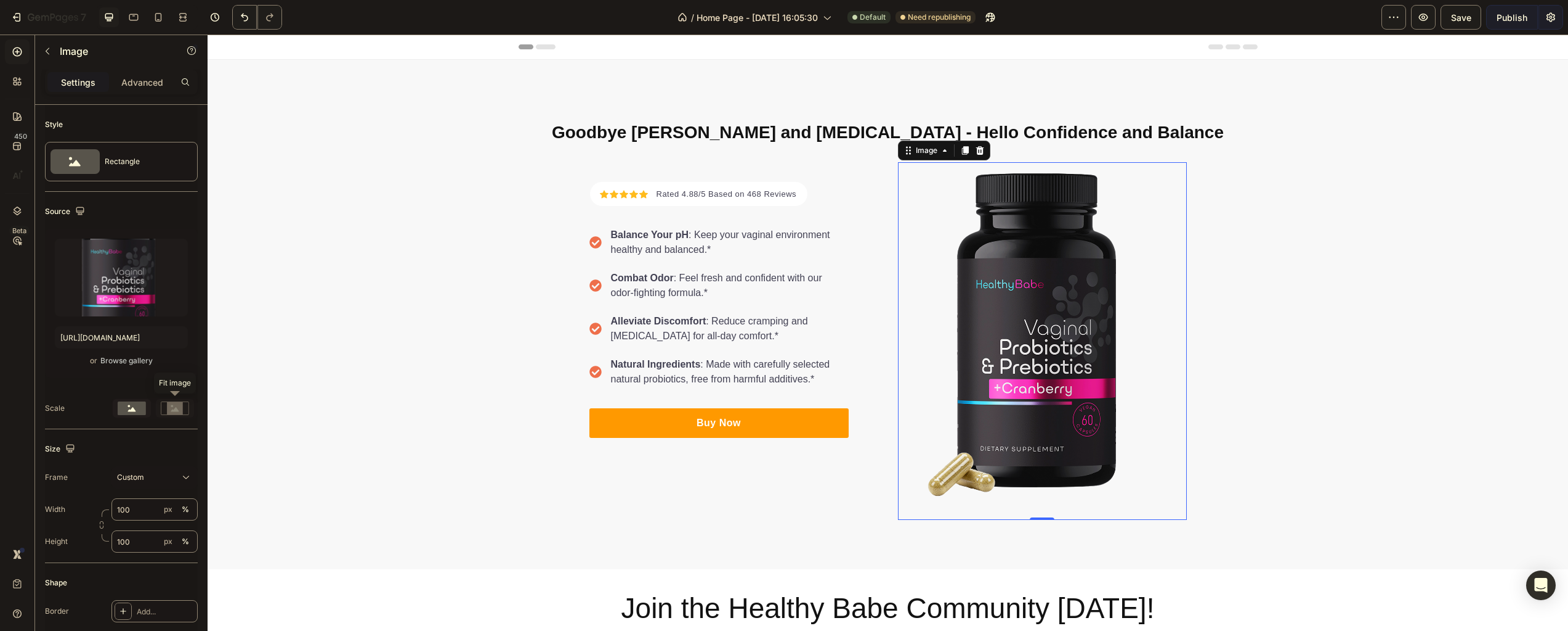
click at [171, 408] on rect at bounding box center [175, 408] width 16 height 12
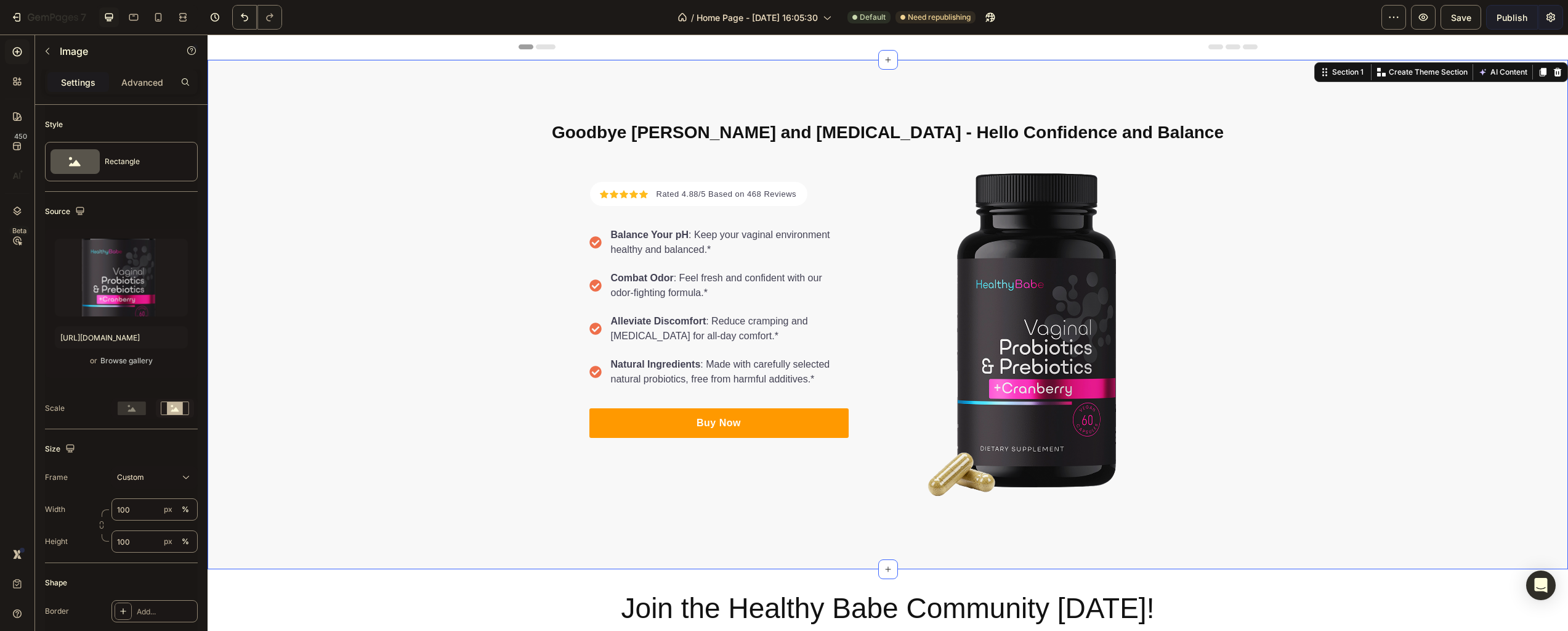
click at [229, 384] on div "Goodbye [PERSON_NAME] and [MEDICAL_DATA] - Hello Confidence and Balance Heading…" at bounding box center [887, 314] width 1360 height 410
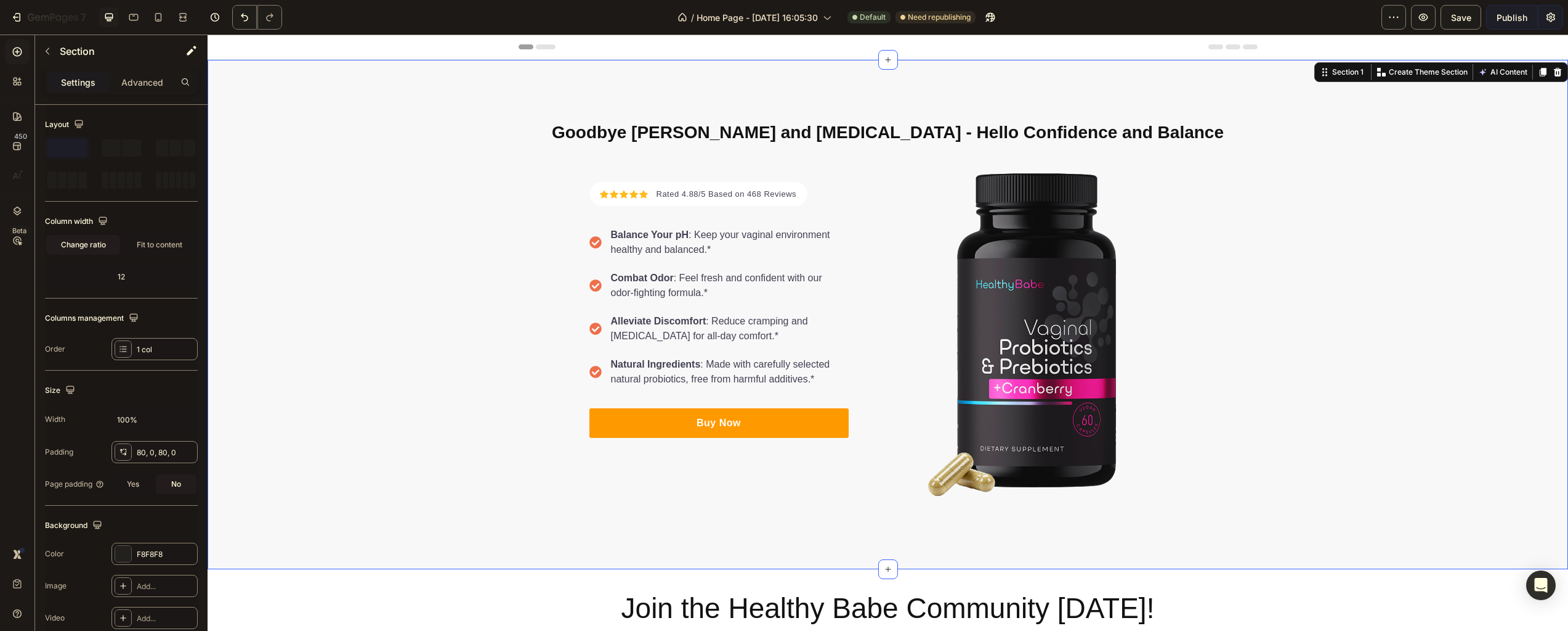
click at [376, 356] on div "Goodbye [PERSON_NAME] and [MEDICAL_DATA] - Hello Confidence and Balance Heading…" at bounding box center [887, 314] width 1360 height 410
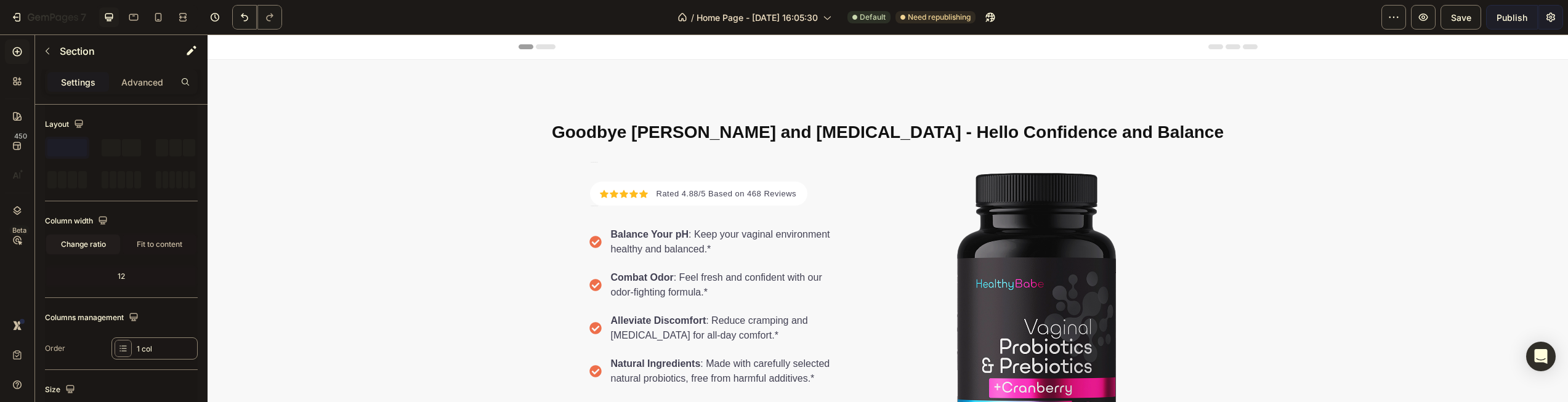
click at [1307, 151] on h2 "Goodbye [PERSON_NAME] and [MEDICAL_DATA] - Hello Confidence and Balance" at bounding box center [887, 130] width 1360 height 43
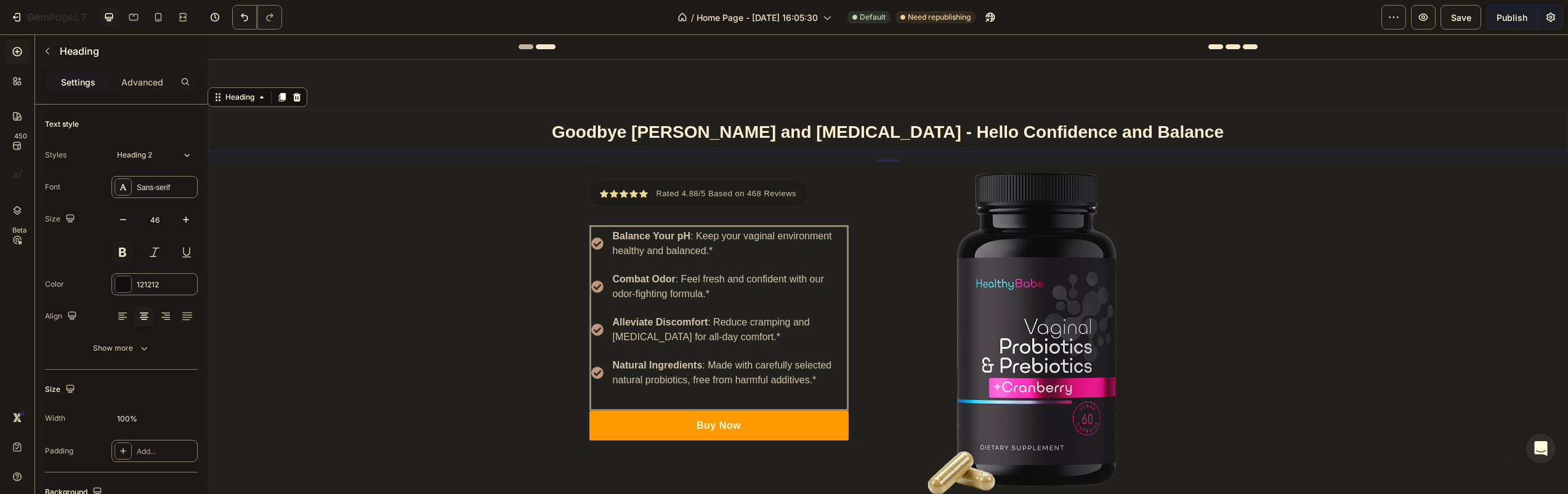
click at [16, 54] on icon at bounding box center [18, 52] width 12 height 12
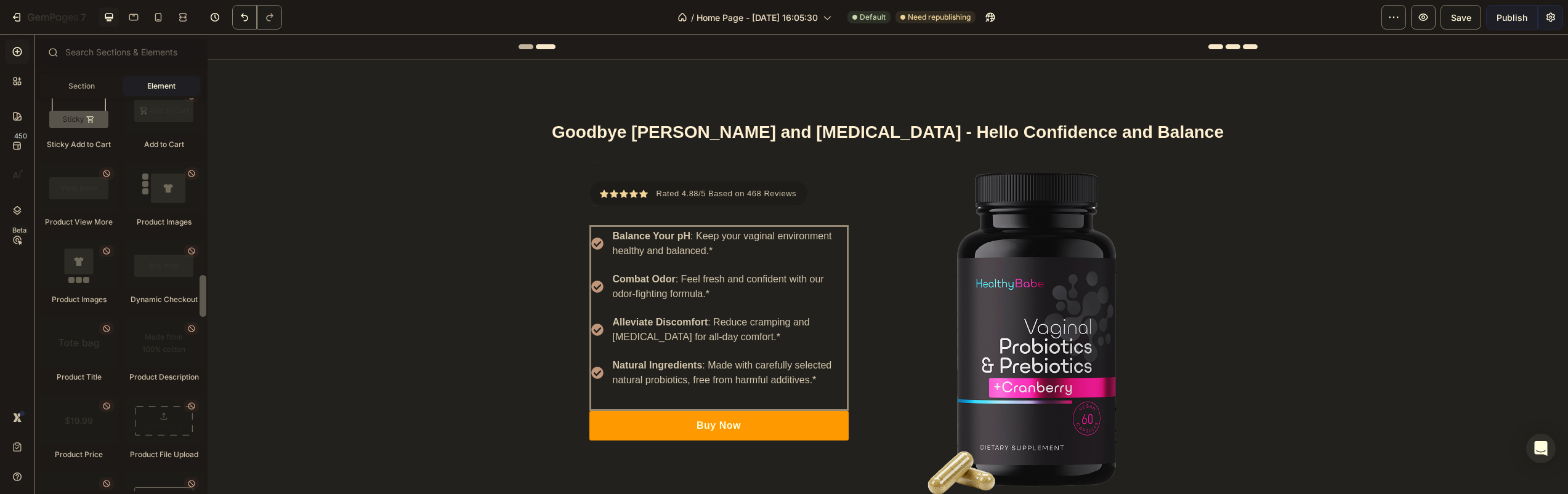
scroll to position [1775, 0]
drag, startPoint x: 408, startPoint y: 302, endPoint x: 208, endPoint y: 318, distance: 200.6
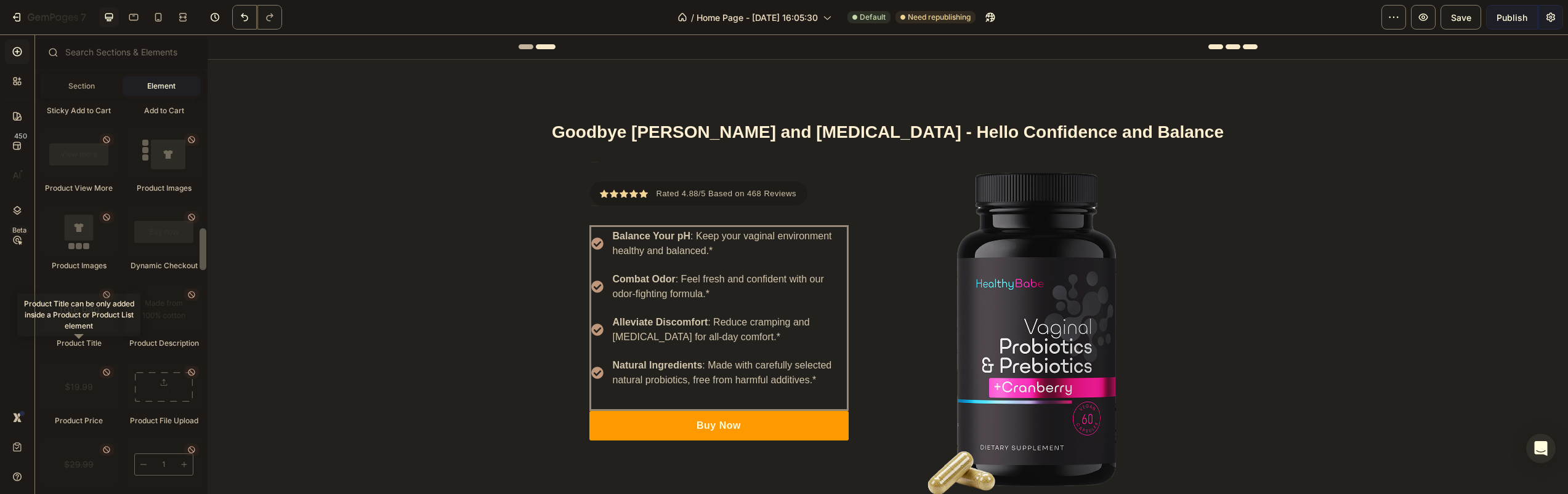
scroll to position [1980, 0]
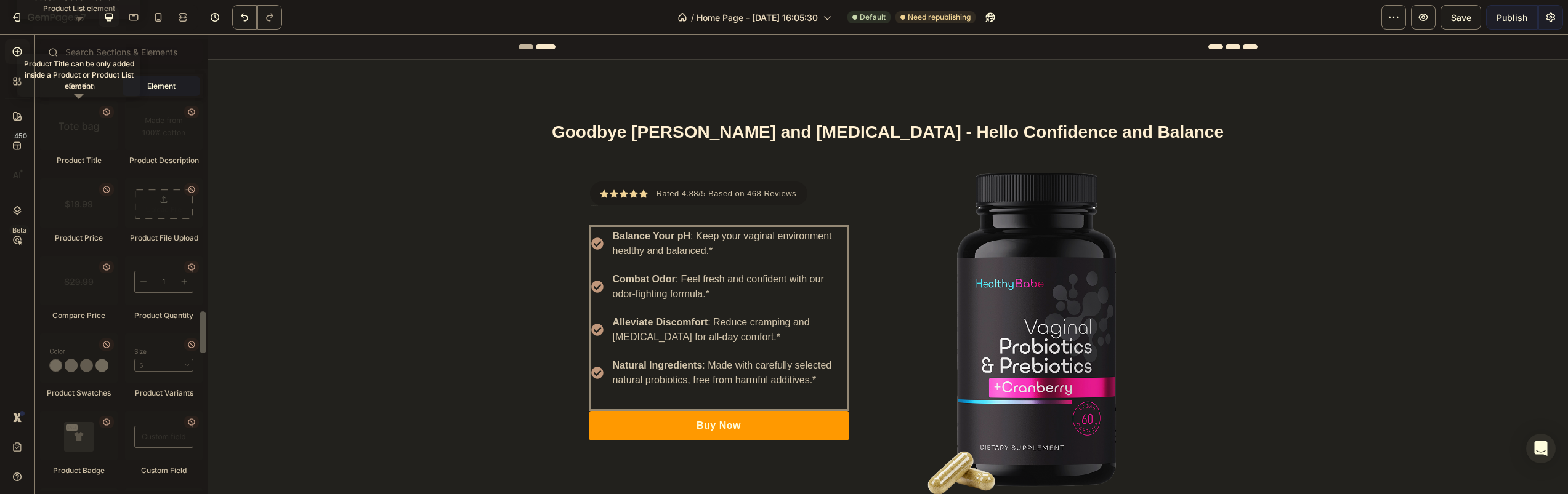
click at [173, 322] on div "Product Product Product Product List Sticky Add to Cart Add to Cart Product Vie…" at bounding box center [121, 139] width 163 height 852
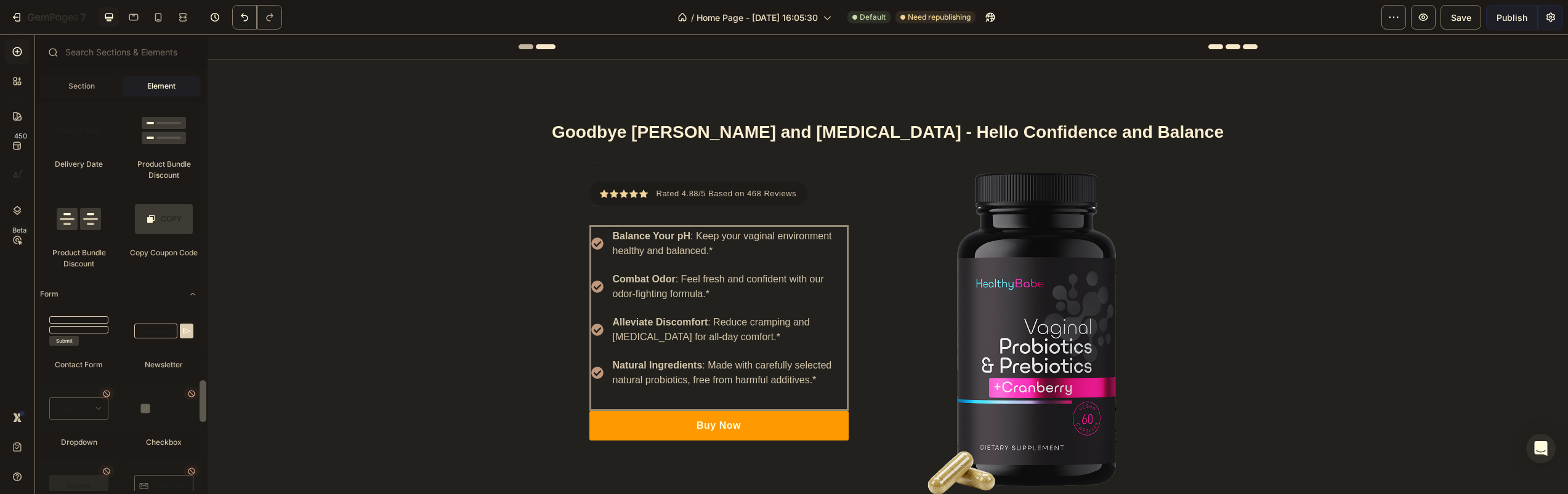
scroll to position [2626, 0]
drag, startPoint x: 409, startPoint y: 368, endPoint x: 208, endPoint y: 423, distance: 208.4
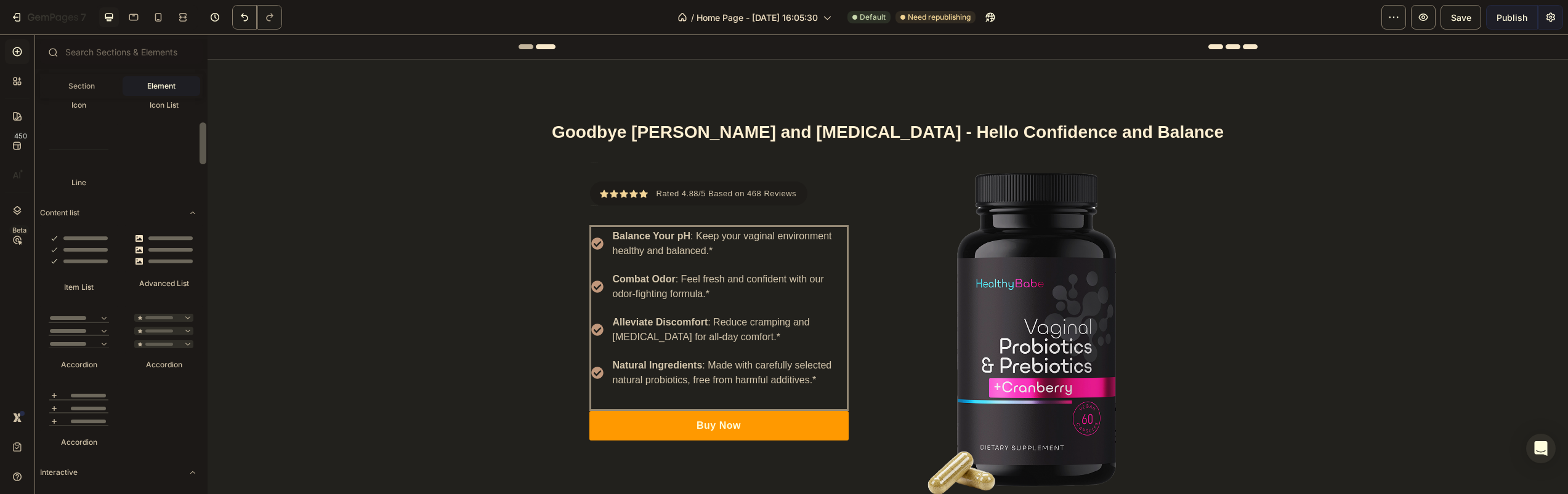
scroll to position [809, 0]
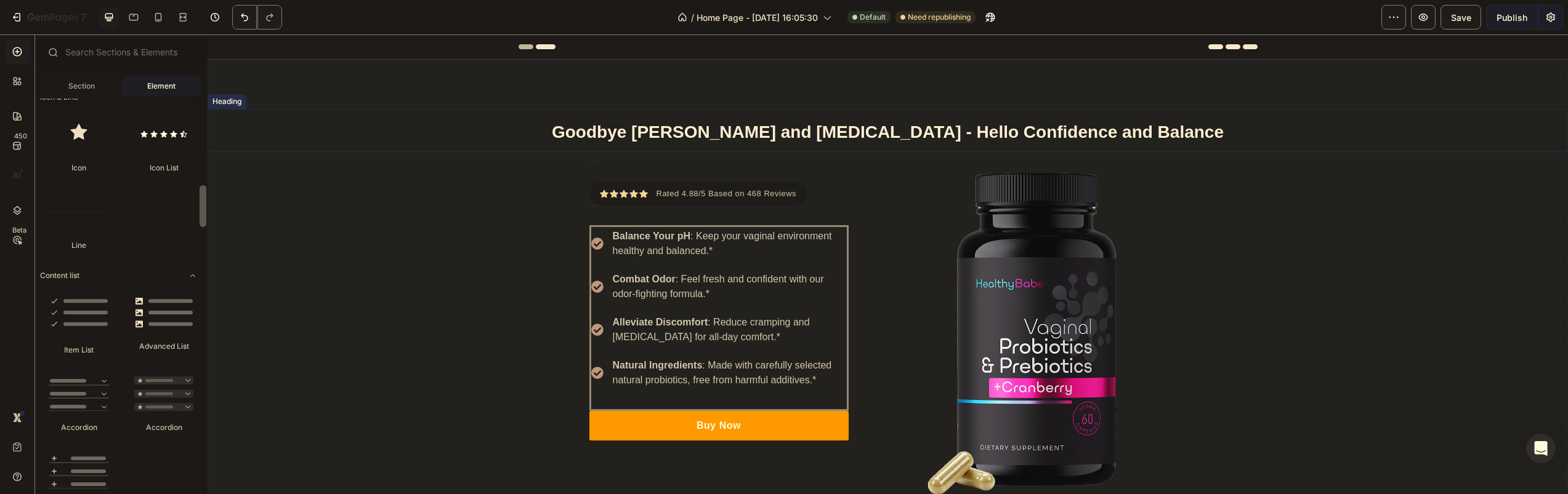
drag, startPoint x: 409, startPoint y: 443, endPoint x: 208, endPoint y: 110, distance: 389.0
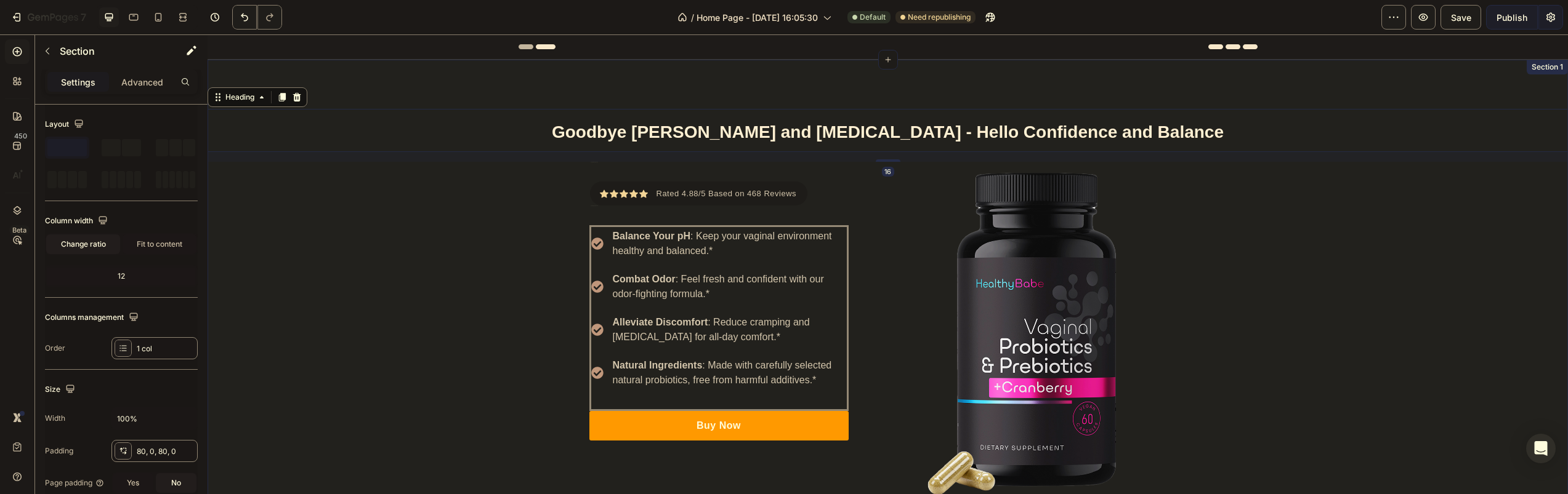
click at [356, 219] on div "Goodbye [PERSON_NAME] and [MEDICAL_DATA] - Hello Confidence and Balance Heading…" at bounding box center [887, 314] width 1360 height 410
